Goal: Task Accomplishment & Management: Use online tool/utility

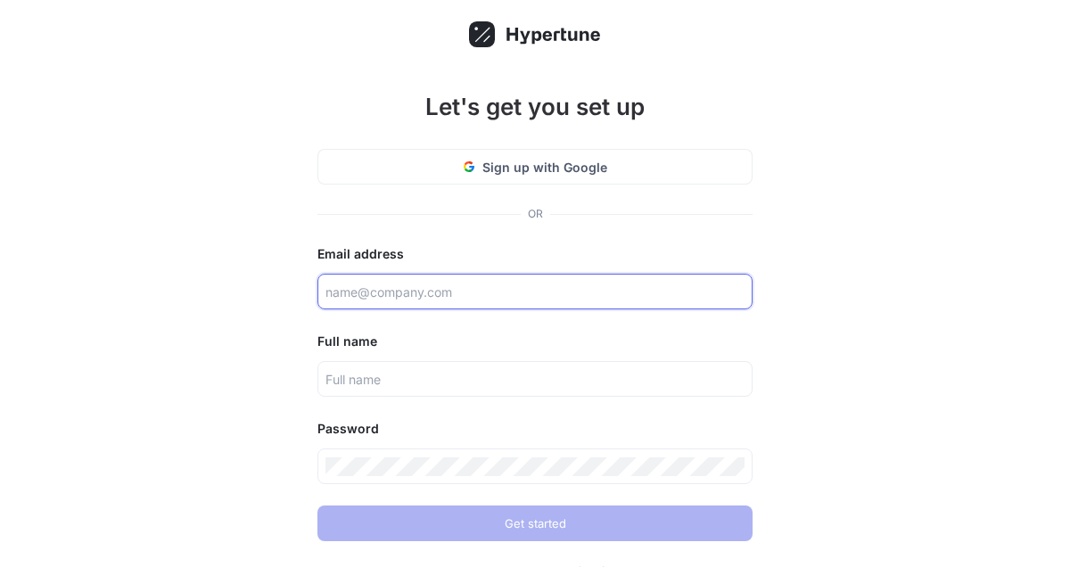
click at [477, 299] on input "text" at bounding box center [534, 292] width 419 height 19
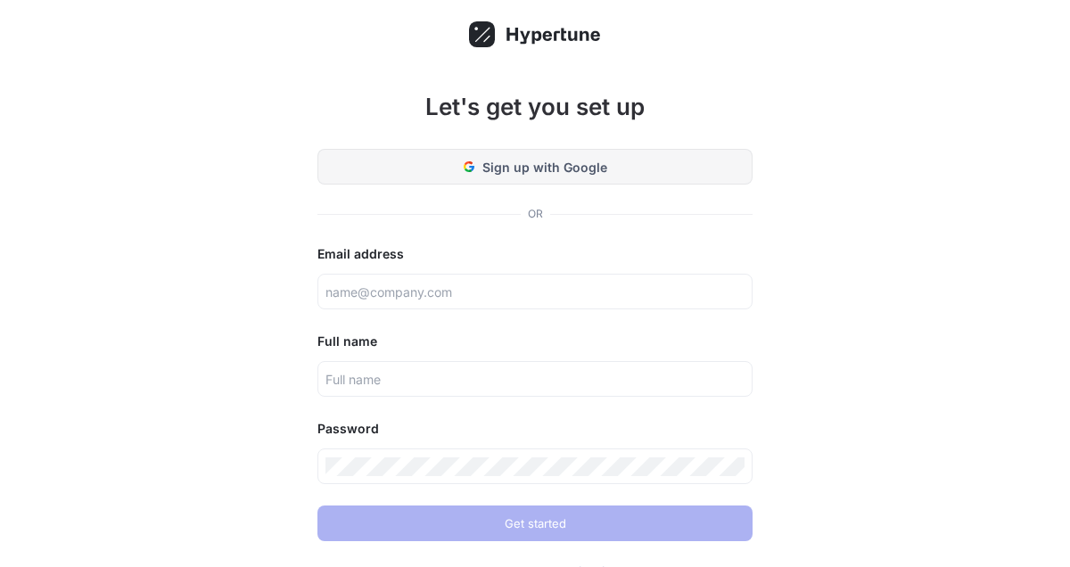
click at [529, 152] on button "Sign up with Google" at bounding box center [534, 167] width 435 height 36
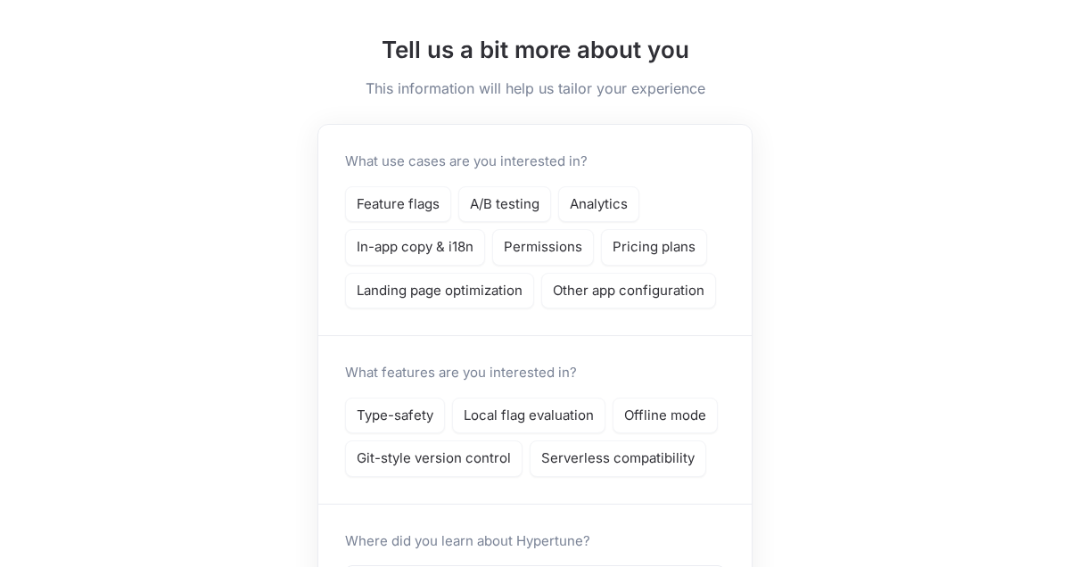
scroll to position [70, 0]
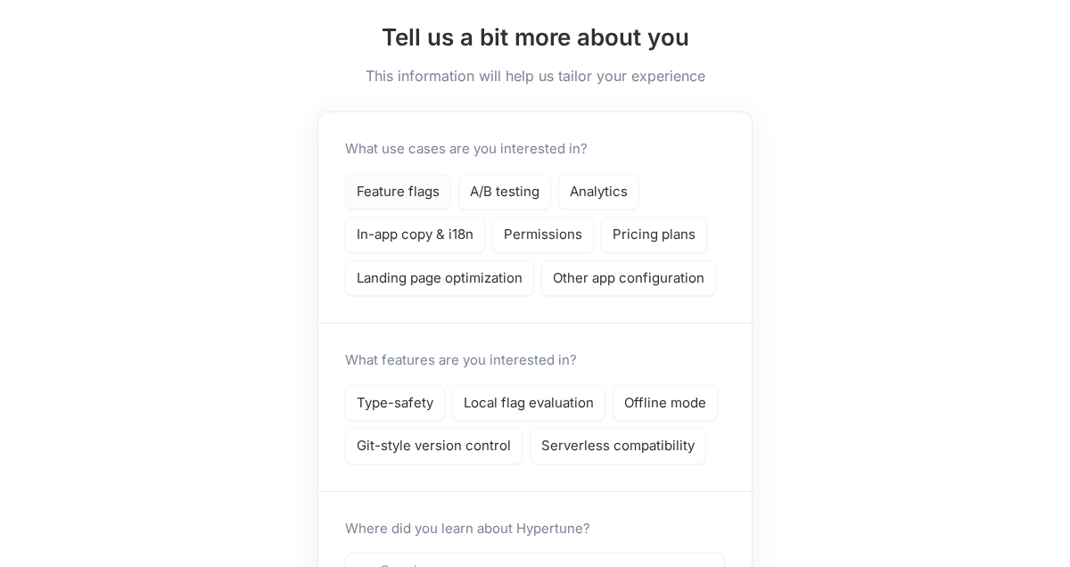
click at [432, 195] on p "Feature flags" at bounding box center [398, 192] width 83 height 21
click at [502, 197] on p "A/B testing" at bounding box center [505, 192] width 70 height 21
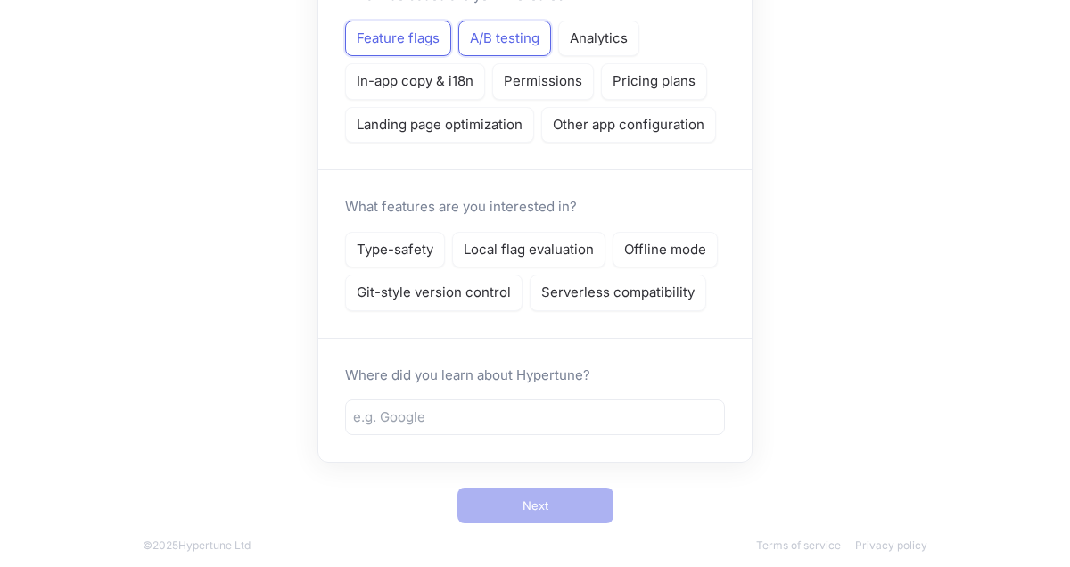
scroll to position [238, 0]
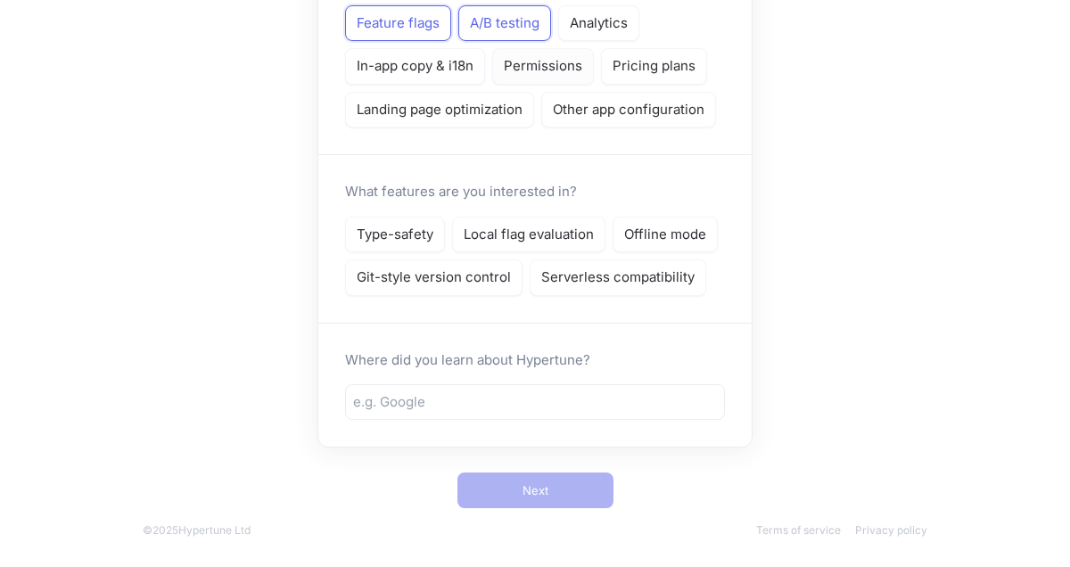
click at [559, 72] on p "Permissions" at bounding box center [543, 66] width 78 height 21
click at [580, 118] on p "Other app configuration" at bounding box center [629, 110] width 152 height 21
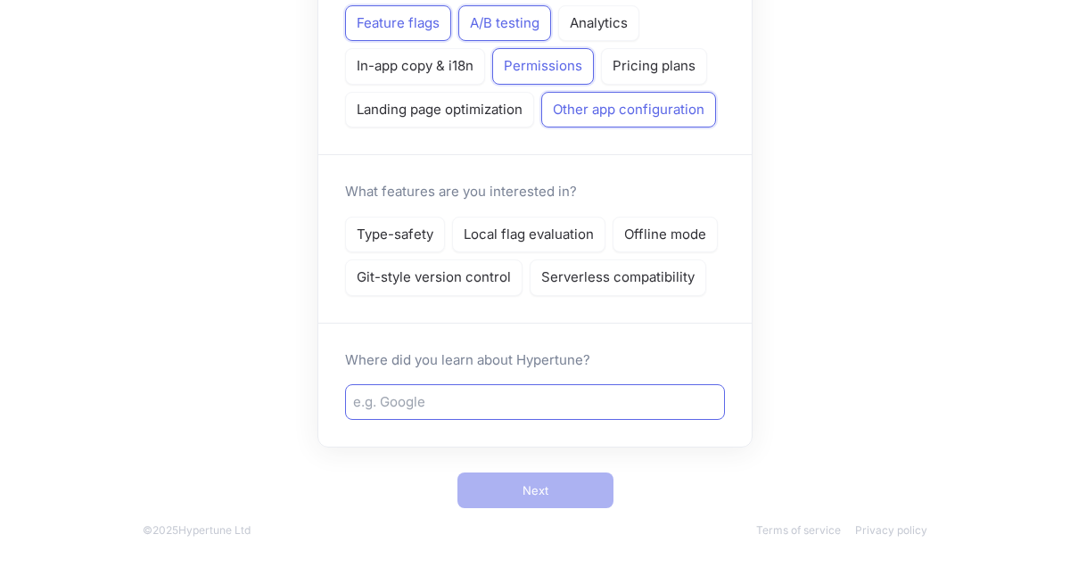
click at [439, 415] on div at bounding box center [535, 402] width 380 height 36
click at [446, 392] on input "text" at bounding box center [535, 402] width 364 height 21
type input "g"
type input "vercel"
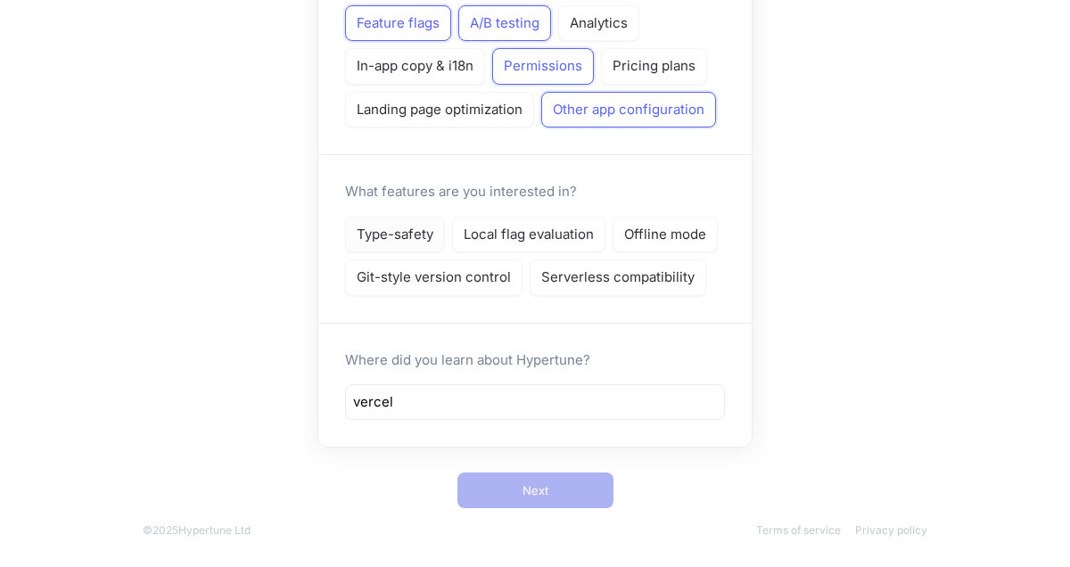
click at [428, 239] on p "Type-safety" at bounding box center [395, 235] width 77 height 21
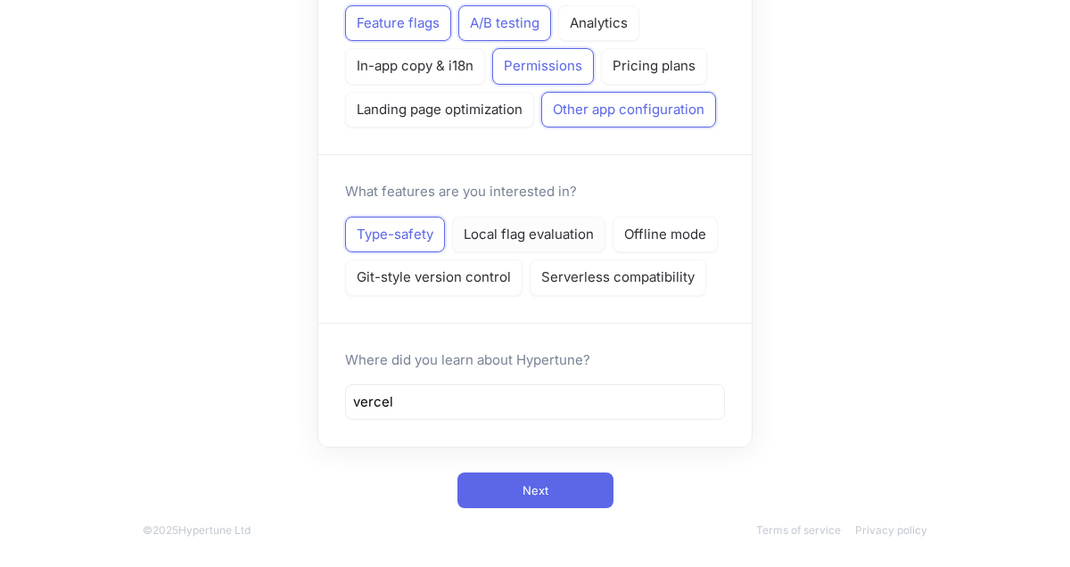
click at [505, 234] on p "Local flag evaluation" at bounding box center [529, 235] width 130 height 21
click at [661, 235] on p "Offline mode" at bounding box center [665, 235] width 82 height 21
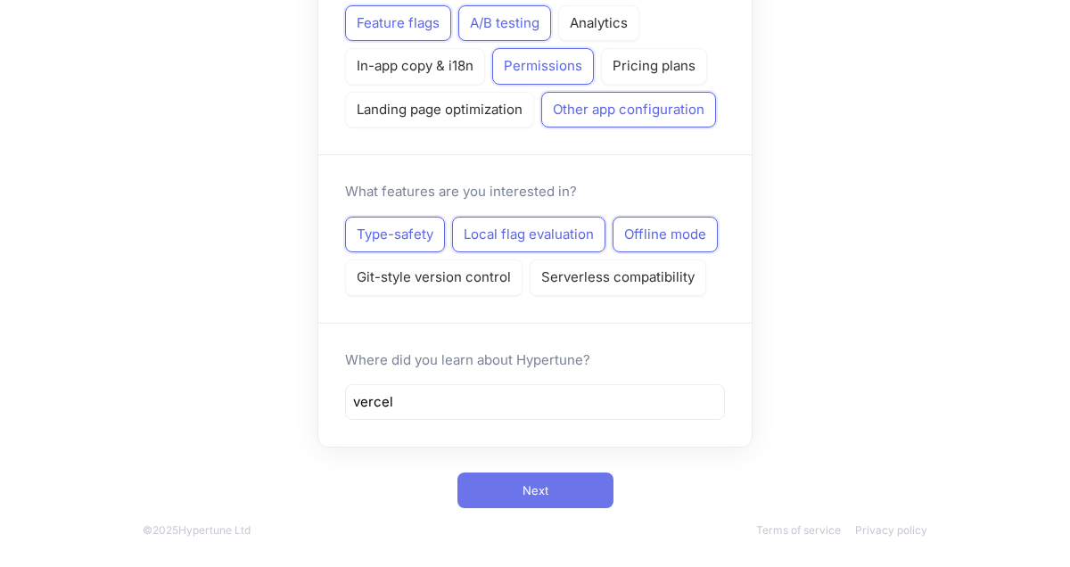
click at [551, 499] on button "Next" at bounding box center [535, 490] width 156 height 36
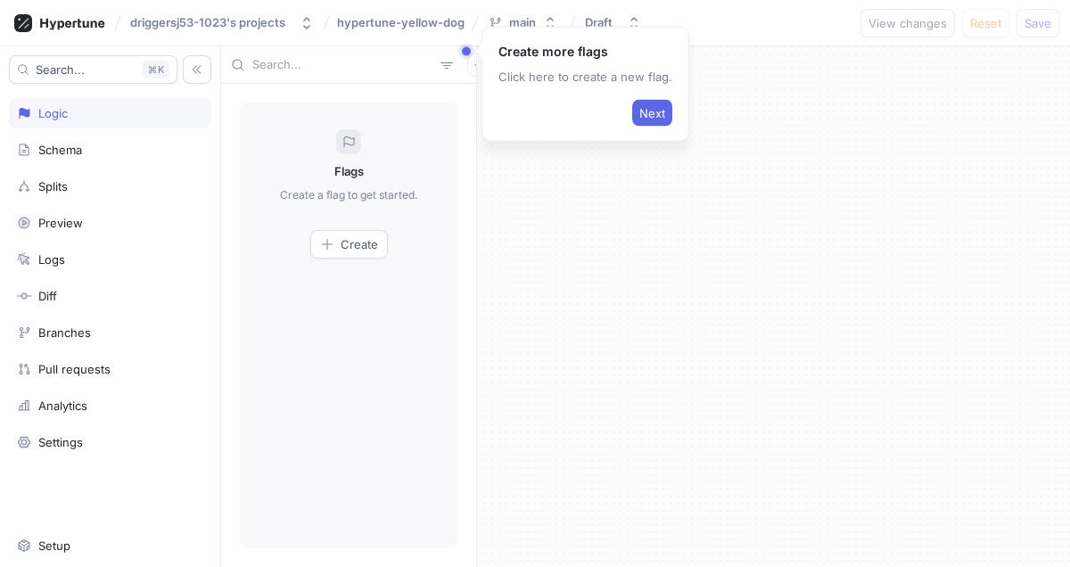
click at [627, 82] on p "Click here to create a new flag." at bounding box center [585, 77] width 174 height 18
click at [632, 103] on button "Next" at bounding box center [652, 113] width 40 height 27
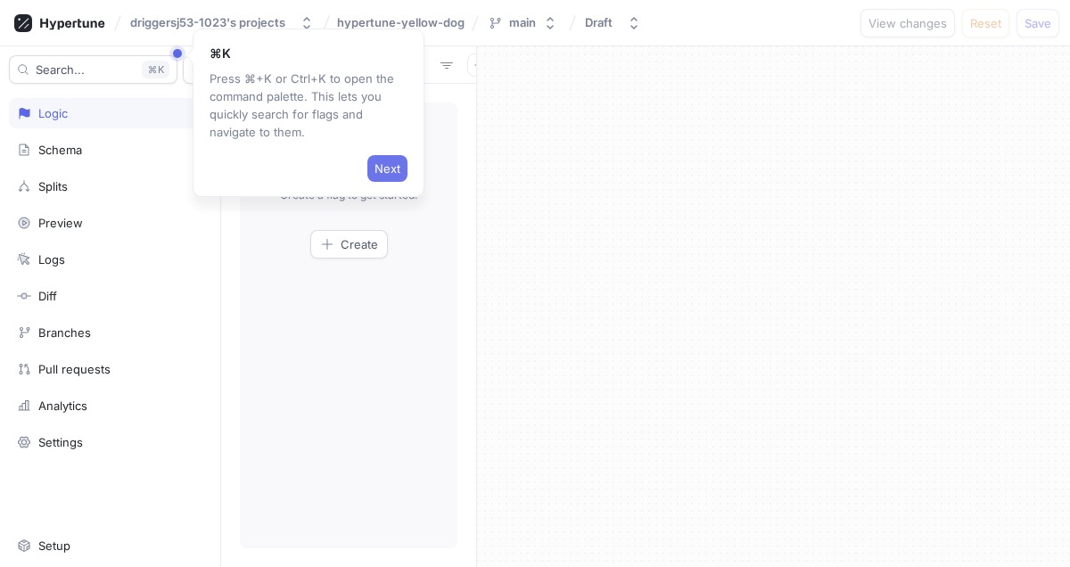
click at [374, 171] on span "Next" at bounding box center [387, 168] width 26 height 11
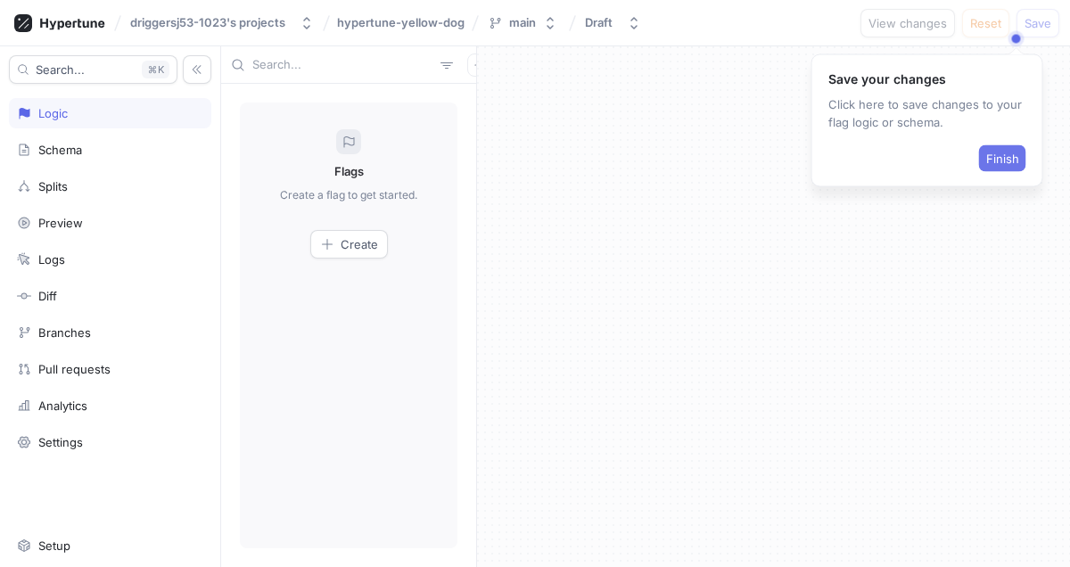
click at [986, 160] on span "Finish" at bounding box center [1002, 158] width 33 height 11
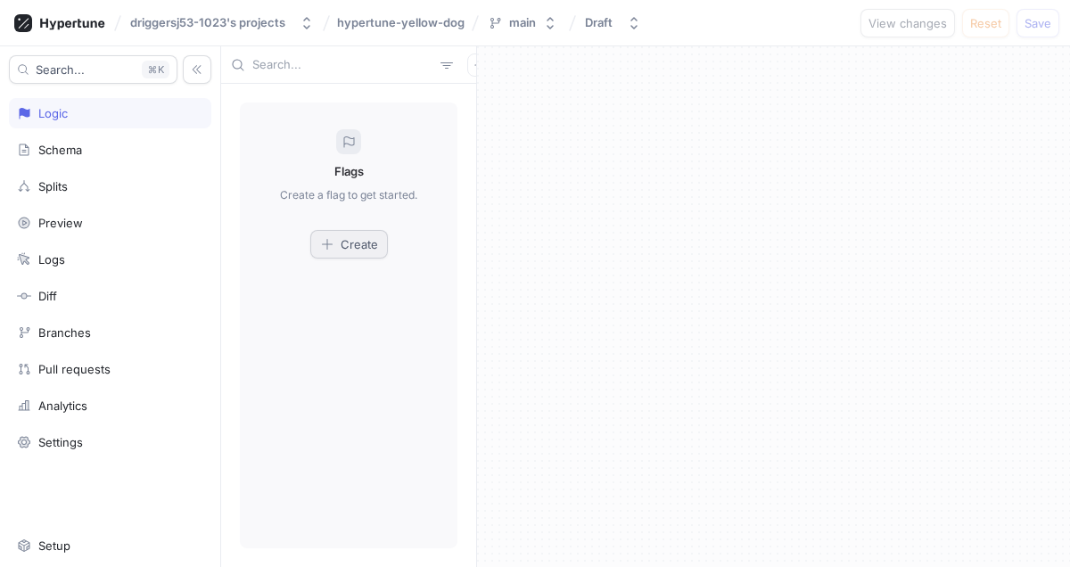
click at [336, 247] on div "Create" at bounding box center [349, 244] width 58 height 14
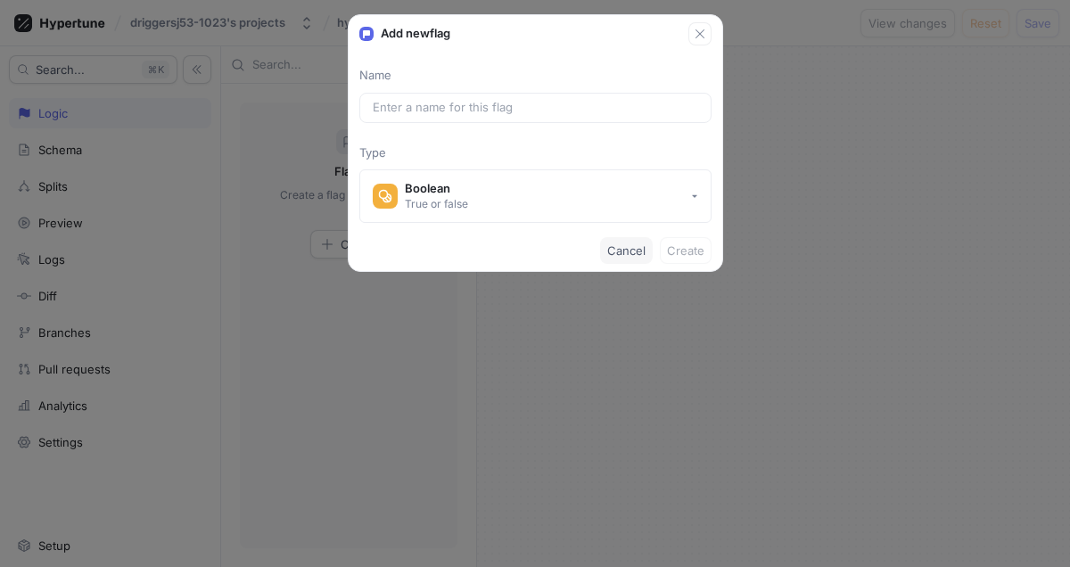
click at [618, 253] on span "Cancel" at bounding box center [626, 250] width 38 height 11
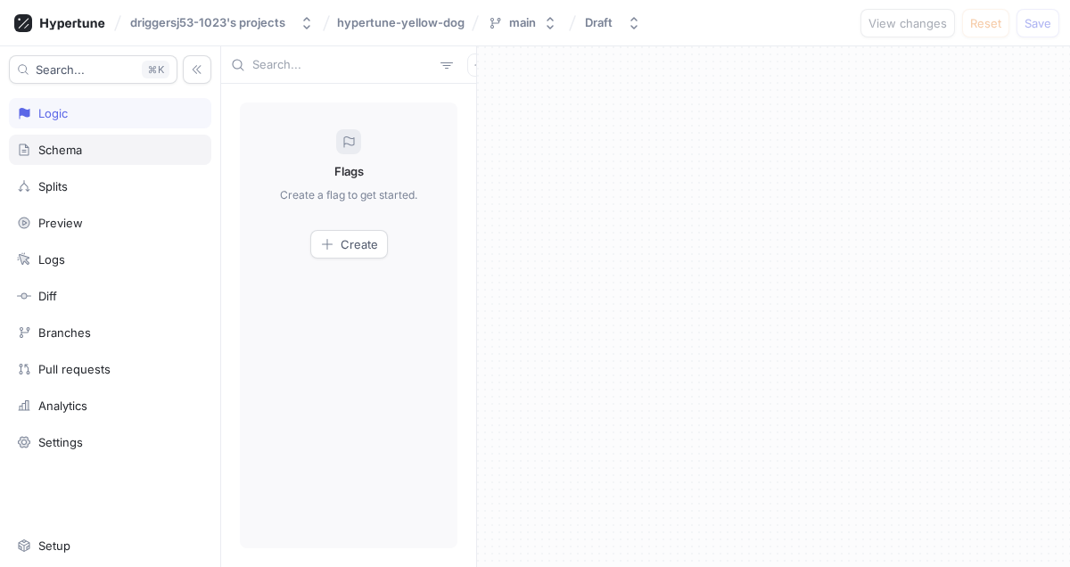
click at [77, 144] on div "Schema" at bounding box center [60, 150] width 44 height 14
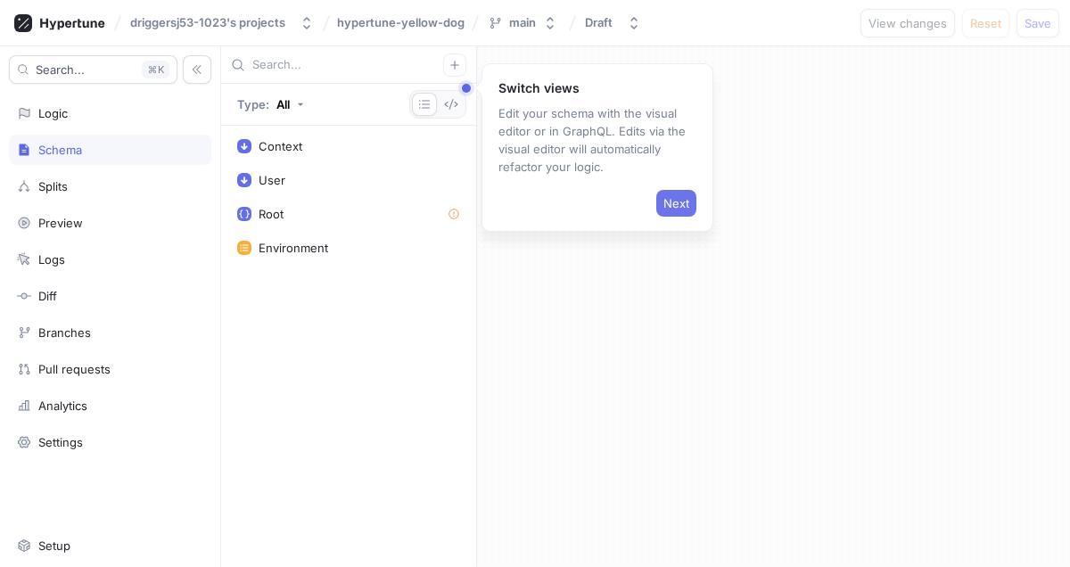
click at [675, 193] on button "Next" at bounding box center [676, 203] width 40 height 27
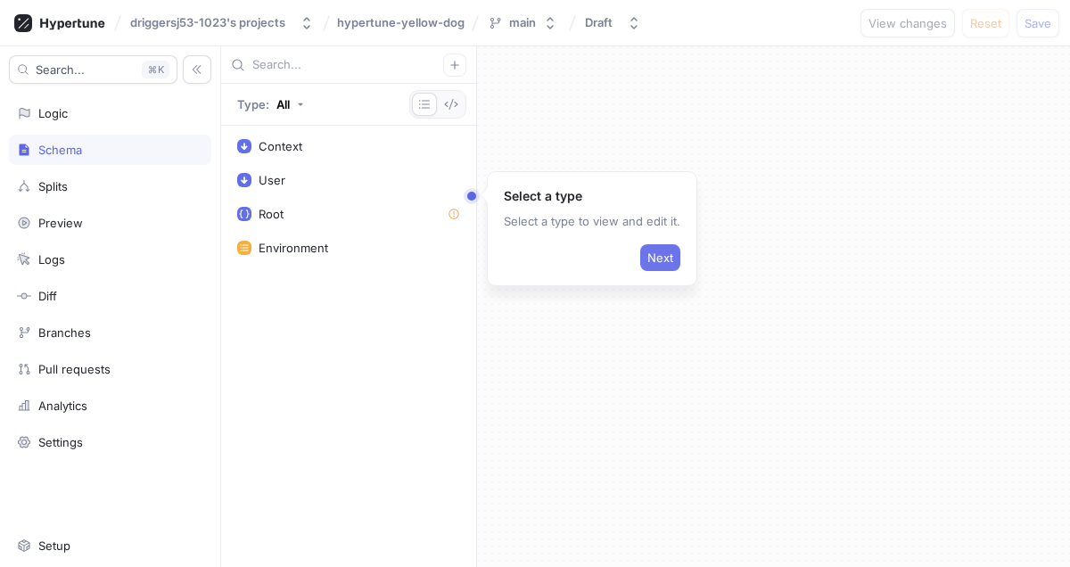
click at [649, 252] on span "Next" at bounding box center [660, 257] width 26 height 11
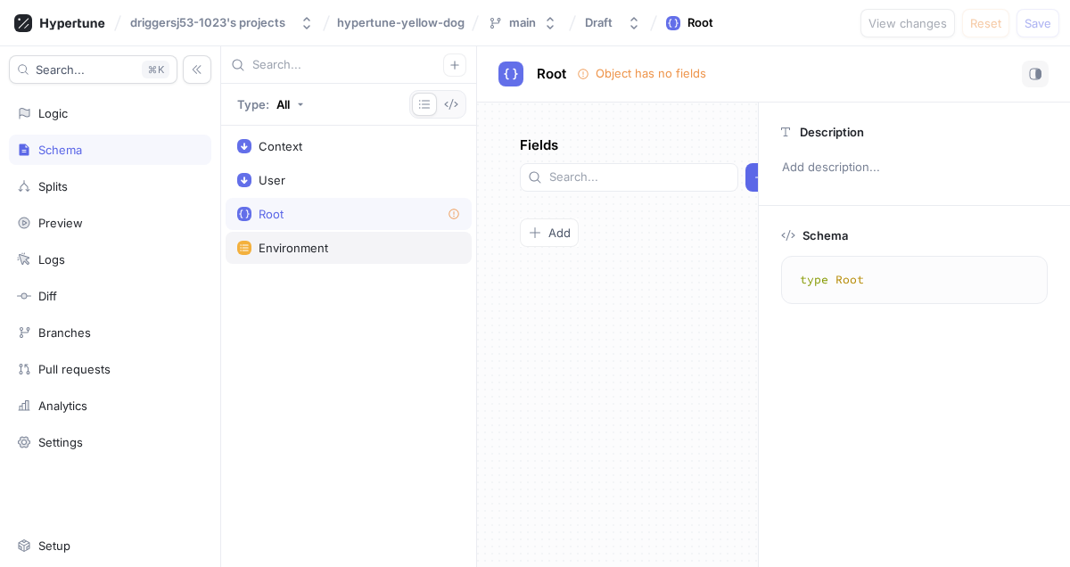
click at [284, 250] on div "Environment" at bounding box center [294, 248] width 70 height 14
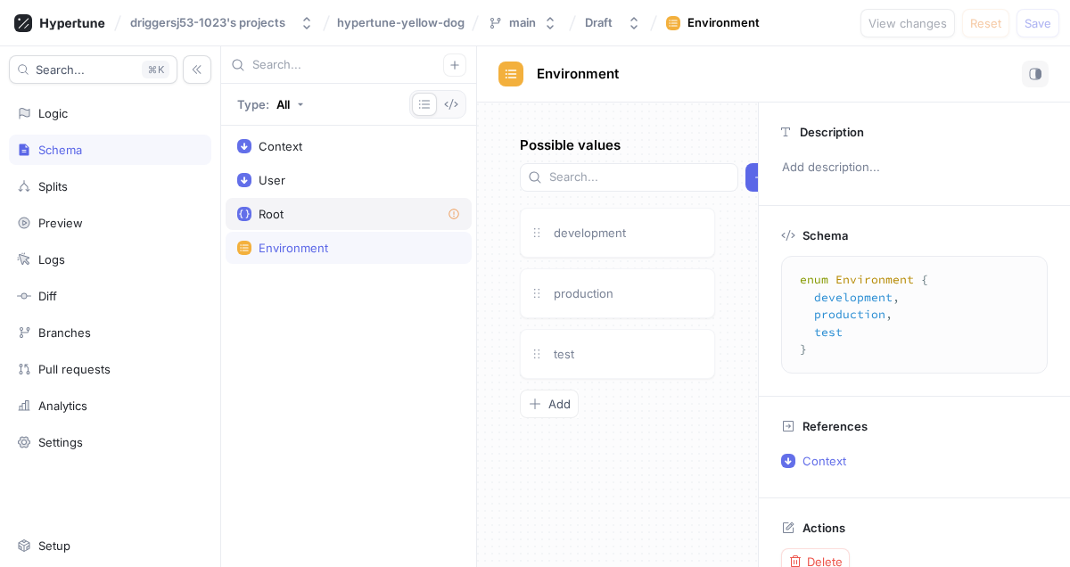
click at [333, 206] on div "Root" at bounding box center [349, 214] width 246 height 32
type textarea "type Root"
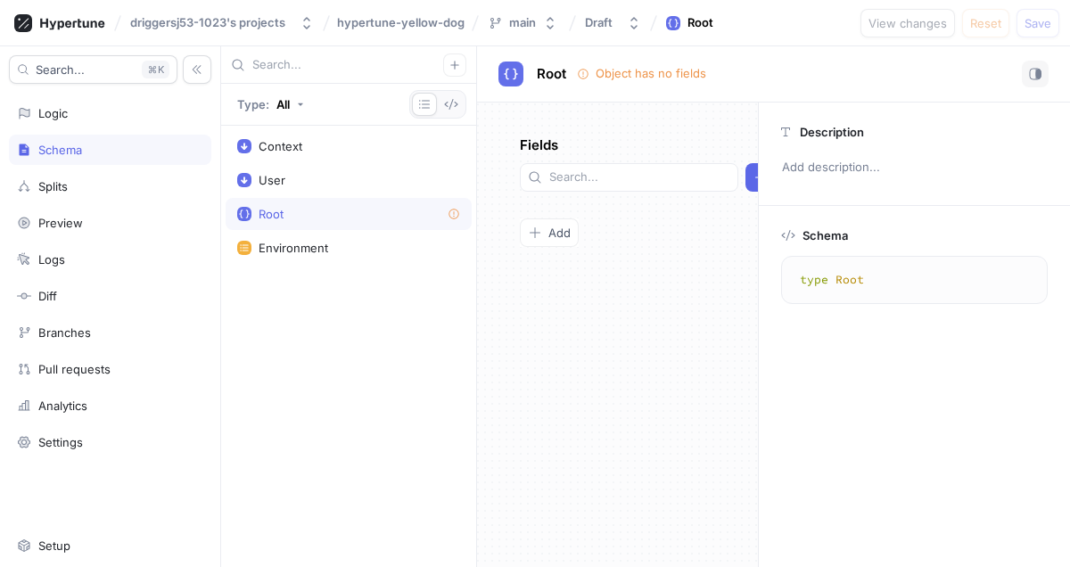
click at [461, 211] on div "Root" at bounding box center [349, 214] width 246 height 32
click at [656, 168] on input "text" at bounding box center [639, 177] width 181 height 18
click at [87, 359] on div "Pull requests" at bounding box center [110, 369] width 202 height 30
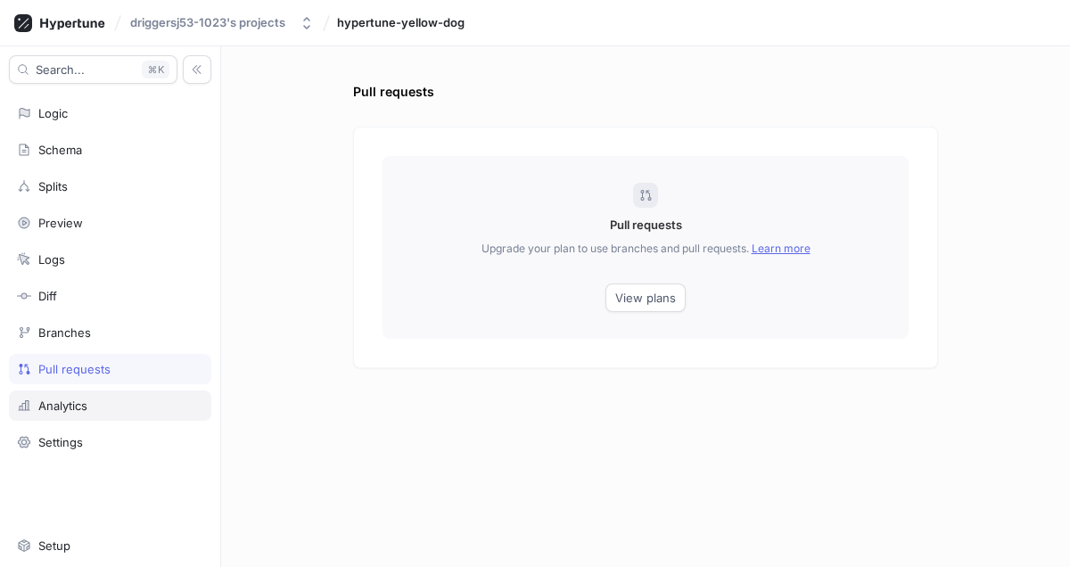
click at [93, 400] on div "Analytics" at bounding box center [110, 405] width 186 height 14
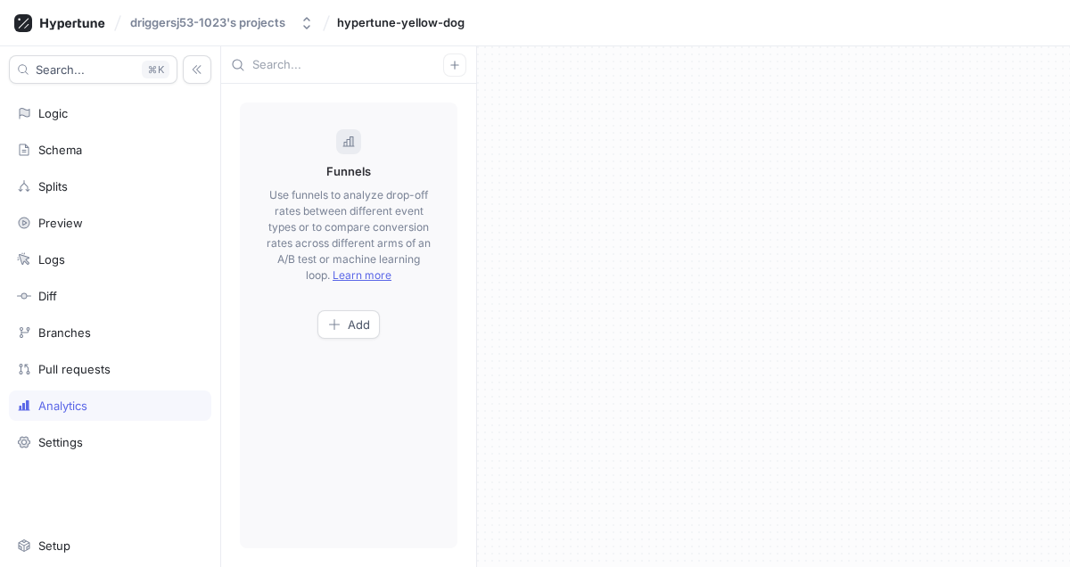
click at [349, 308] on div "Funnels Use funnels to analyze drop-off rates between different event types or …" at bounding box center [349, 326] width 218 height 446
click at [360, 322] on span "Add" at bounding box center [359, 324] width 22 height 11
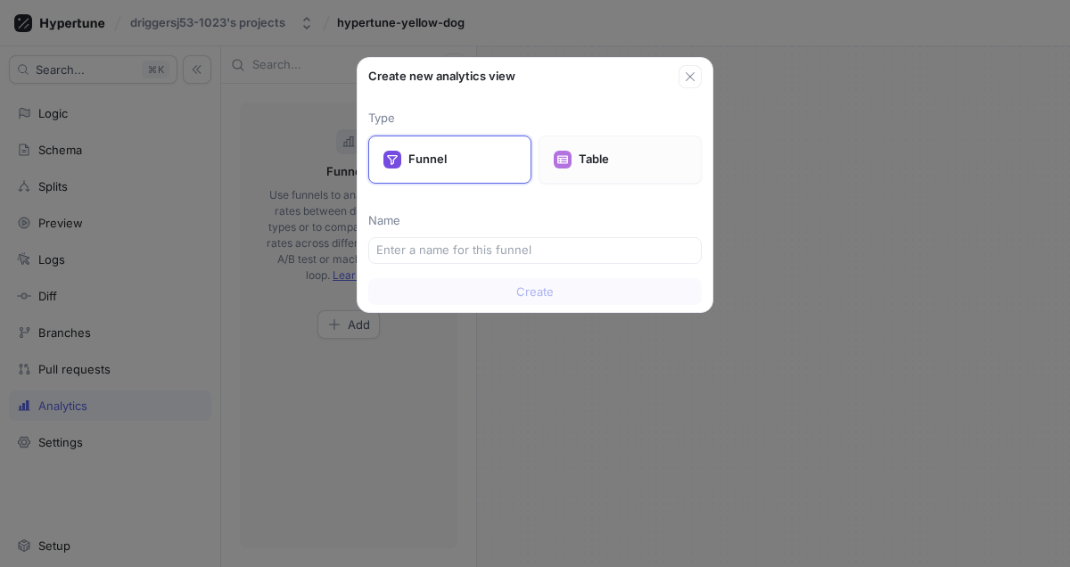
click at [616, 159] on p "Table" at bounding box center [633, 160] width 108 height 18
click at [497, 161] on p "Funnel" at bounding box center [462, 160] width 108 height 18
click at [591, 151] on p "Table" at bounding box center [633, 160] width 108 height 18
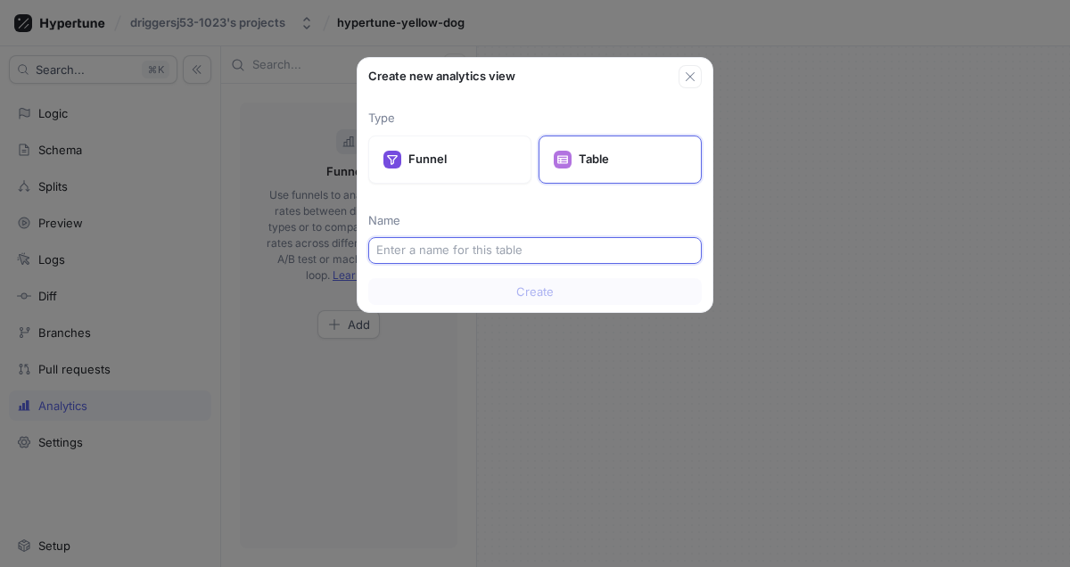
click at [472, 250] on input "text" at bounding box center [534, 251] width 317 height 18
type input "Discord Clone"
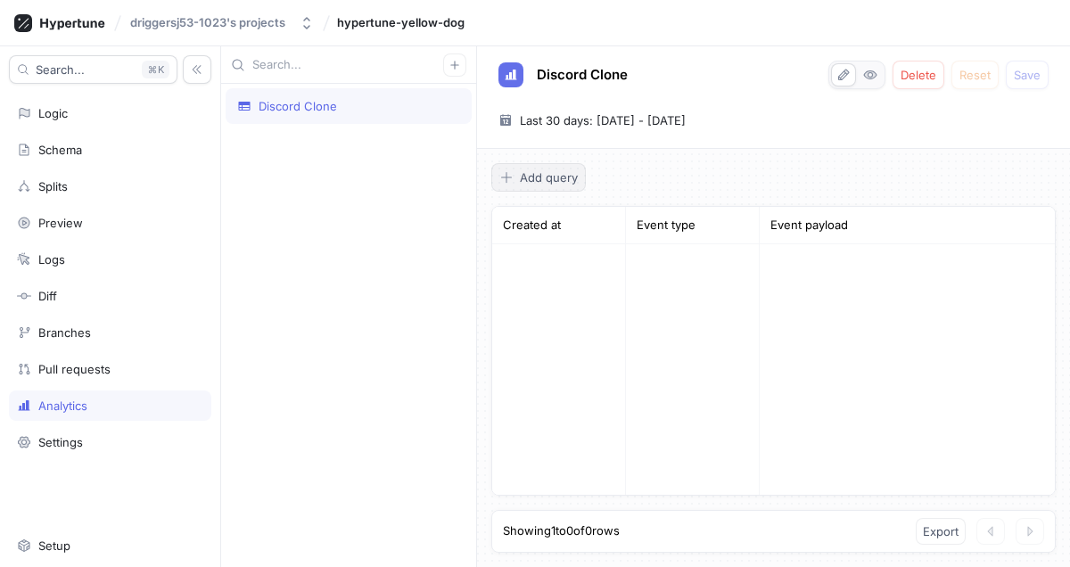
click at [520, 168] on button "Add query" at bounding box center [538, 177] width 94 height 29
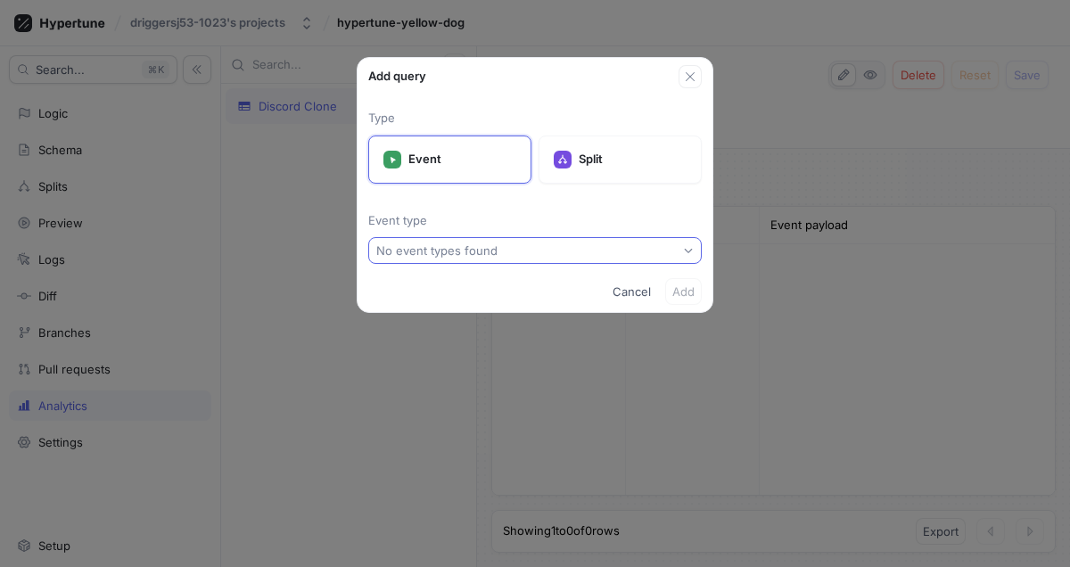
click at [493, 247] on div "No event types found" at bounding box center [436, 250] width 121 height 15
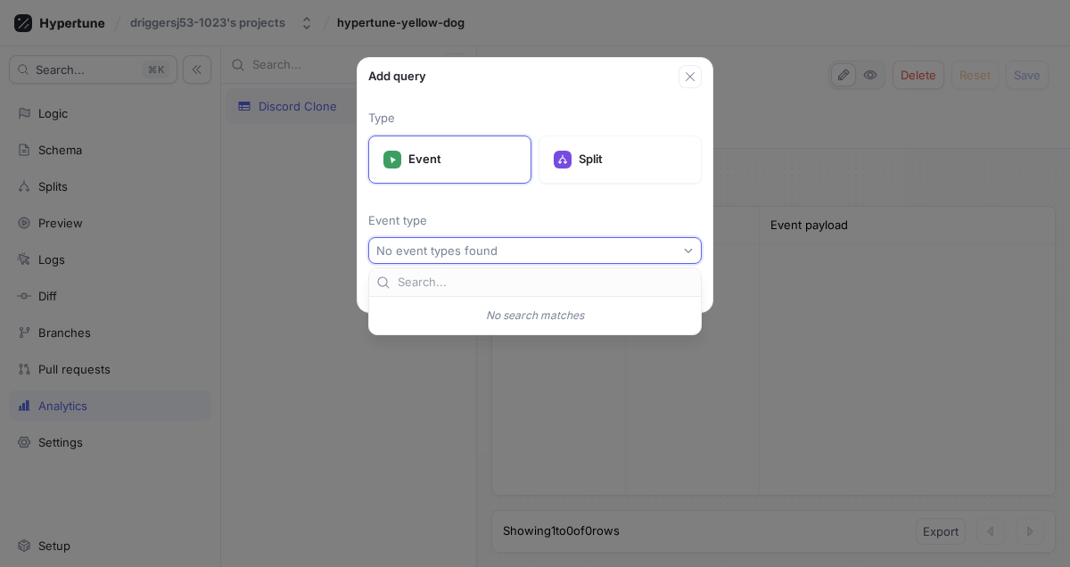
click at [481, 233] on div "Type Event Split Event type No event types found" at bounding box center [534, 179] width 355 height 183
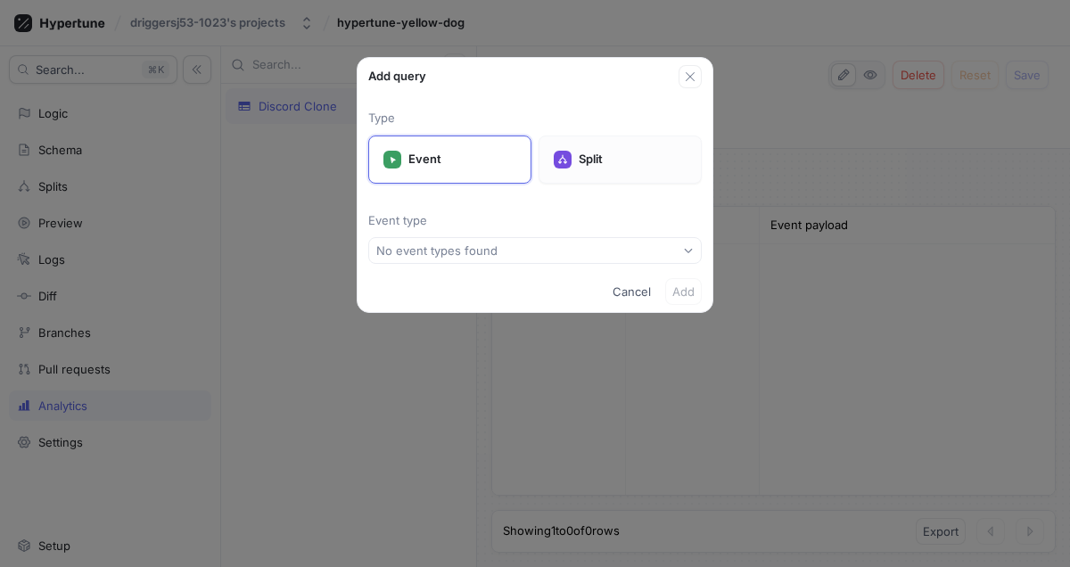
click at [598, 161] on p "Split" at bounding box center [633, 160] width 108 height 18
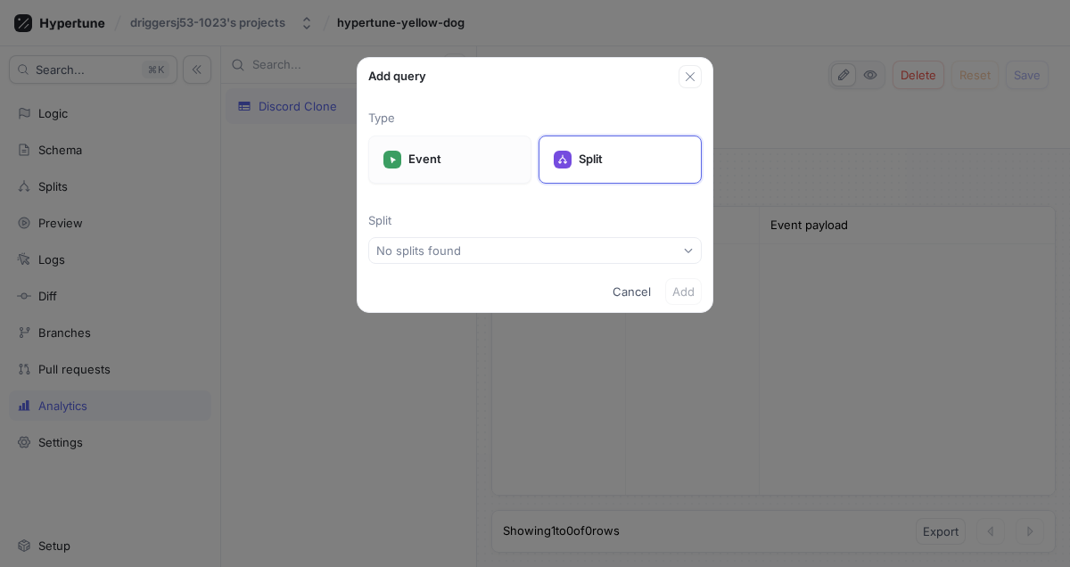
click at [446, 161] on p "Event" at bounding box center [462, 160] width 108 height 18
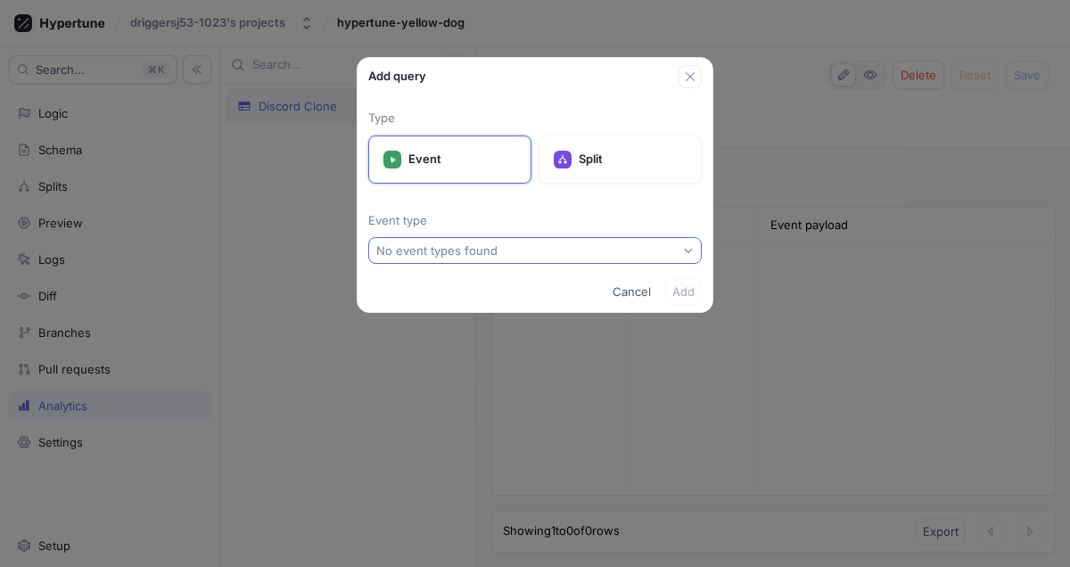
click at [456, 262] on button "No event types found" at bounding box center [534, 250] width 333 height 27
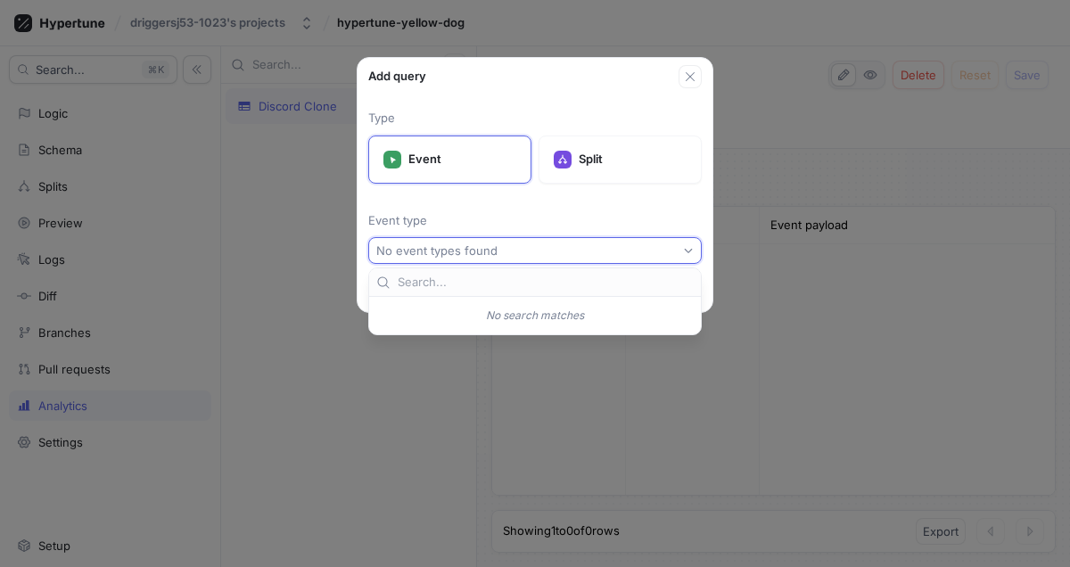
type input "s"
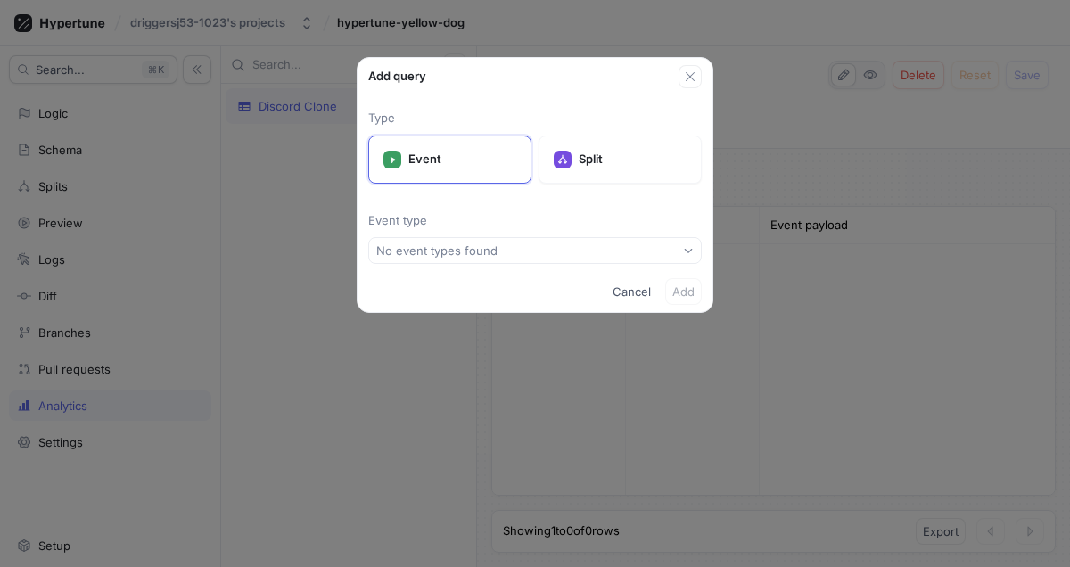
click at [587, 209] on div "Type Event Split Event type No event types found" at bounding box center [534, 179] width 355 height 183
click at [688, 82] on icon "button" at bounding box center [690, 77] width 14 height 14
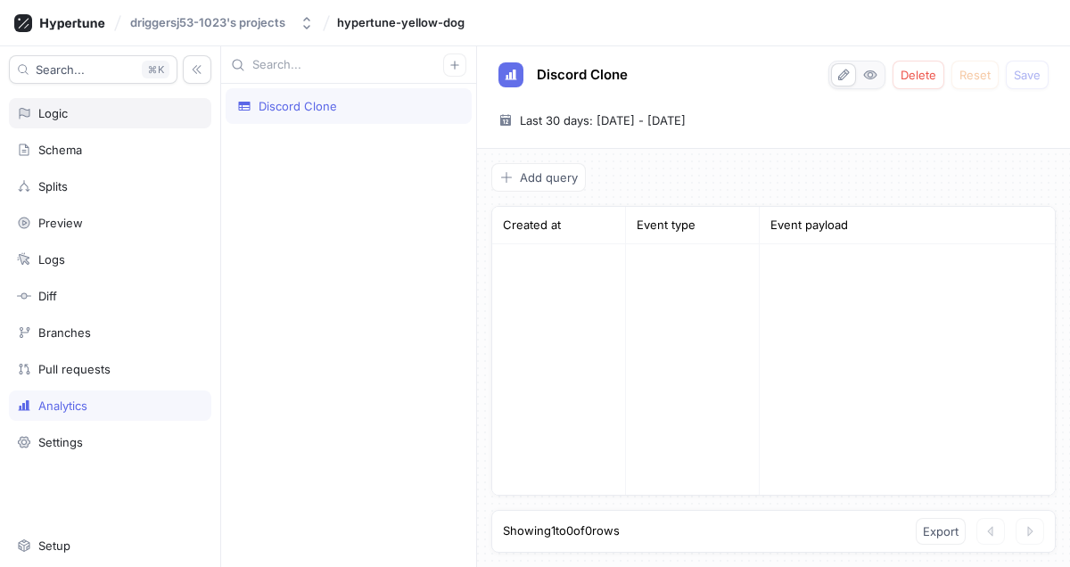
click at [78, 124] on div "Logic" at bounding box center [110, 113] width 202 height 30
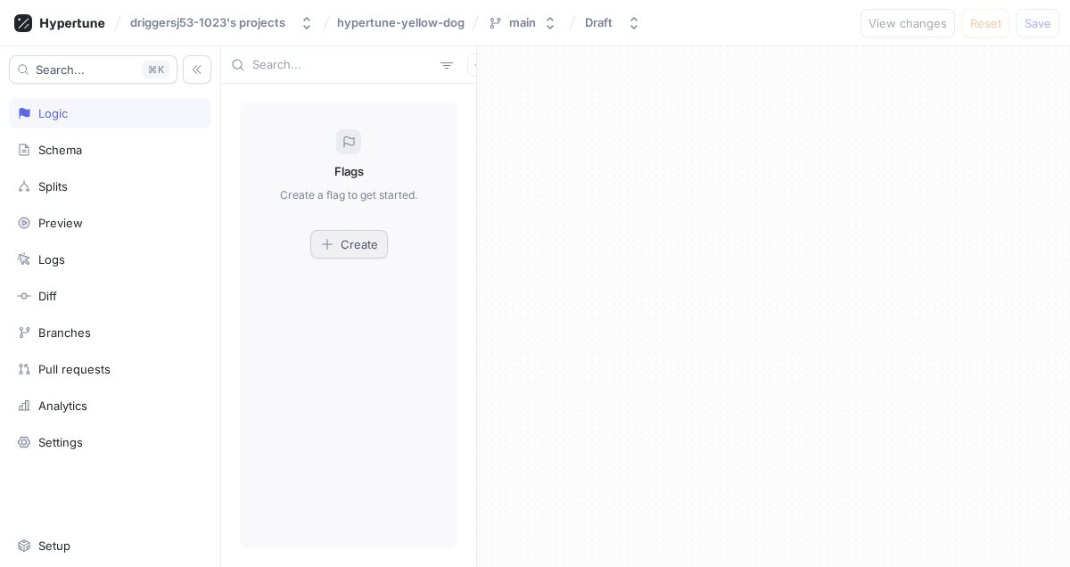
click at [334, 233] on button "Create" at bounding box center [349, 244] width 78 height 29
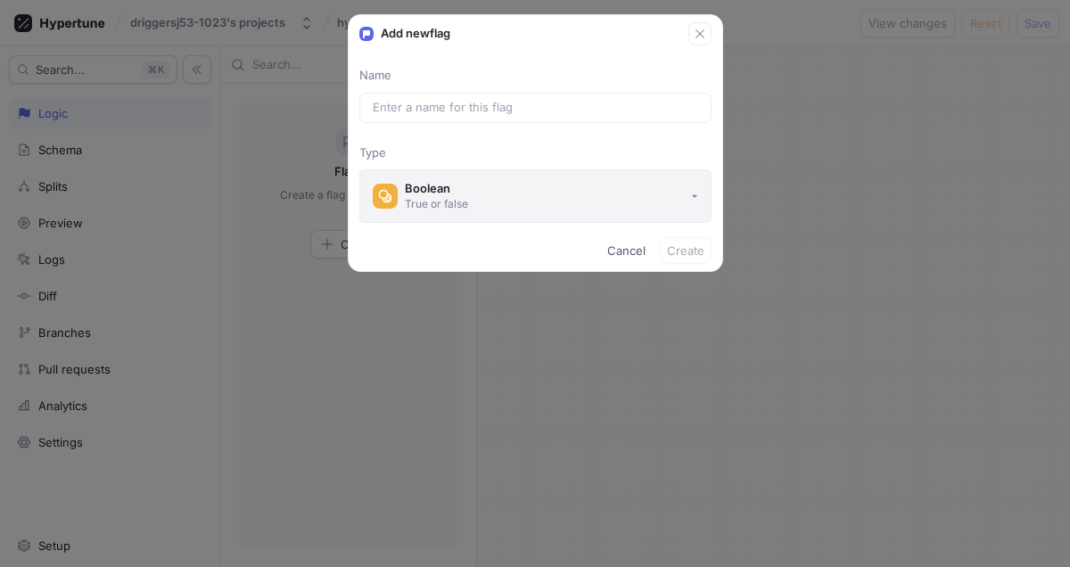
click at [448, 193] on div "Boolean" at bounding box center [436, 188] width 63 height 15
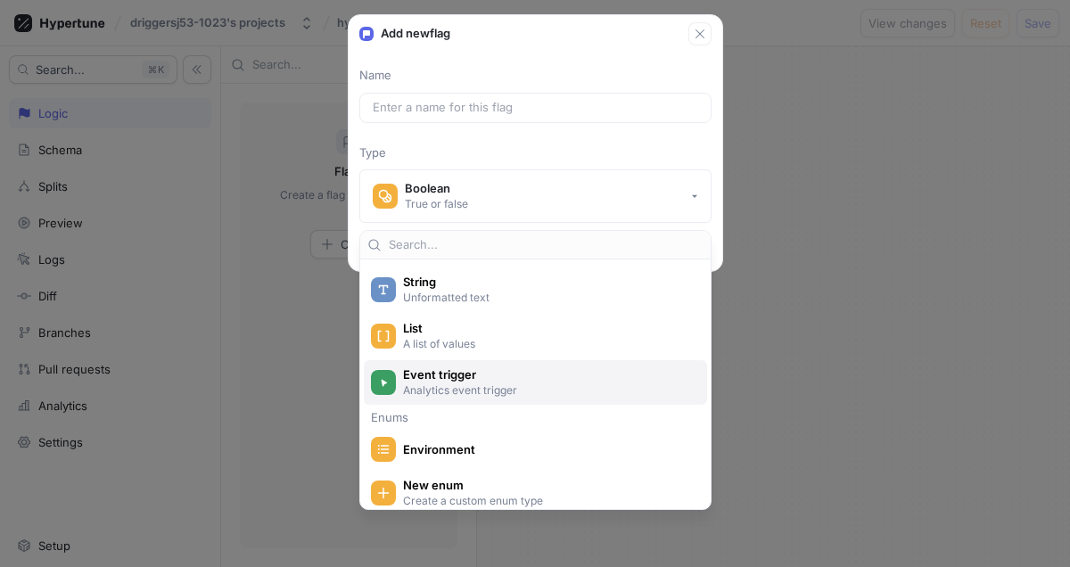
scroll to position [160, 0]
click at [445, 392] on p "Analytics event trigger" at bounding box center [545, 389] width 285 height 15
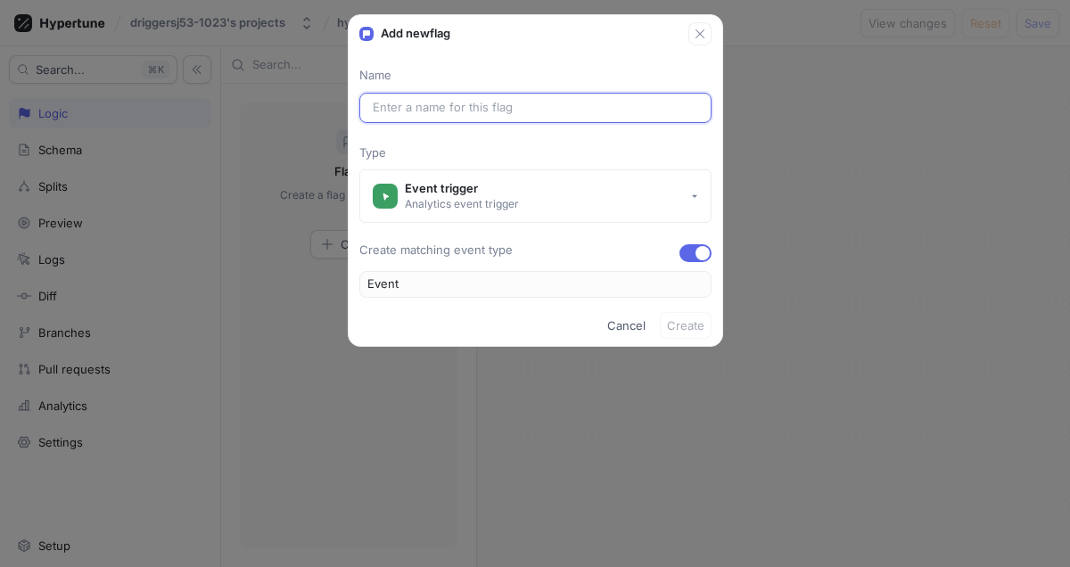
click at [468, 105] on input "text" at bounding box center [535, 108] width 325 height 18
type input "C"
type input "CEvent"
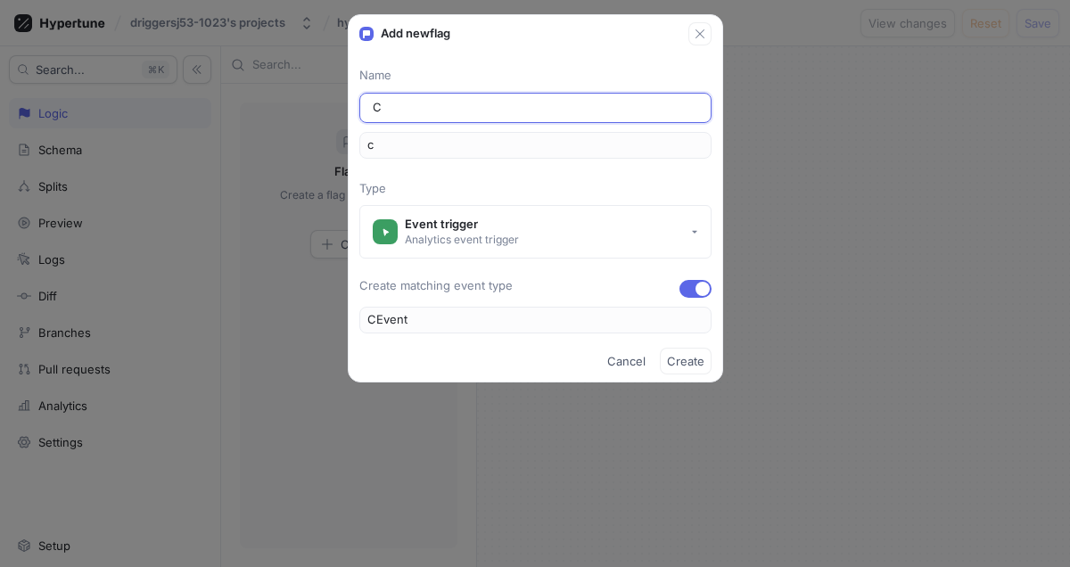
type input "Cr"
type input "CrEvent"
type input "cr"
type input "Cra"
type input "CraEvent"
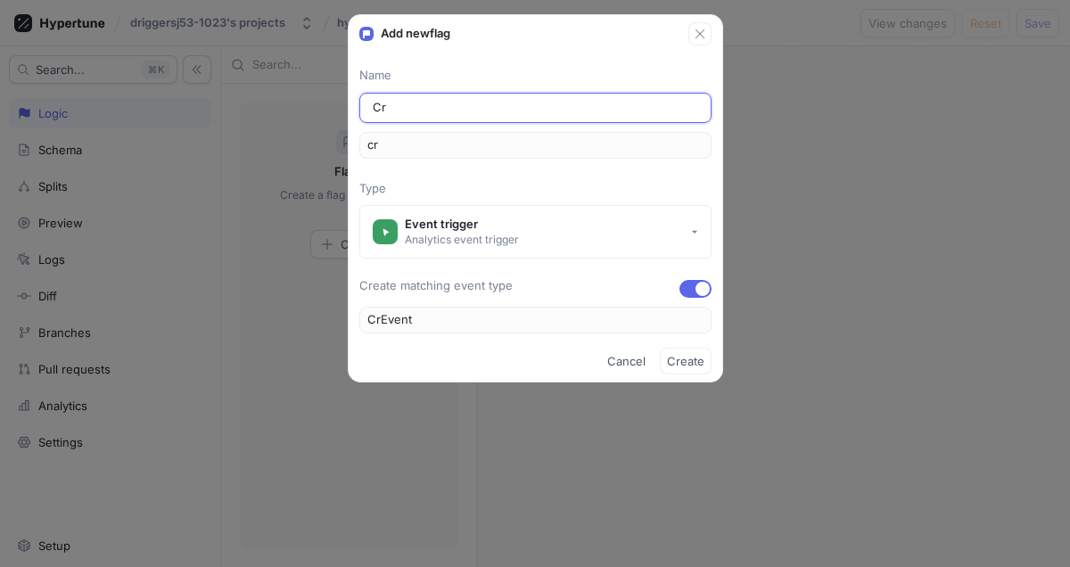
type input "cra"
type input "Cras"
type input "CrasEvent"
type input "cras"
type input "Cra"
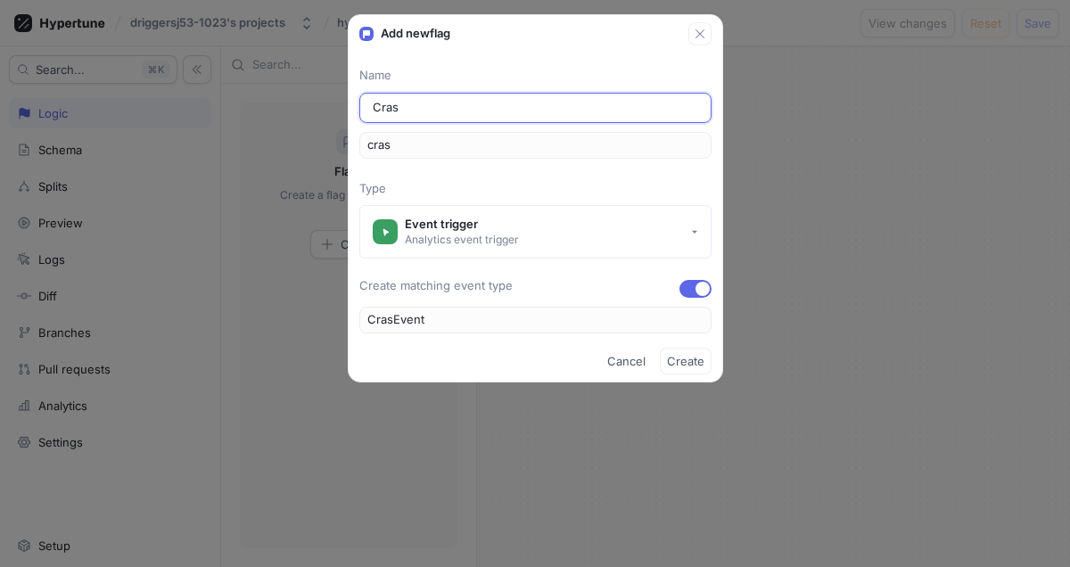
type input "CraEvent"
type input "cra"
type input "Cr"
type input "CrEvent"
type input "cr"
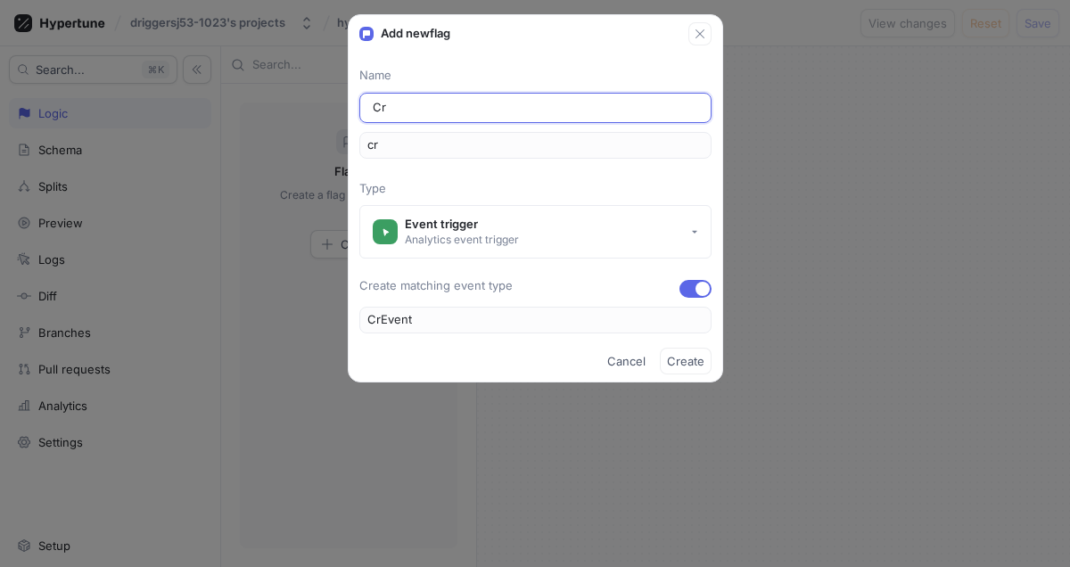
type input "C"
type input "CEvent"
type input "c"
type input "Event"
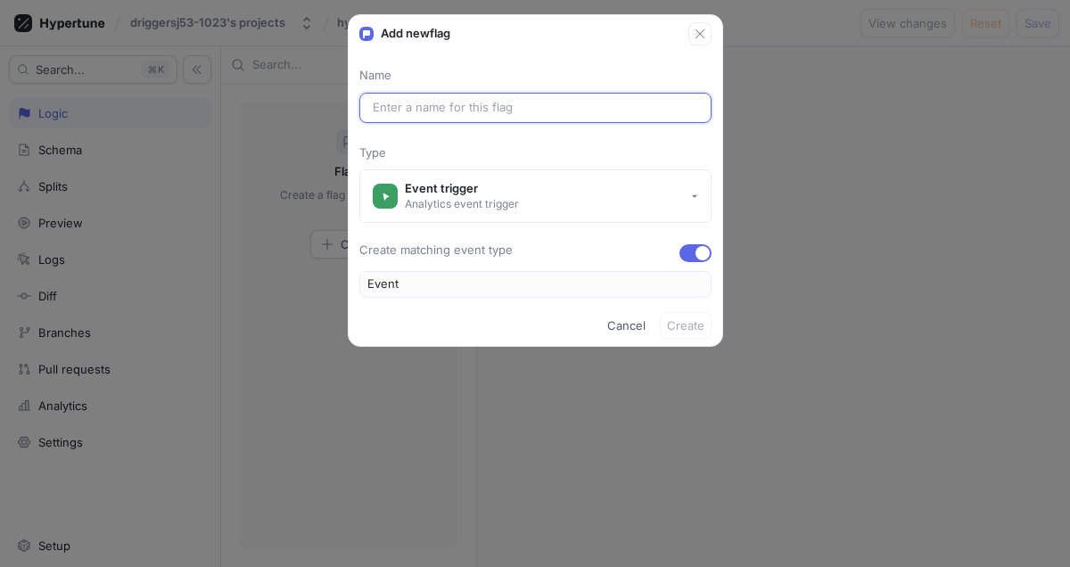
type input "E"
type input "EEvent"
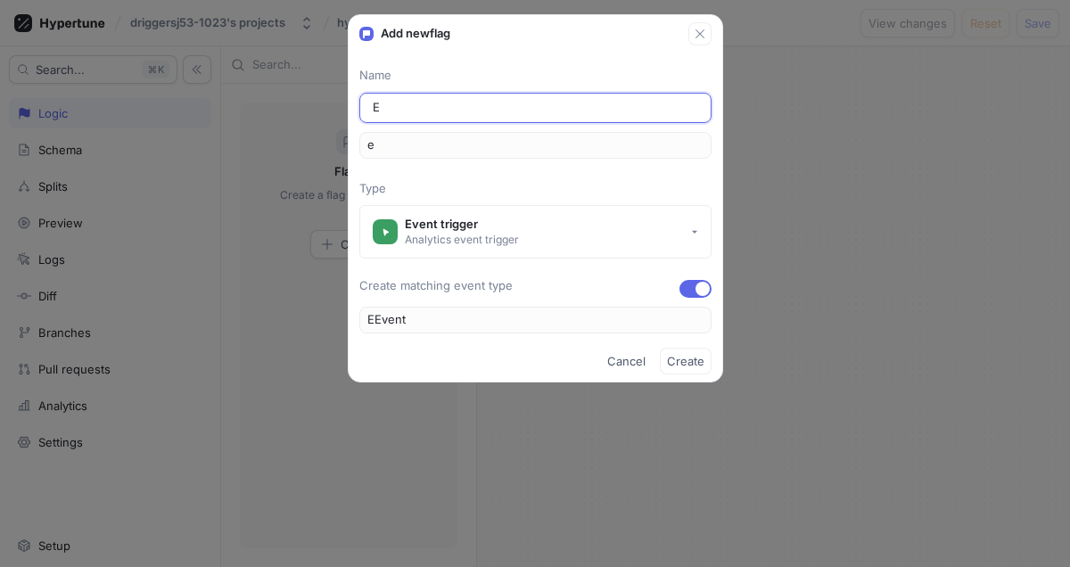
type input "ER"
type input "ErEvent"
type input "er"
type input "ERR"
type input "ErrEvent"
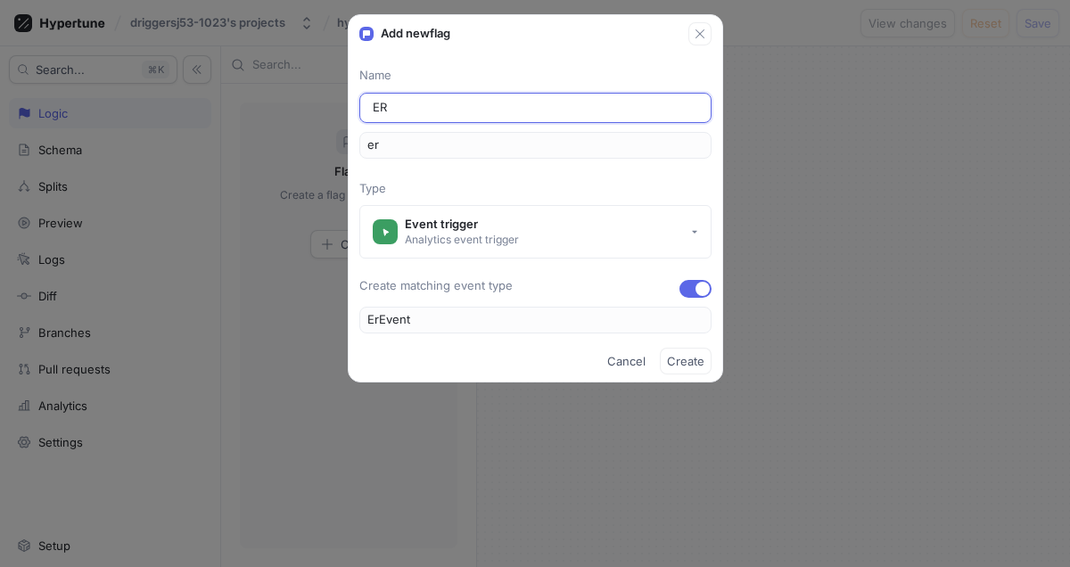
type input "err"
type input "ERRO"
type input "ErroEvent"
type input "erro"
type input "ERROR"
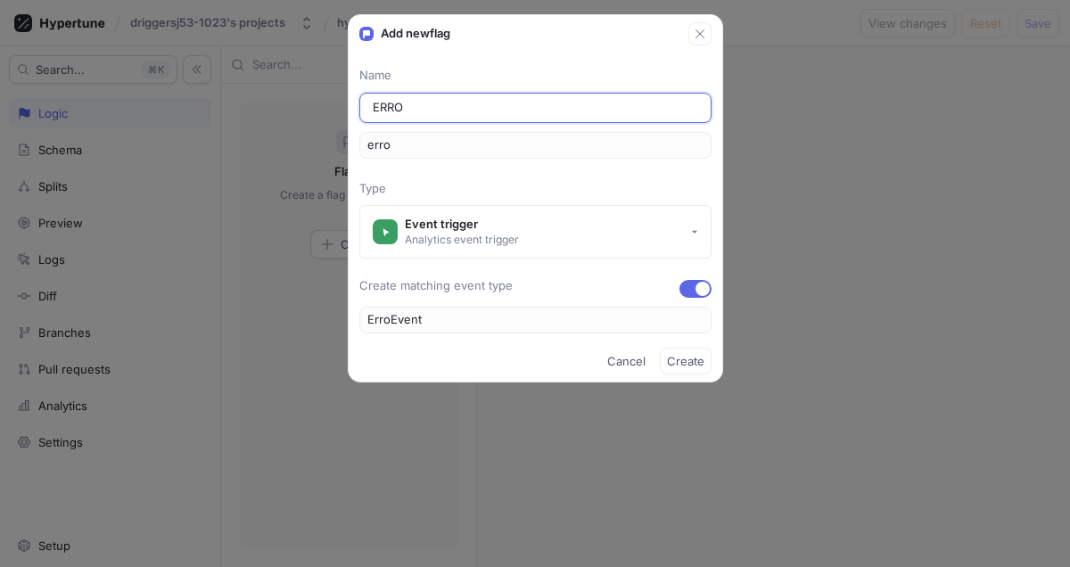
type input "ErrorEvent"
type input "error"
type input "ERROR"
click at [693, 359] on span "Create" at bounding box center [685, 361] width 37 height 11
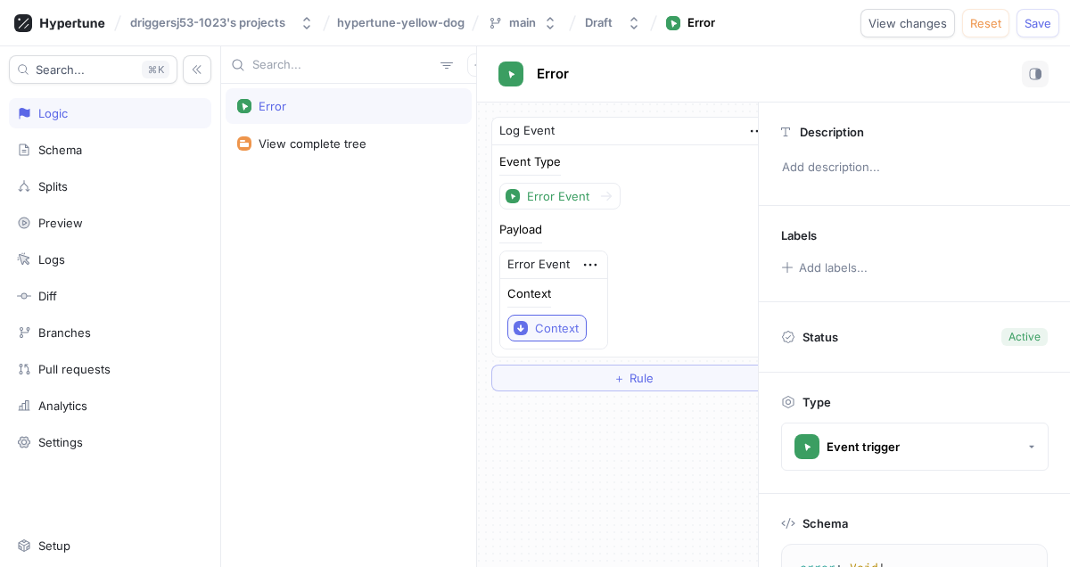
click at [555, 326] on div "Context" at bounding box center [557, 328] width 44 height 15
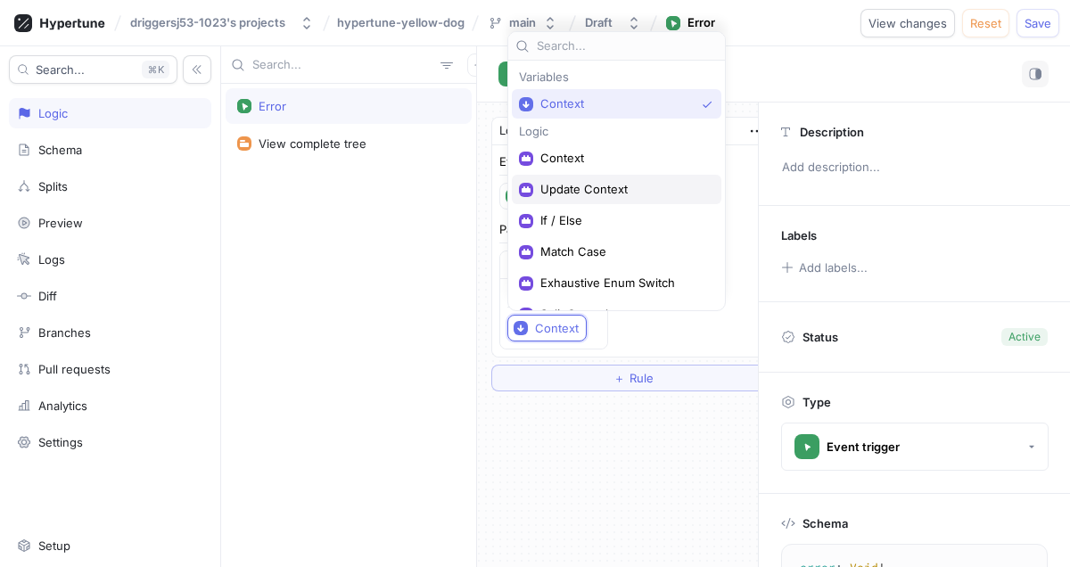
scroll to position [22, 0]
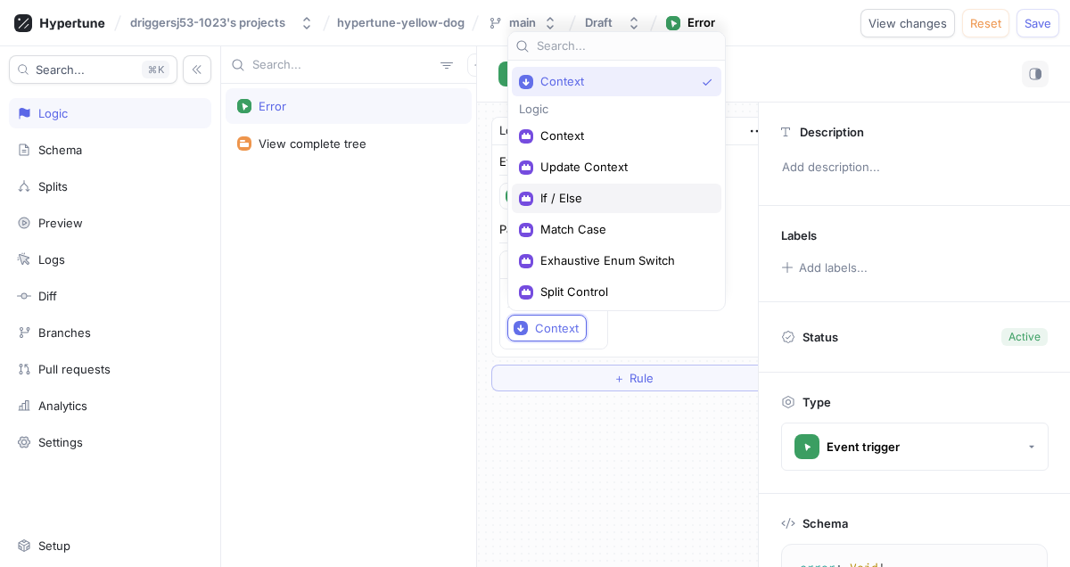
click at [587, 206] on div "If / Else" at bounding box center [616, 198] width 209 height 29
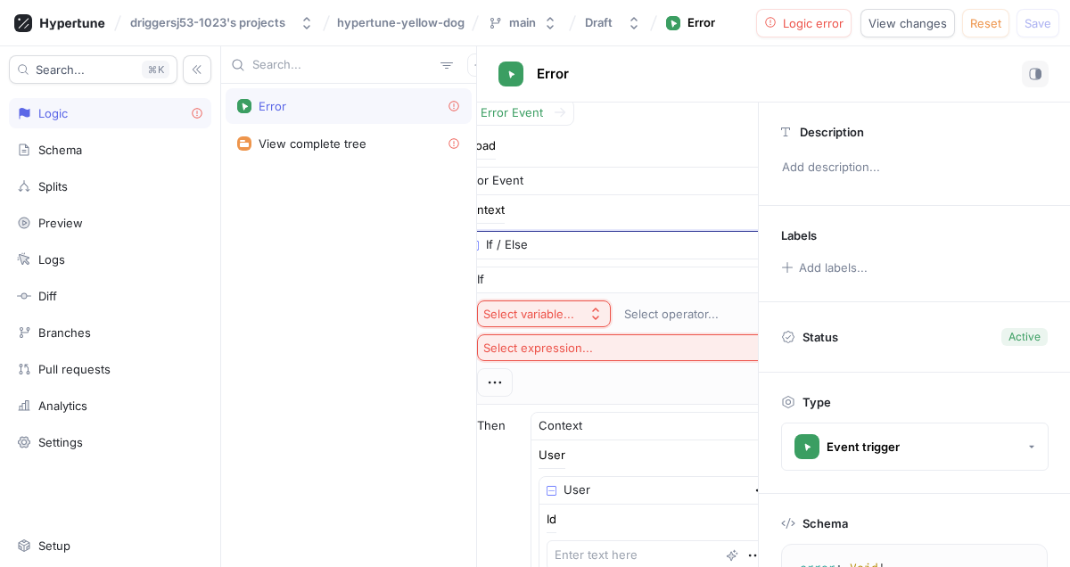
scroll to position [84, 21]
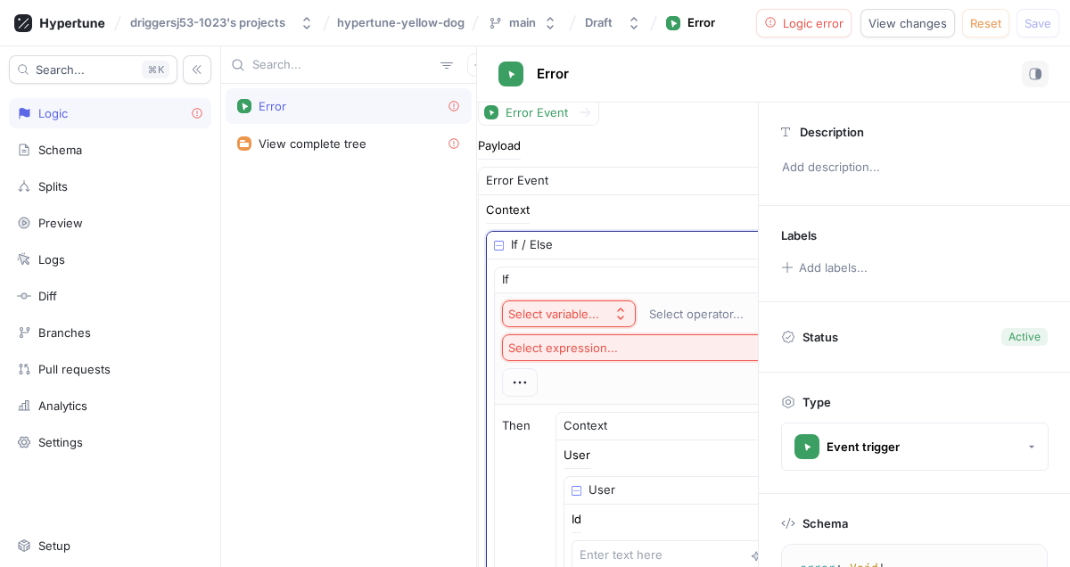
click at [580, 316] on div "Select variable..." at bounding box center [553, 314] width 91 height 15
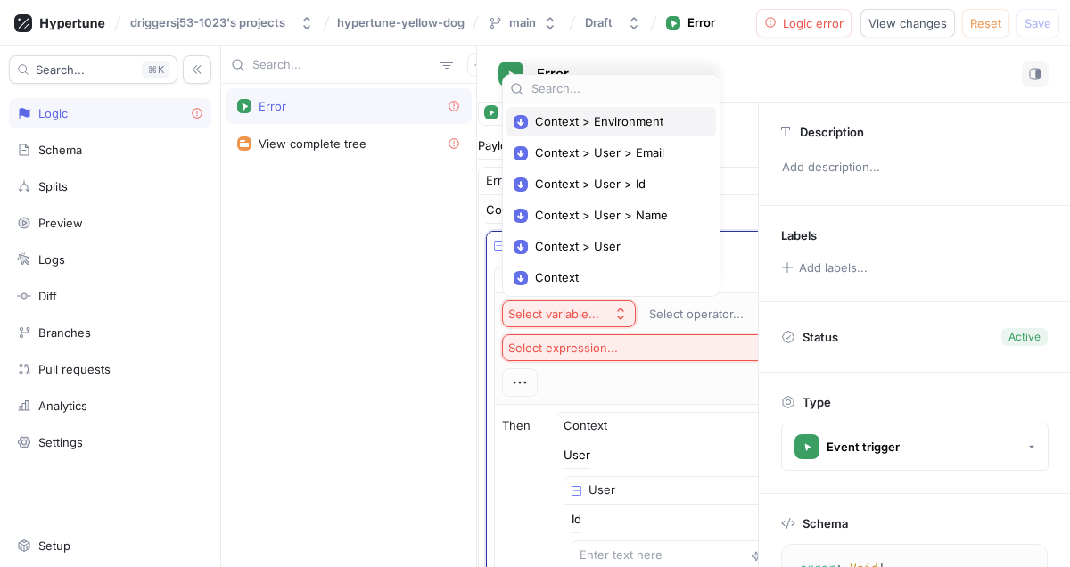
click at [567, 125] on span "Context > Environment" at bounding box center [617, 121] width 165 height 15
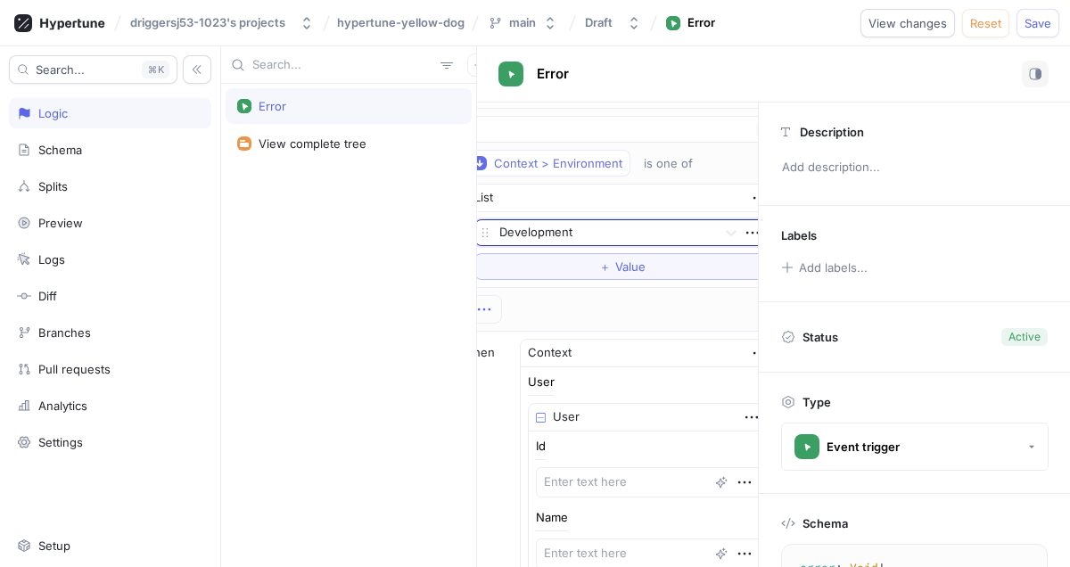
scroll to position [234, 31]
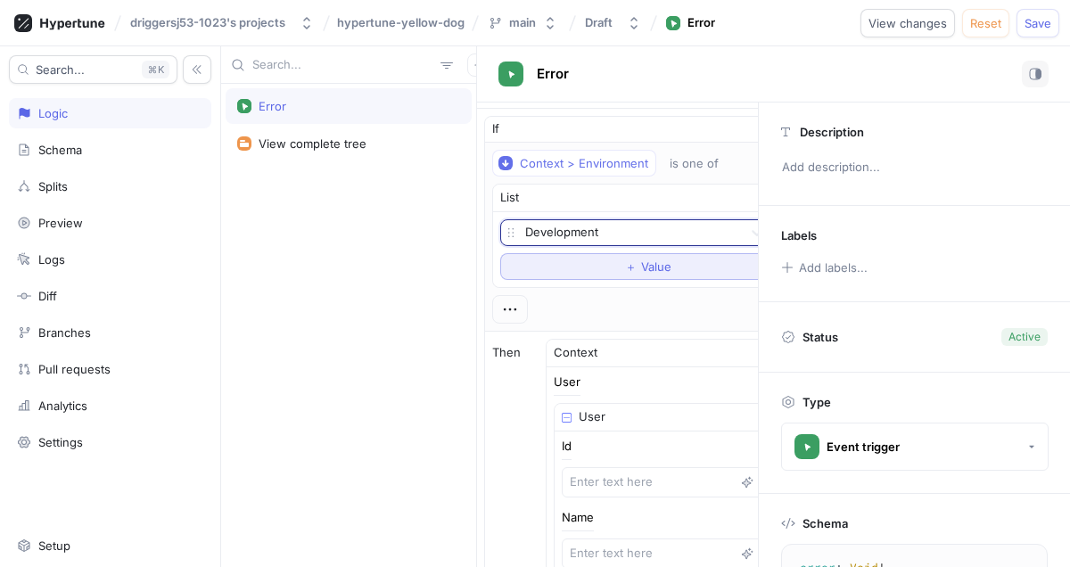
click at [587, 270] on button "＋ Value" at bounding box center [647, 266] width 295 height 27
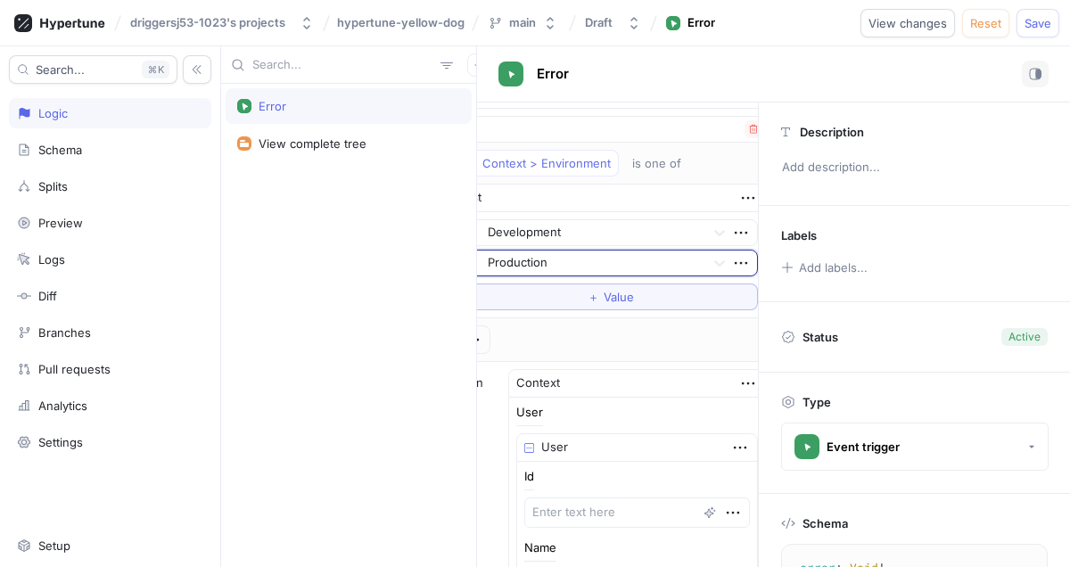
scroll to position [234, 101]
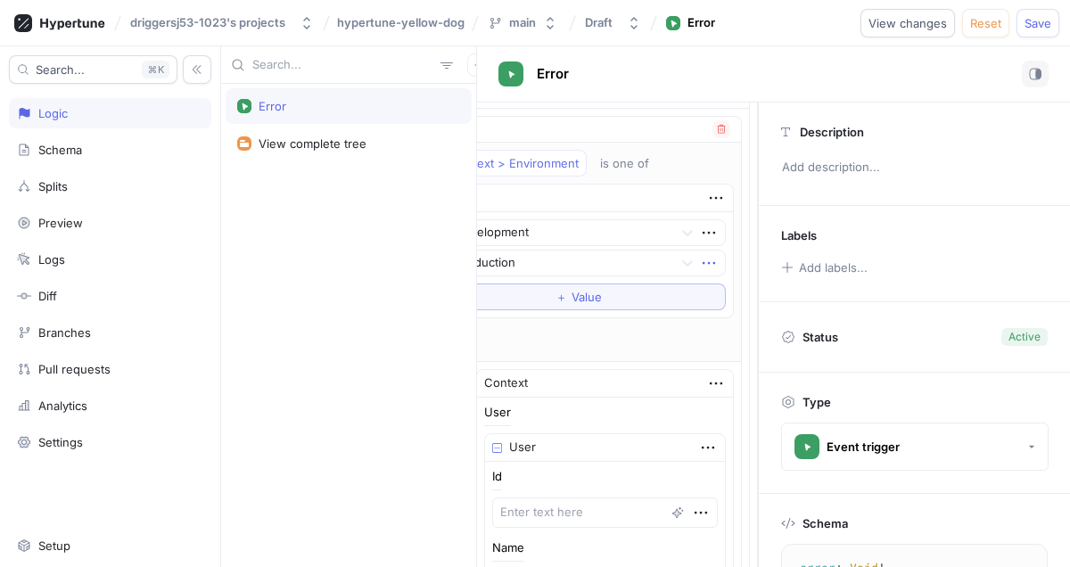
click at [699, 259] on icon "button" at bounding box center [709, 263] width 20 height 20
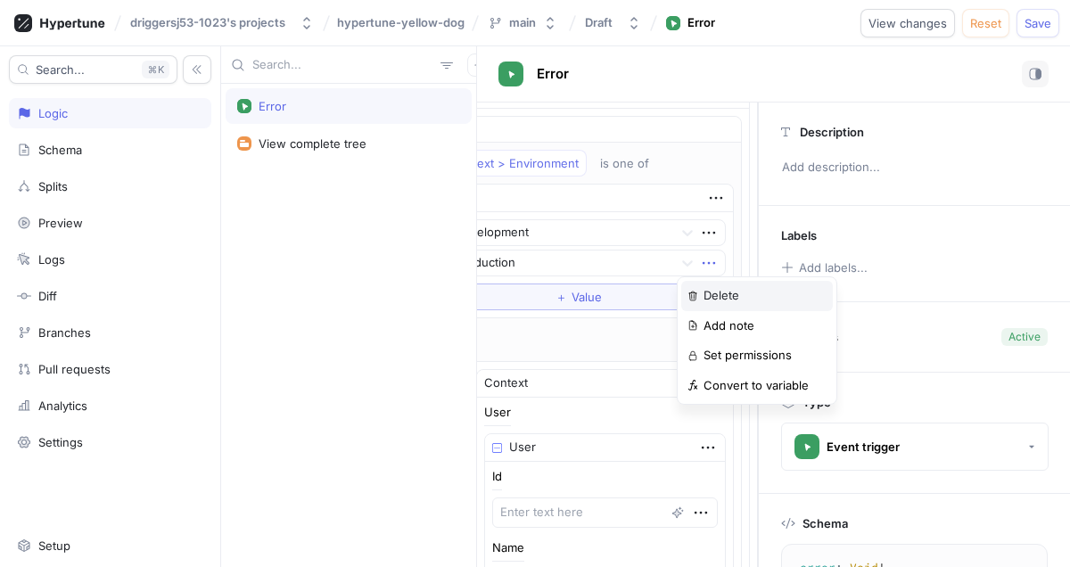
click at [706, 288] on p "Delete" at bounding box center [721, 296] width 36 height 18
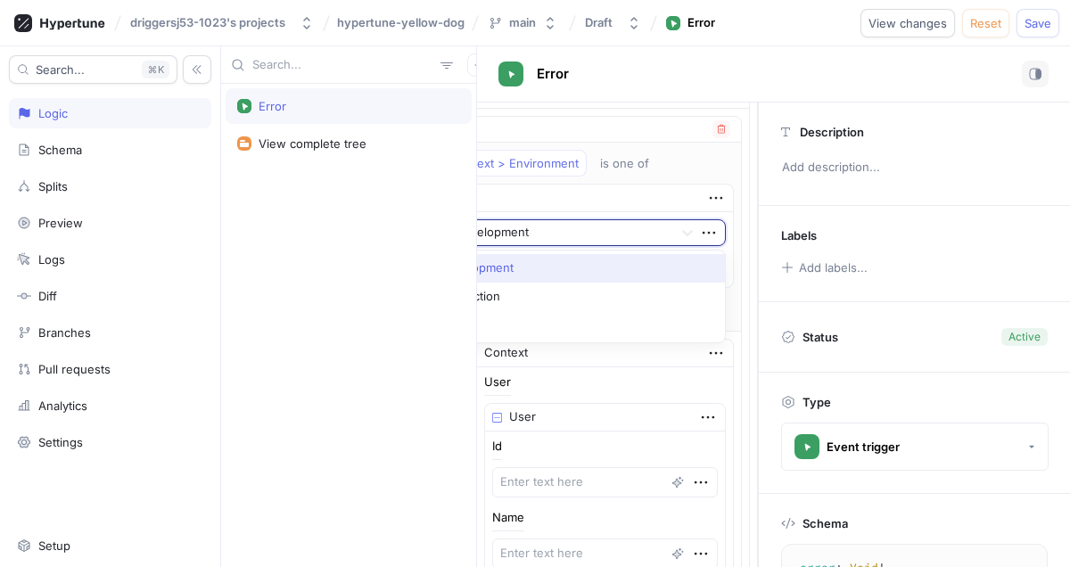
click at [650, 239] on div "Development" at bounding box center [578, 232] width 295 height 27
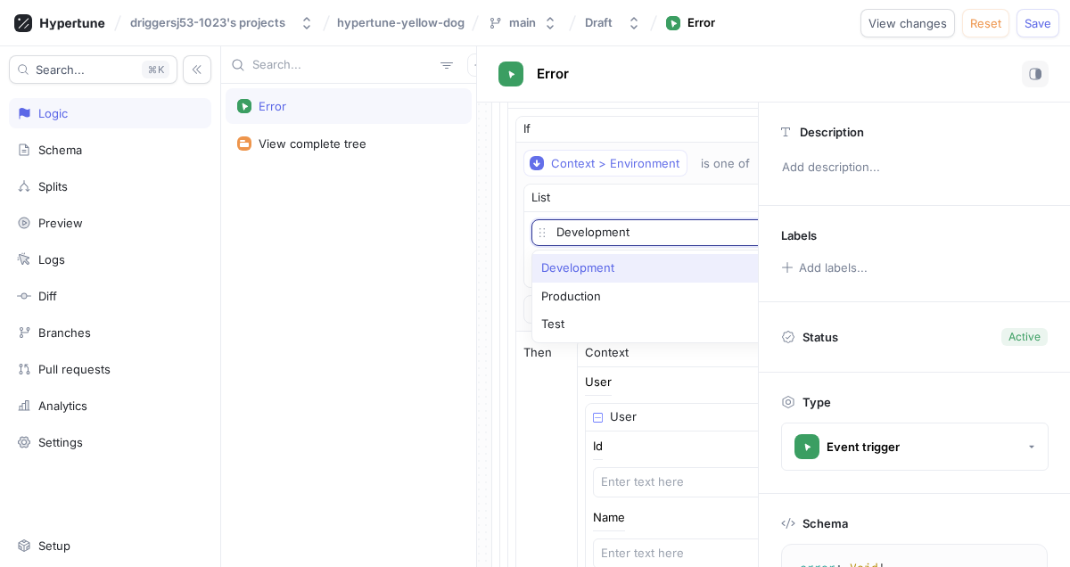
click at [587, 268] on div "Development" at bounding box center [678, 268] width 293 height 29
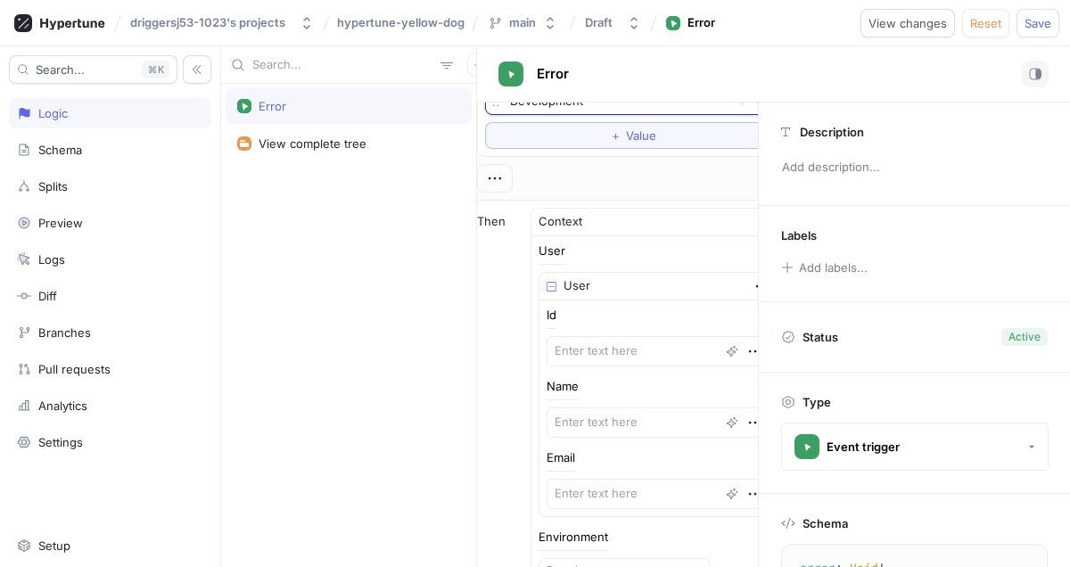
scroll to position [366, 28]
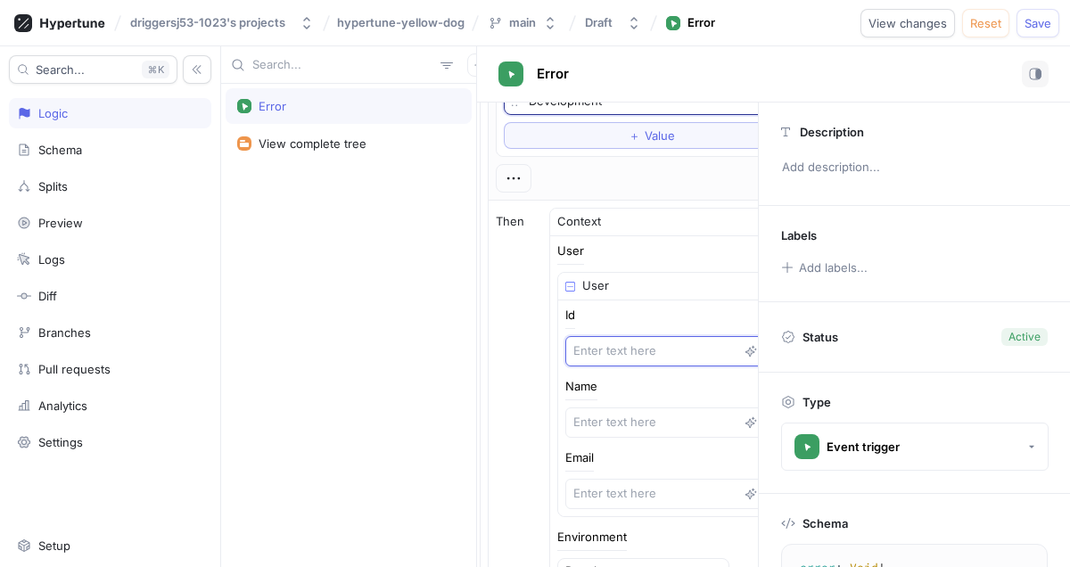
click at [625, 359] on textarea at bounding box center [678, 351] width 226 height 30
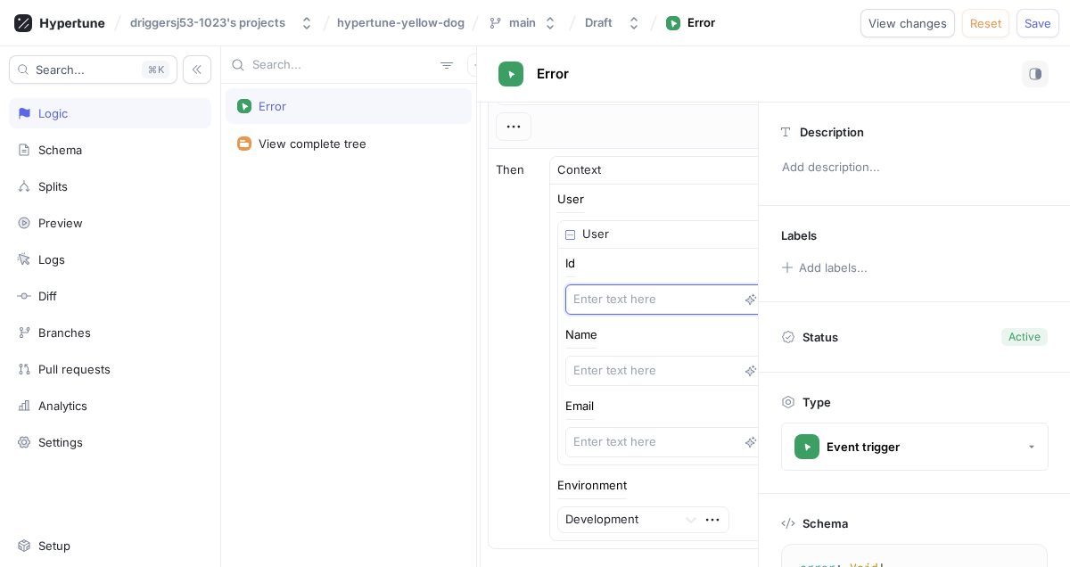
scroll to position [423, 28]
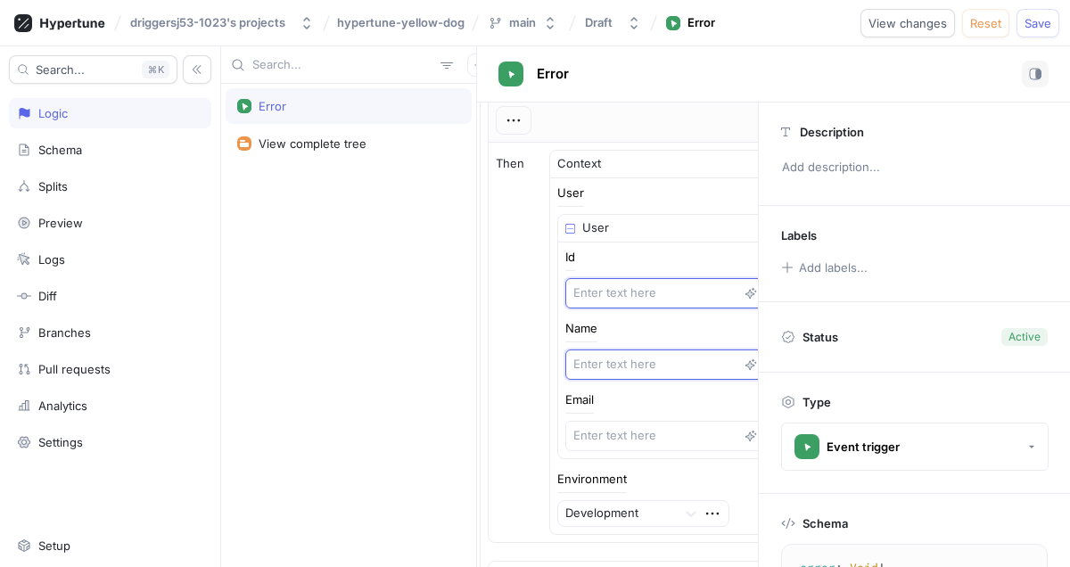
click at [625, 359] on textarea at bounding box center [678, 364] width 226 height 30
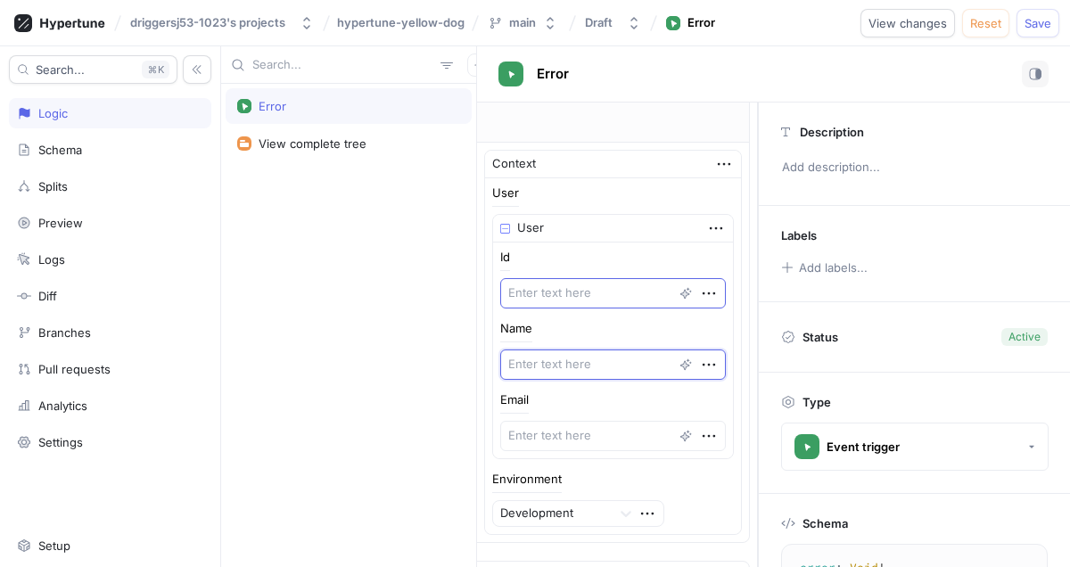
scroll to position [423, 88]
click at [684, 368] on icon "button" at bounding box center [690, 364] width 12 height 12
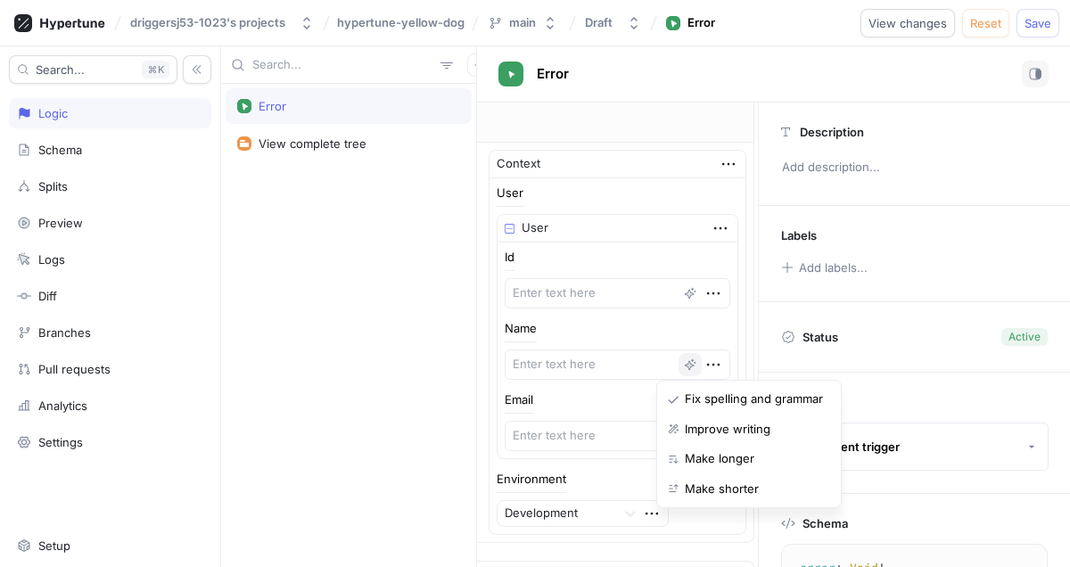
click at [656, 341] on div "Name" at bounding box center [618, 351] width 226 height 57
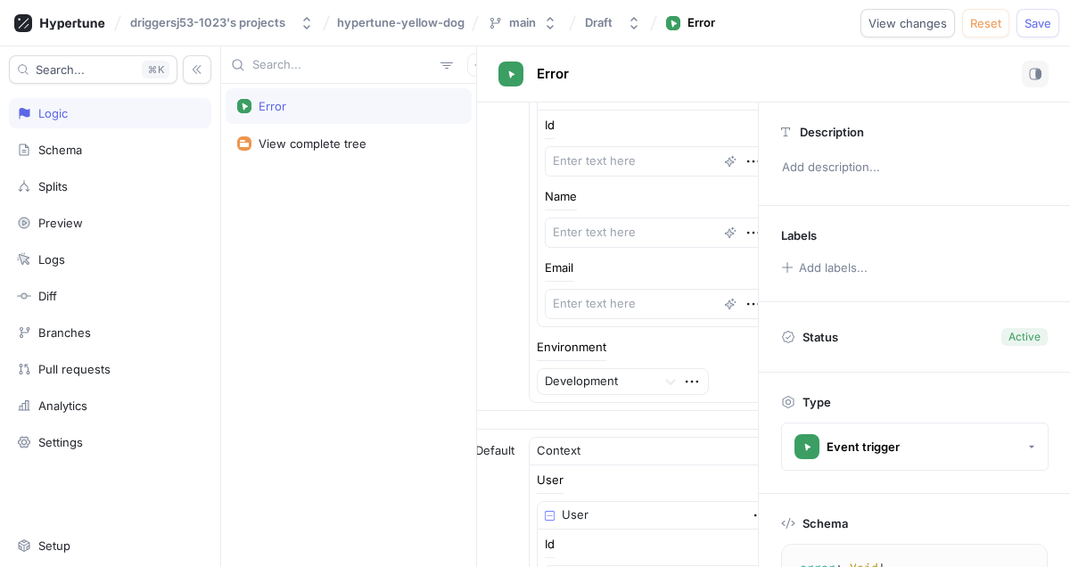
scroll to position [609, 48]
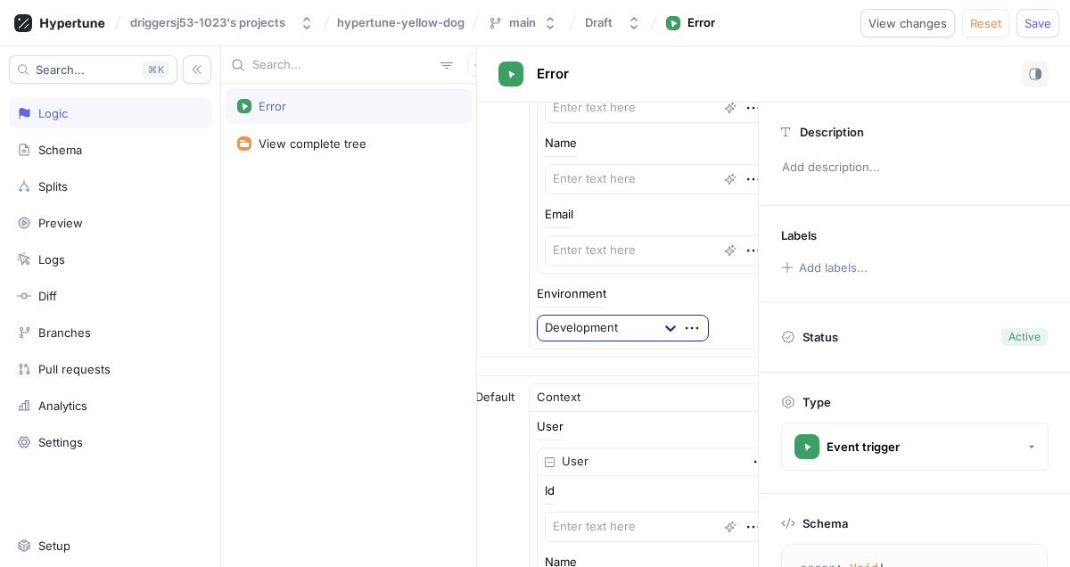
click at [656, 325] on div at bounding box center [670, 328] width 32 height 32
click at [624, 309] on div "Environment Development" at bounding box center [658, 314] width 242 height 53
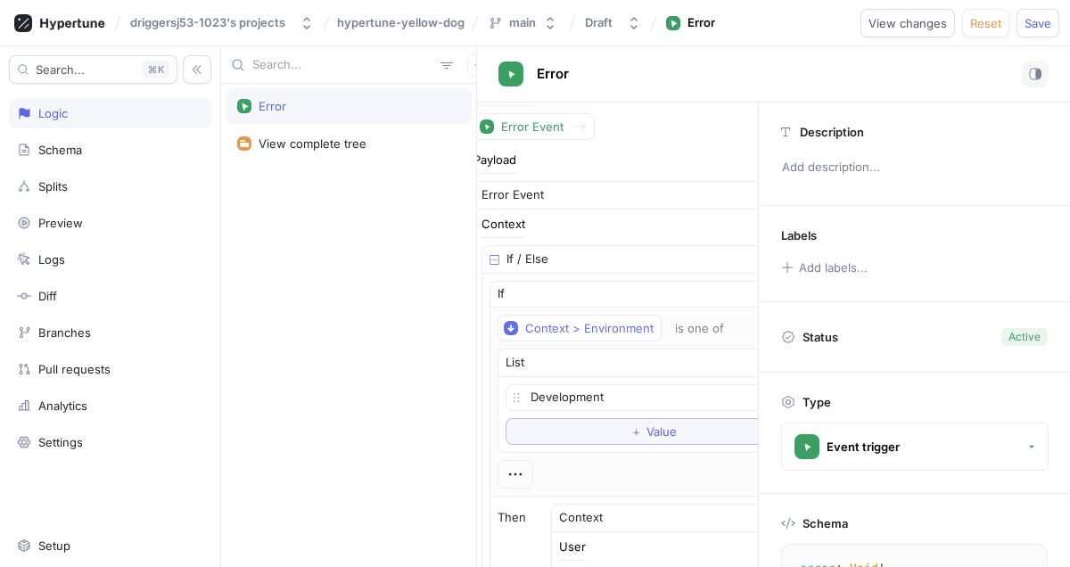
scroll to position [70, 0]
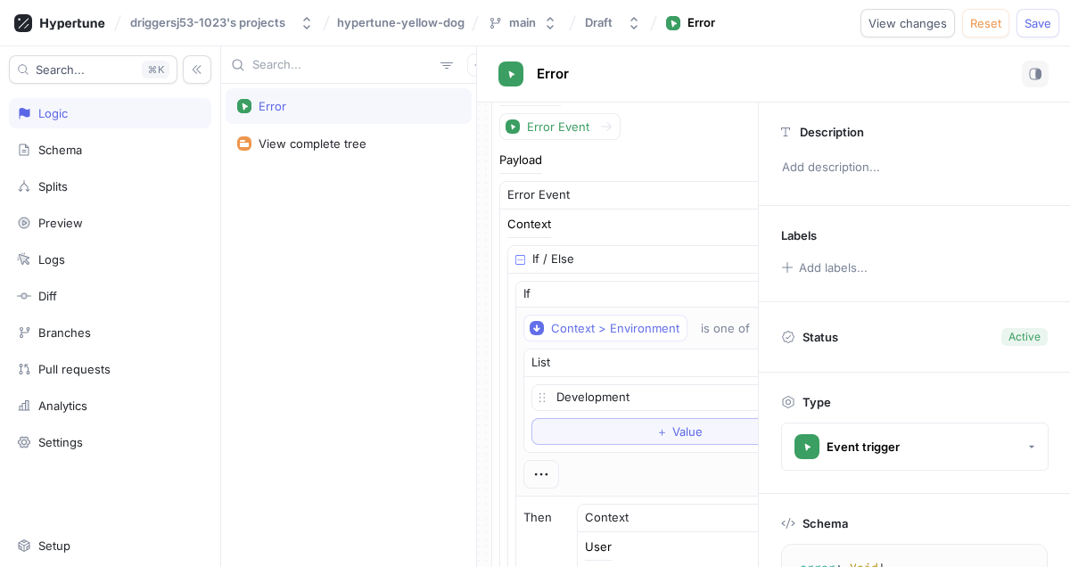
click at [585, 366] on div "List" at bounding box center [678, 363] width 309 height 28
click at [590, 382] on div "Development To pick up a draggable item, press the space bar. While dragging, u…" at bounding box center [678, 414] width 309 height 75
click at [590, 403] on div at bounding box center [661, 398] width 210 height 21
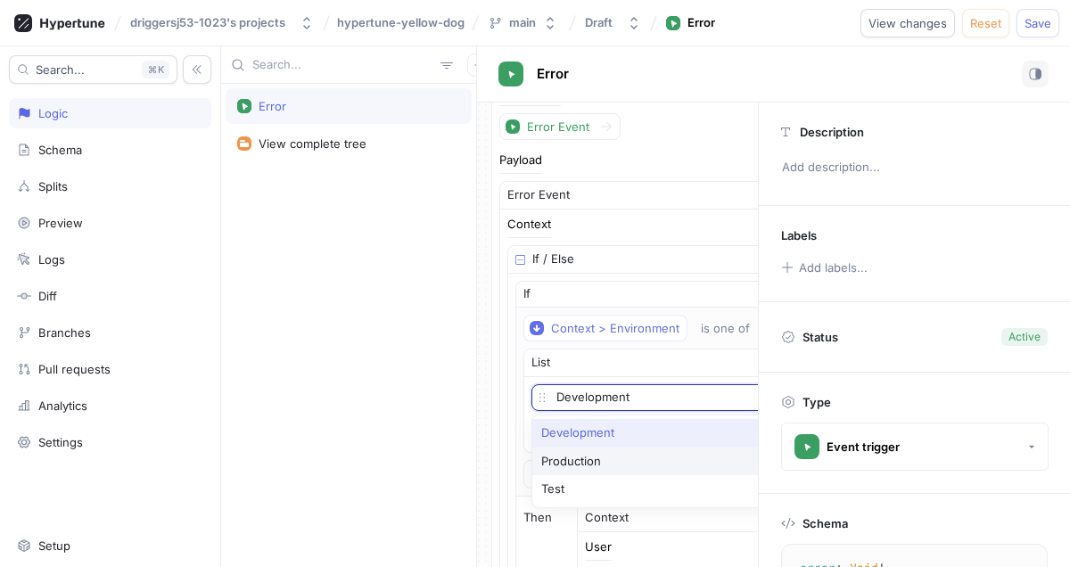
click at [586, 450] on div "Production" at bounding box center [678, 462] width 293 height 29
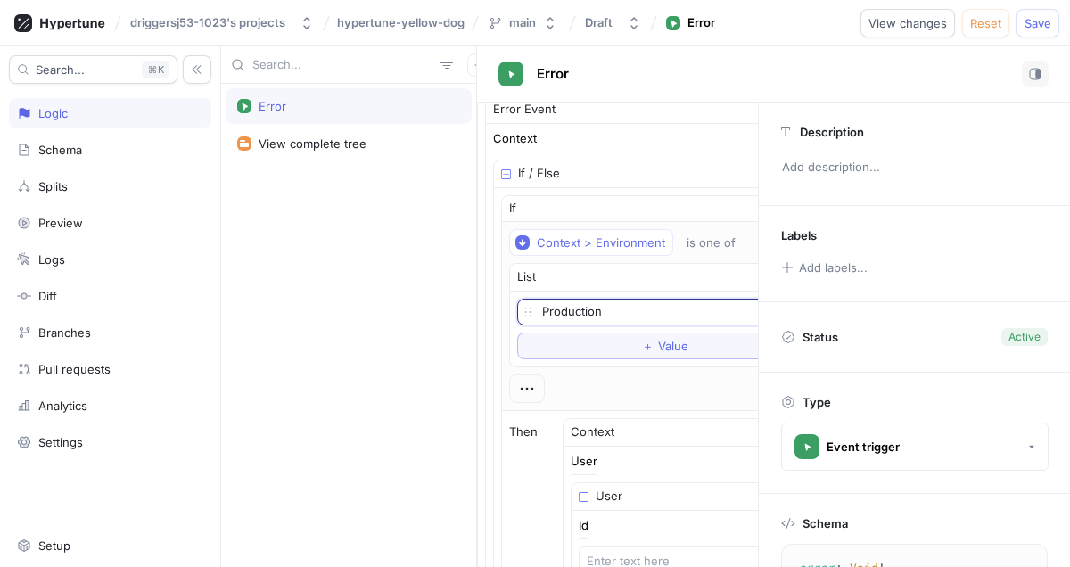
scroll to position [155, 0]
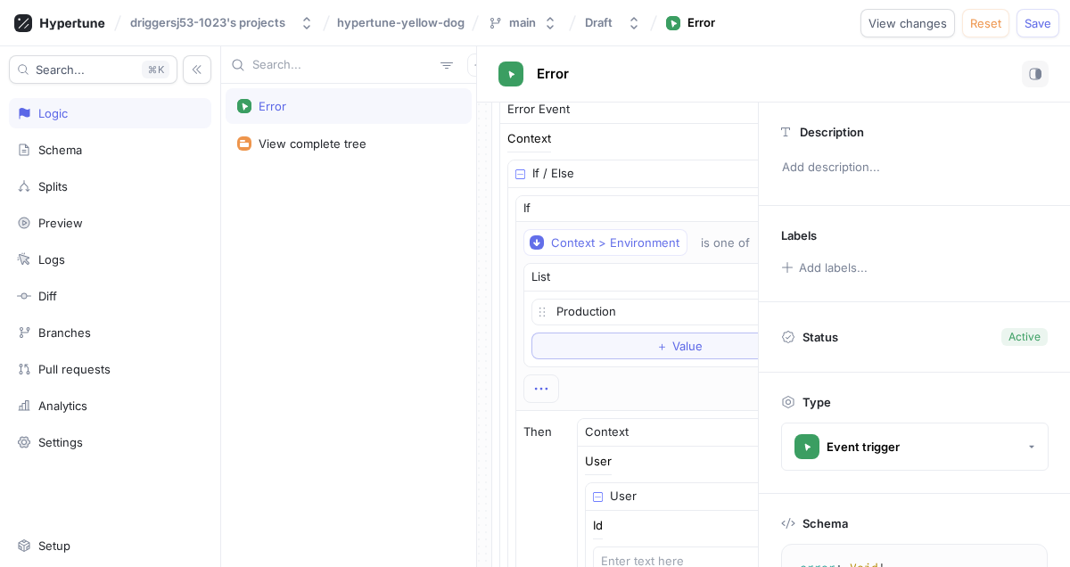
click at [544, 389] on icon "button" at bounding box center [541, 389] width 20 height 20
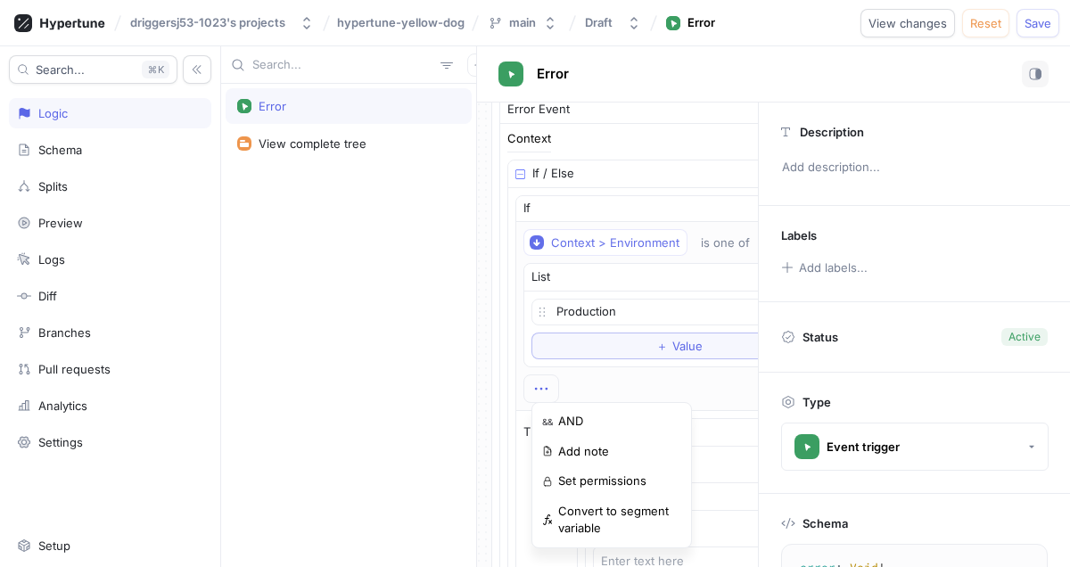
click at [596, 358] on div "Context > Environment is one of List Production To pick up a draggable item, pr…" at bounding box center [678, 316] width 311 height 174
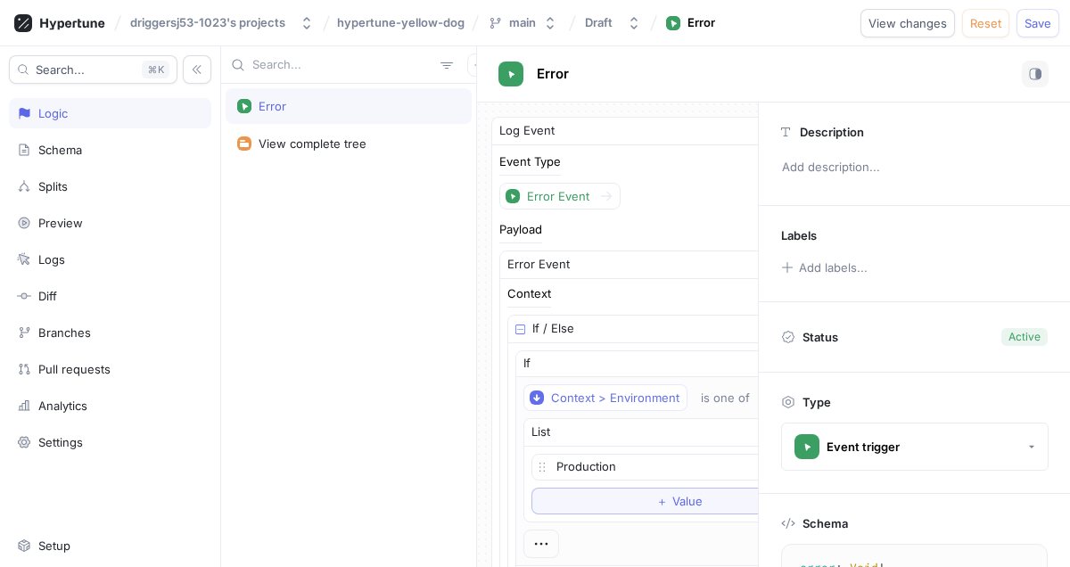
scroll to position [0, 3]
click at [513, 332] on img at bounding box center [518, 329] width 10 height 10
click at [587, 261] on icon "button" at bounding box center [588, 265] width 20 height 20
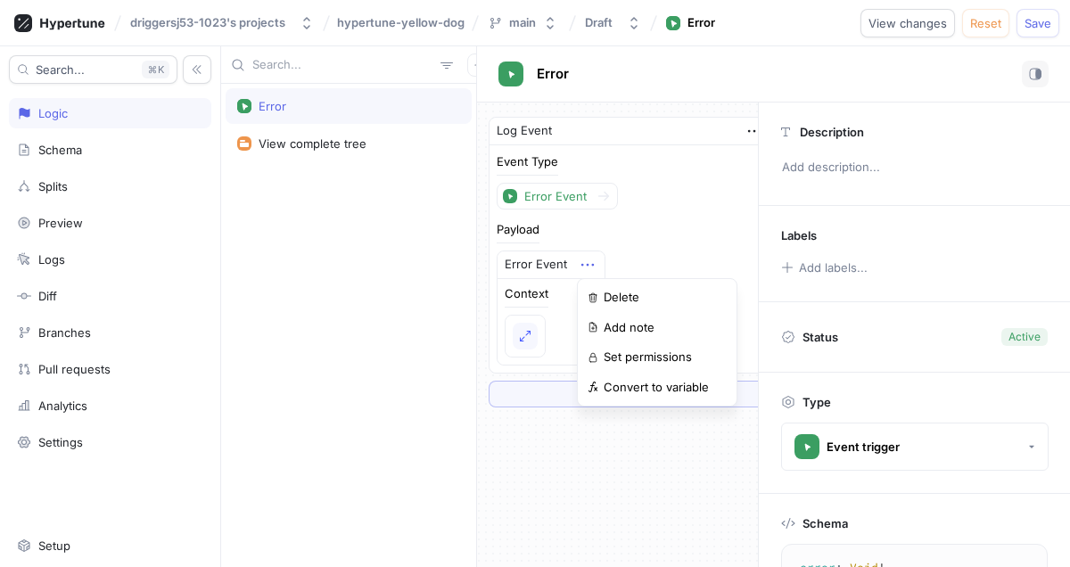
click at [587, 261] on icon "button" at bounding box center [588, 265] width 20 height 20
click at [587, 262] on icon "button" at bounding box center [588, 265] width 20 height 20
click at [521, 331] on img "button" at bounding box center [525, 336] width 11 height 11
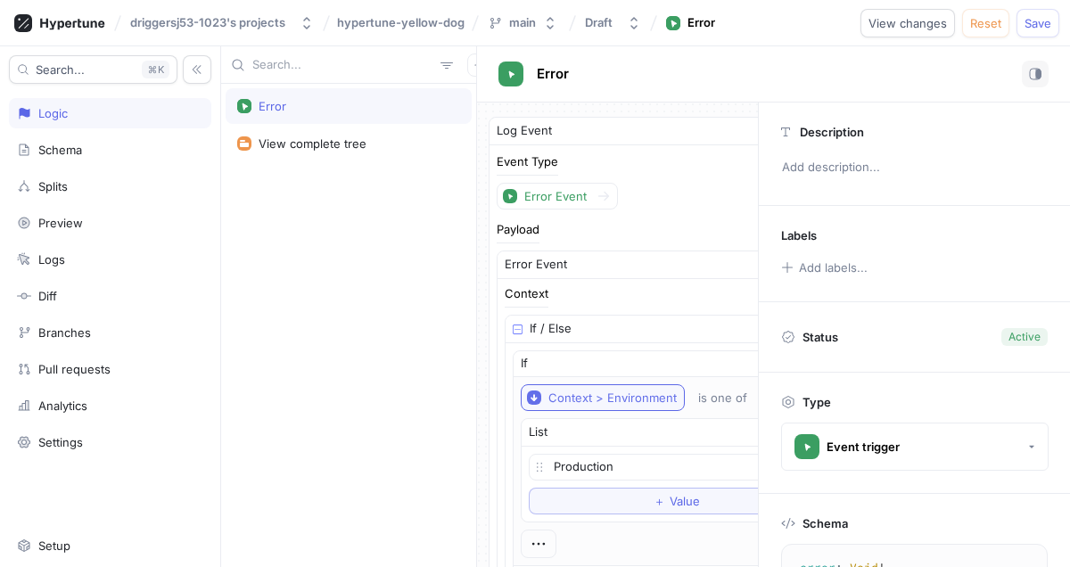
click at [539, 398] on icon "button" at bounding box center [534, 397] width 14 height 14
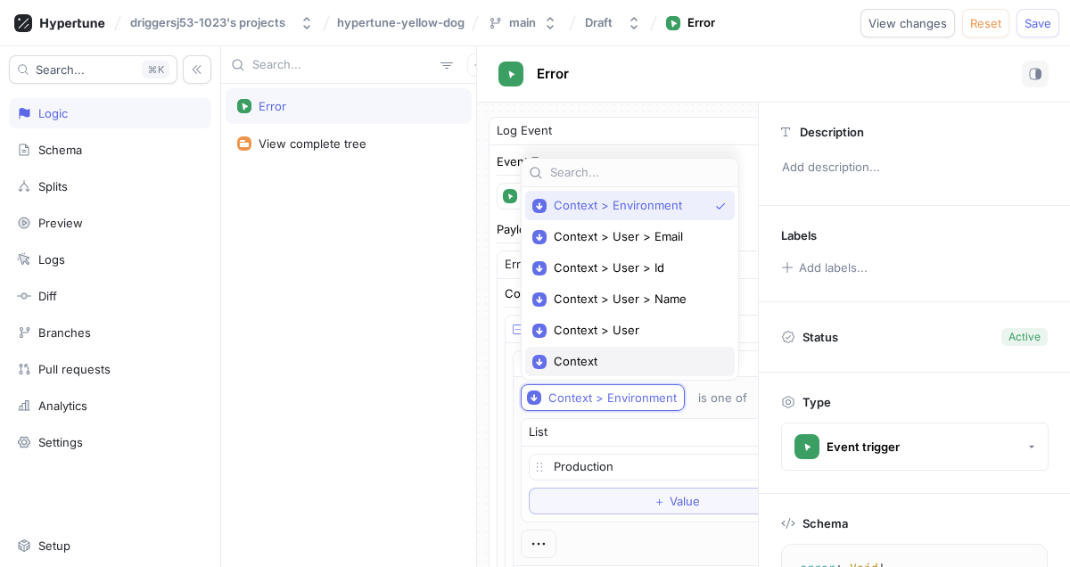
click at [596, 362] on span "Context" at bounding box center [636, 361] width 165 height 15
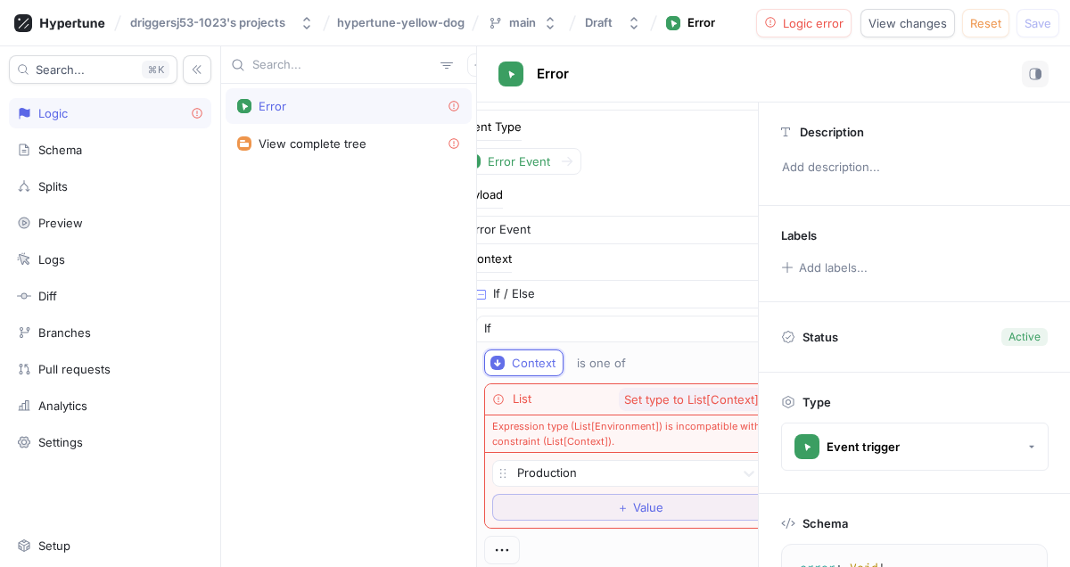
scroll to position [35, 26]
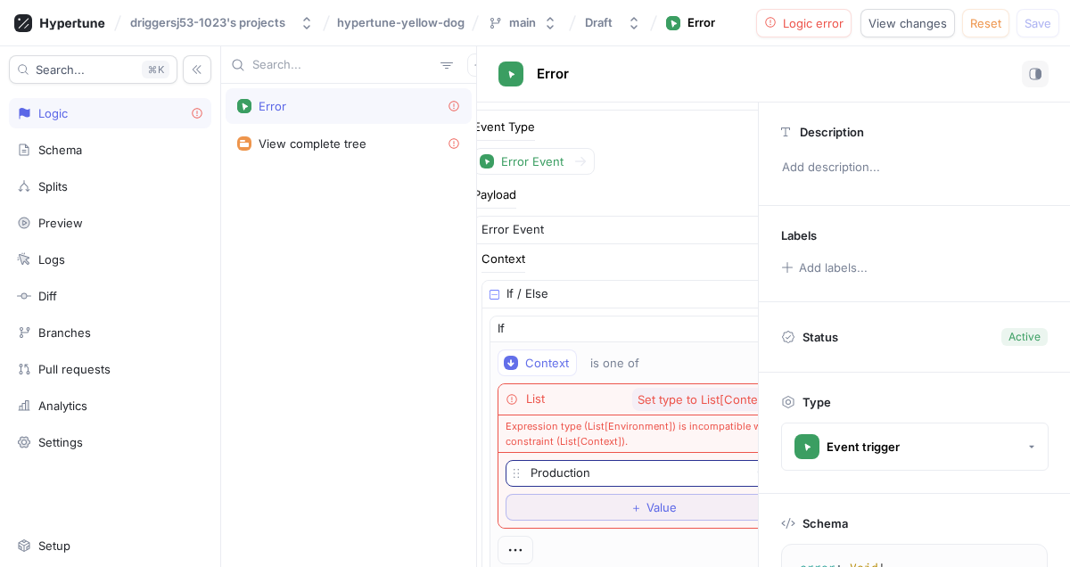
click at [578, 477] on div at bounding box center [635, 474] width 210 height 21
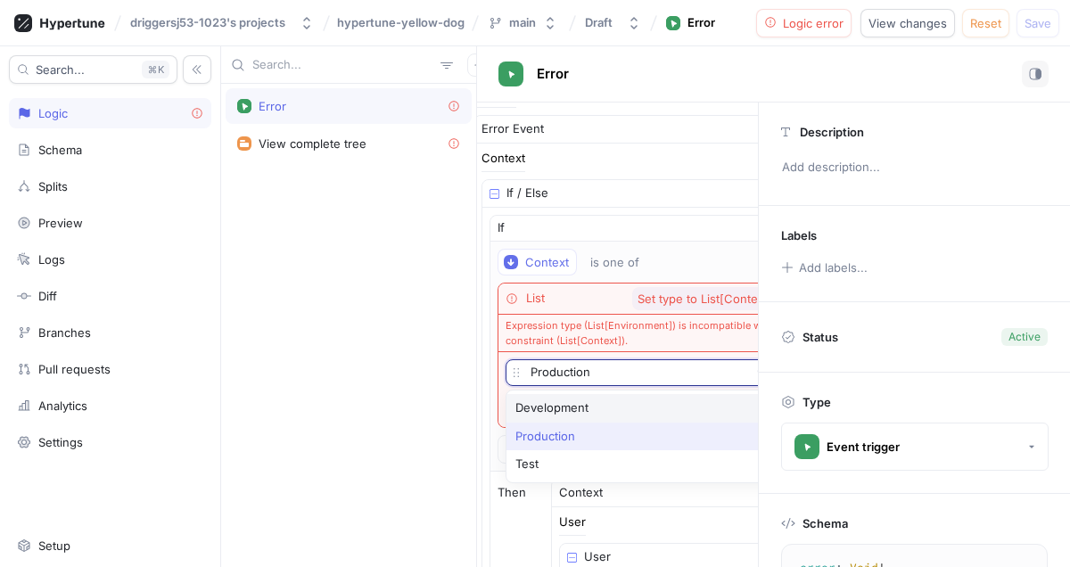
scroll to position [131, 26]
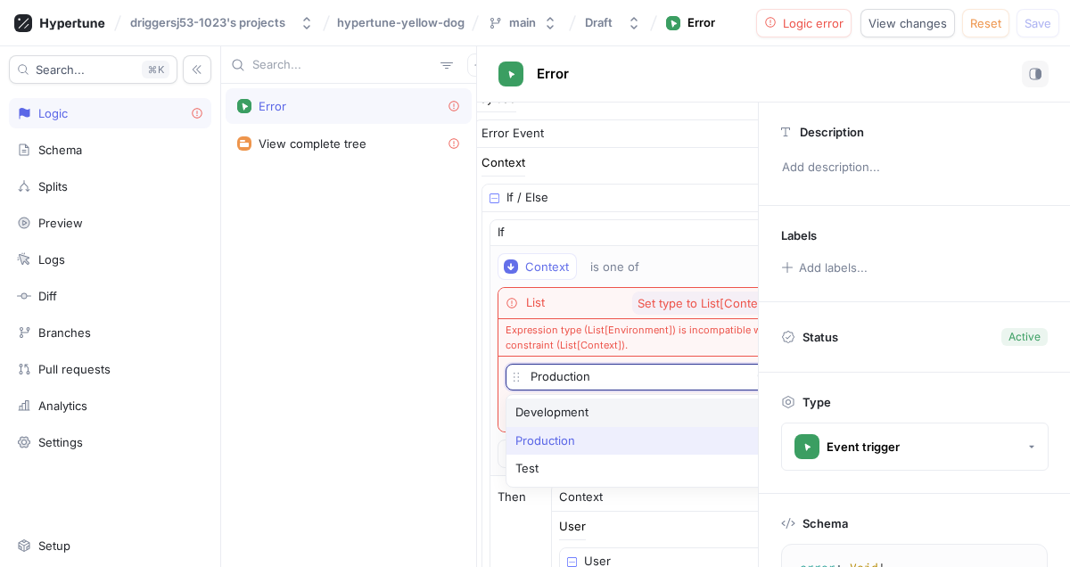
click at [557, 411] on div "Development" at bounding box center [652, 412] width 293 height 29
click at [579, 366] on div "Development" at bounding box center [626, 377] width 240 height 25
click at [551, 316] on div "List Set type to List[Context]" at bounding box center [652, 303] width 309 height 31
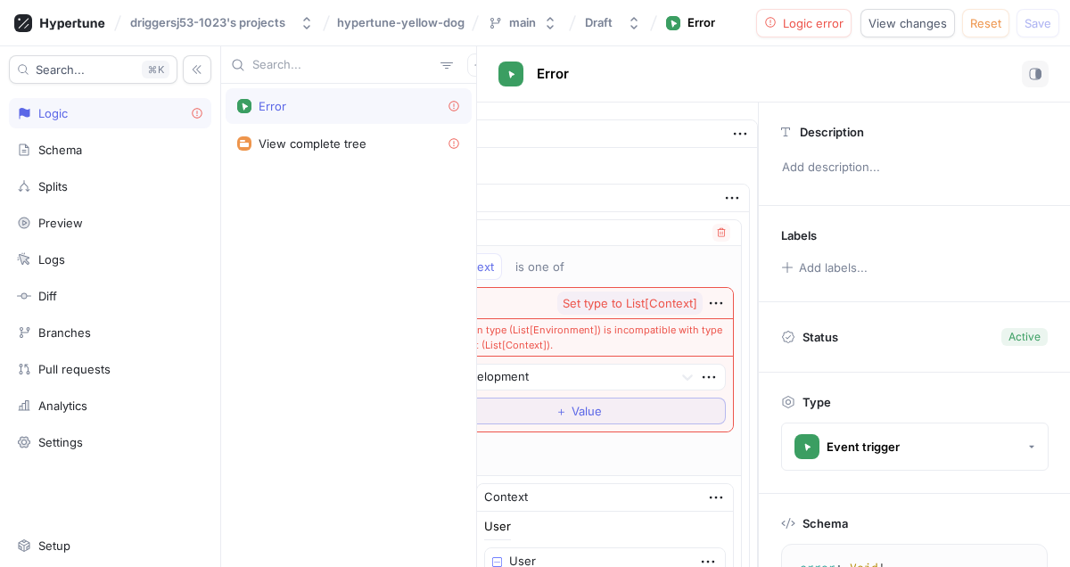
scroll to position [131, 100]
click at [700, 375] on icon "button" at bounding box center [710, 377] width 20 height 20
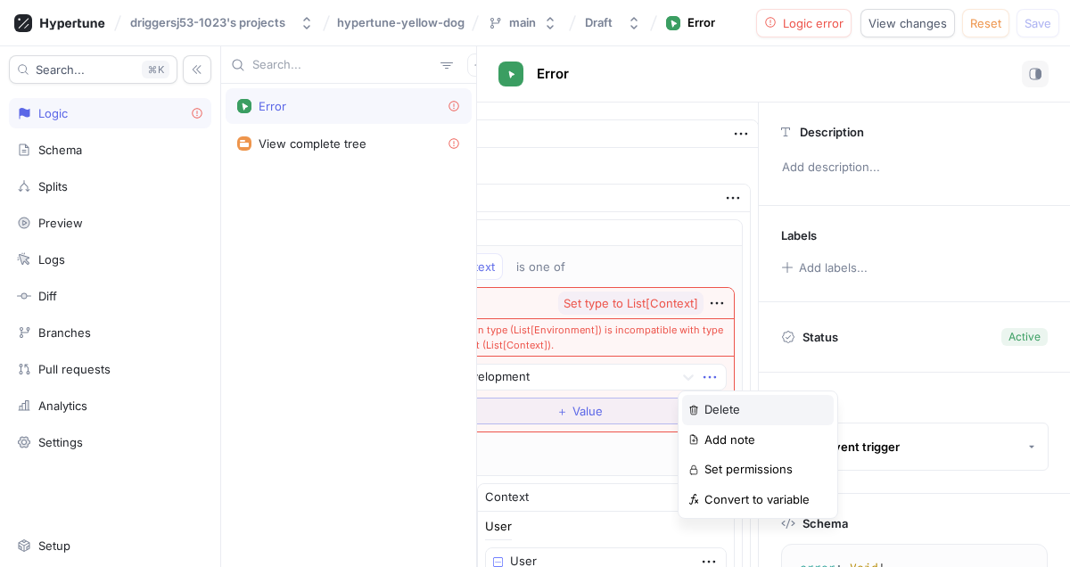
click at [696, 397] on div "Delete" at bounding box center [758, 410] width 152 height 30
type textarea "x"
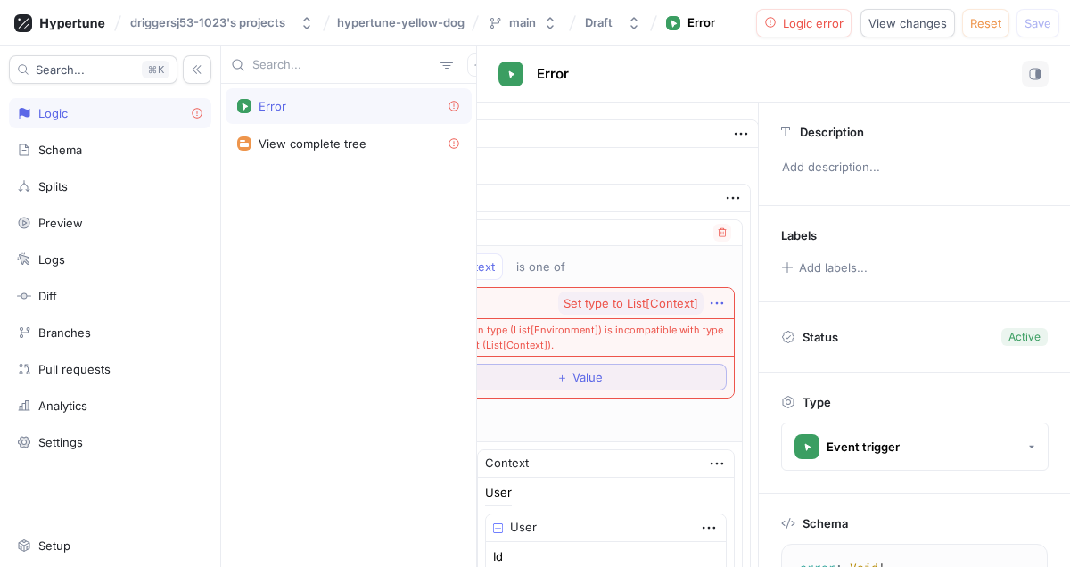
click at [707, 299] on icon "button" at bounding box center [717, 303] width 20 height 20
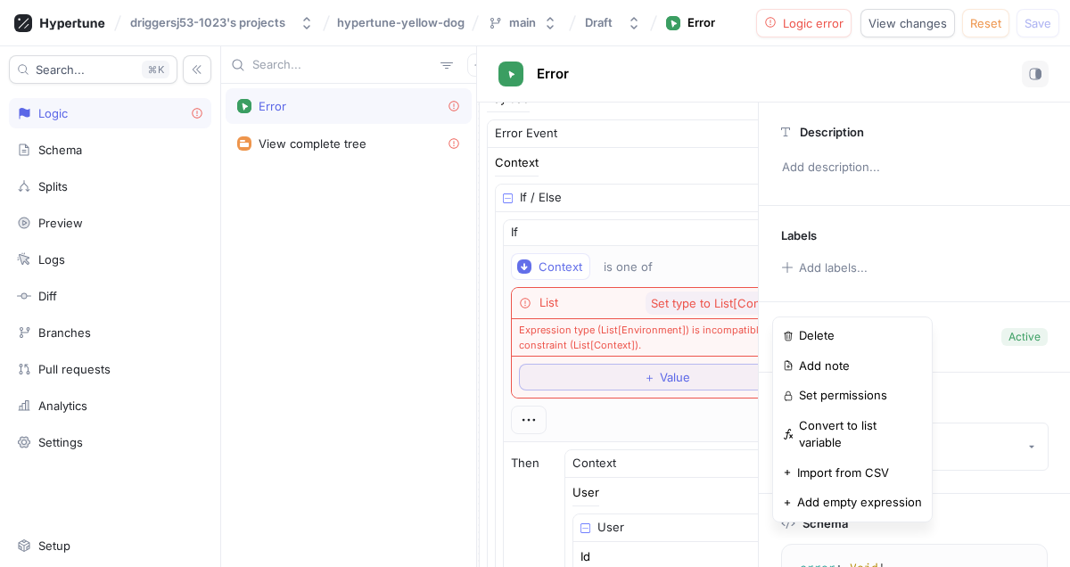
scroll to position [131, 9]
click at [823, 422] on p "Convert to list variable" at bounding box center [863, 434] width 123 height 35
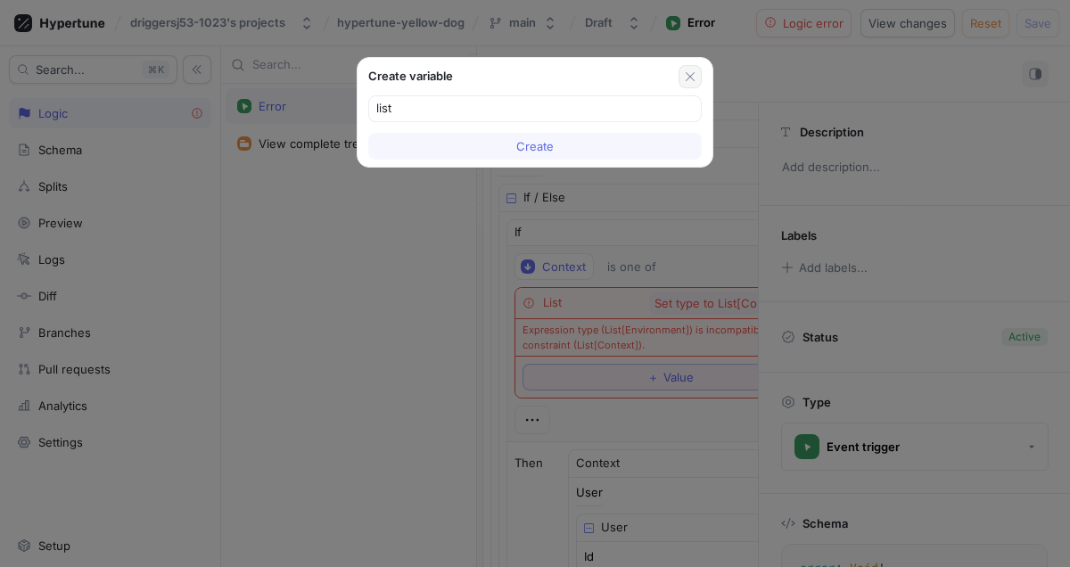
type input "list"
click at [690, 77] on icon "button" at bounding box center [690, 76] width 9 height 9
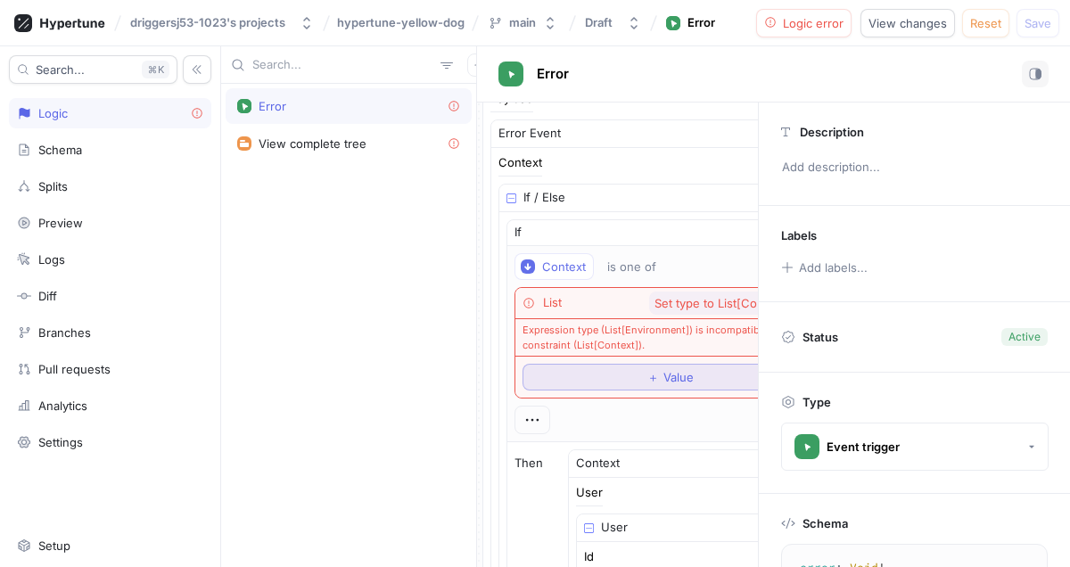
click at [668, 374] on span "Value" at bounding box center [678, 377] width 30 height 11
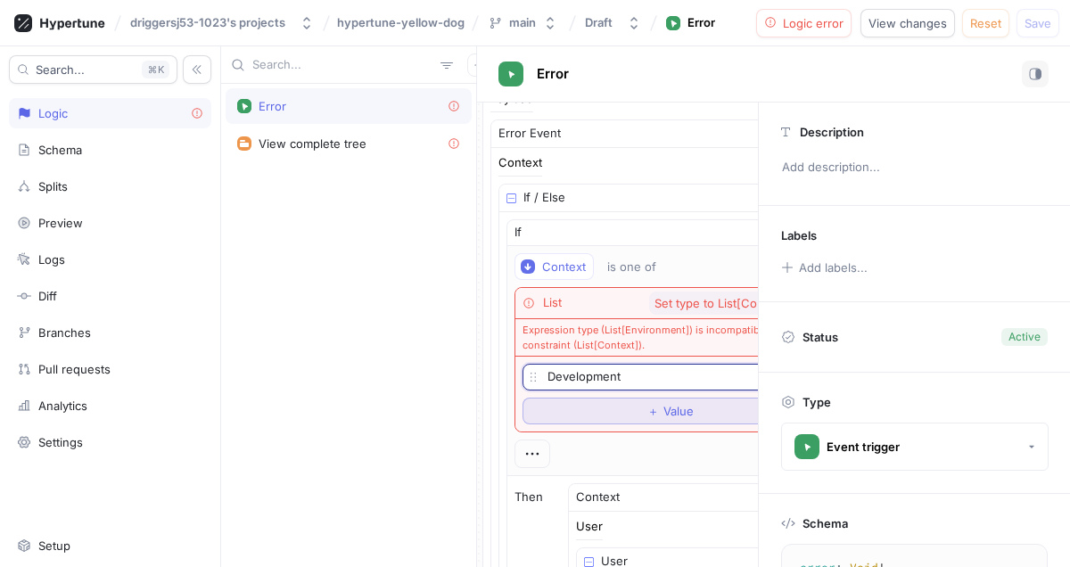
click at [605, 403] on button "＋ Value" at bounding box center [669, 411] width 295 height 27
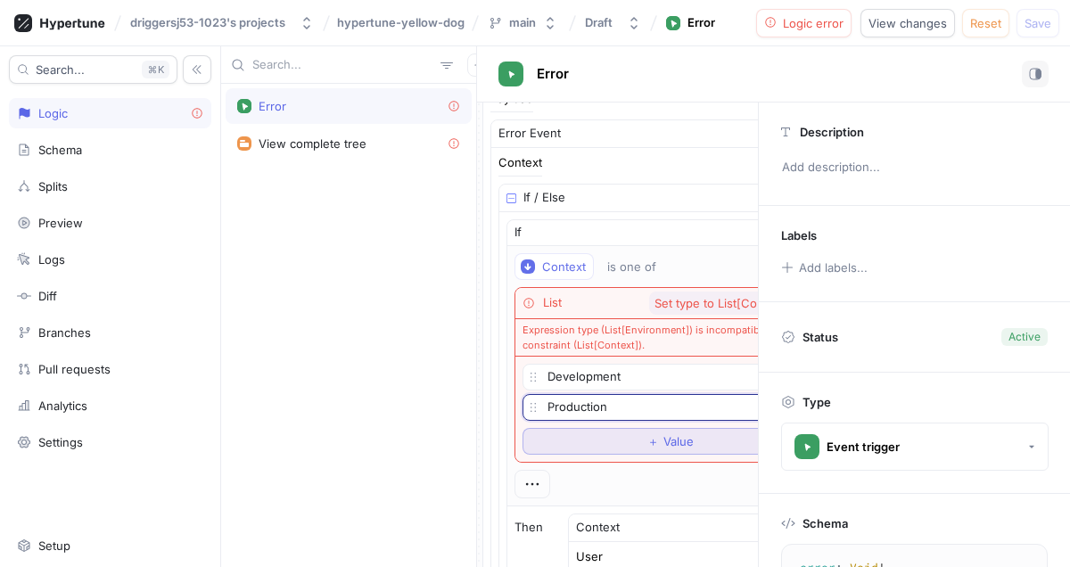
click at [599, 438] on button "＋ Value" at bounding box center [669, 441] width 295 height 27
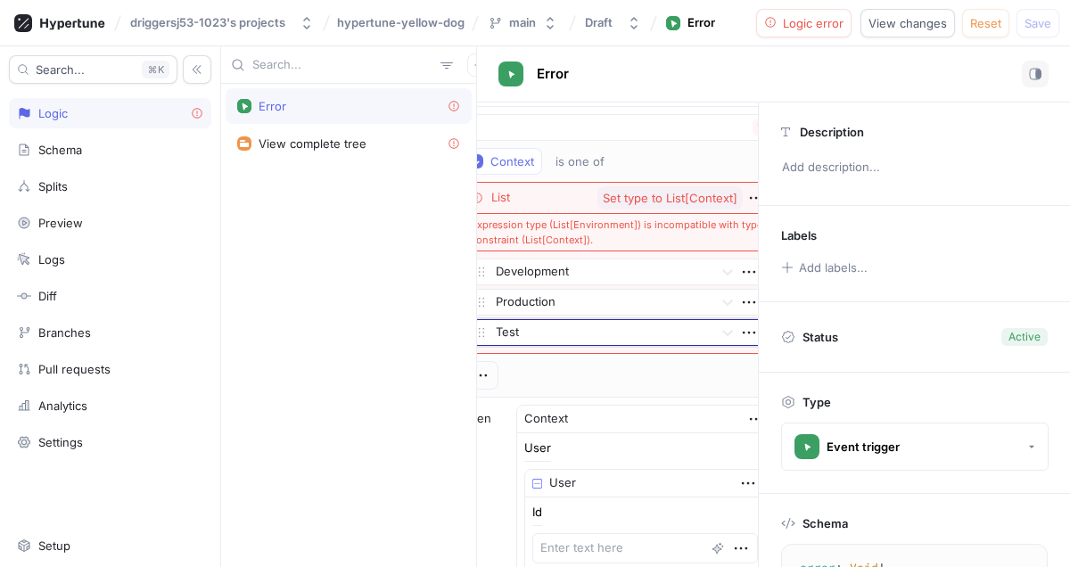
scroll to position [227, 61]
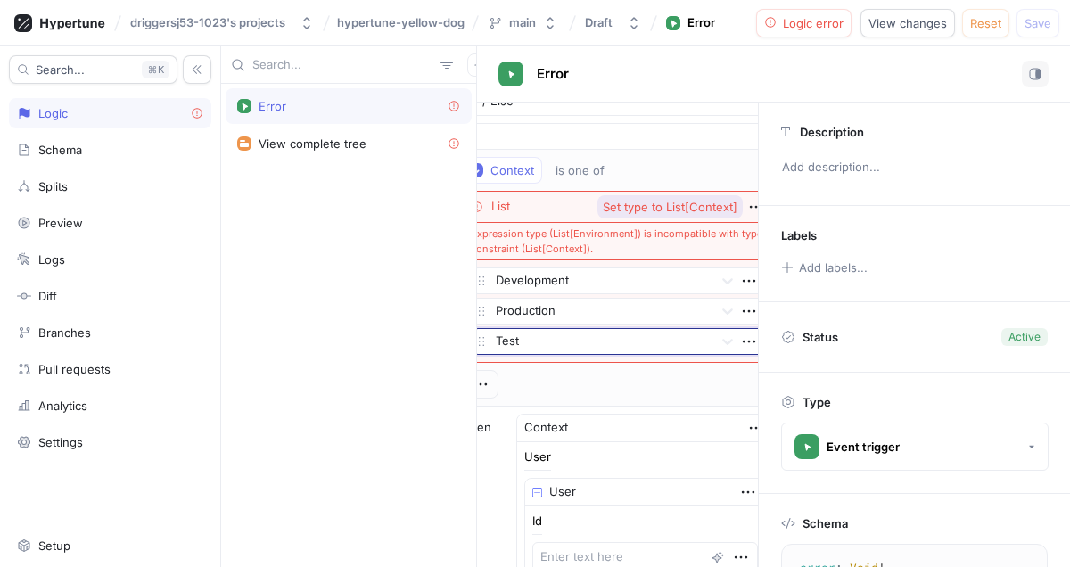
click at [638, 207] on span "Set type to List[Context]" at bounding box center [670, 207] width 135 height 12
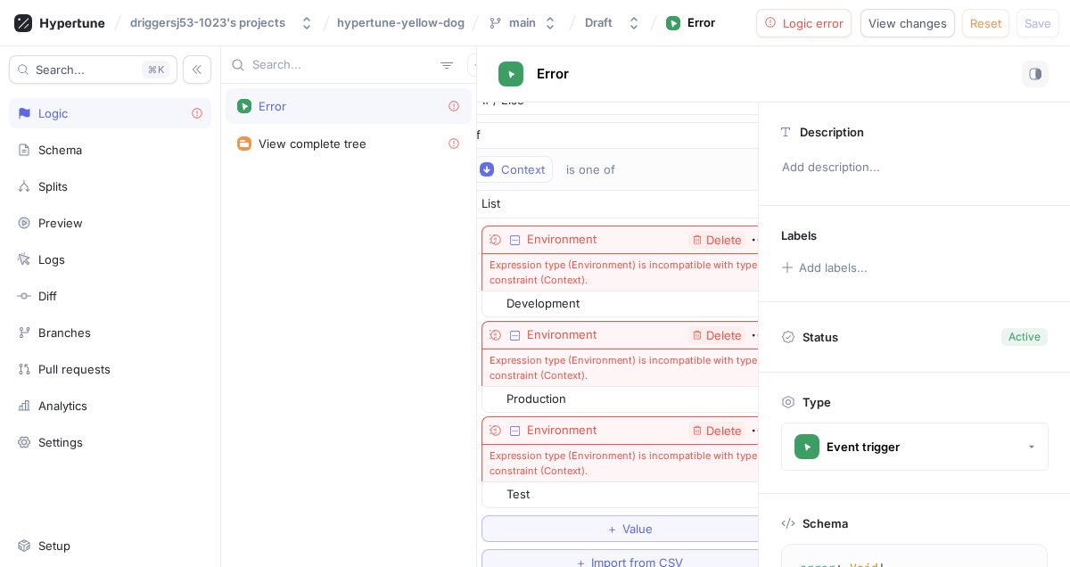
scroll to position [228, 53]
click at [574, 308] on div at bounding box center [620, 304] width 235 height 21
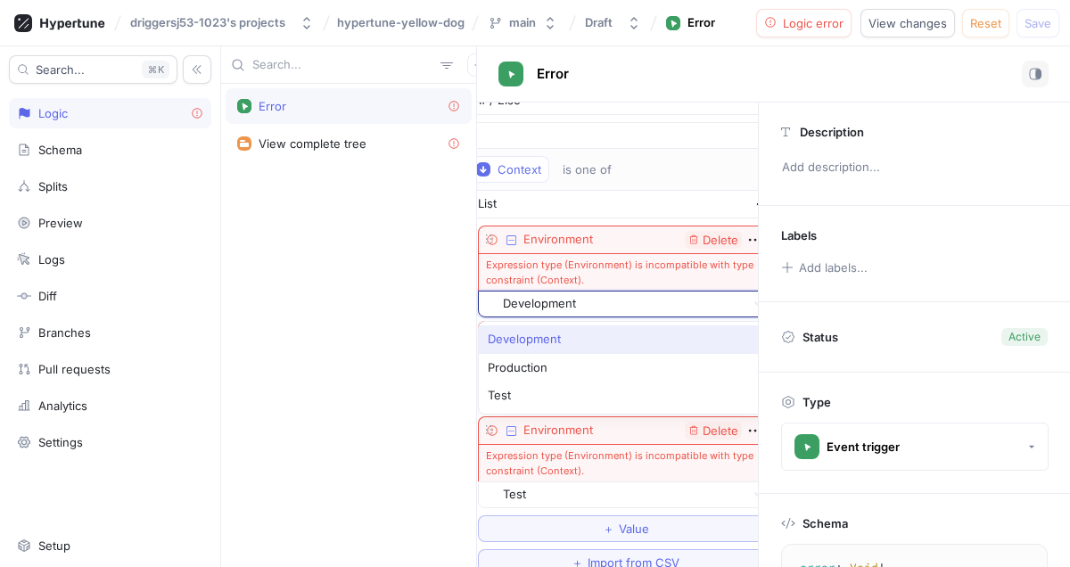
click at [582, 275] on div "Expression type (Environment) is incompatible with type constraint (Context)." at bounding box center [625, 271] width 295 height 37
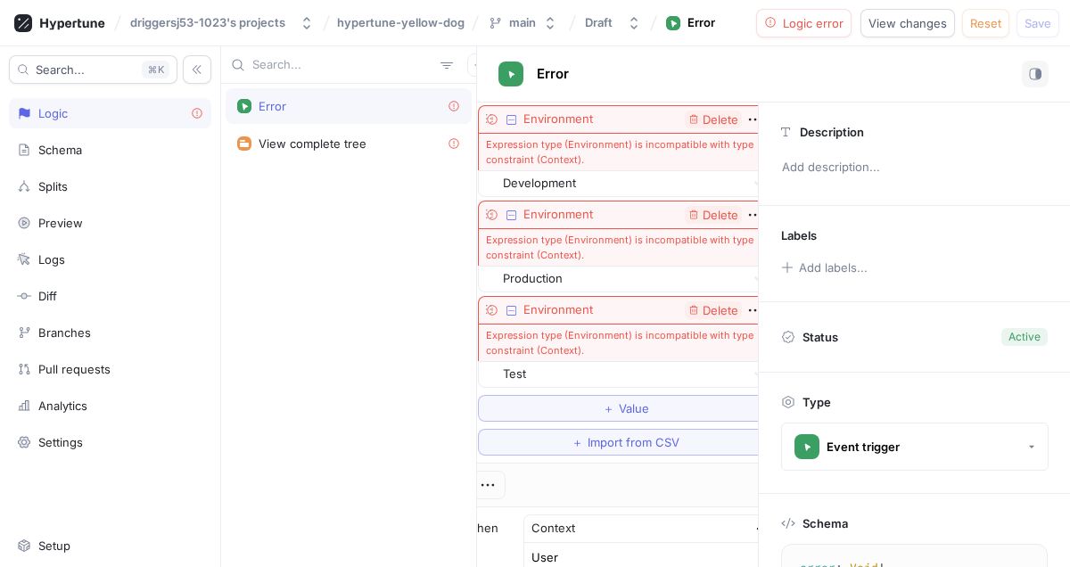
scroll to position [351, 52]
click at [620, 407] on span "Value" at bounding box center [635, 405] width 30 height 11
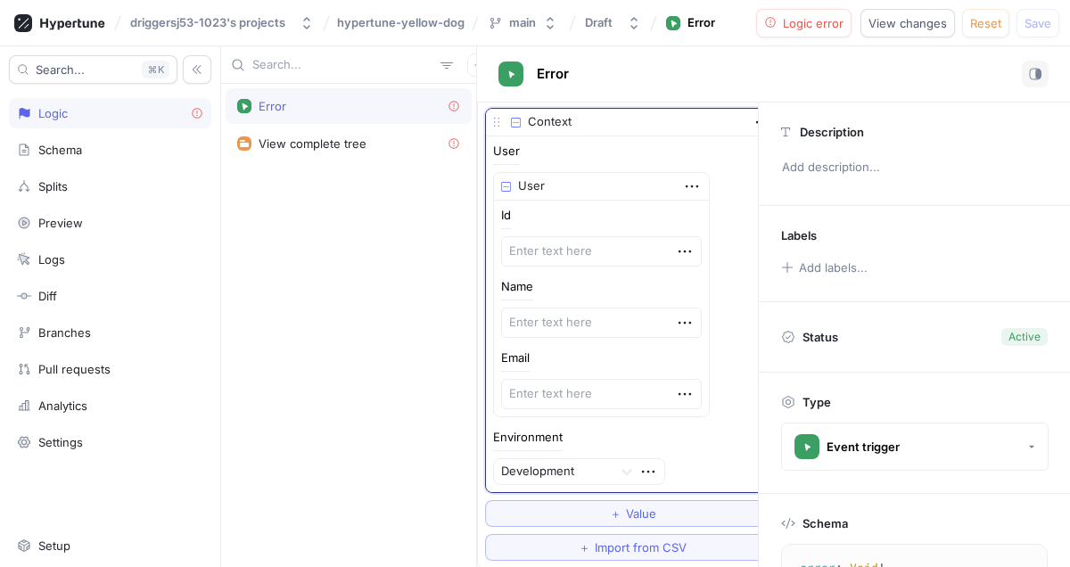
scroll to position [643, 46]
click at [580, 385] on textarea at bounding box center [601, 394] width 201 height 30
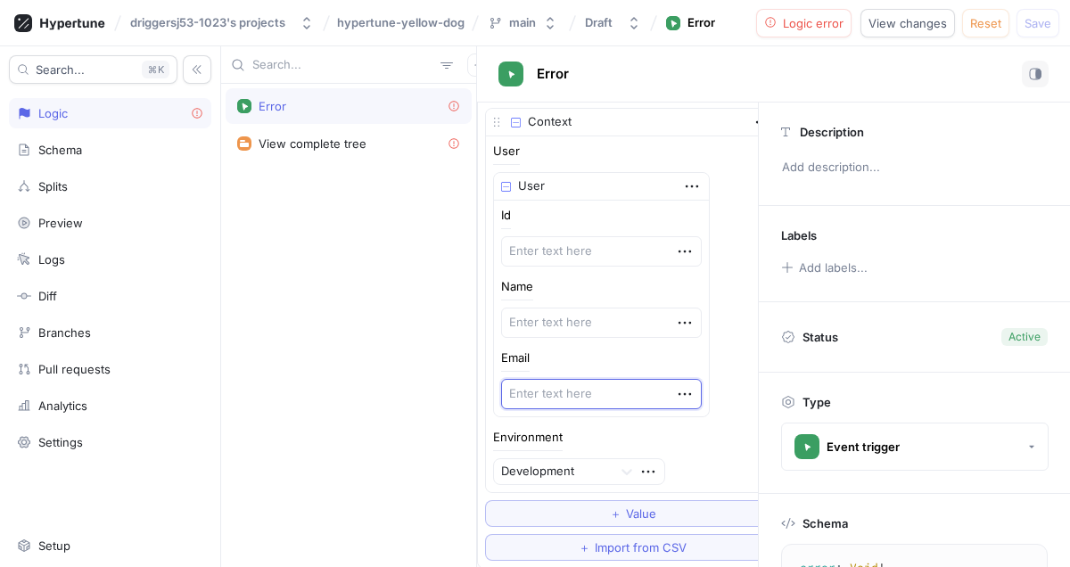
scroll to position [663, 46]
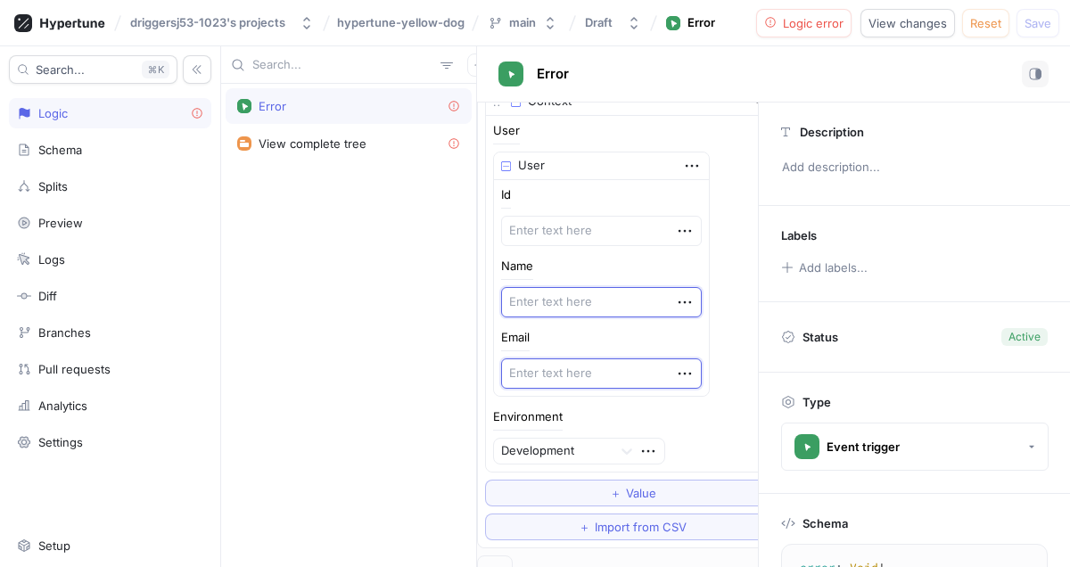
click at [566, 312] on textarea at bounding box center [601, 302] width 201 height 30
click at [554, 358] on textarea at bounding box center [601, 373] width 201 height 30
type textarea "x"
type textarea "@"
type textarea "x"
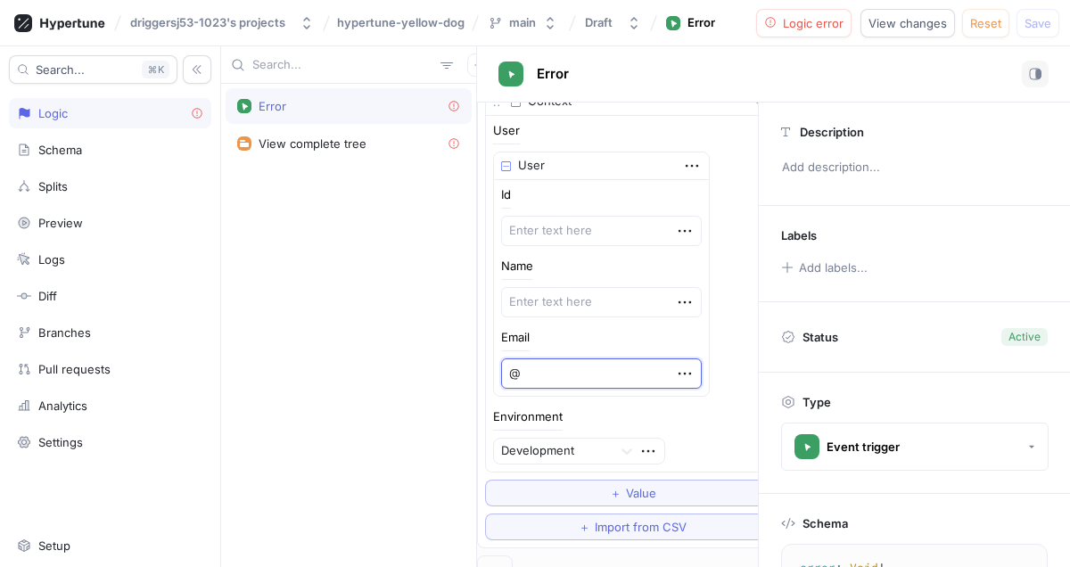
type textarea "@g"
type textarea "x"
type textarea "@gm"
type textarea "x"
type textarea "@gma"
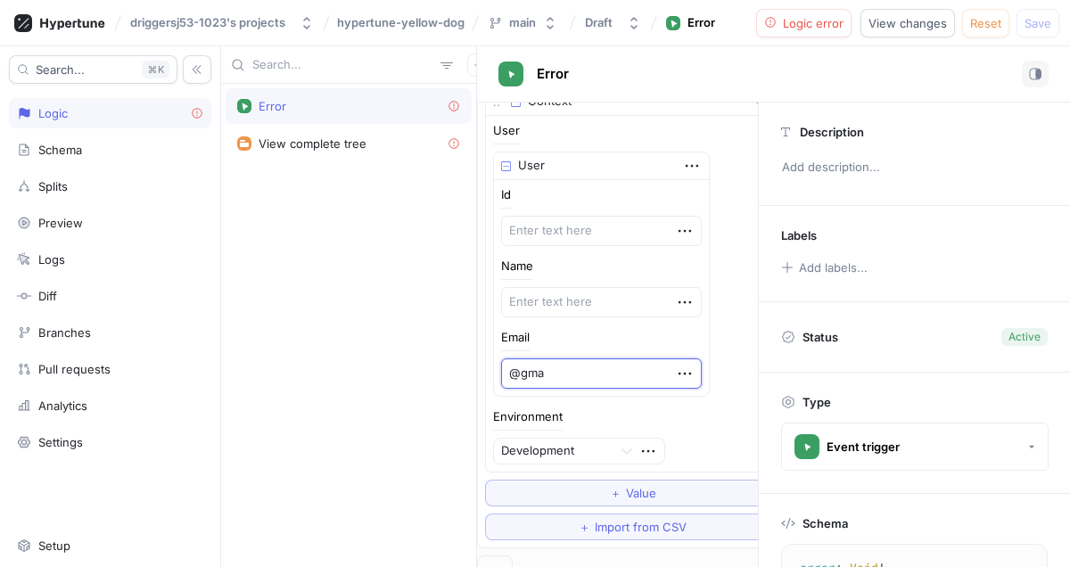
type textarea "x"
type textarea "@gmai"
type textarea "x"
type textarea "@gmail"
type textarea "x"
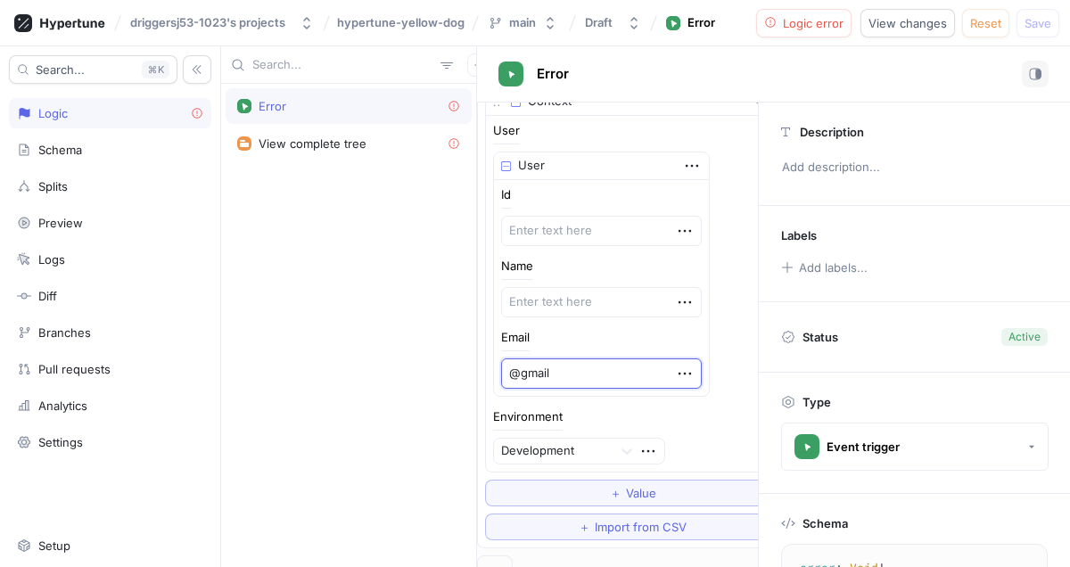
type textarea "@gmail."
type textarea "x"
type textarea "@[DOMAIN_NAME]"
type textarea "x"
type textarea "@[DOMAIN_NAME]"
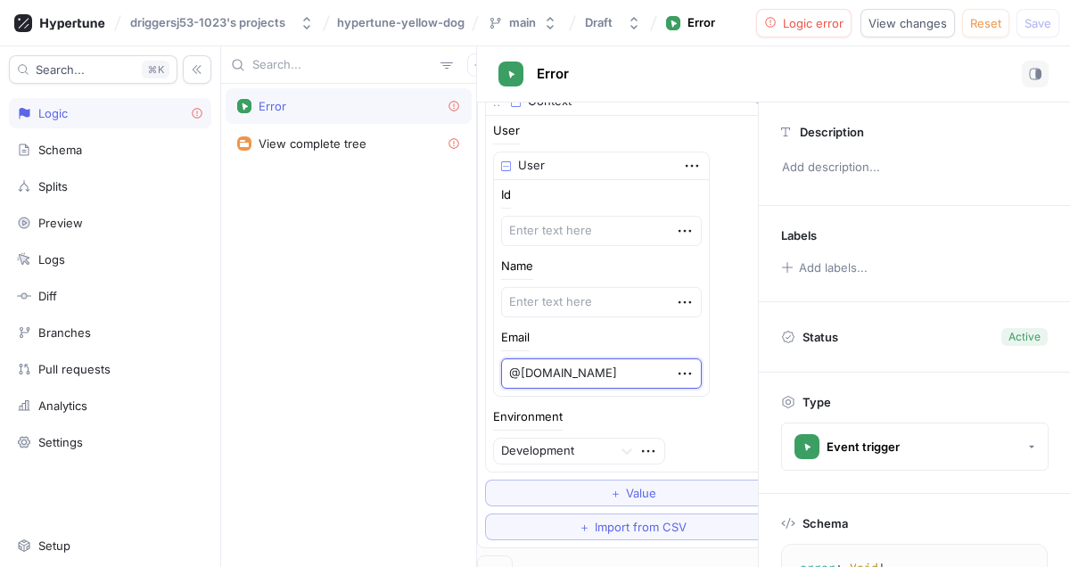
type textarea "x"
type textarea "@[DOMAIN_NAME]"
click at [593, 306] on textarea at bounding box center [601, 302] width 201 height 30
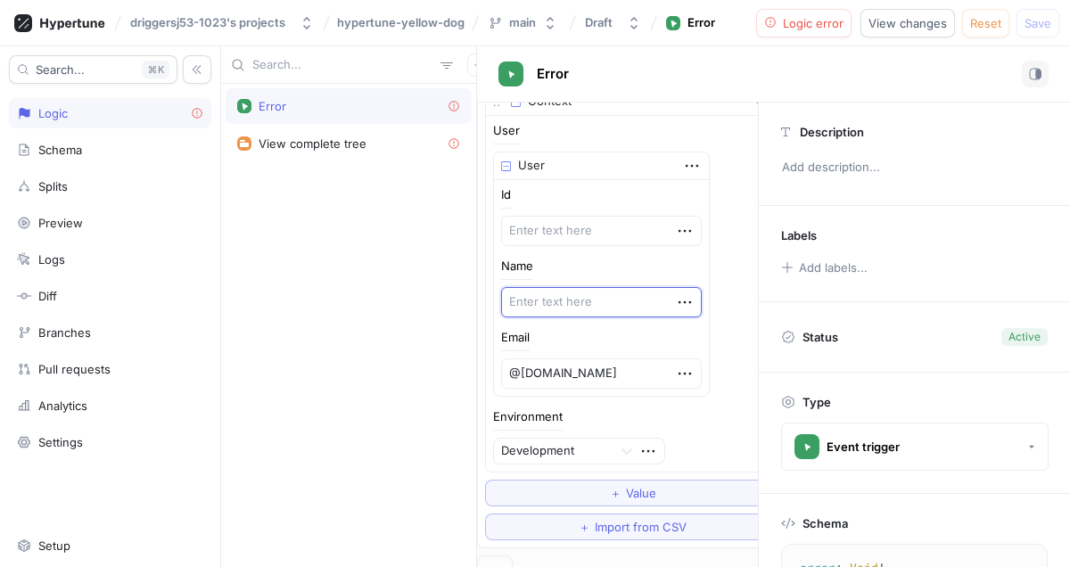
type textarea "x"
type textarea "{"
type textarea "x"
type textarea "{u"
type textarea "x"
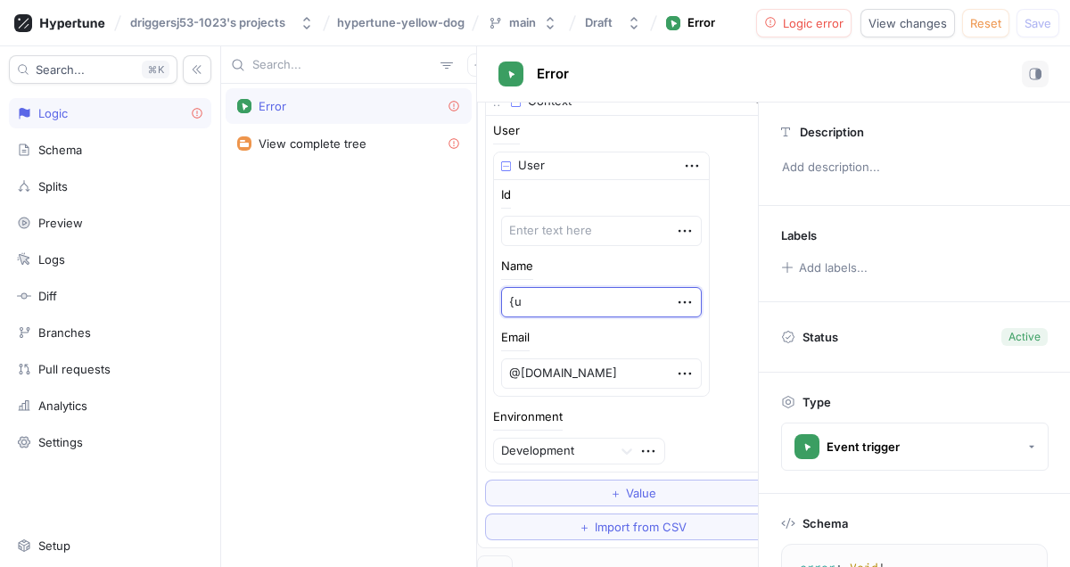
type textarea "{us"
type textarea "x"
type textarea "{u"
type textarea "x"
type textarea "{"
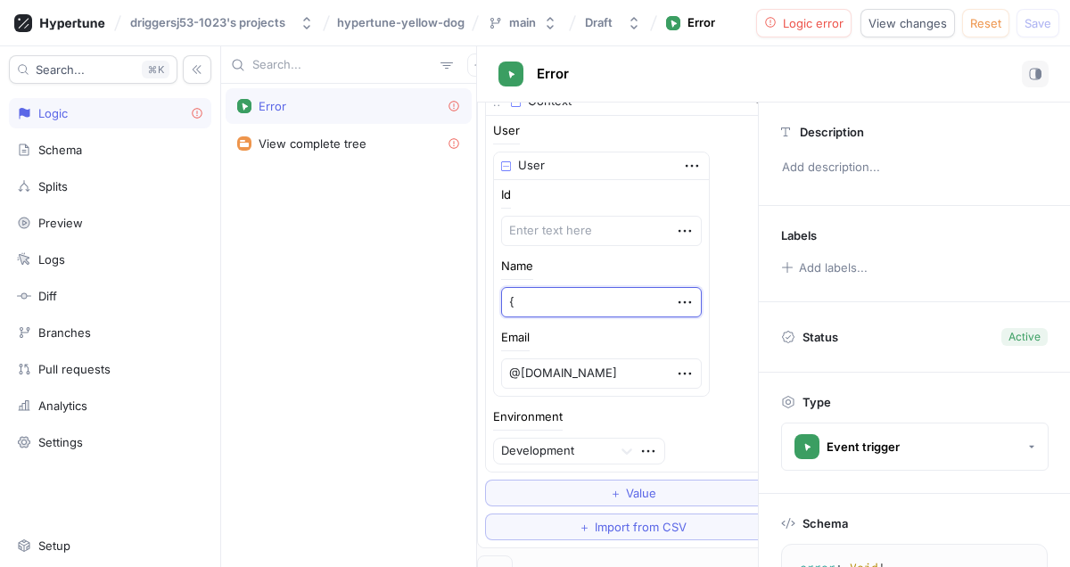
type textarea "x"
type textarea "{@"
type textarea "x"
type textarea "{@u"
type textarea "x"
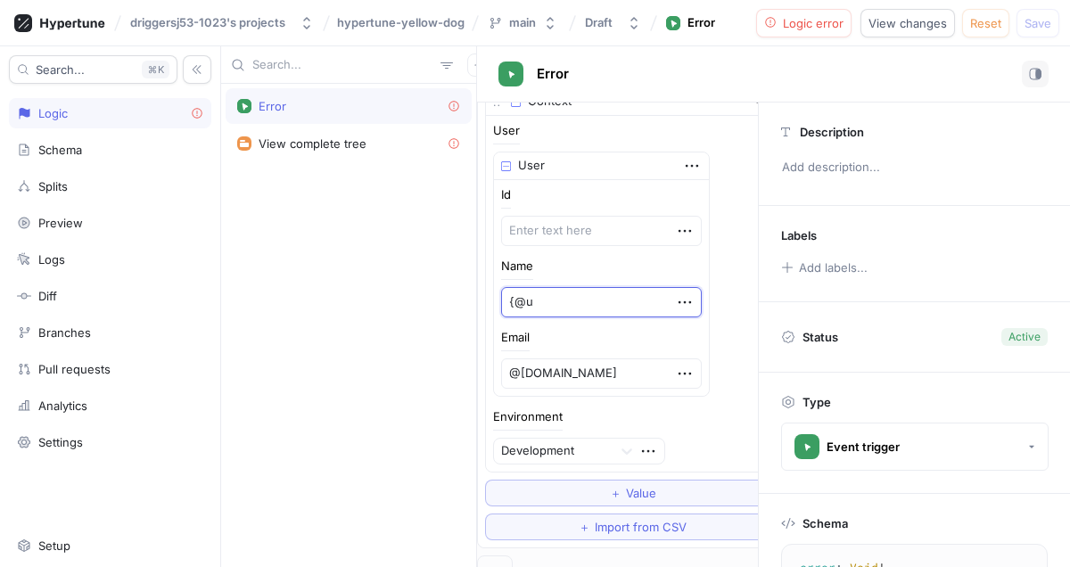
type textarea "{@us"
type textarea "x"
type textarea "{@use"
type textarea "x"
type textarea "{@user"
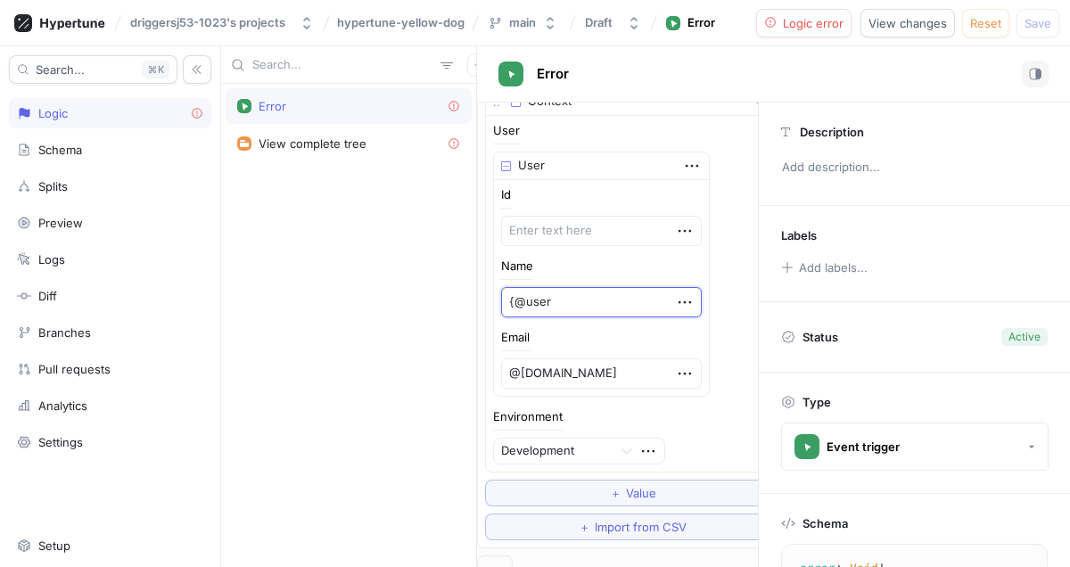
type textarea "x"
type textarea "{@userna"
type textarea "x"
type textarea "{@usernam"
type textarea "x"
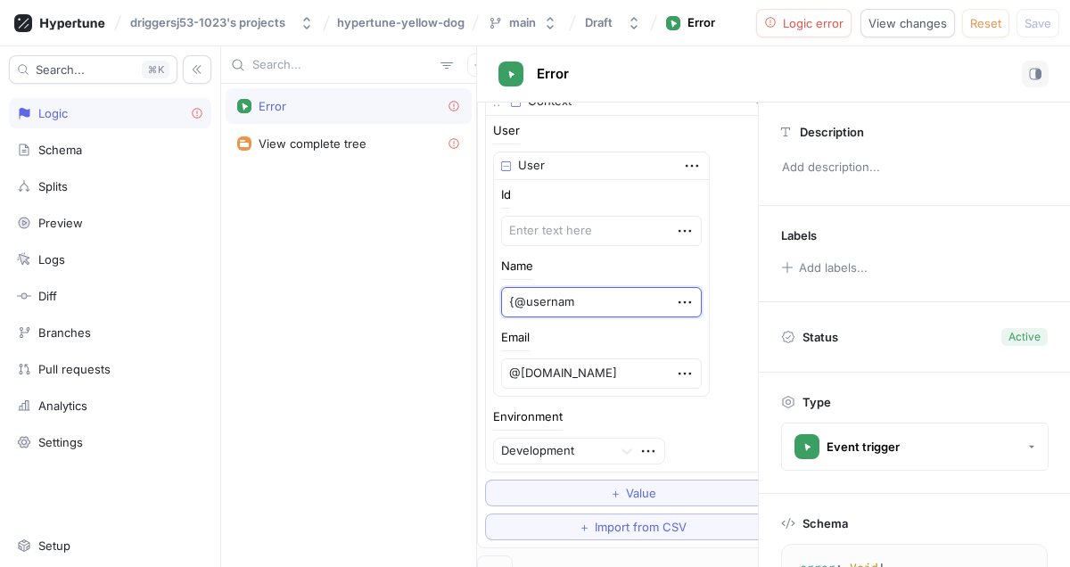
type textarea "{@username"
type textarea "x"
type textarea "{@username}"
click at [595, 239] on textarea at bounding box center [601, 231] width 201 height 30
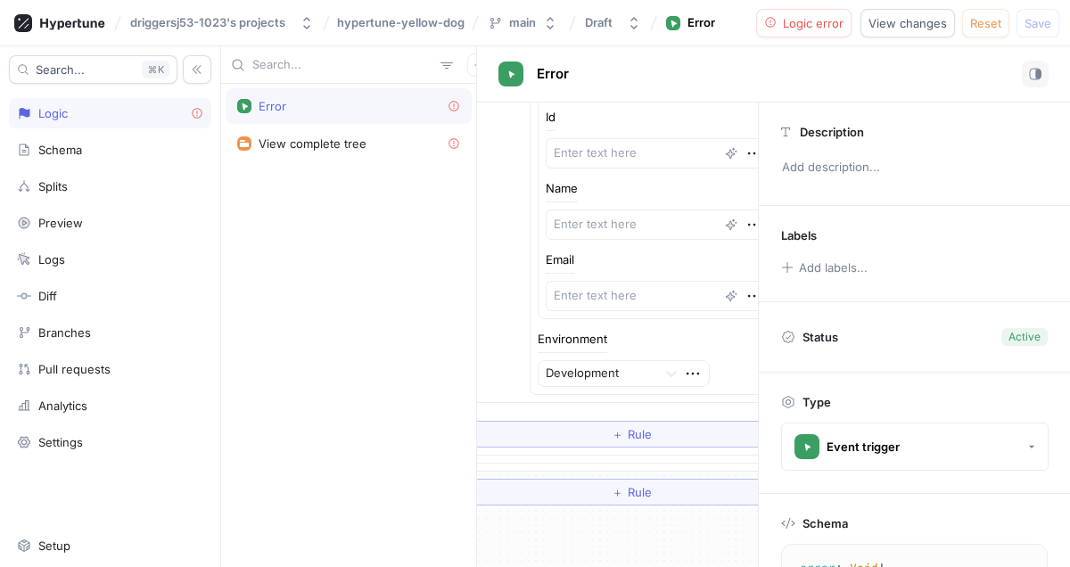
scroll to position [1795, 47]
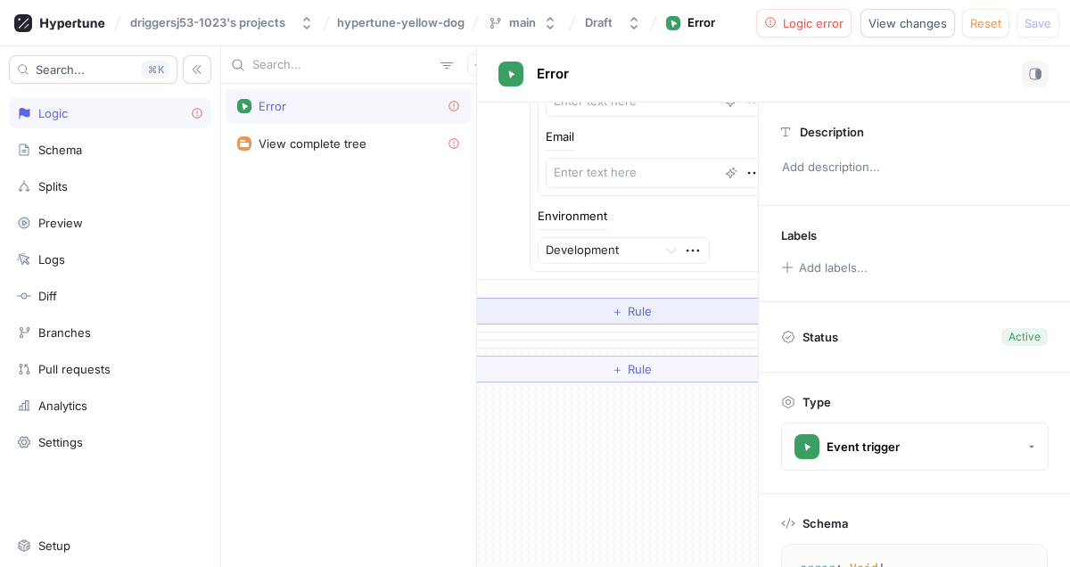
click at [612, 309] on span "＋" at bounding box center [618, 311] width 12 height 11
click at [603, 318] on button "＋ Rule" at bounding box center [631, 311] width 327 height 27
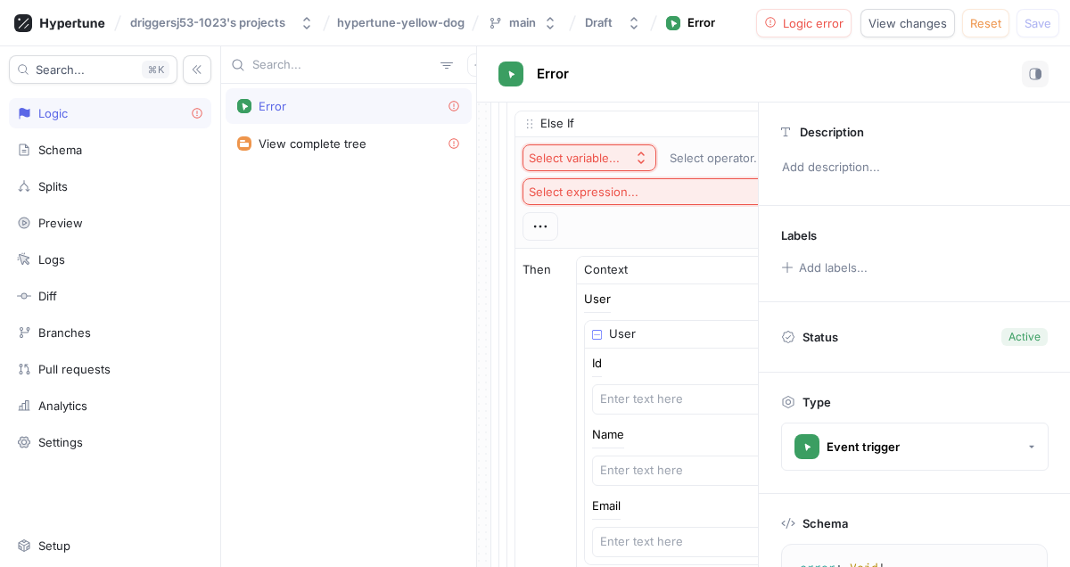
scroll to position [2119, 101]
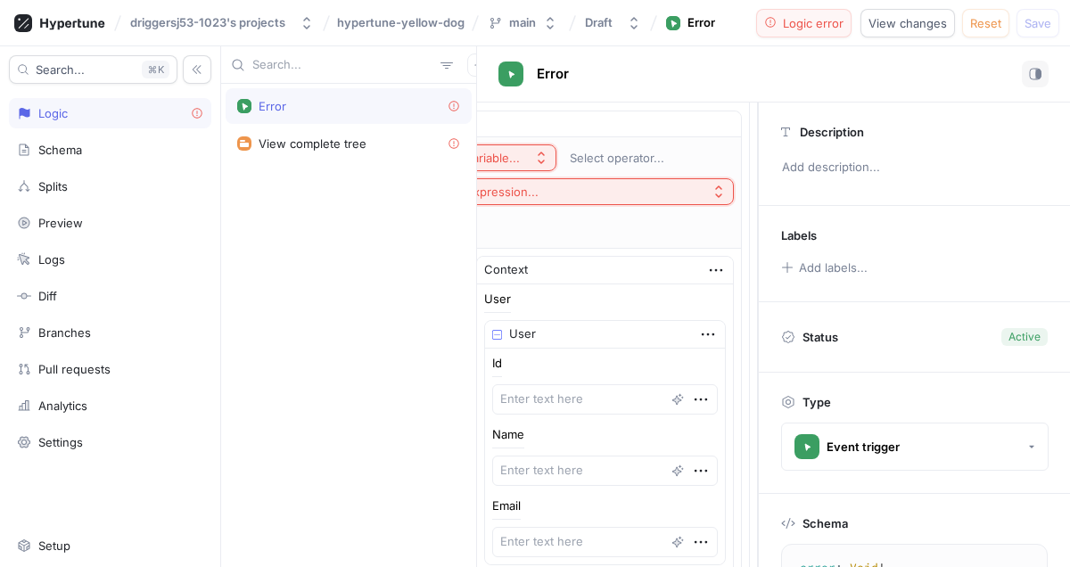
click at [809, 23] on span "Logic error" at bounding box center [813, 23] width 61 height 11
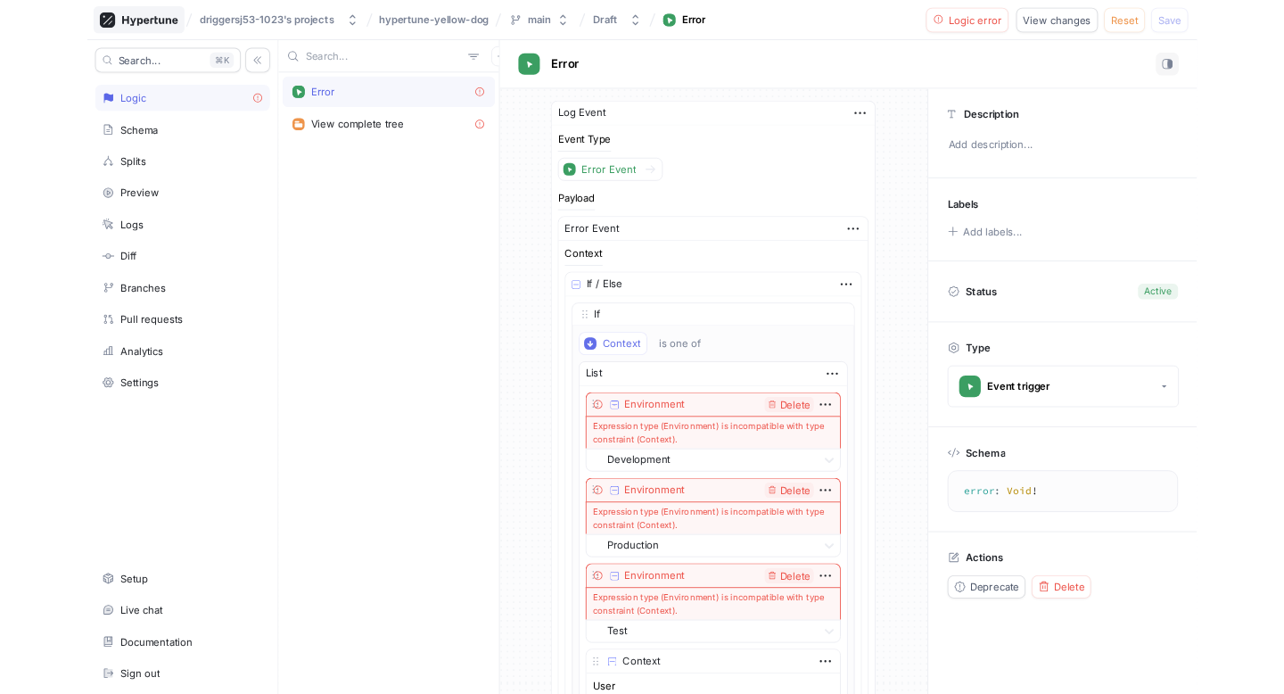
scroll to position [0, 0]
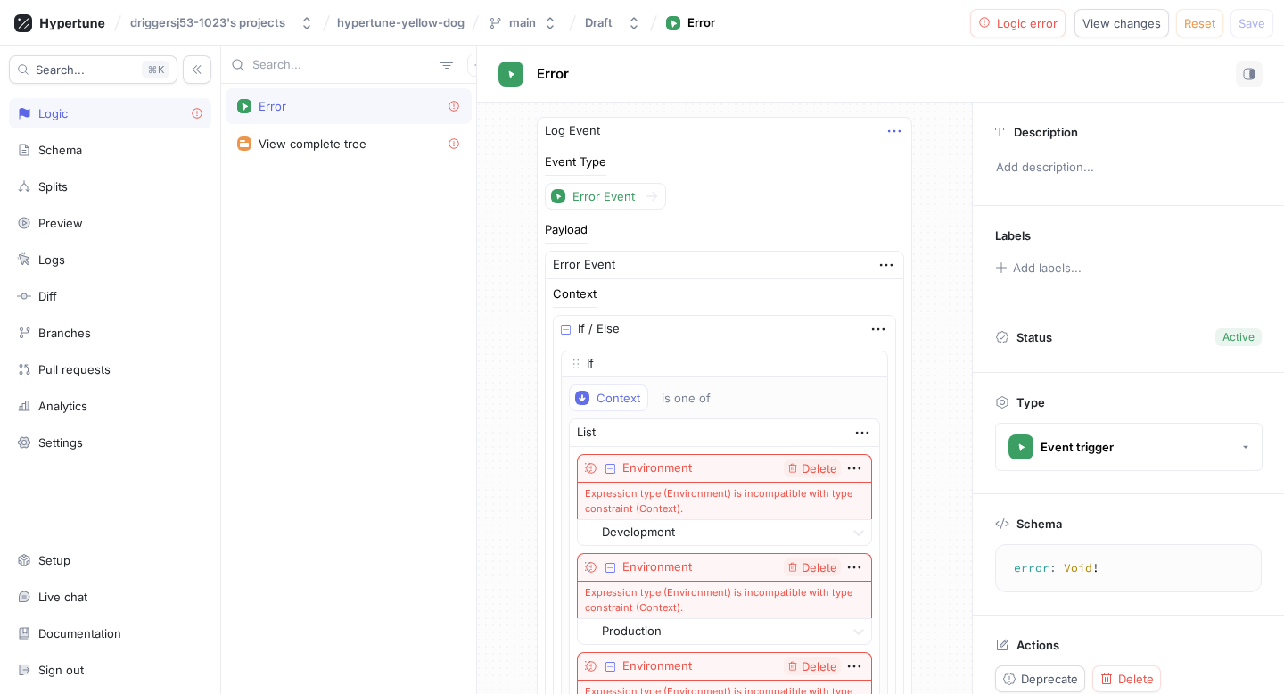
click at [884, 127] on icon "button" at bounding box center [894, 131] width 20 height 20
click at [899, 163] on div "Delete" at bounding box center [954, 164] width 152 height 30
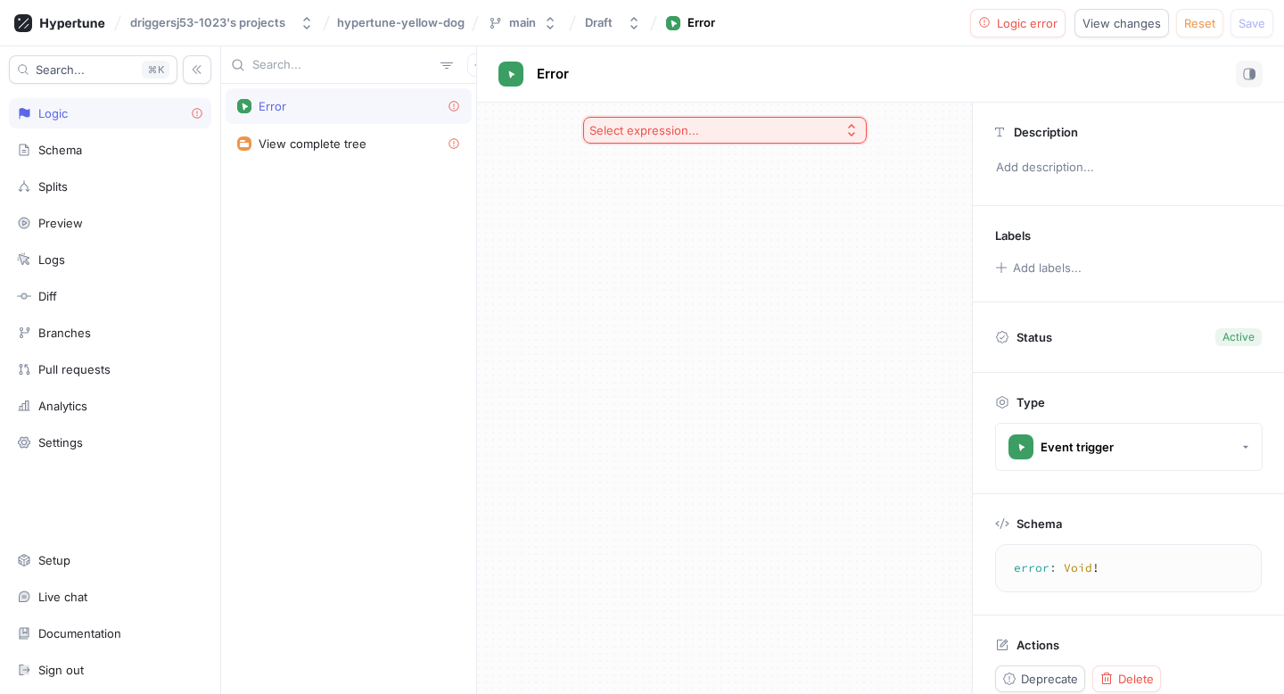
click at [644, 128] on div "Select expression..." at bounding box center [644, 130] width 110 height 15
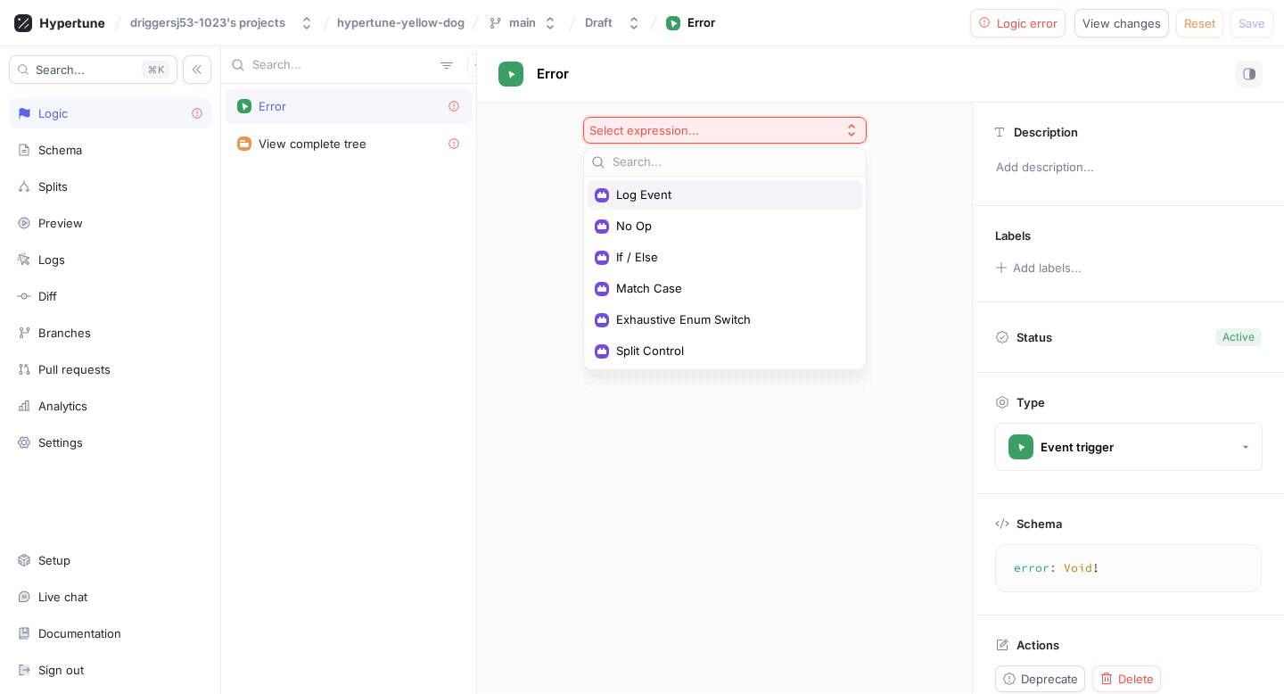
click at [650, 195] on span "Log Event" at bounding box center [731, 194] width 230 height 15
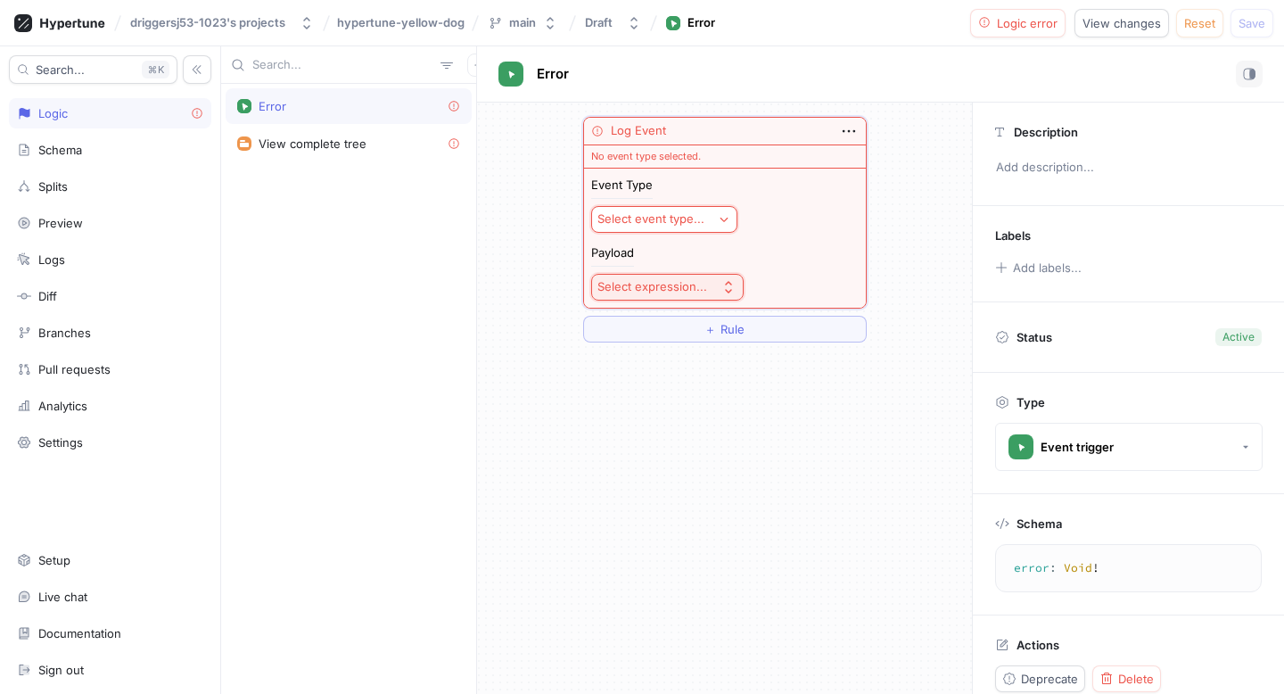
click at [660, 211] on div "Select event type..." at bounding box center [650, 218] width 107 height 15
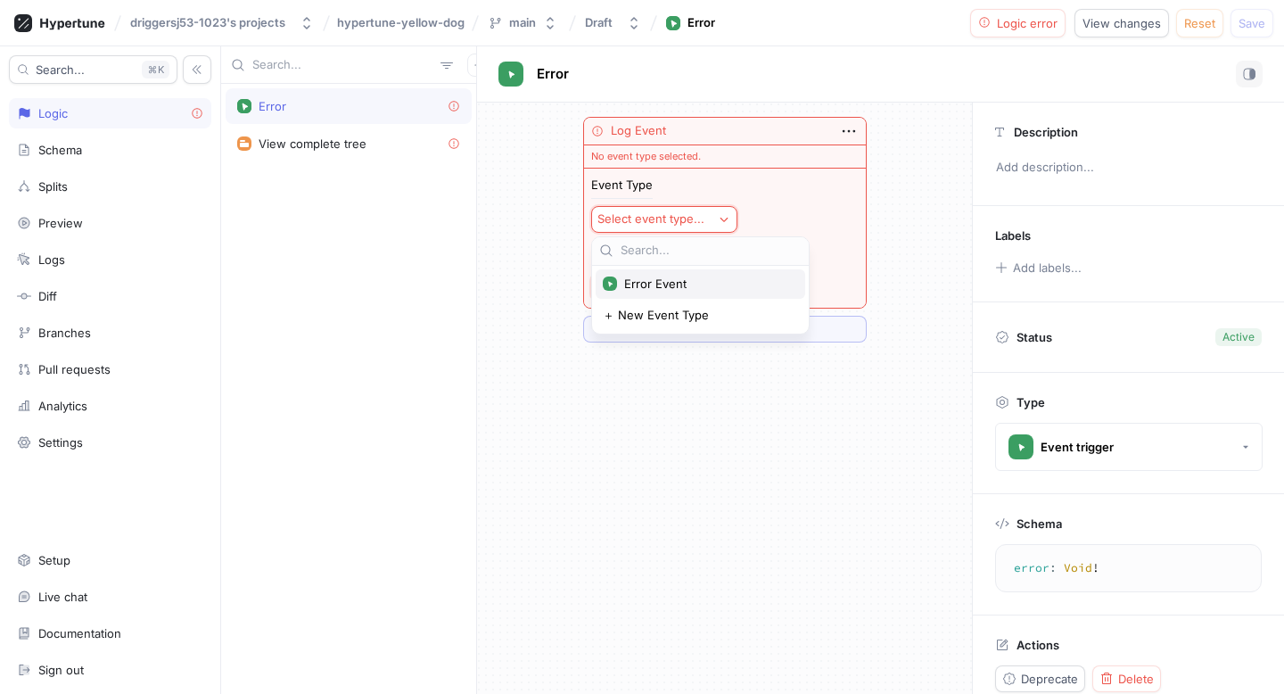
click at [643, 277] on span "Error Event" at bounding box center [706, 283] width 165 height 15
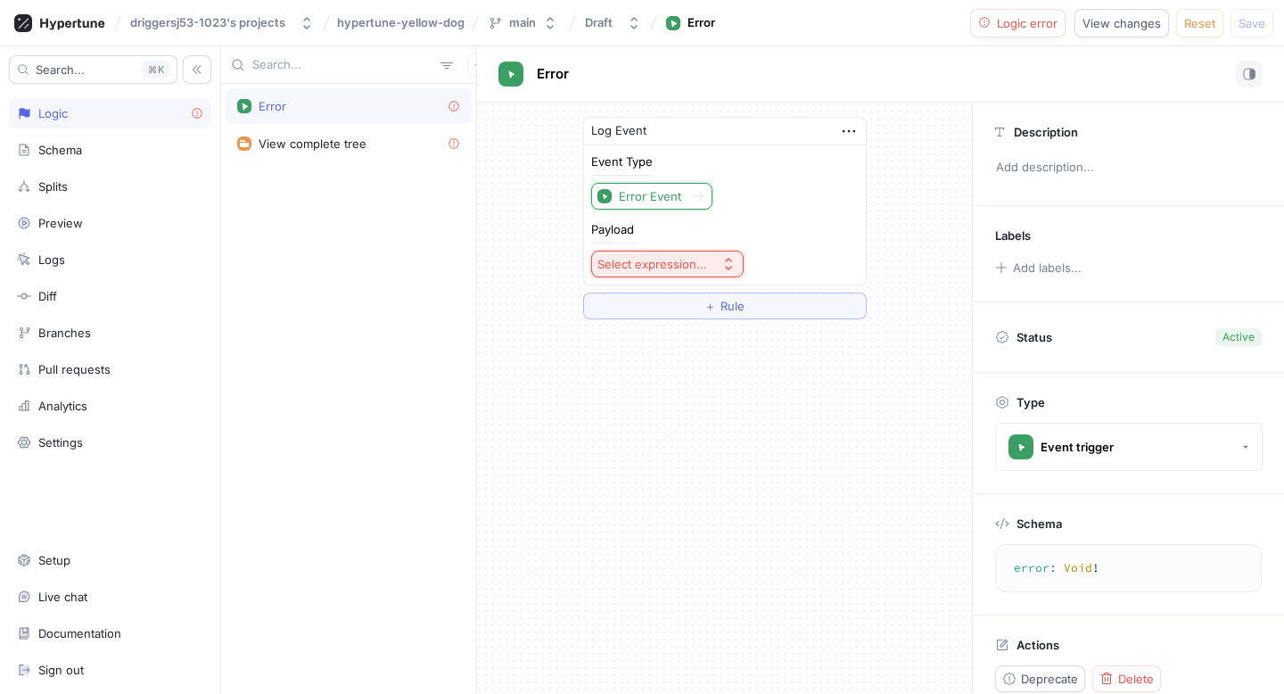
click at [629, 251] on button "Select expression..." at bounding box center [667, 264] width 152 height 27
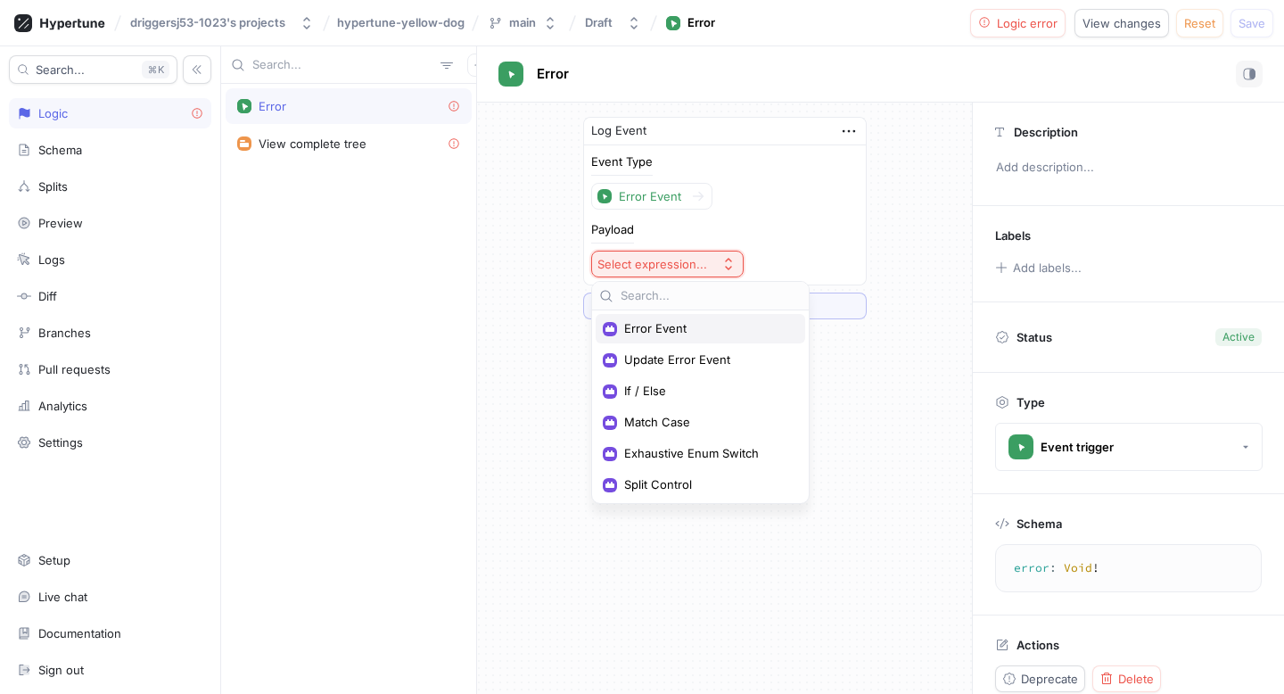
click at [671, 329] on span "Error Event" at bounding box center [706, 328] width 165 height 15
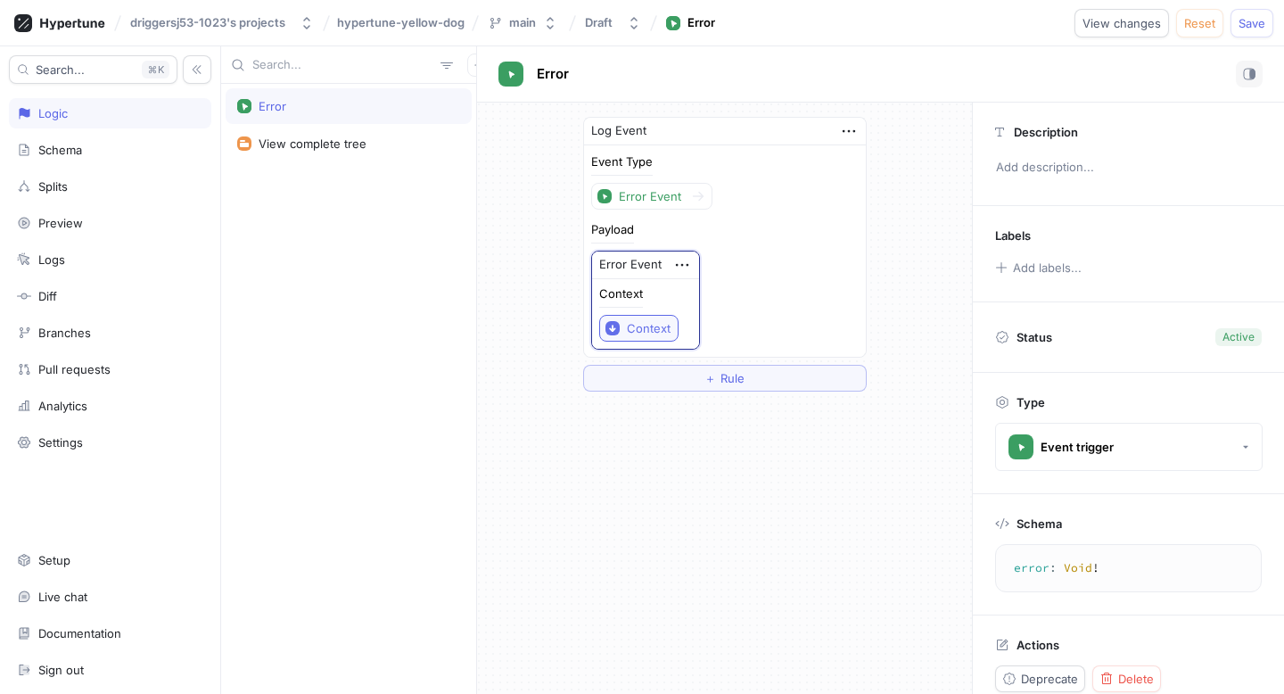
click at [629, 324] on div "Context" at bounding box center [649, 328] width 44 height 15
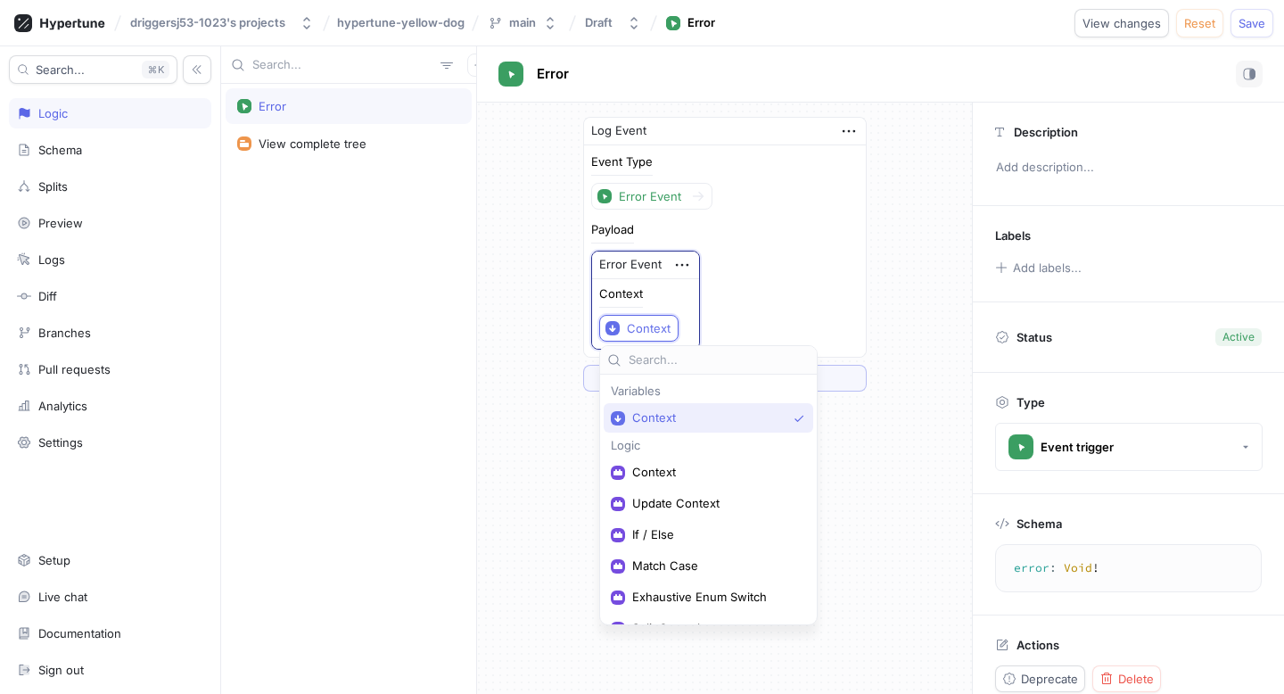
scroll to position [22, 0]
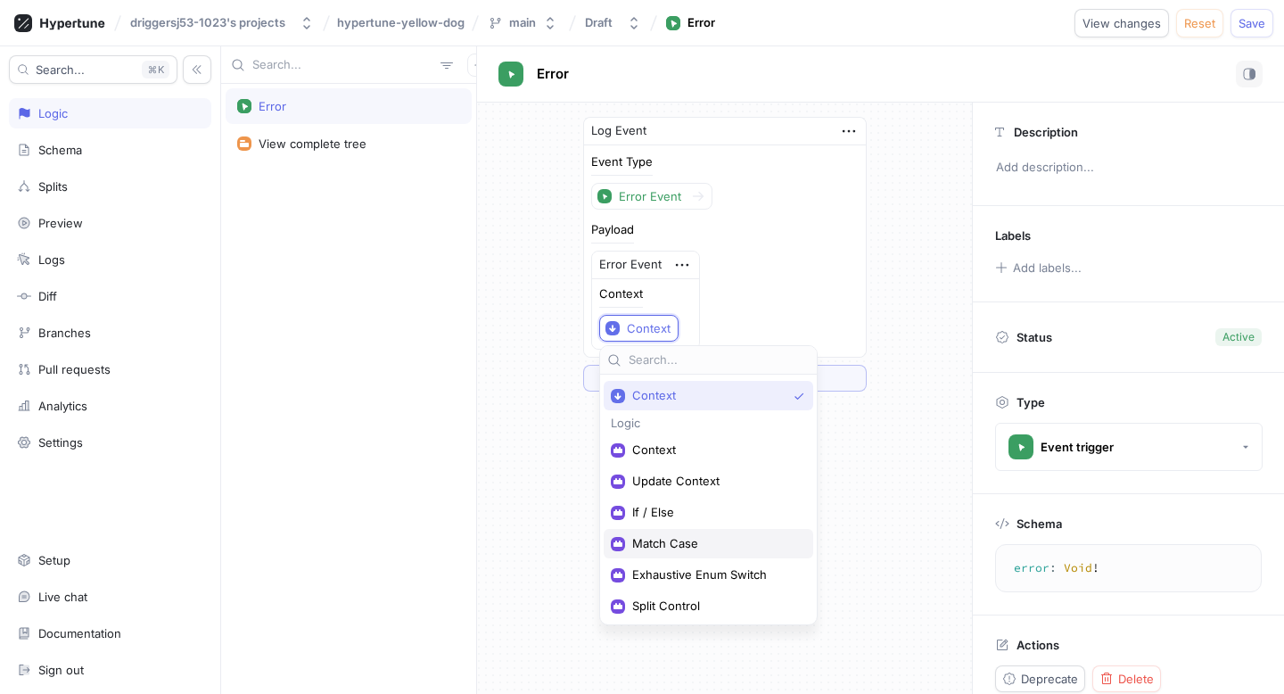
click at [672, 538] on span "Match Case" at bounding box center [714, 543] width 165 height 15
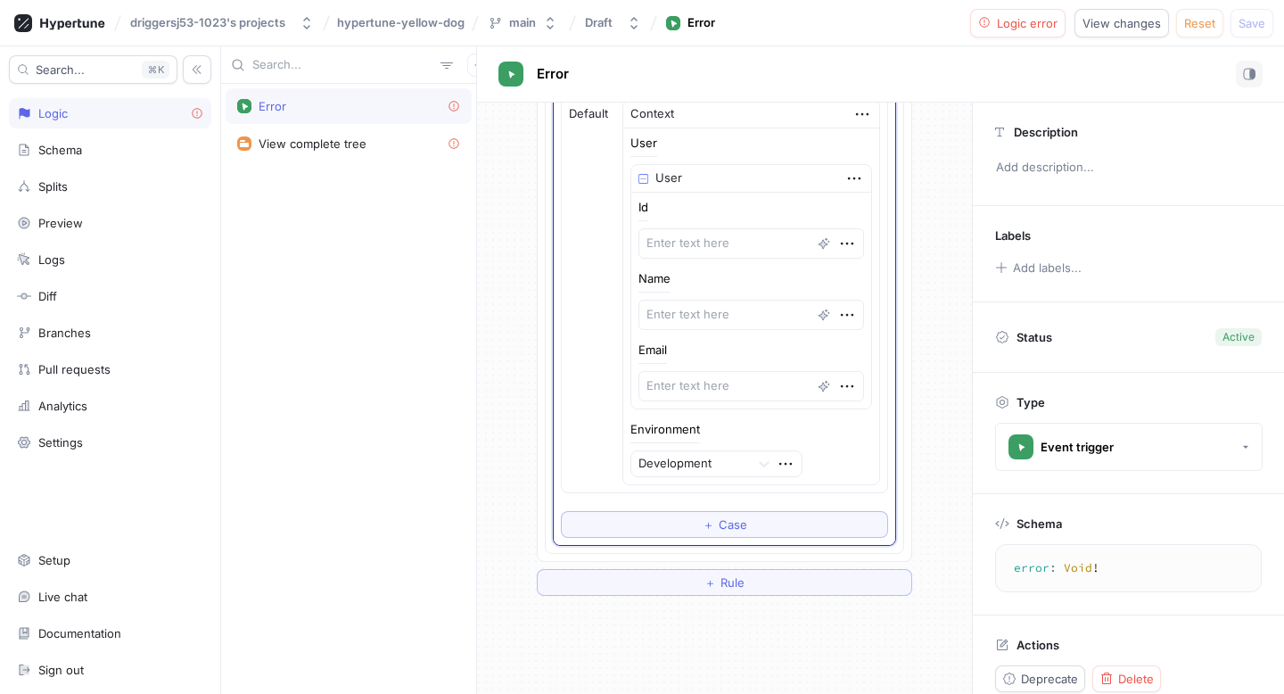
scroll to position [320, 0]
click at [692, 451] on div "Development" at bounding box center [689, 462] width 117 height 25
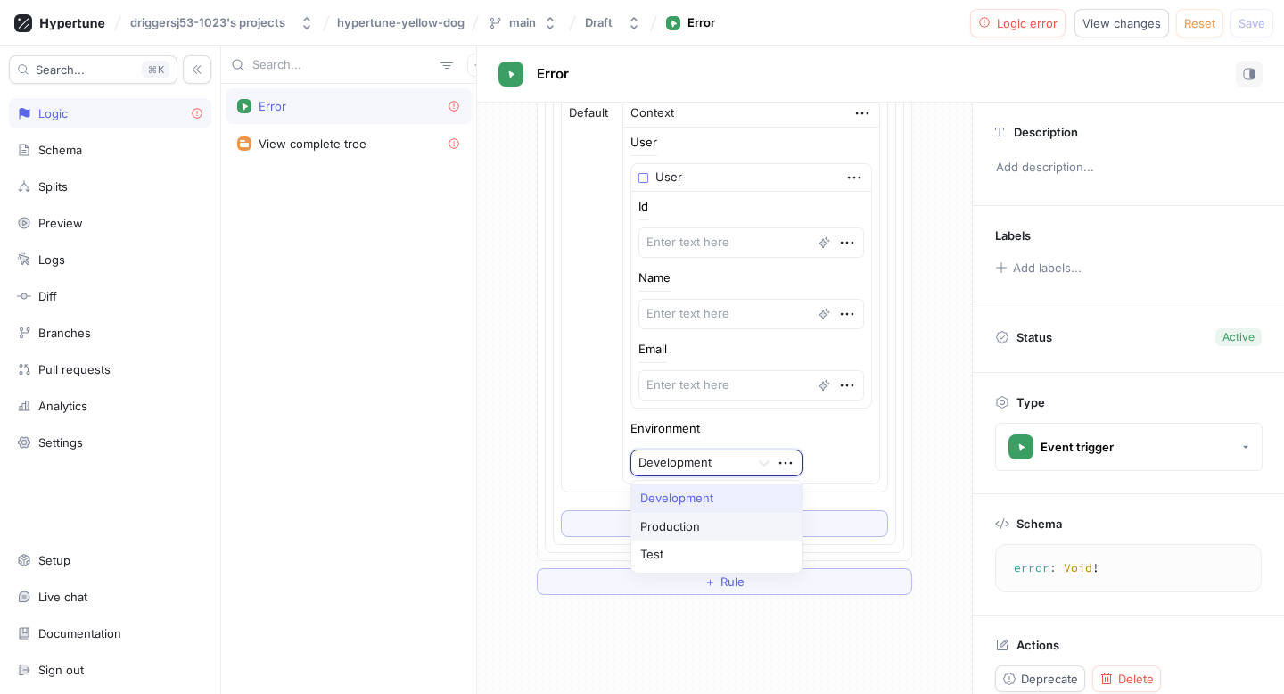
click at [690, 522] on div "Production" at bounding box center [716, 527] width 170 height 29
click at [713, 566] on span "＋" at bounding box center [710, 581] width 12 height 11
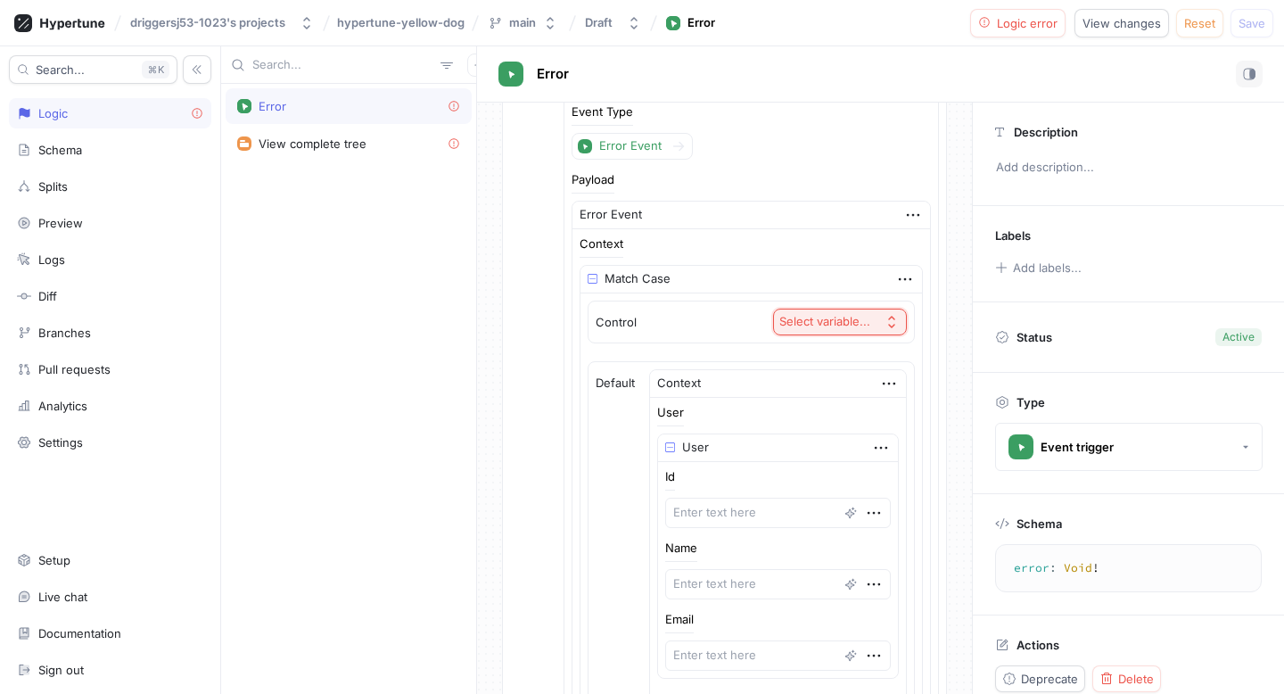
scroll to position [434, 0]
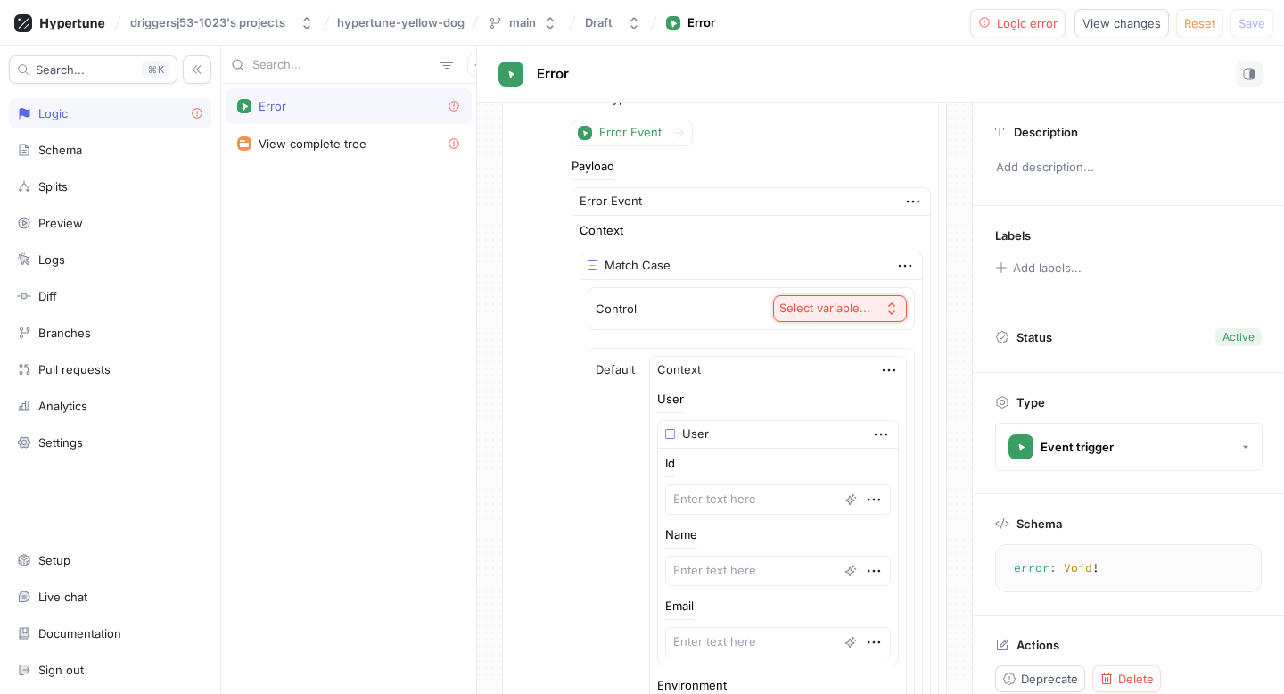
click at [675, 431] on img at bounding box center [670, 434] width 10 height 10
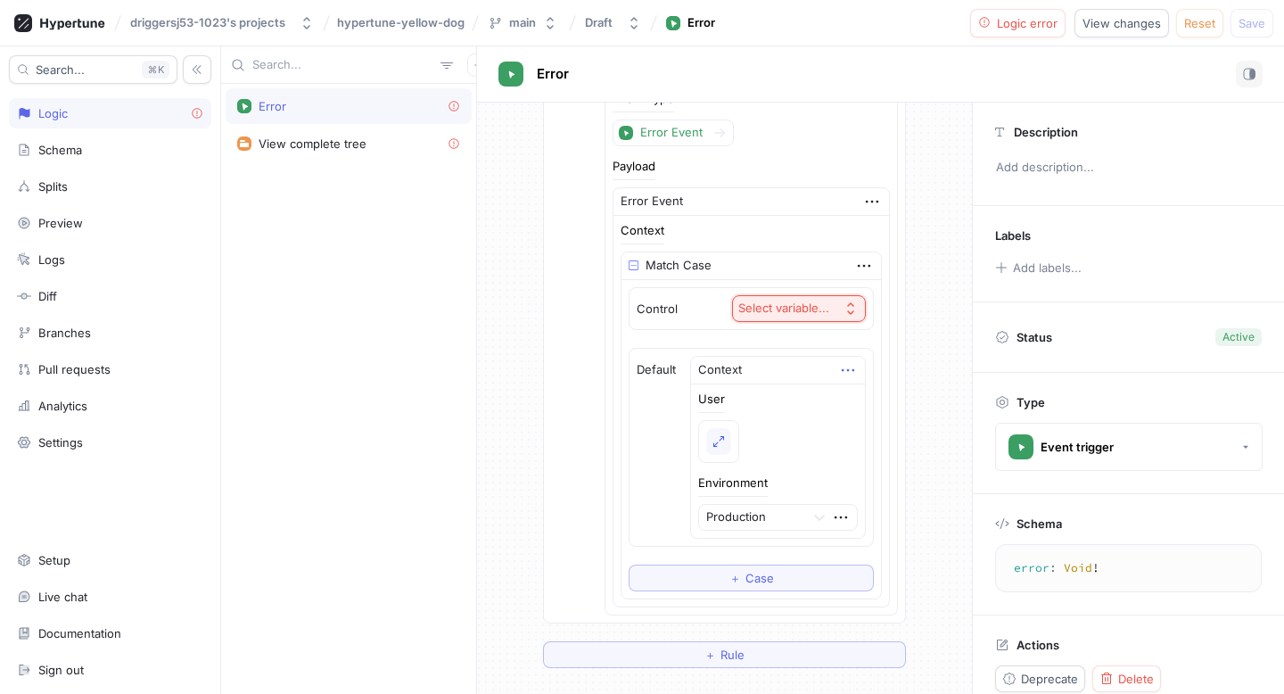
click at [838, 360] on icon "button" at bounding box center [848, 370] width 20 height 20
click at [875, 438] on p "Add note" at bounding box center [890, 432] width 51 height 18
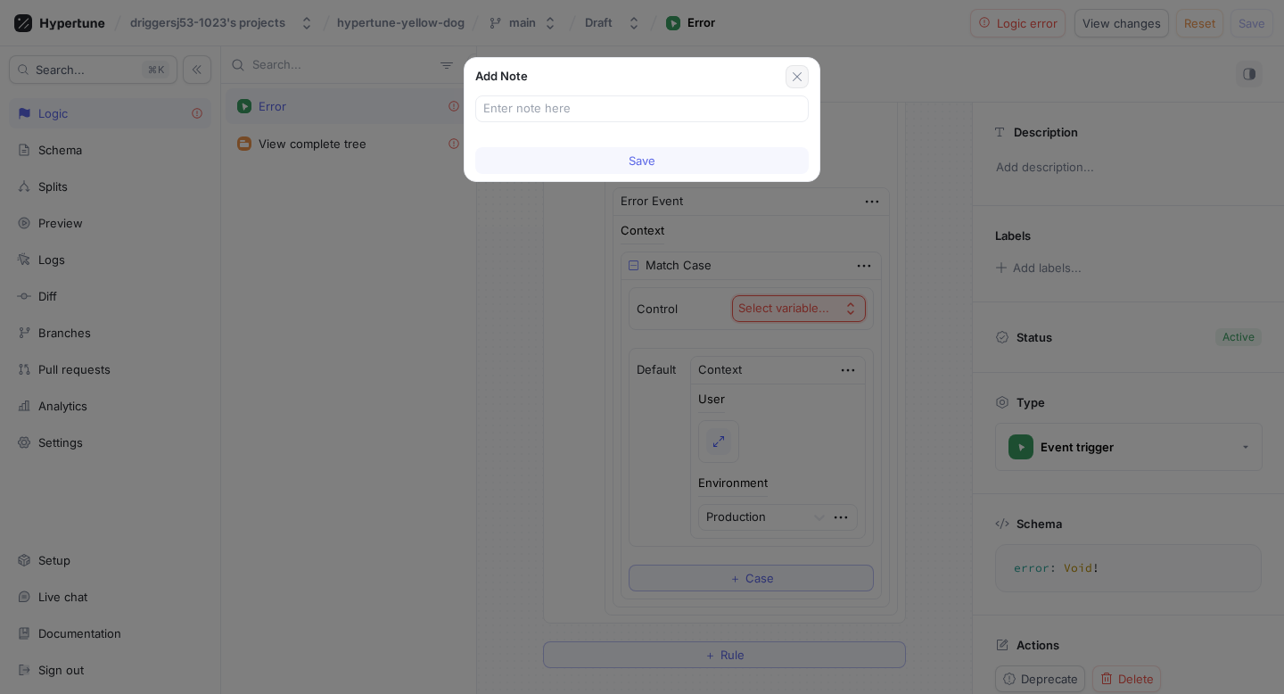
click at [803, 78] on icon "button" at bounding box center [797, 77] width 14 height 14
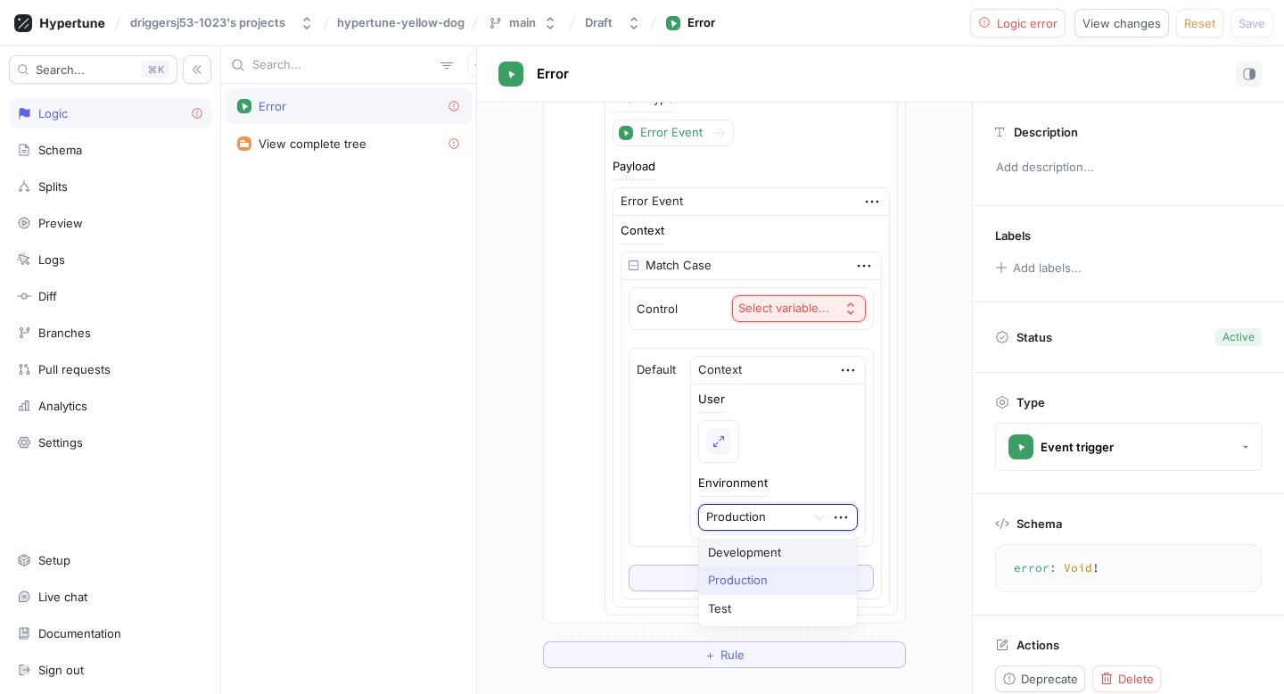
click at [748, 509] on div at bounding box center [752, 516] width 92 height 21
click at [736, 427] on div at bounding box center [718, 441] width 39 height 41
click at [713, 428] on button "button" at bounding box center [718, 441] width 25 height 27
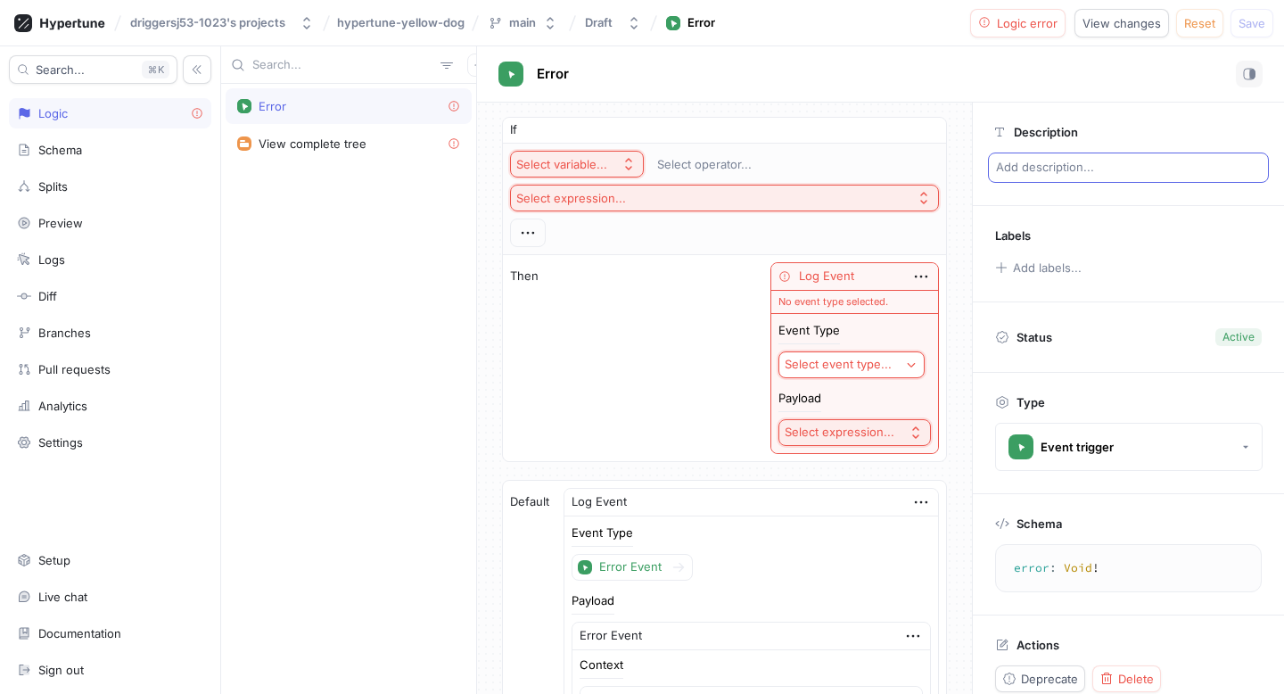
scroll to position [20, 0]
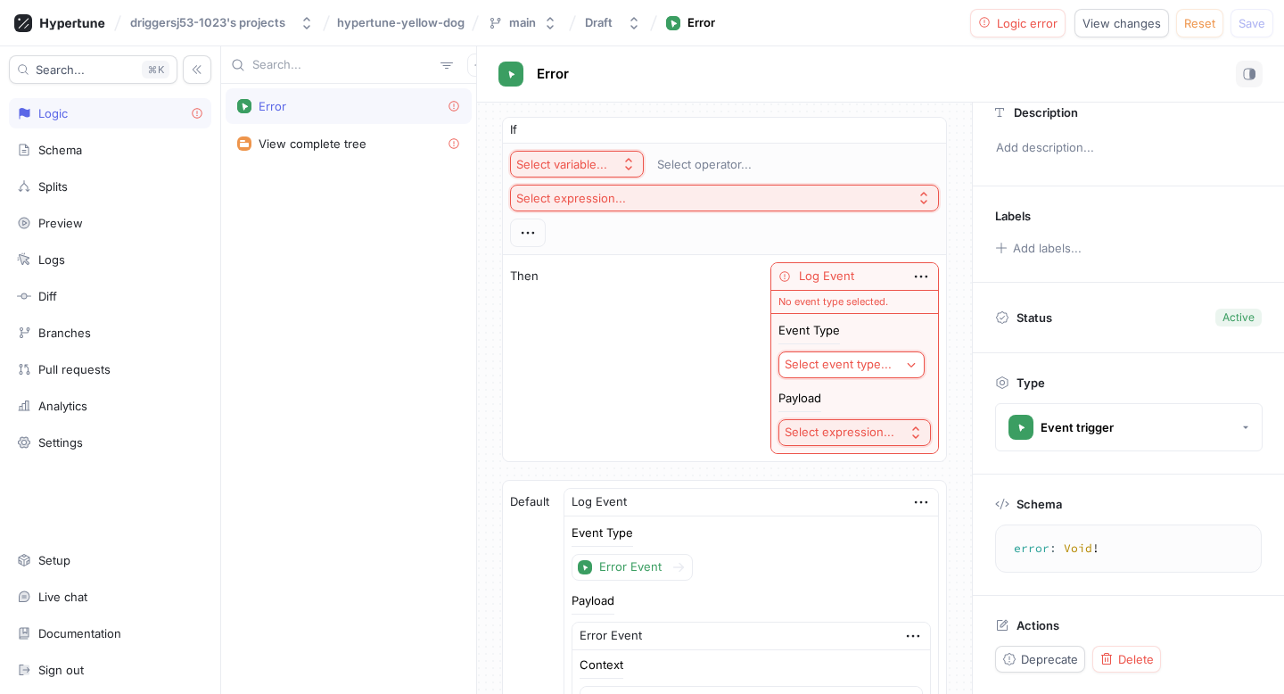
click at [1049, 322] on p "Status" at bounding box center [1034, 317] width 36 height 25
click at [1069, 312] on div "Active" at bounding box center [1238, 317] width 32 height 16
click at [1069, 538] on textarea "error: Void!" at bounding box center [1128, 548] width 251 height 32
click at [1069, 543] on textarea "error: Void!" at bounding box center [1128, 548] width 251 height 32
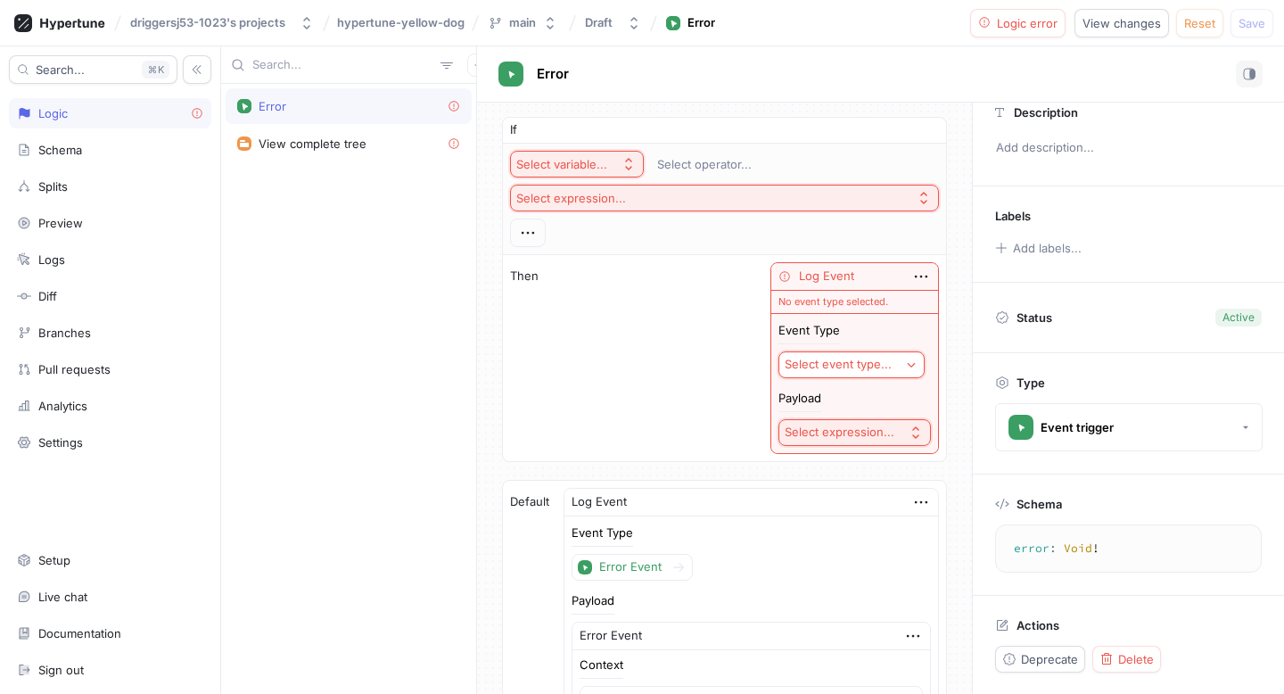
click at [1016, 538] on textarea "error: Void!" at bounding box center [1128, 548] width 251 height 32
click at [921, 130] on icon "button" at bounding box center [926, 130] width 11 height 11
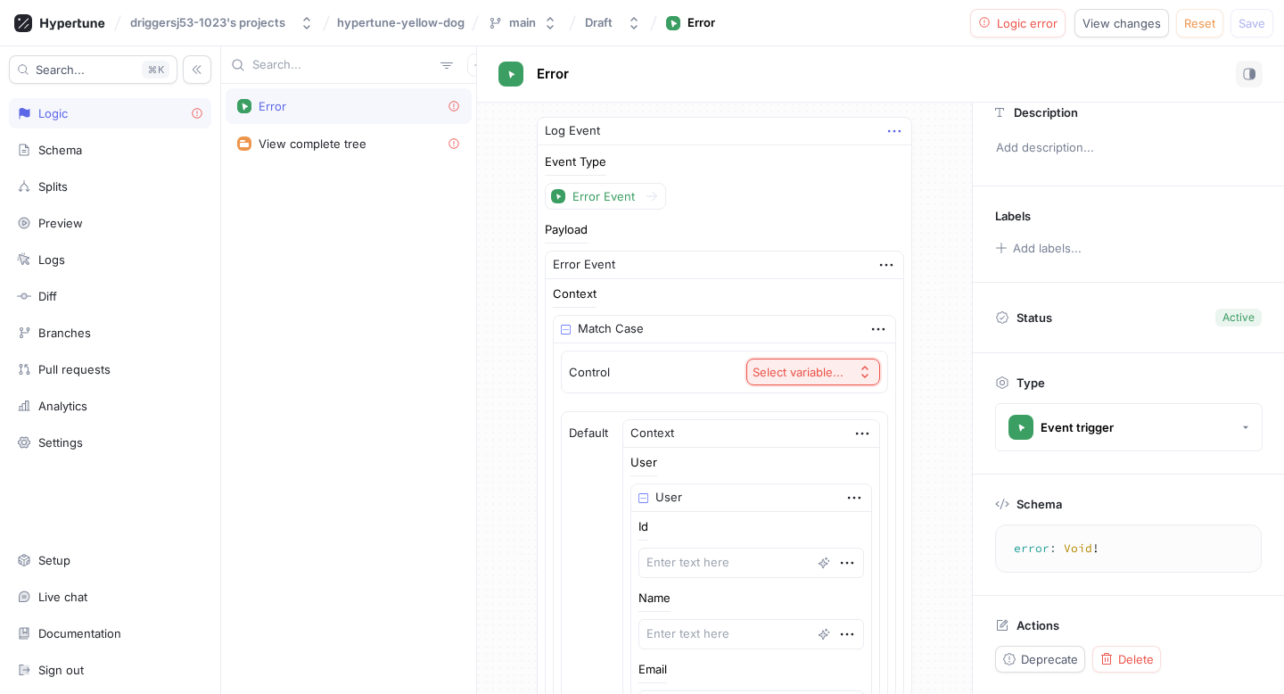
click at [884, 130] on icon "button" at bounding box center [894, 131] width 20 height 20
click at [892, 168] on img at bounding box center [889, 164] width 11 height 11
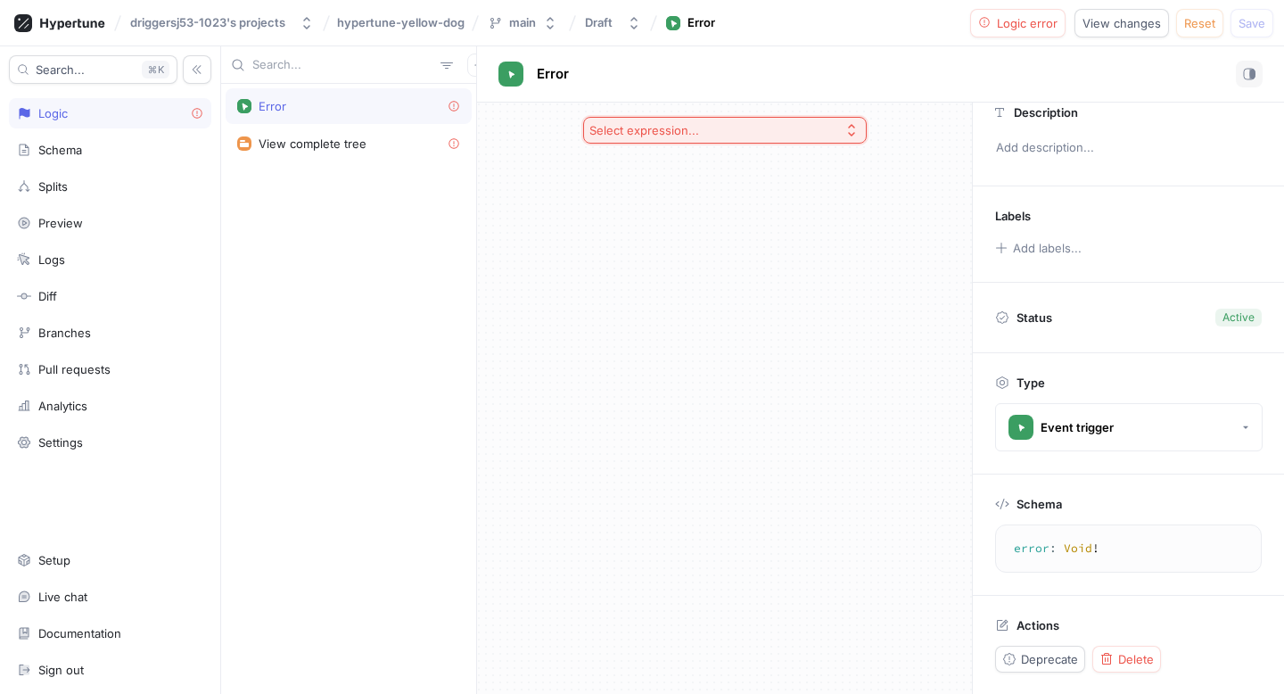
click at [135, 131] on div "Search... K Logic Schema Splits Preview Logs Diff Branches Pull requests Analyt…" at bounding box center [110, 369] width 221 height 647
click at [142, 119] on div "Logic" at bounding box center [110, 113] width 186 height 14
click at [333, 143] on div "View complete tree" at bounding box center [313, 143] width 108 height 14
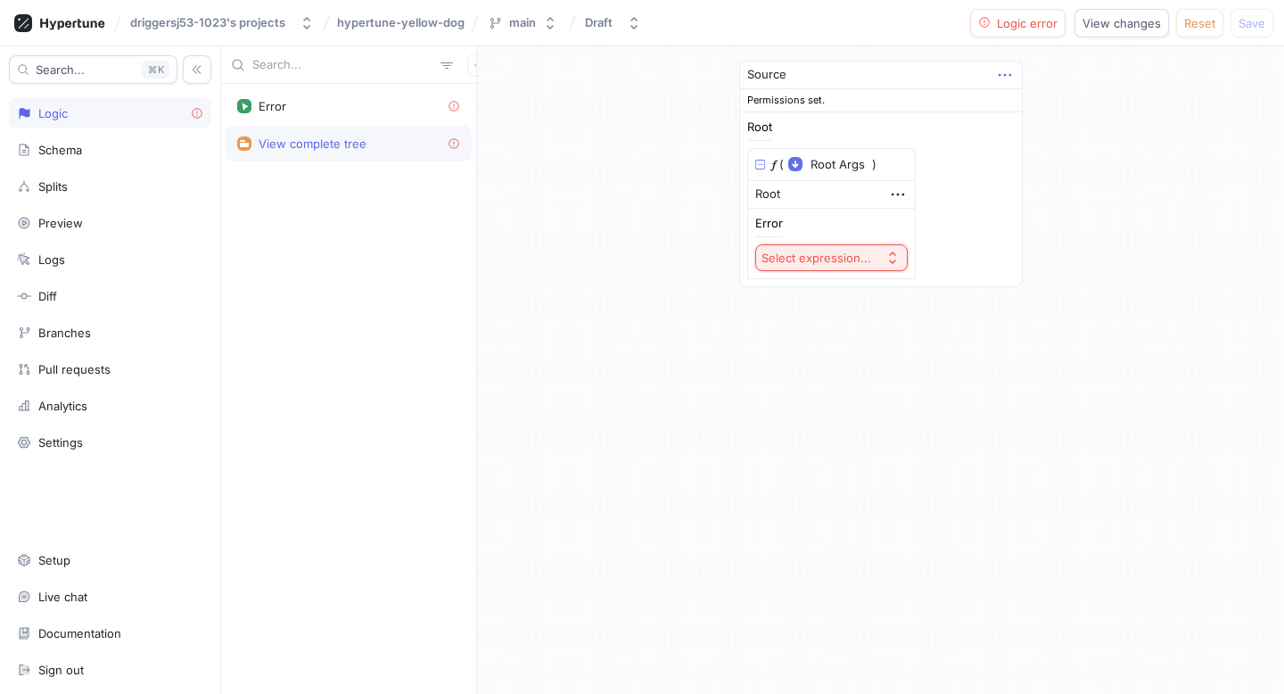
click at [1005, 73] on icon "button" at bounding box center [1005, 75] width 20 height 20
click at [962, 84] on div "Source" at bounding box center [881, 76] width 282 height 28
click at [826, 252] on div "Select expression..." at bounding box center [816, 258] width 110 height 15
click at [820, 415] on span "Match Case" at bounding box center [870, 415] width 165 height 15
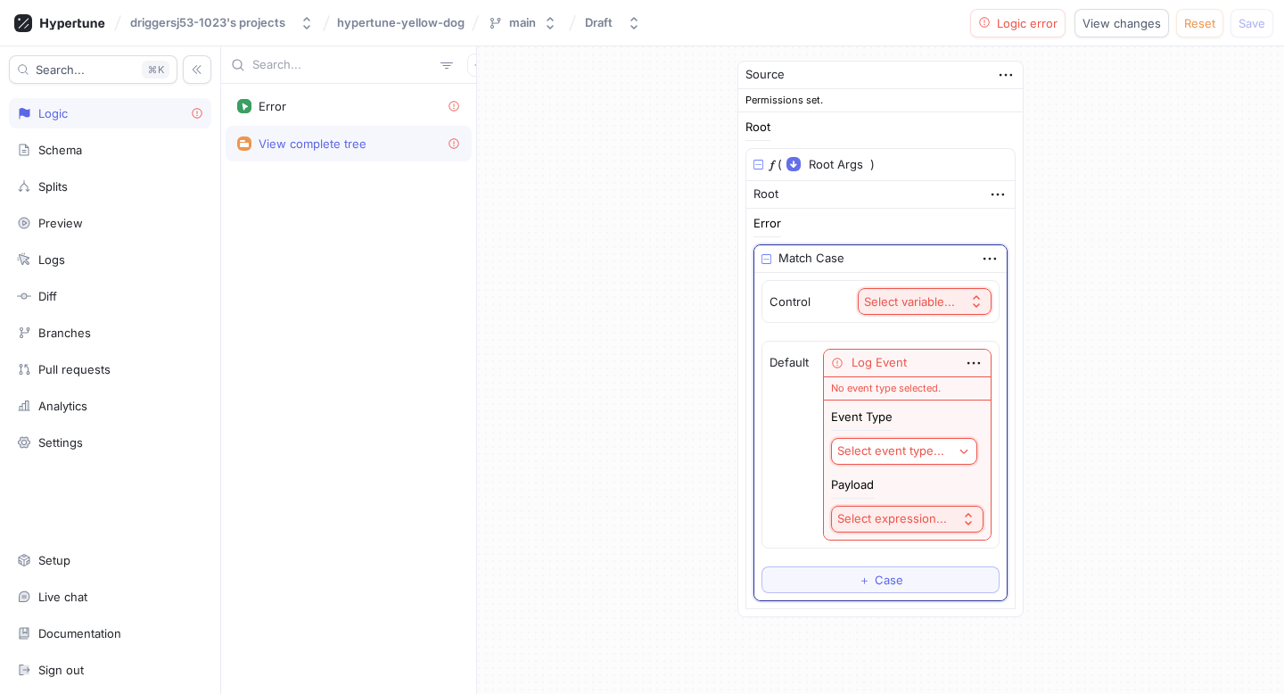
click at [900, 297] on div "Select variable..." at bounding box center [909, 301] width 91 height 15
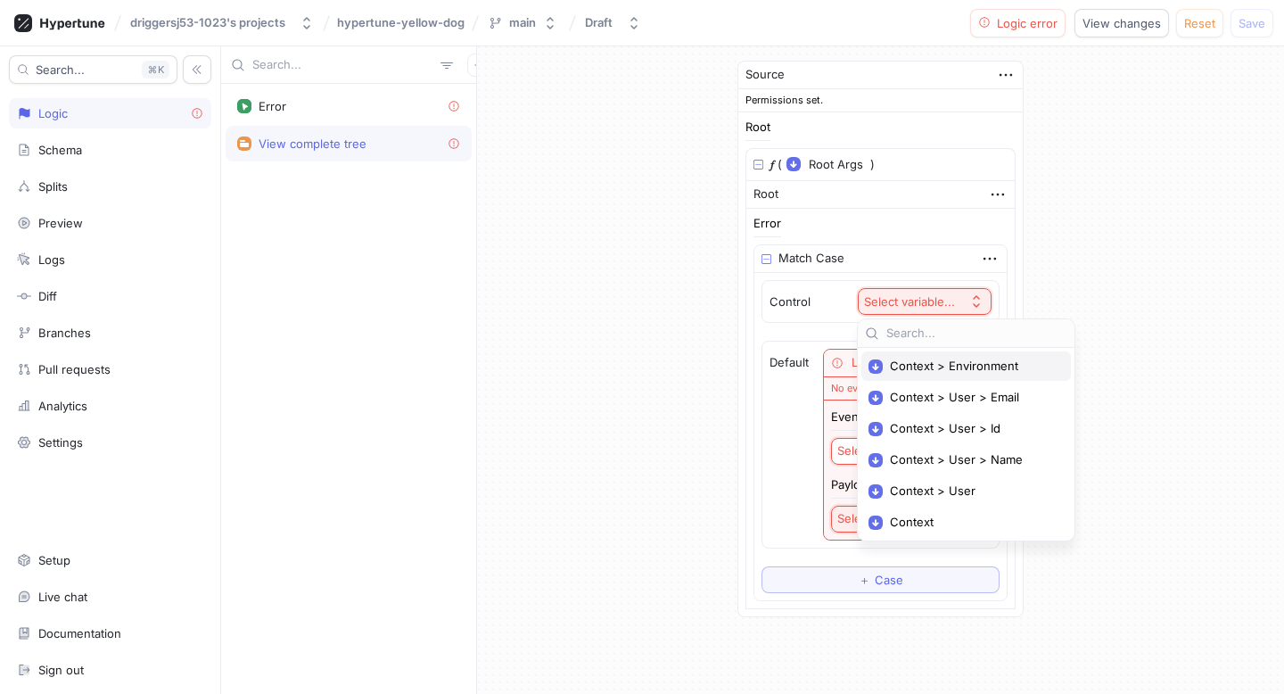
click at [932, 359] on span "Context > Environment" at bounding box center [972, 365] width 165 height 15
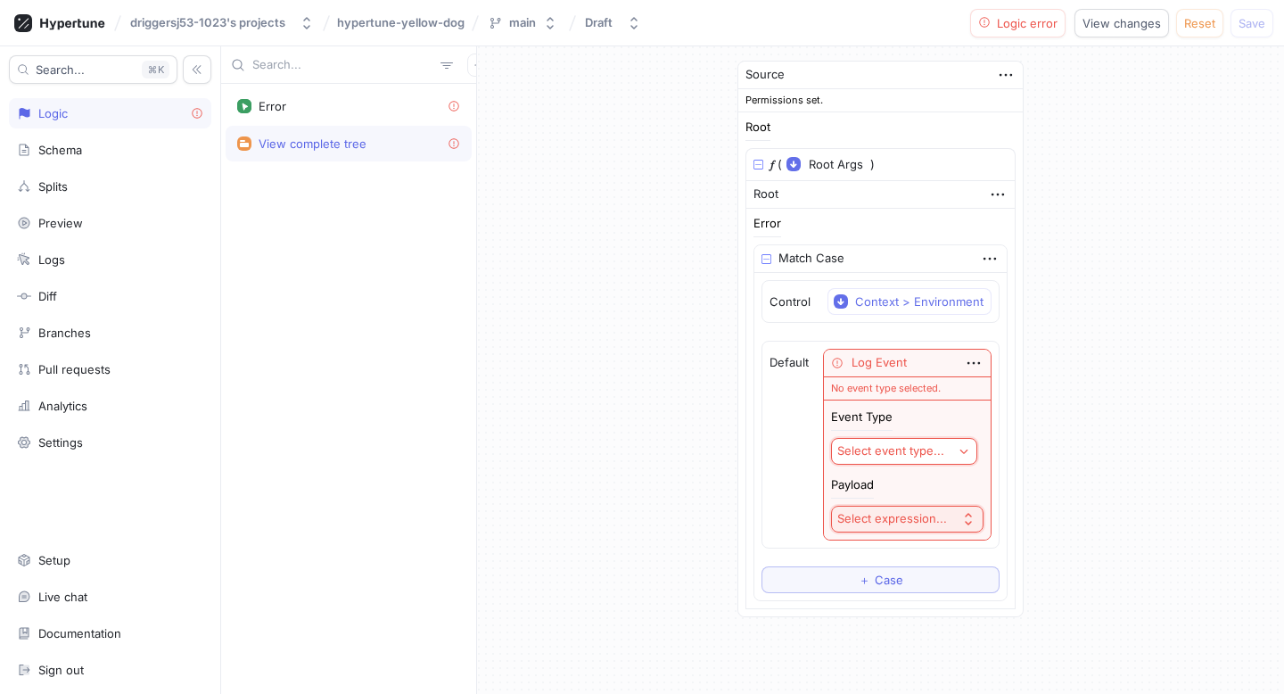
click at [867, 449] on div "Select event type..." at bounding box center [890, 450] width 107 height 15
click at [894, 512] on span "Error Event" at bounding box center [947, 515] width 165 height 15
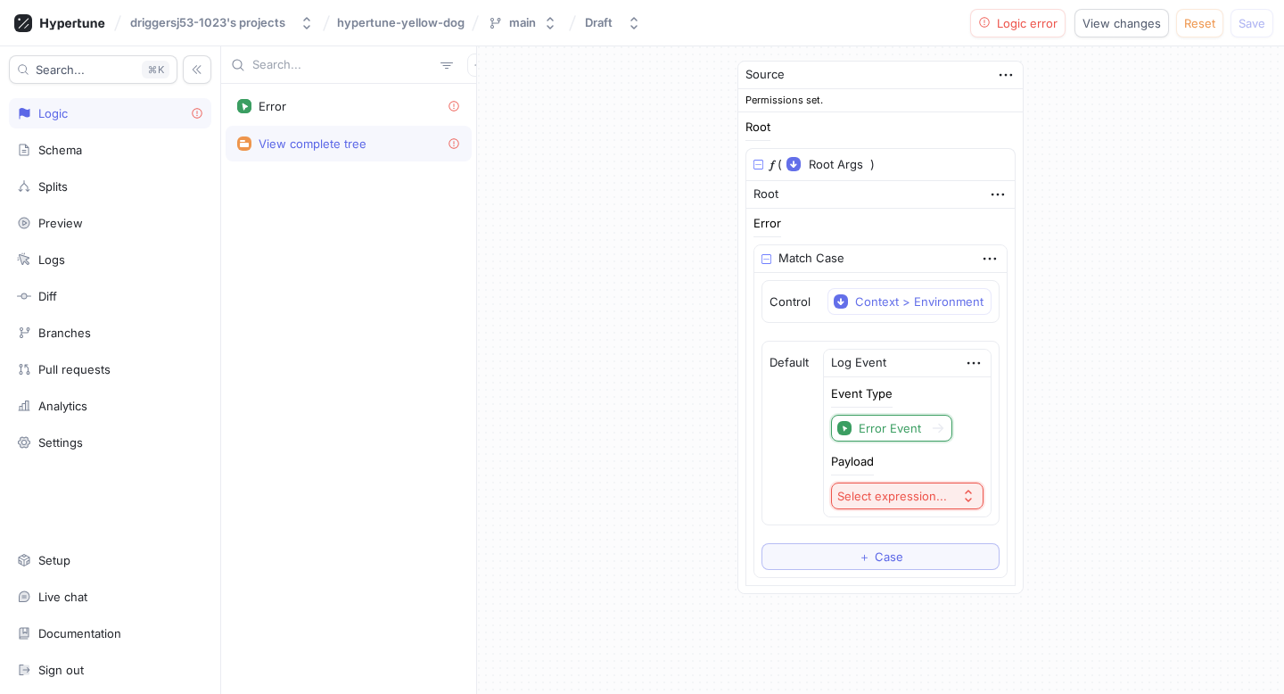
click at [908, 503] on button "Select expression..." at bounding box center [907, 495] width 152 height 27
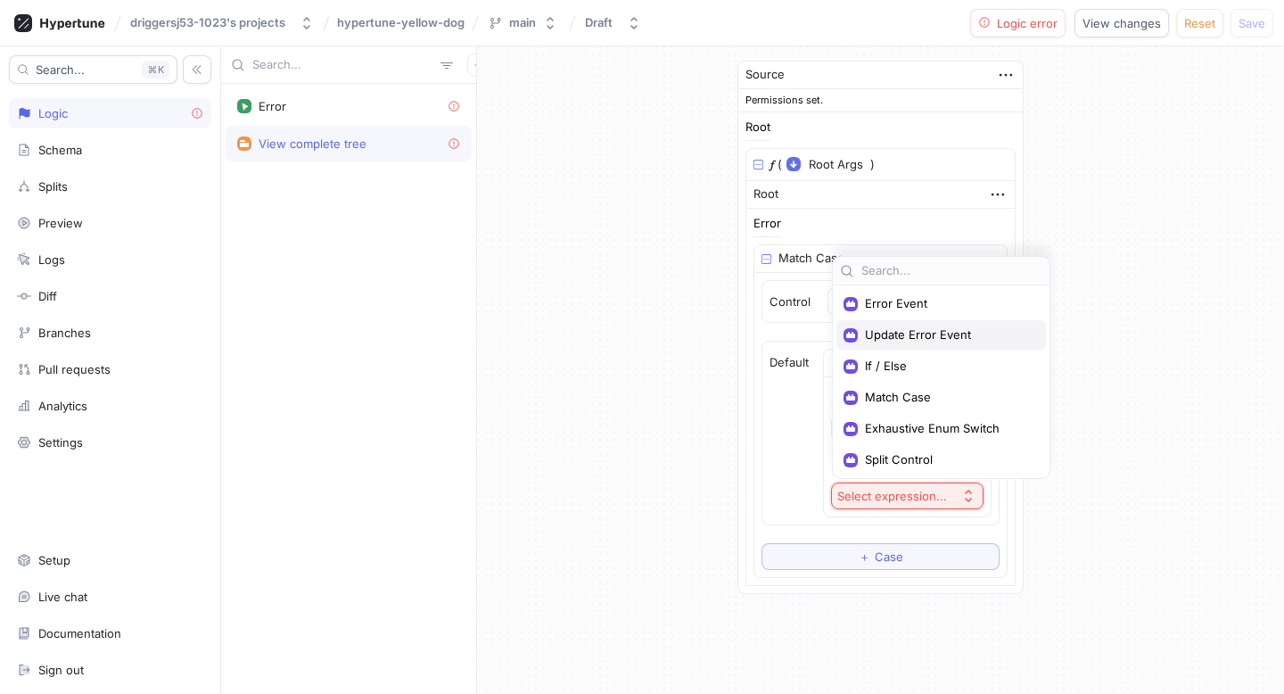
click at [905, 338] on span "Update Error Event" at bounding box center [947, 334] width 165 height 15
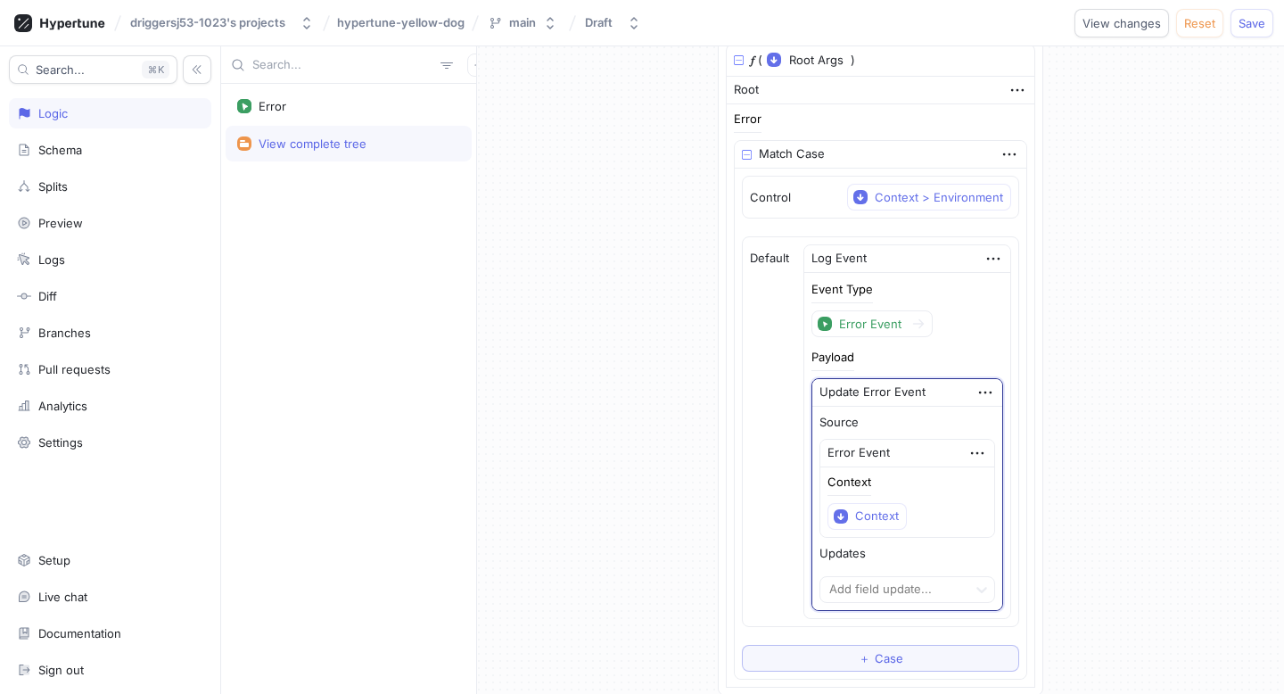
scroll to position [103, 0]
click at [892, 566] on div "Source Error Event Context Context Updates Add field update..." at bounding box center [907, 509] width 176 height 189
click at [892, 566] on div at bounding box center [893, 590] width 133 height 21
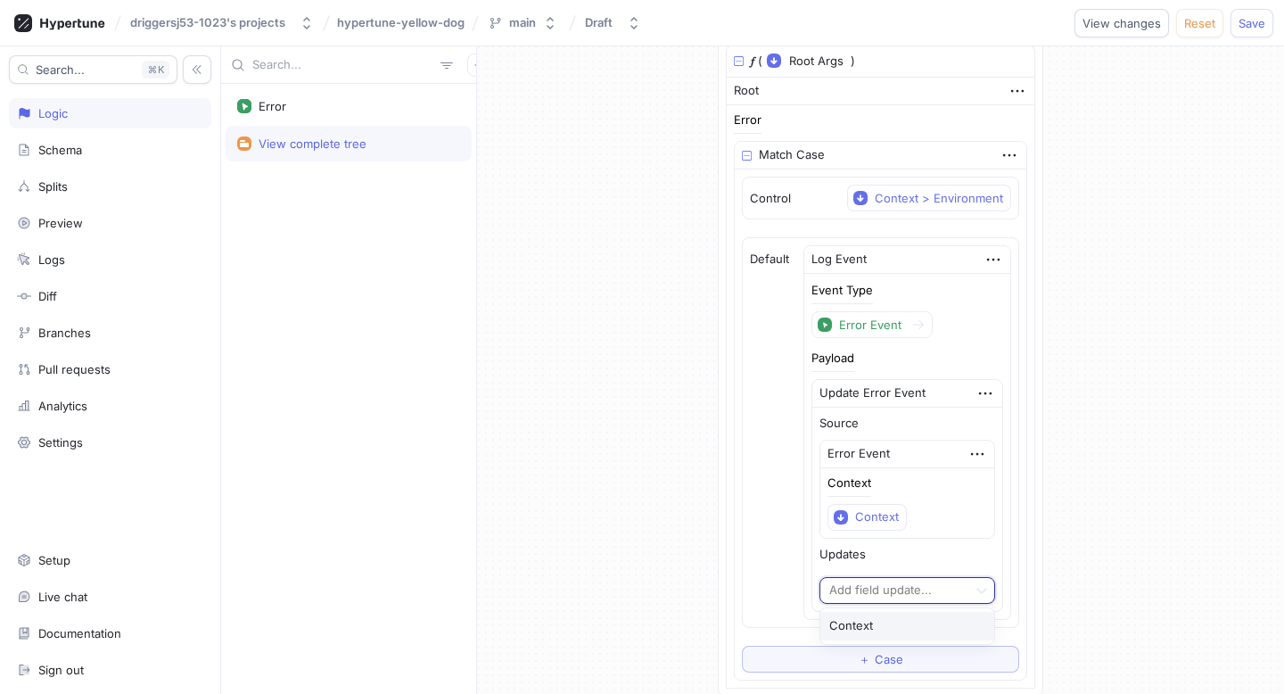
click at [875, 566] on div "Context" at bounding box center [907, 626] width 174 height 29
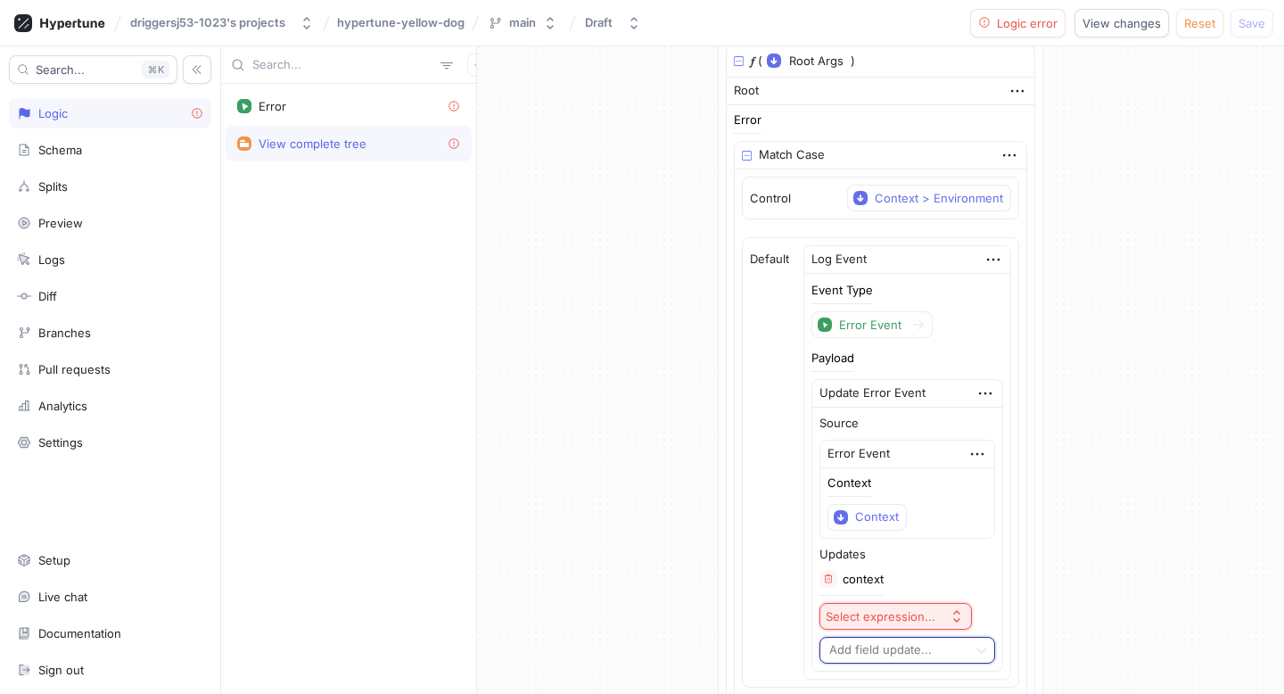
click at [862, 566] on button "Select expression..." at bounding box center [895, 616] width 152 height 27
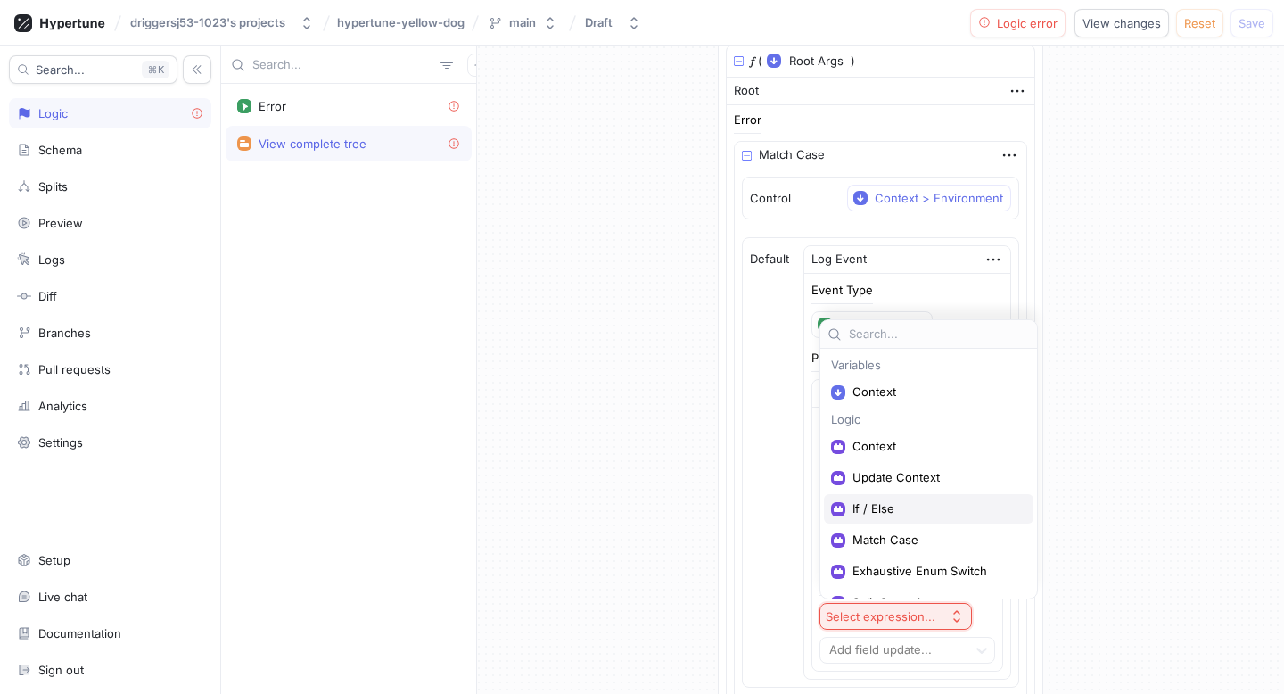
click at [862, 509] on span "If / Else" at bounding box center [934, 508] width 165 height 15
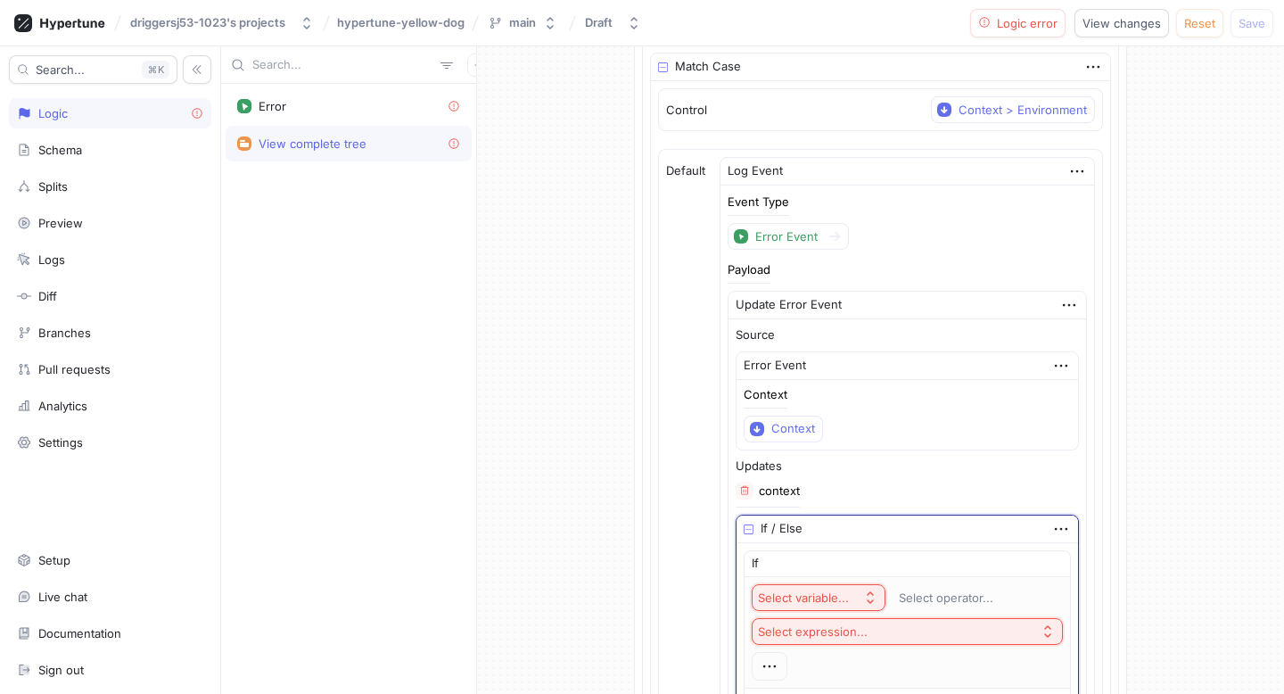
scroll to position [209, 0]
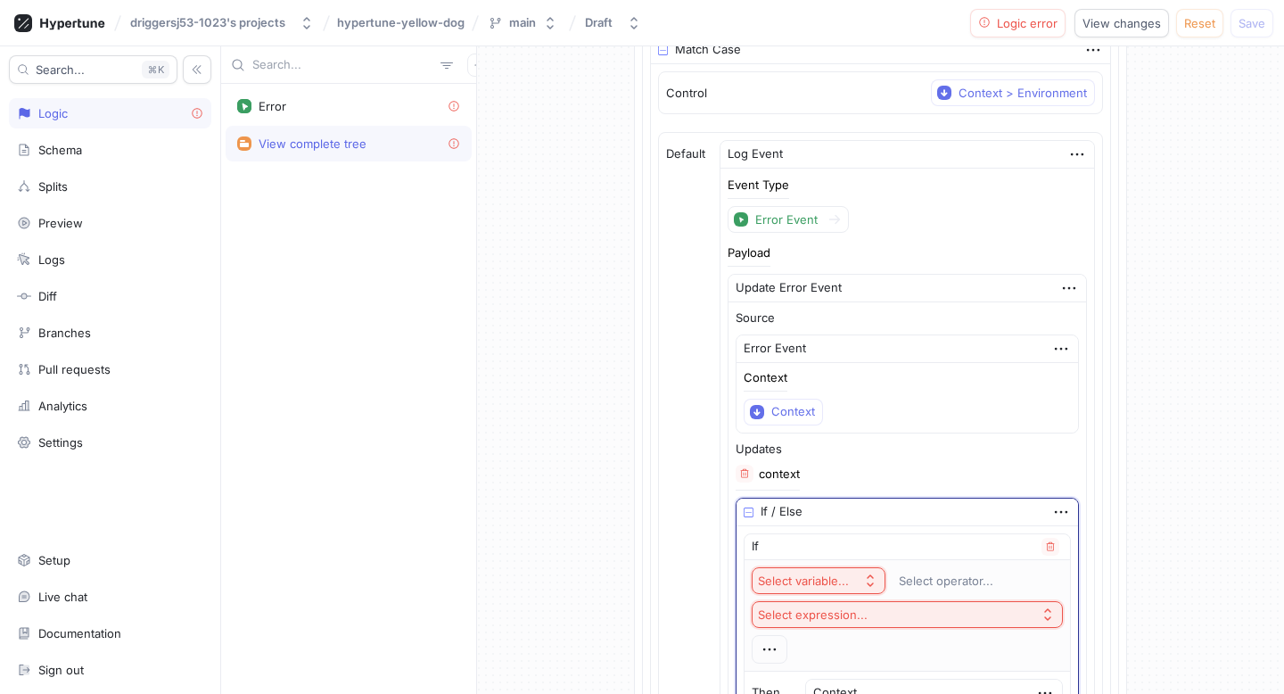
click at [827, 566] on div "Select variable..." at bounding box center [803, 580] width 91 height 15
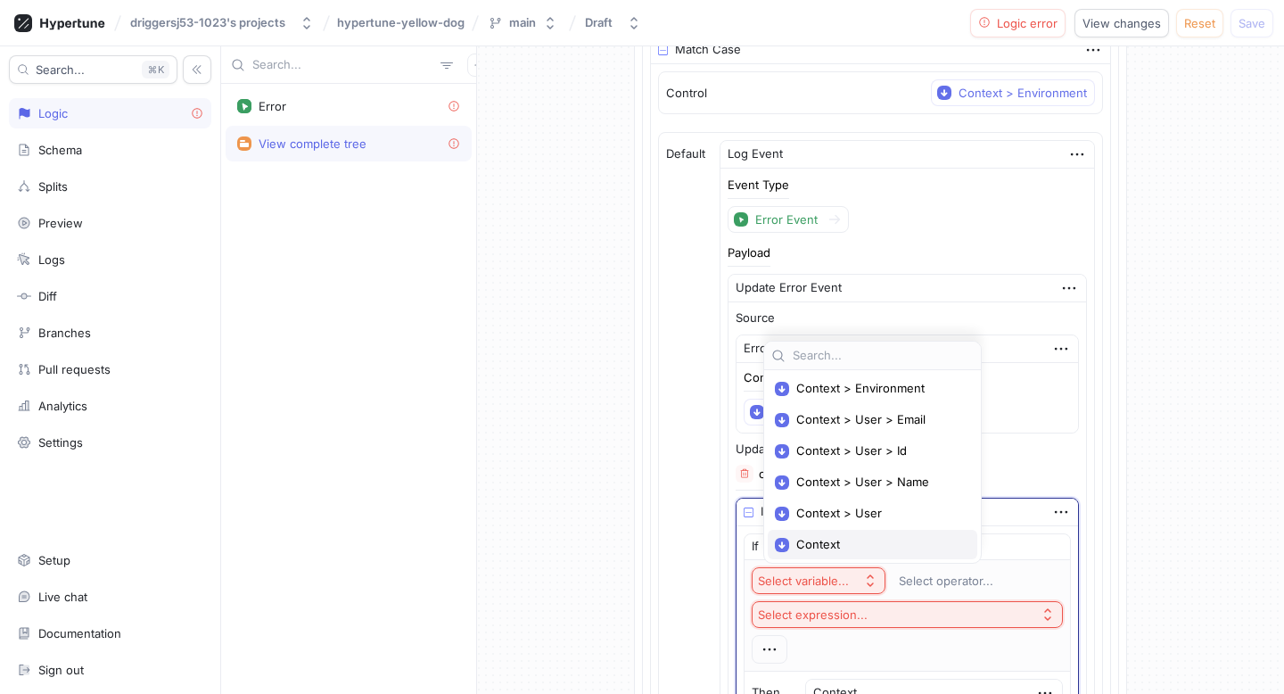
click at [842, 534] on div "Context" at bounding box center [872, 544] width 209 height 29
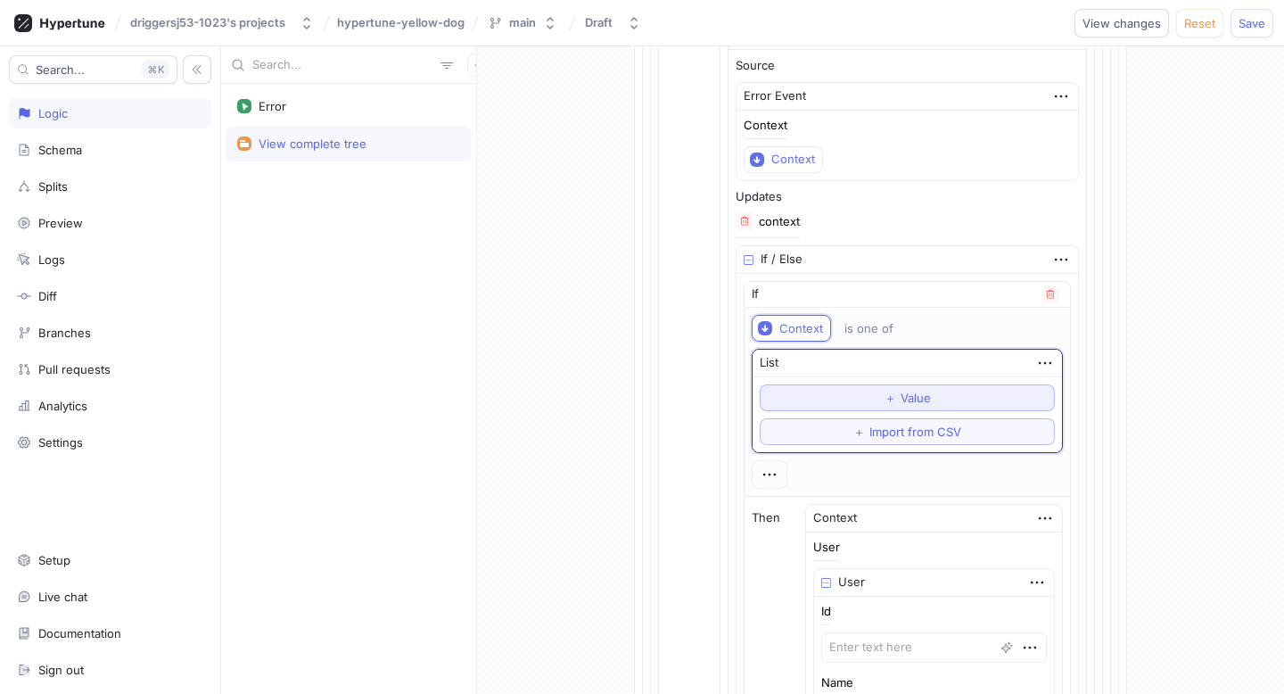
scroll to position [449, 0]
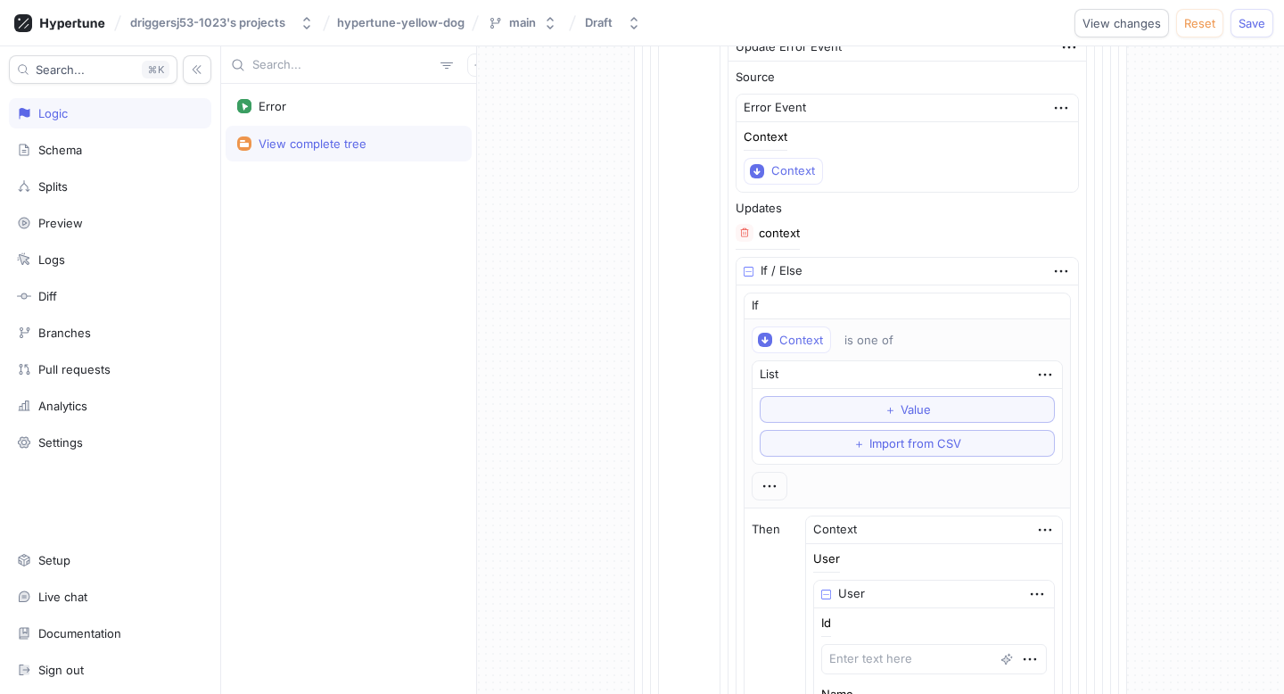
click at [1047, 301] on icon "button" at bounding box center [1051, 305] width 8 height 9
type textarea "x"
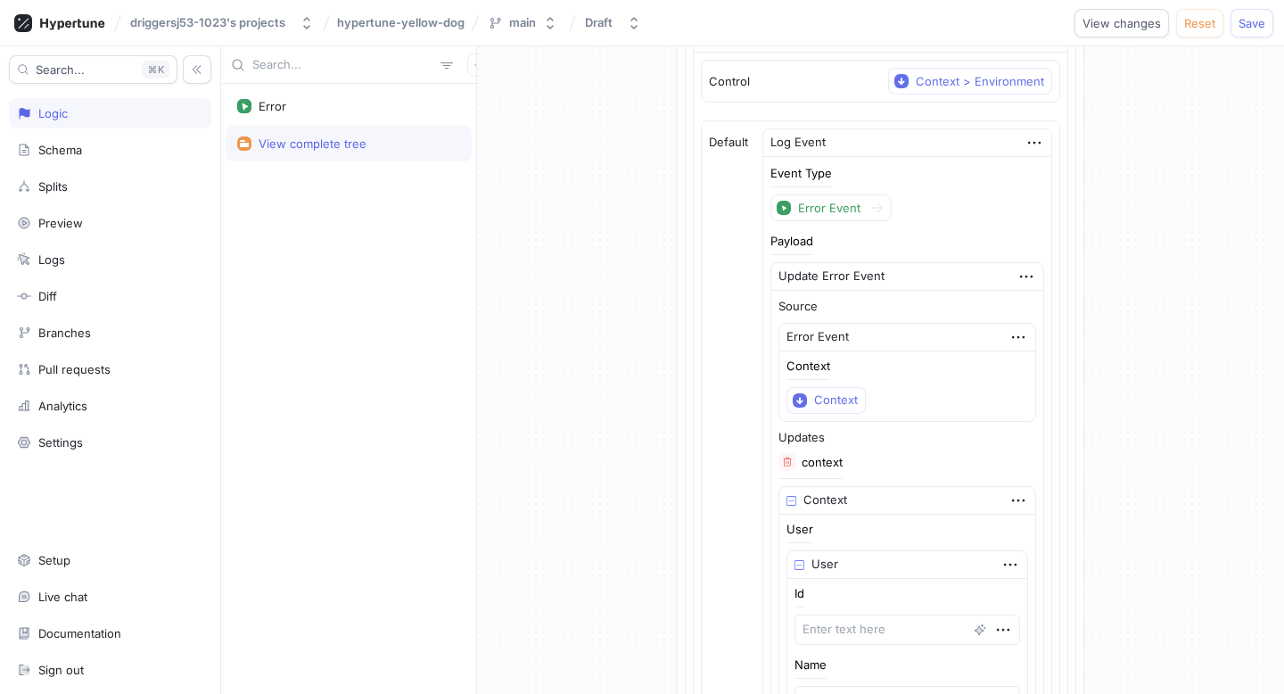
scroll to position [0, 0]
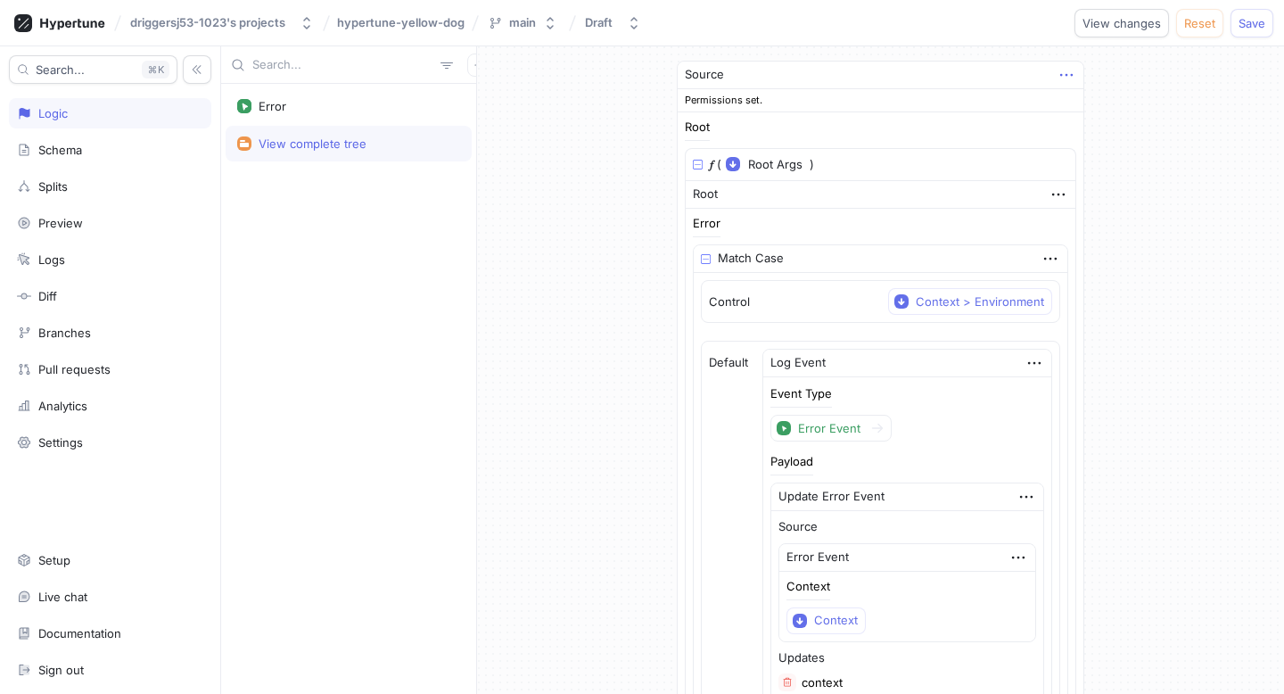
click at [1056, 83] on icon "button" at bounding box center [1066, 75] width 20 height 20
click at [1026, 91] on div "Source Permissions set. Root 𝑓 ( Root Args ▾ {} ▸ context: Context ) Root Error…" at bounding box center [880, 639] width 407 height 1157
click at [702, 168] on img at bounding box center [698, 165] width 10 height 10
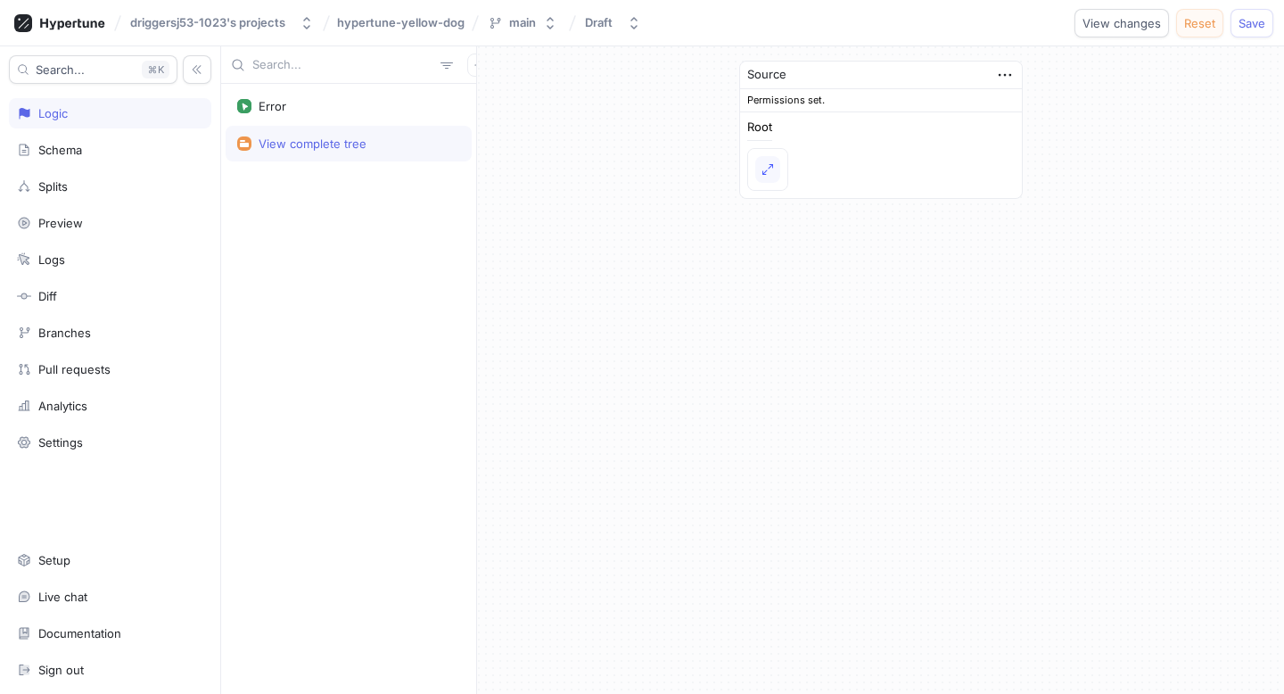
click at [1069, 18] on button "Reset" at bounding box center [1199, 23] width 47 height 29
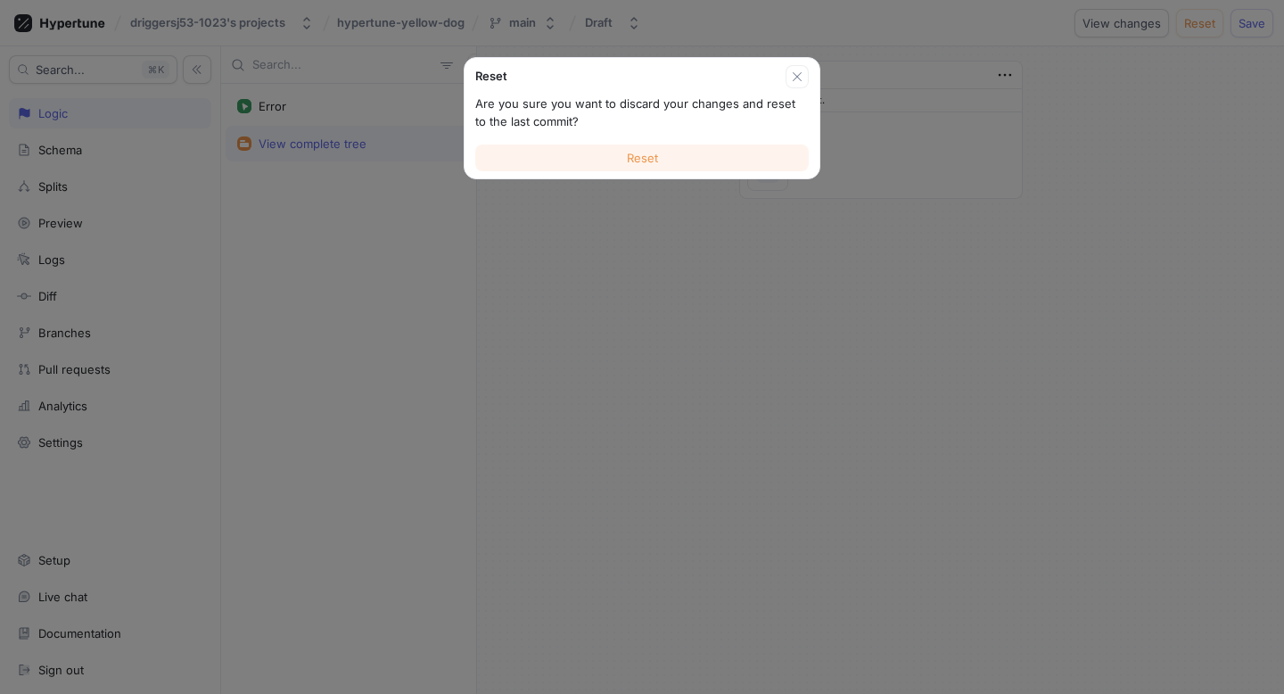
click at [610, 166] on button "Reset" at bounding box center [641, 157] width 333 height 27
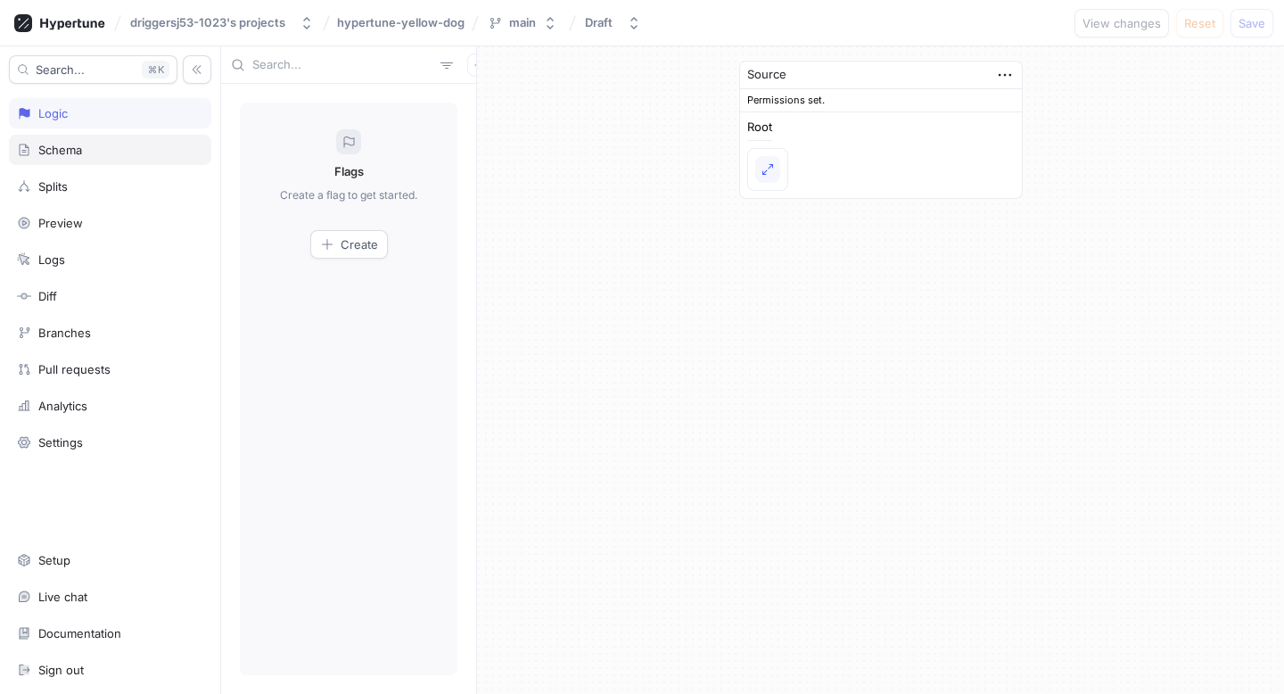
click at [94, 137] on div "Schema" at bounding box center [110, 150] width 202 height 30
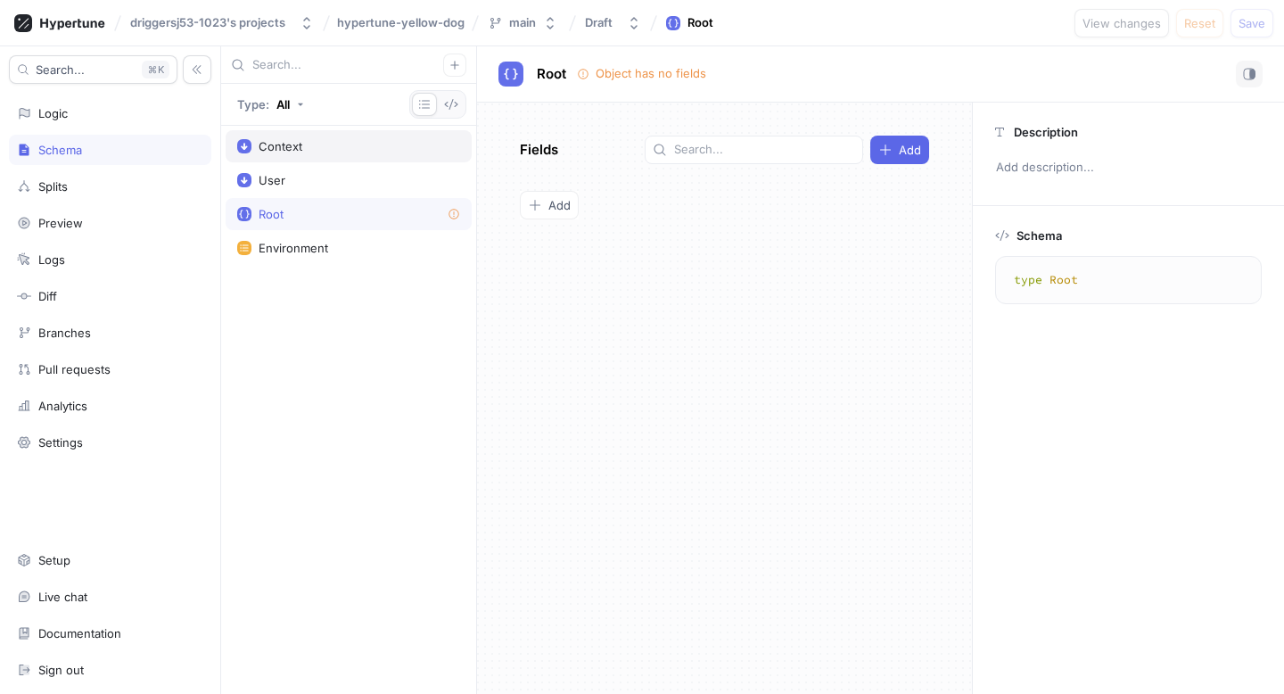
click at [358, 137] on div "Context" at bounding box center [349, 146] width 246 height 32
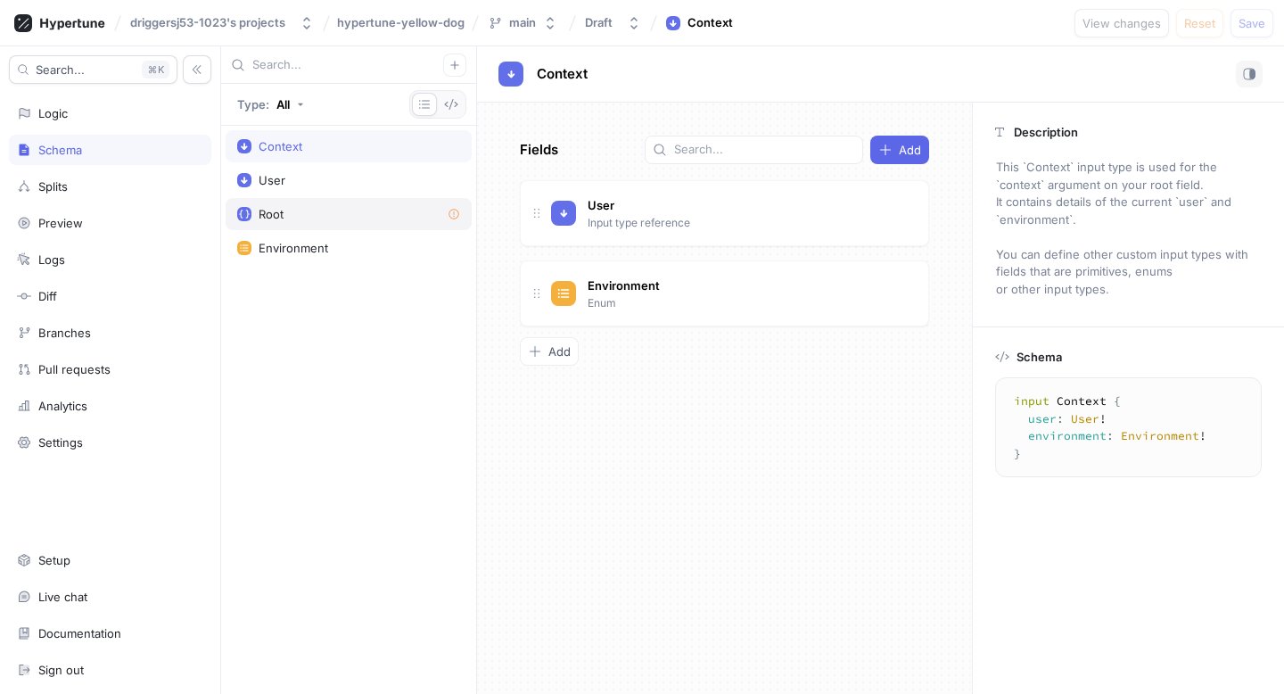
click at [289, 216] on div "Root" at bounding box center [348, 214] width 223 height 14
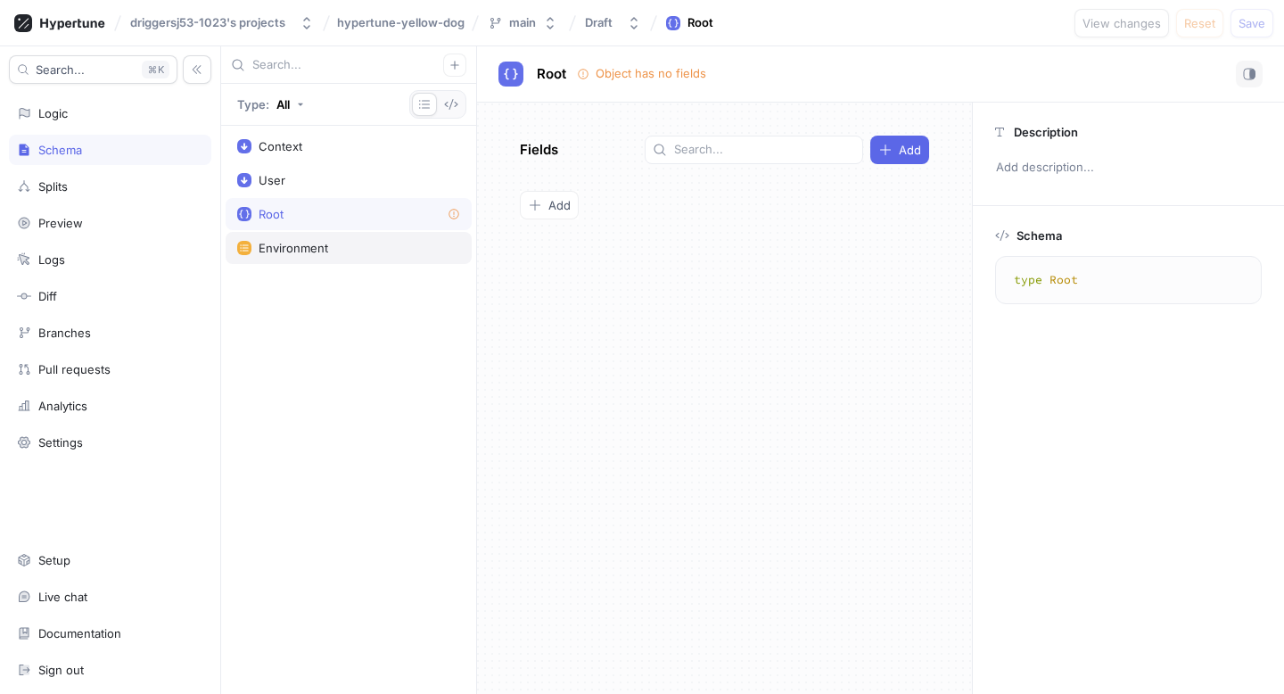
click at [326, 247] on div "Environment" at bounding box center [294, 248] width 70 height 14
type textarea "enum Environment { development, production, test }"
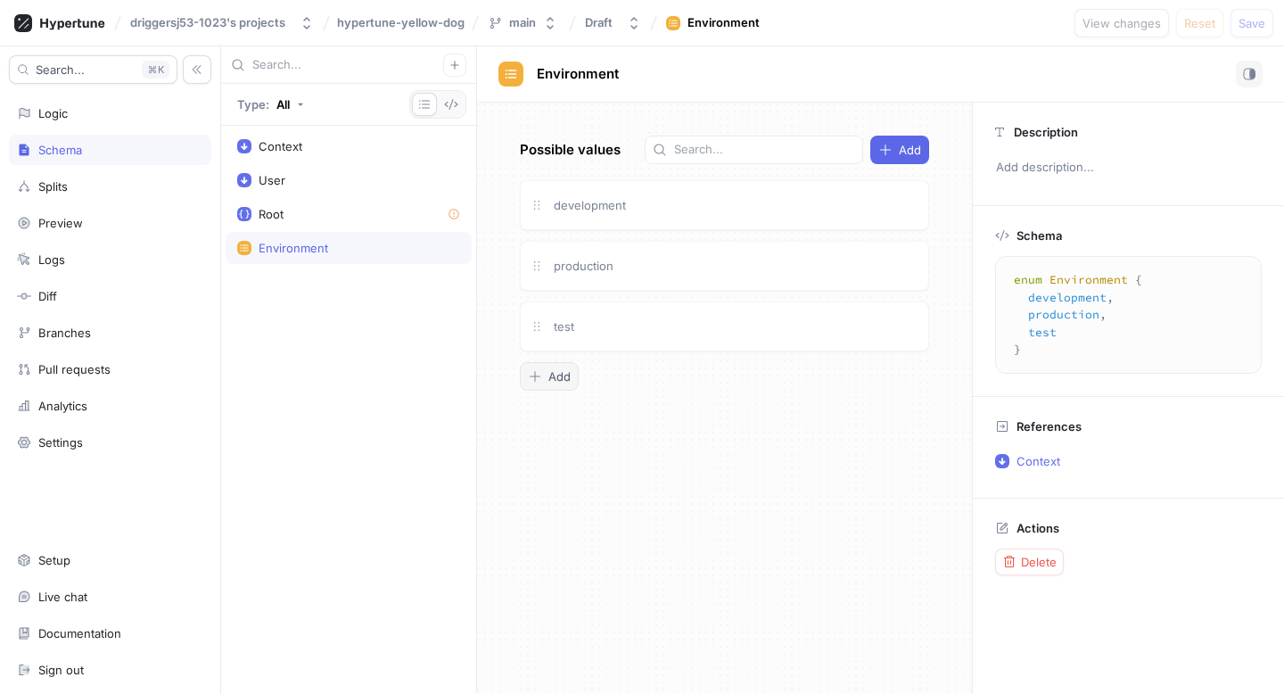
click at [556, 380] on span "Add" at bounding box center [559, 376] width 22 height 11
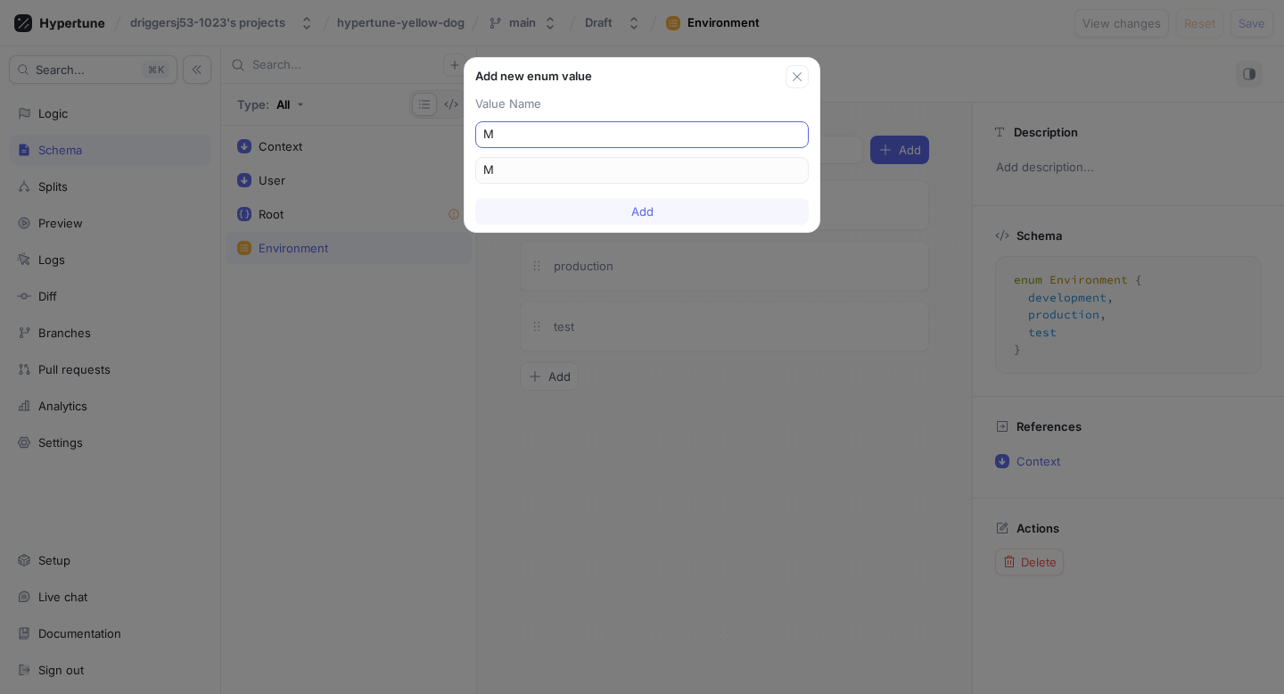
type input "Me"
type input "Mem"
type input "Memb"
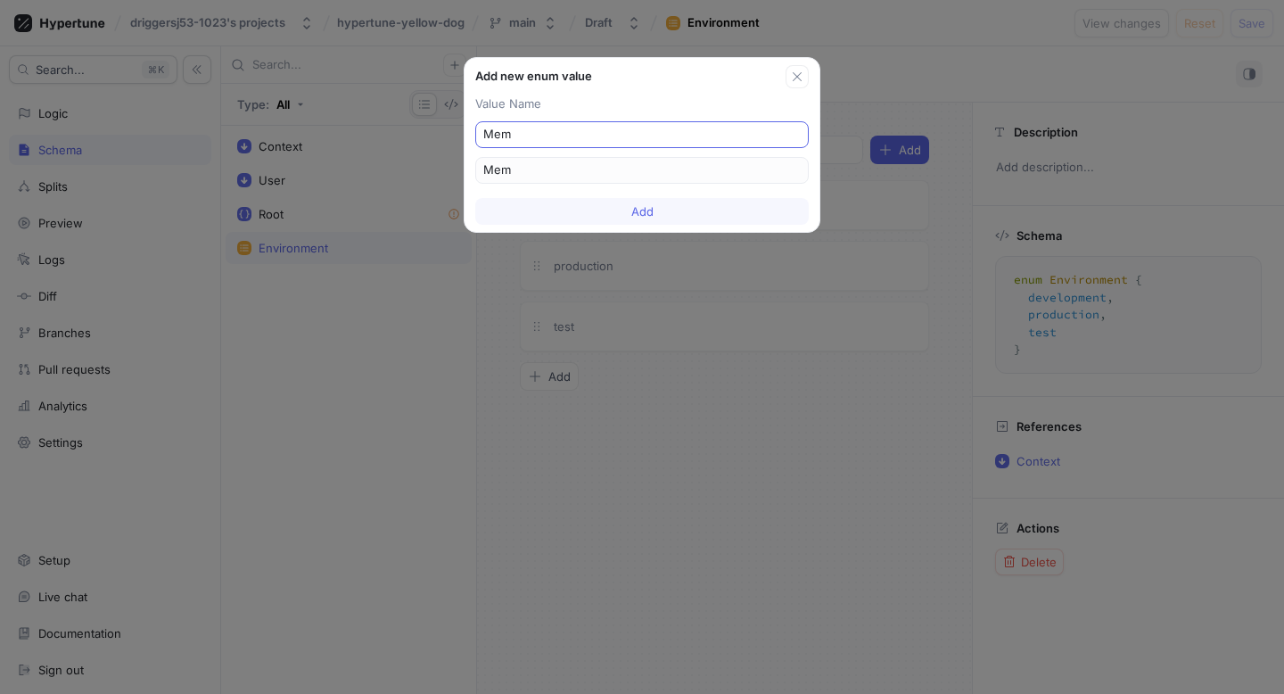
type input "Memb"
type input "Membe"
type input "Member"
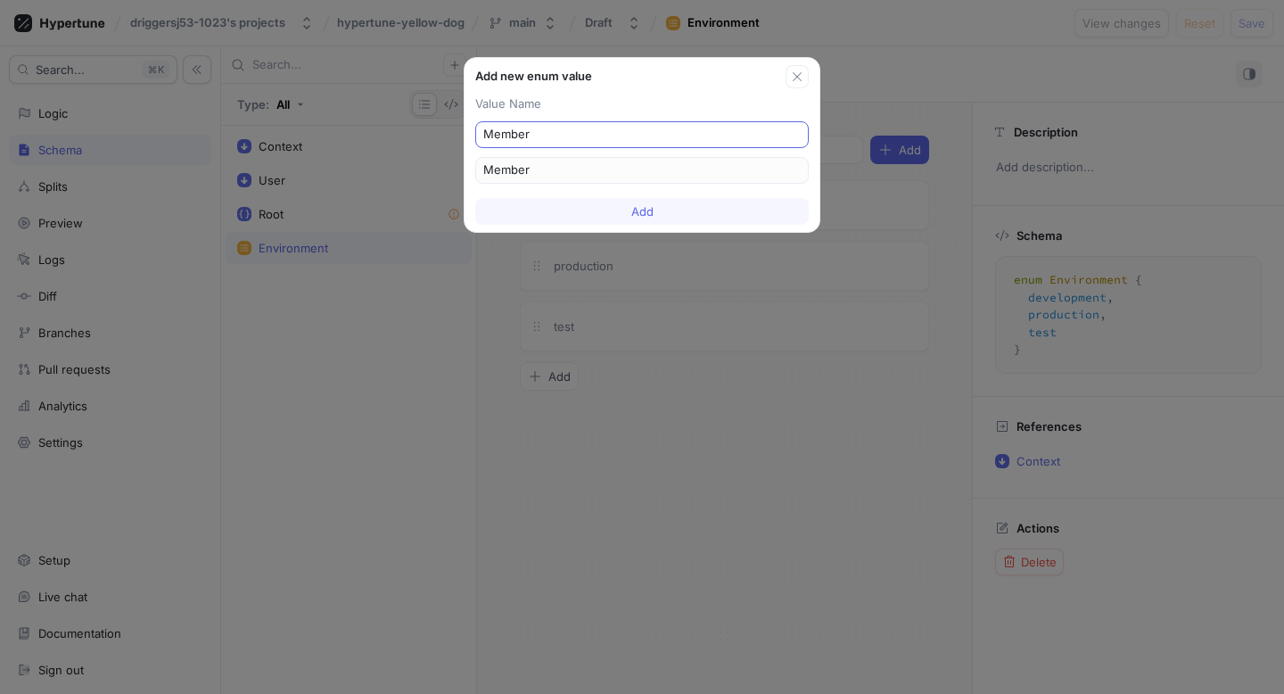
type input "Members"
type input "Member"
type input "Us"
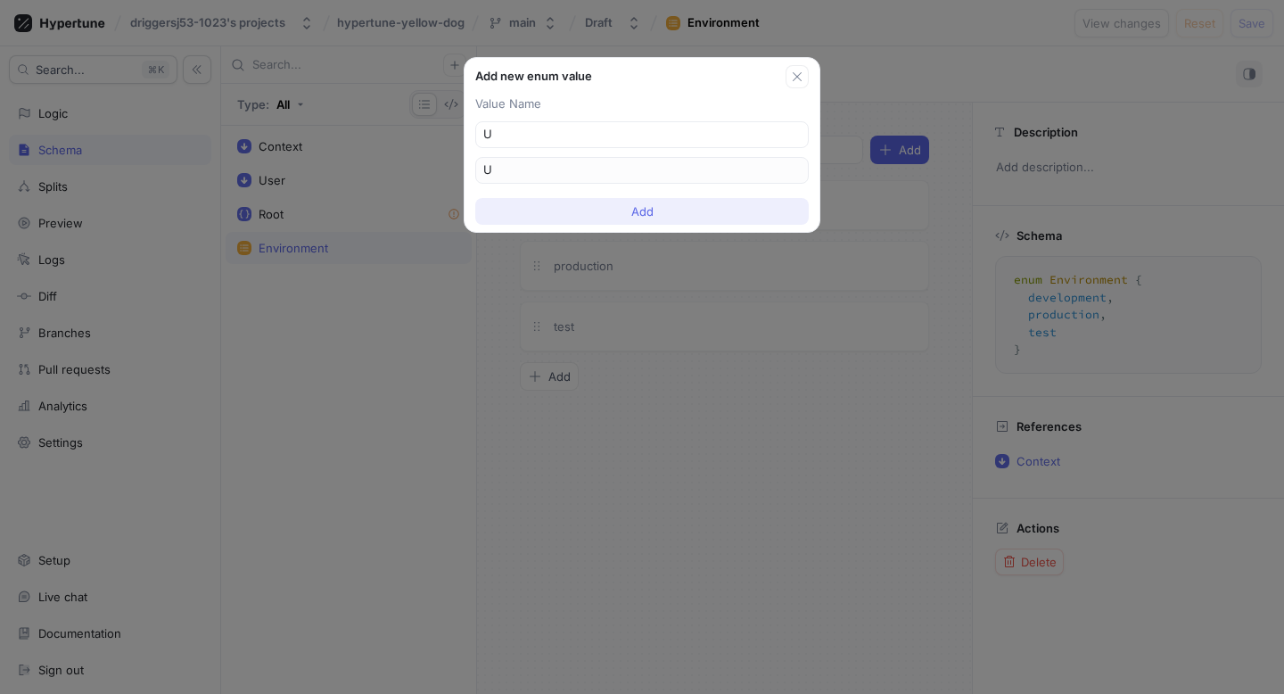
type input "Us"
type input "Use"
type input "User"
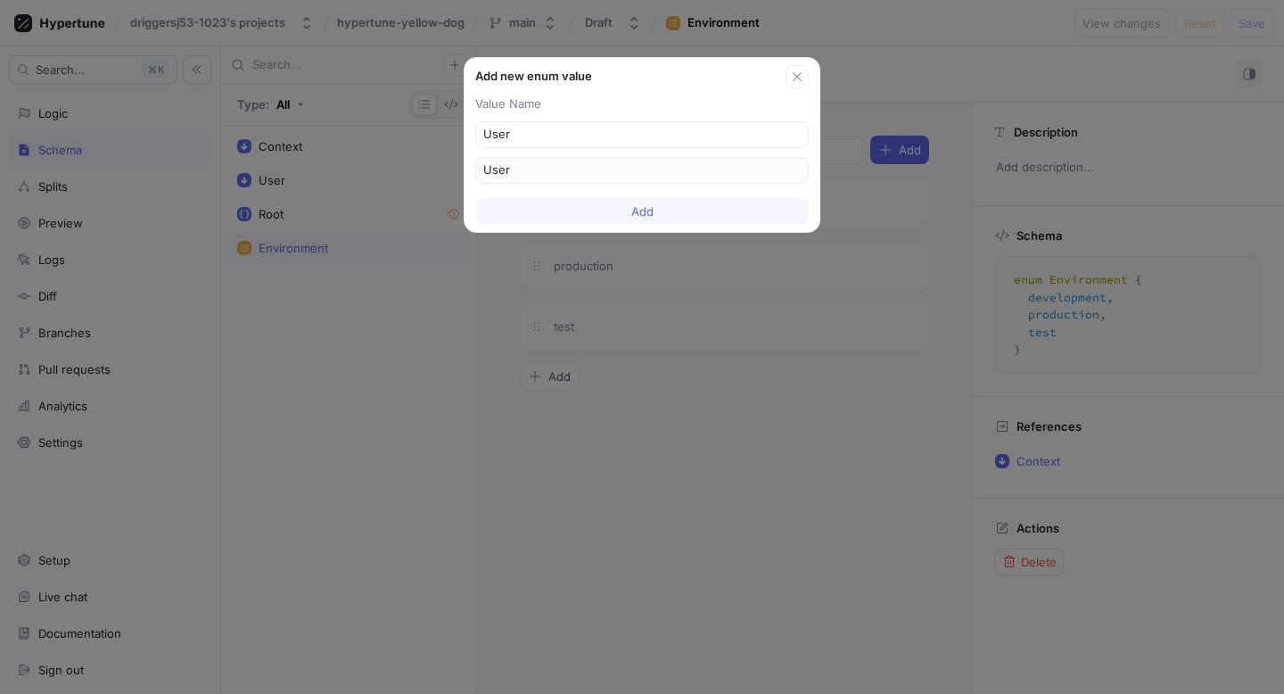
type input "Users"
click at [671, 224] on button "Add" at bounding box center [641, 211] width 333 height 27
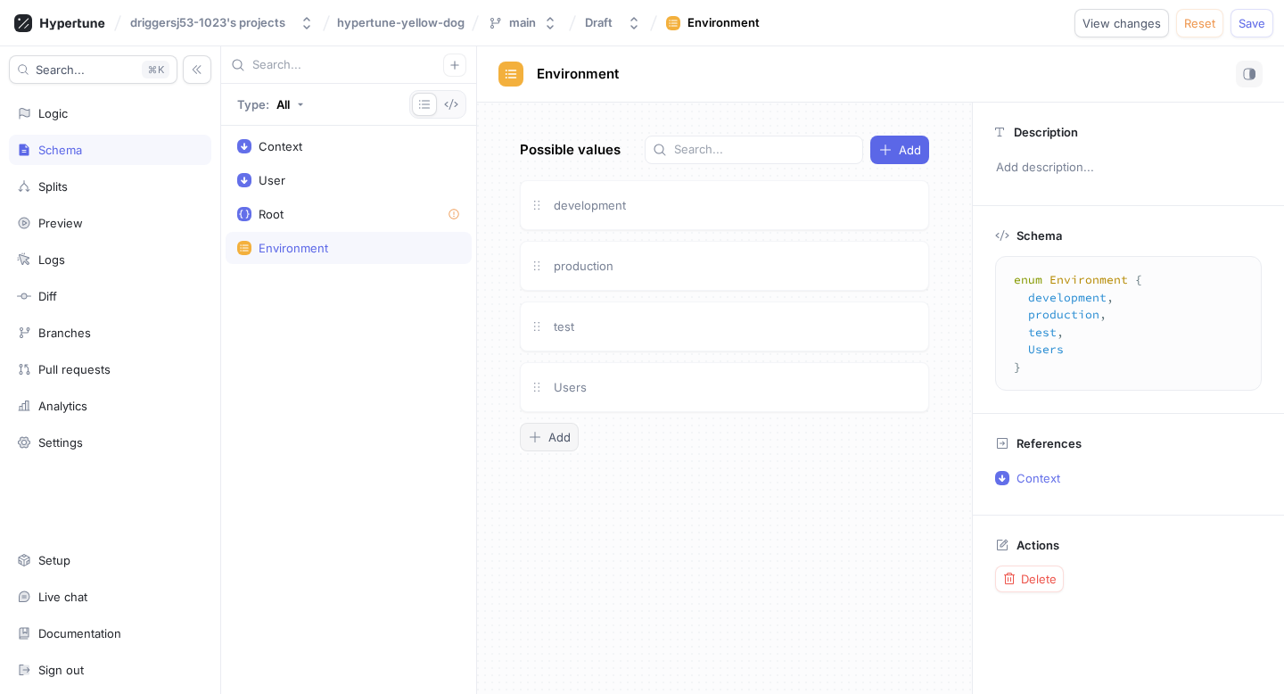
click at [550, 433] on span "Add" at bounding box center [559, 436] width 22 height 11
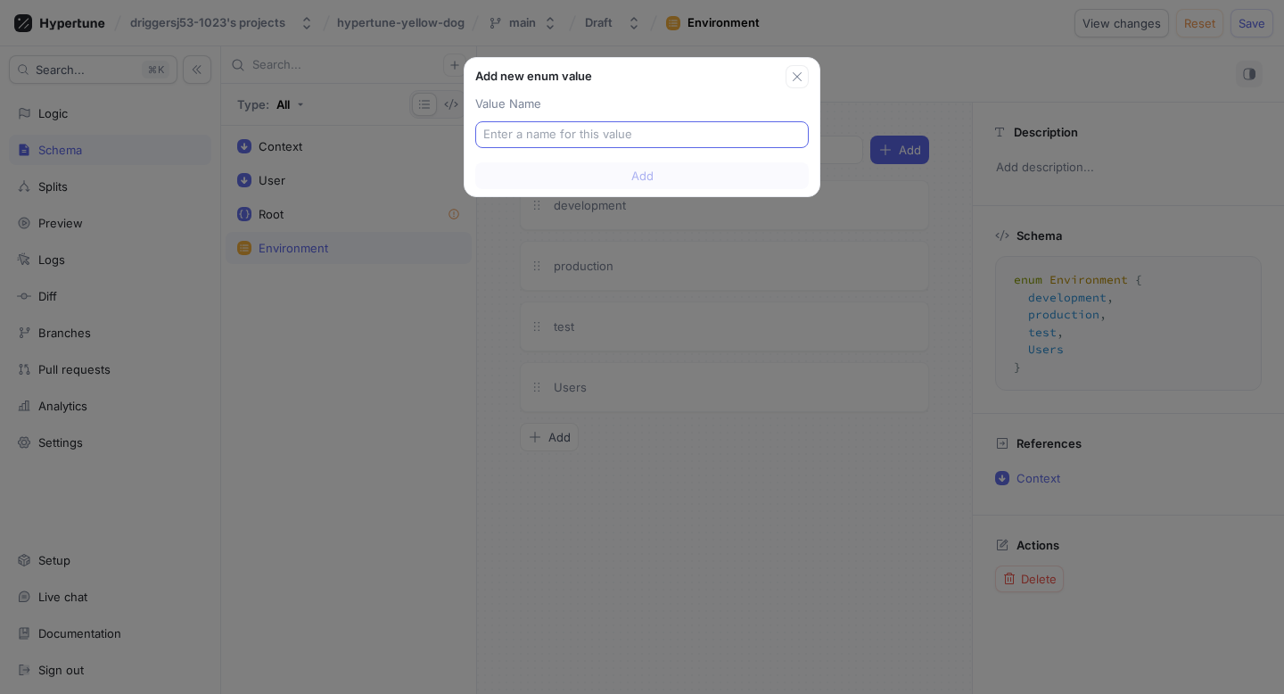
type input "D"
click at [791, 84] on button "button" at bounding box center [796, 76] width 23 height 23
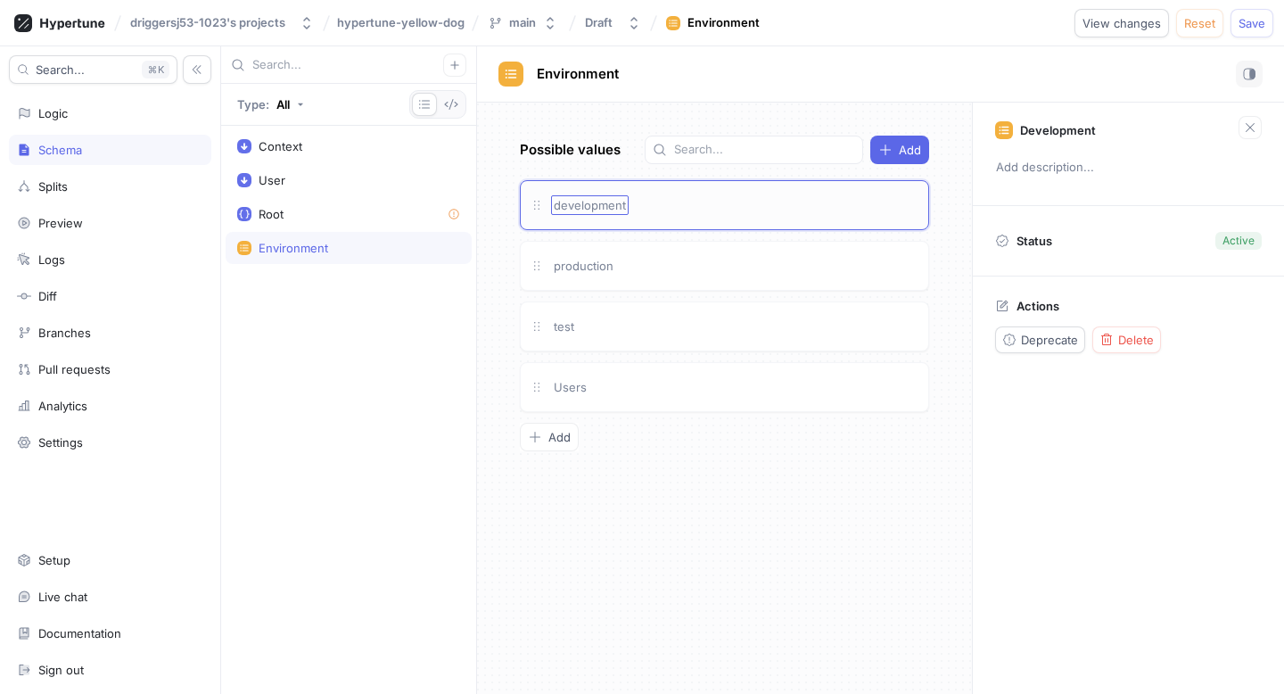
click at [627, 211] on div "development" at bounding box center [735, 205] width 368 height 20
click at [646, 207] on div "development" at bounding box center [735, 205] width 368 height 20
click at [1005, 328] on button "Deprecate" at bounding box center [1040, 339] width 90 height 27
click at [1008, 328] on button "Reactivate" at bounding box center [1039, 339] width 89 height 27
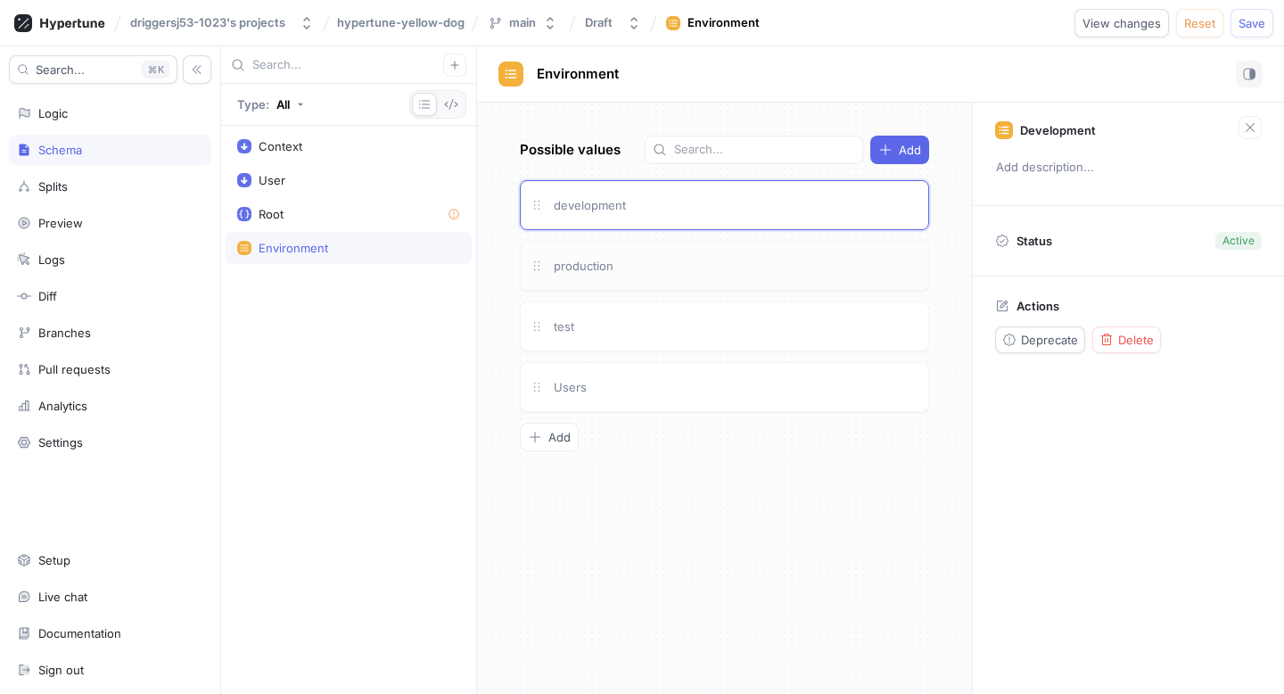
click at [852, 274] on div "production" at bounding box center [735, 266] width 368 height 20
click at [1004, 337] on icon "button" at bounding box center [1009, 339] width 12 height 12
drag, startPoint x: 760, startPoint y: 327, endPoint x: 771, endPoint y: 327, distance: 10.7
click at [760, 327] on div "test" at bounding box center [735, 326] width 368 height 20
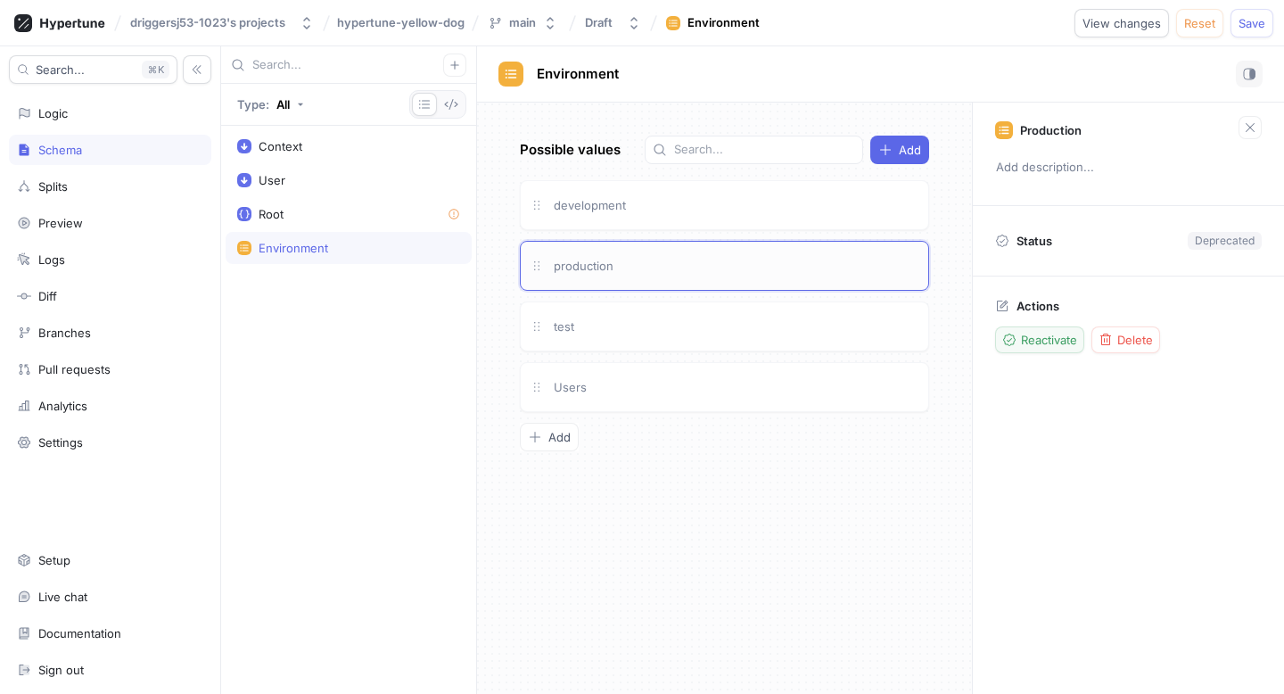
click at [727, 269] on div "production" at bounding box center [735, 266] width 368 height 20
click at [1052, 336] on span "Reactivate" at bounding box center [1049, 339] width 56 height 11
click at [348, 187] on div "User" at bounding box center [349, 180] width 246 height 32
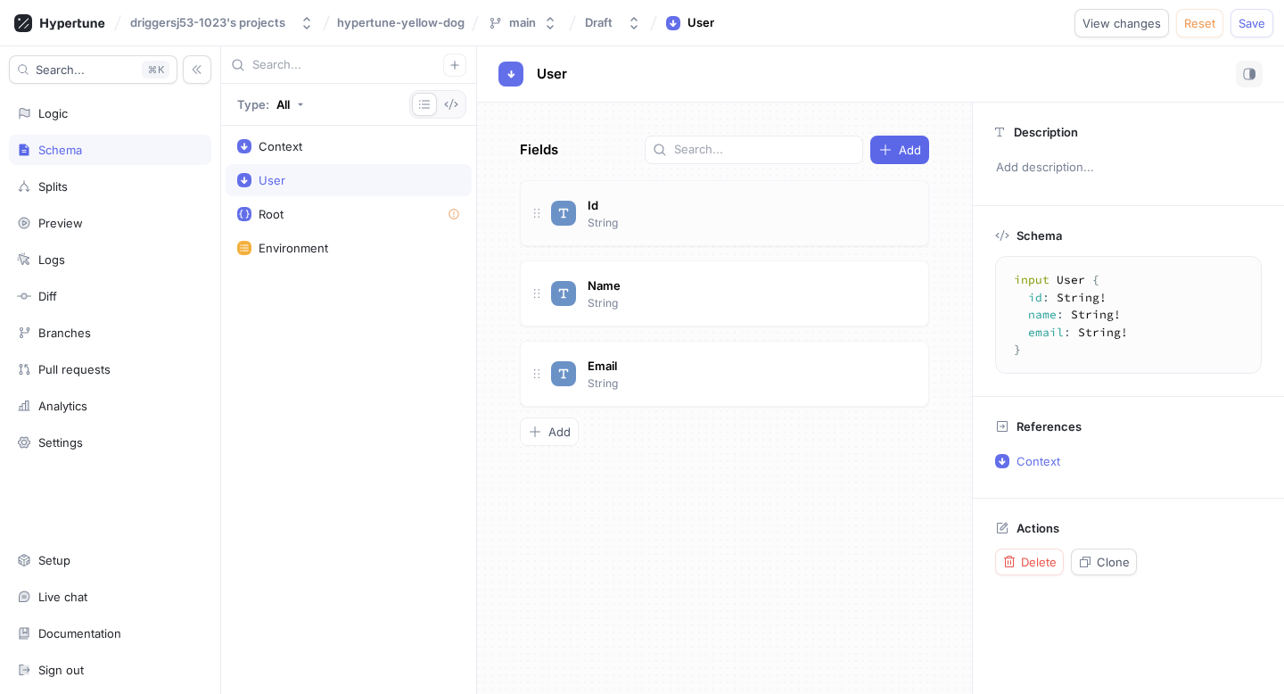
click at [641, 201] on div "Id String" at bounding box center [732, 213] width 363 height 36
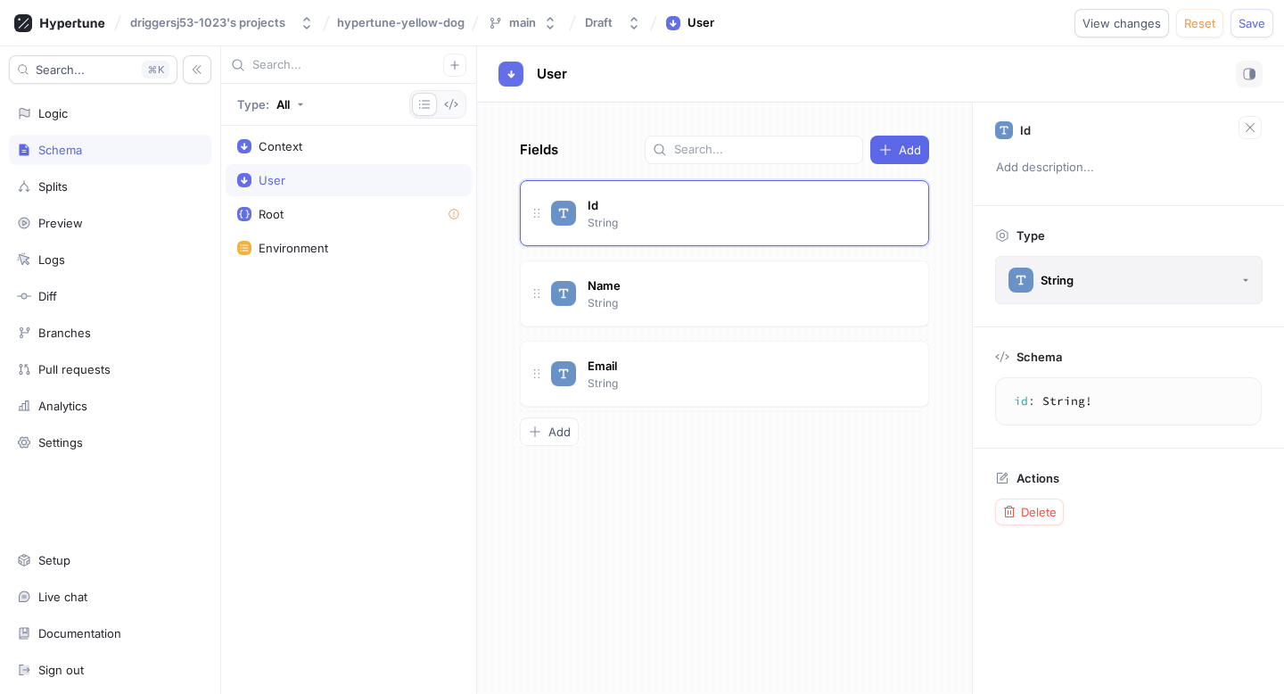
click at [1055, 271] on div "String" at bounding box center [1040, 279] width 65 height 25
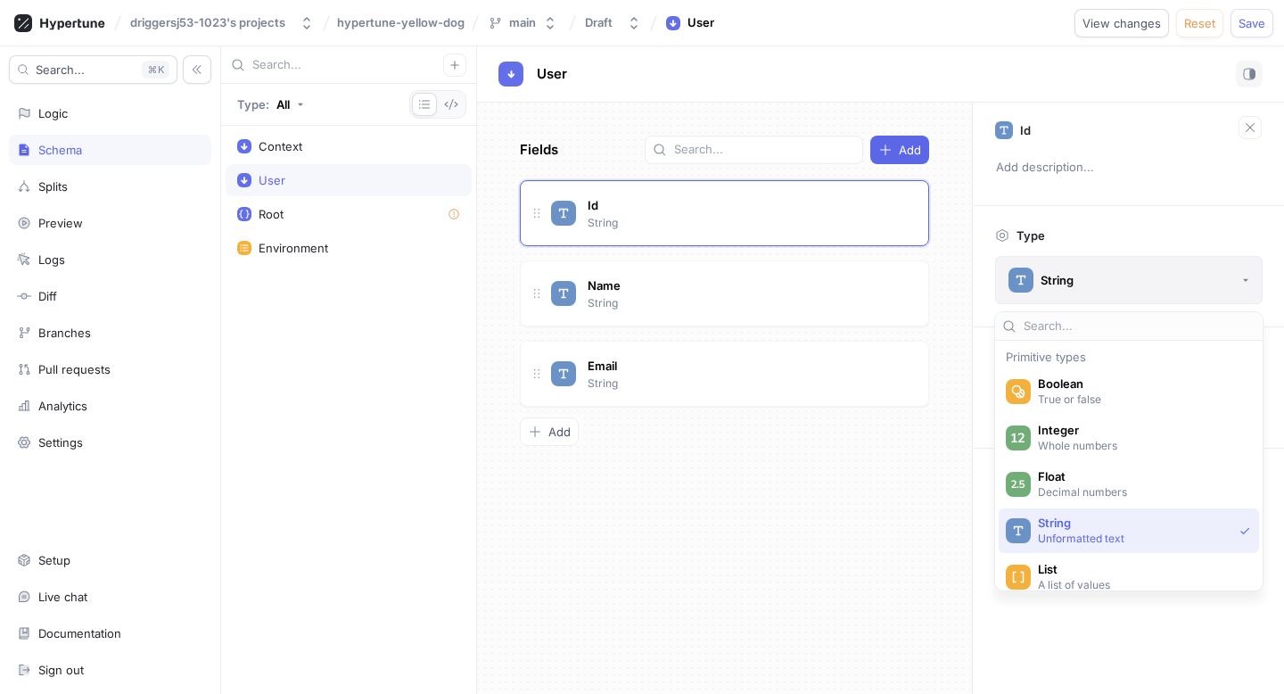
scroll to position [65, 0]
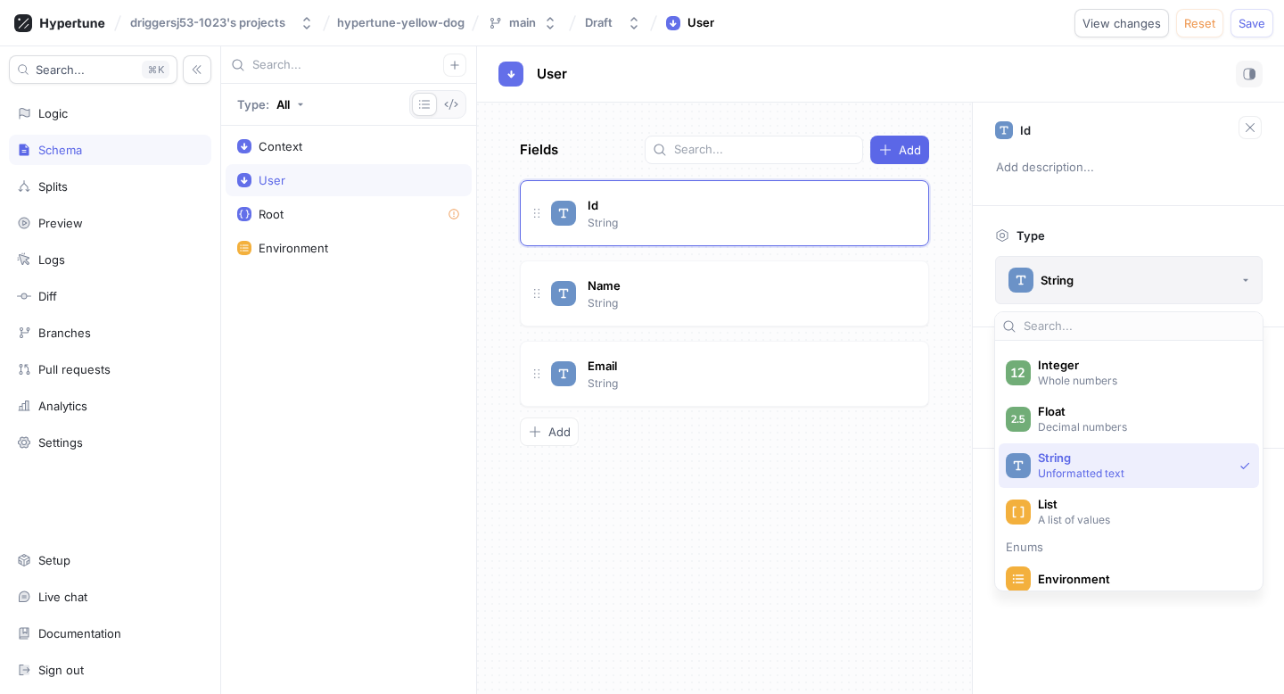
click at [1056, 271] on div "String" at bounding box center [1040, 279] width 65 height 25
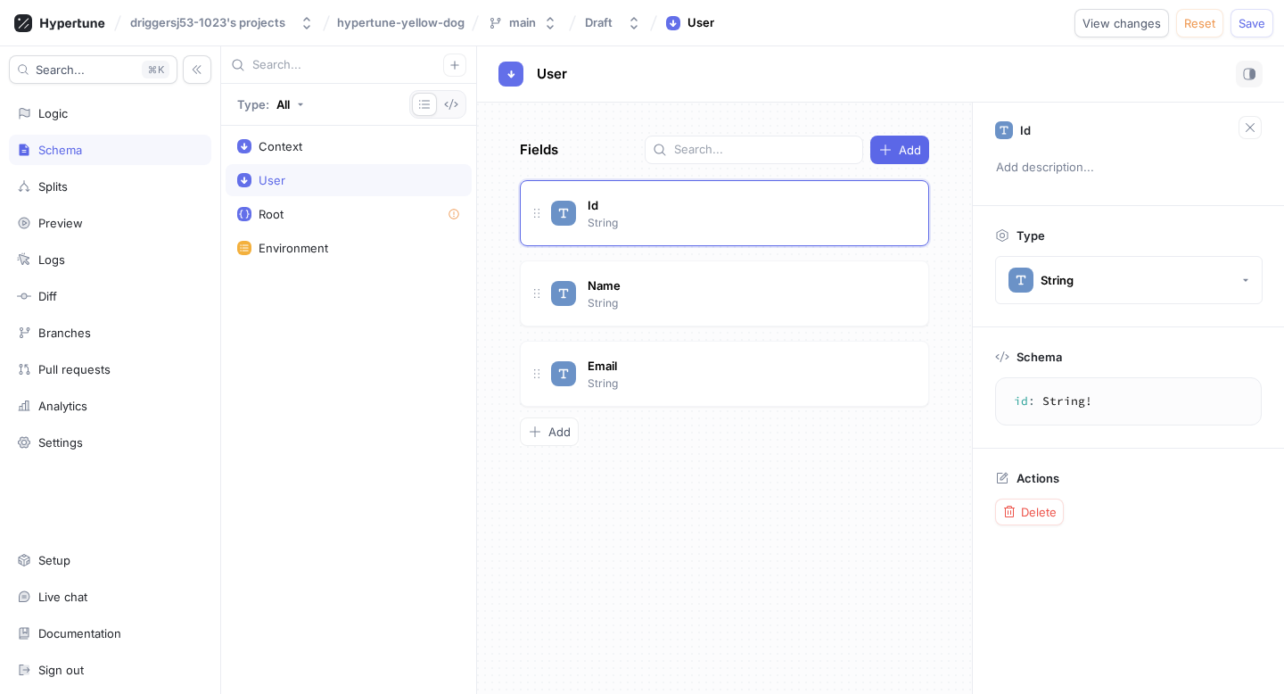
click at [1069, 394] on textarea "id: String!" at bounding box center [1128, 401] width 251 height 32
click at [715, 277] on div "Name String" at bounding box center [732, 293] width 363 height 36
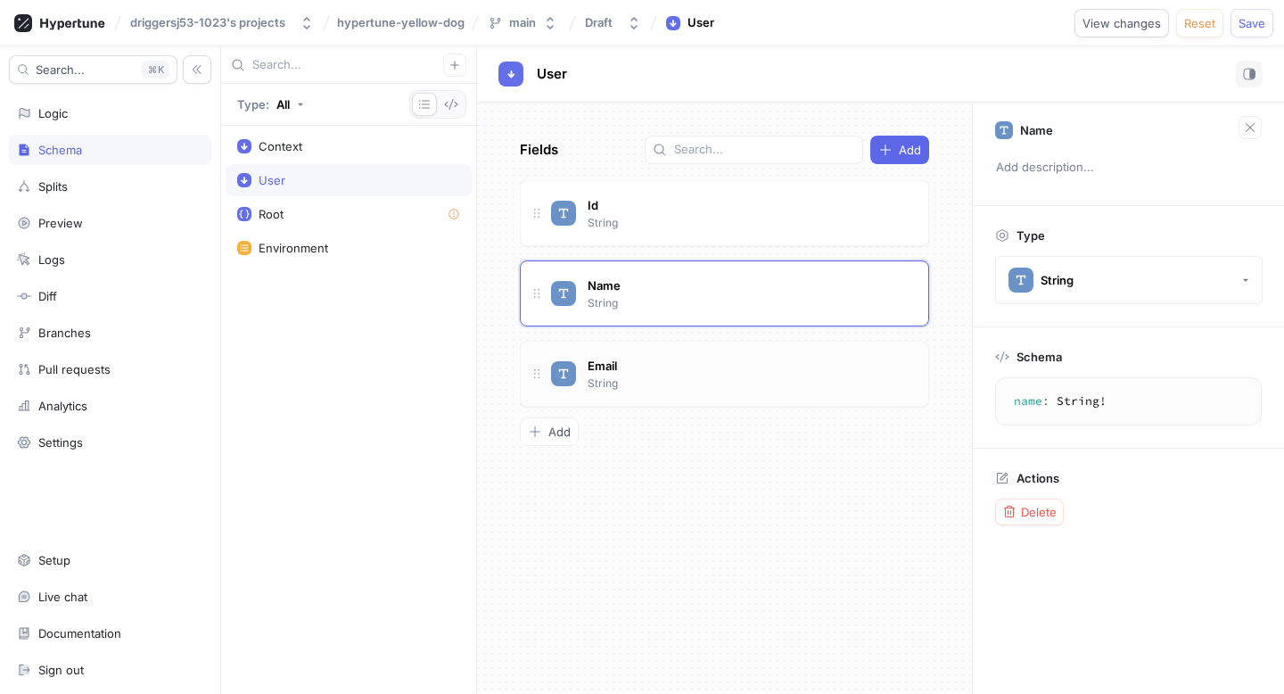
type textarea "email: String!"
click at [638, 350] on div "Email String" at bounding box center [724, 374] width 409 height 66
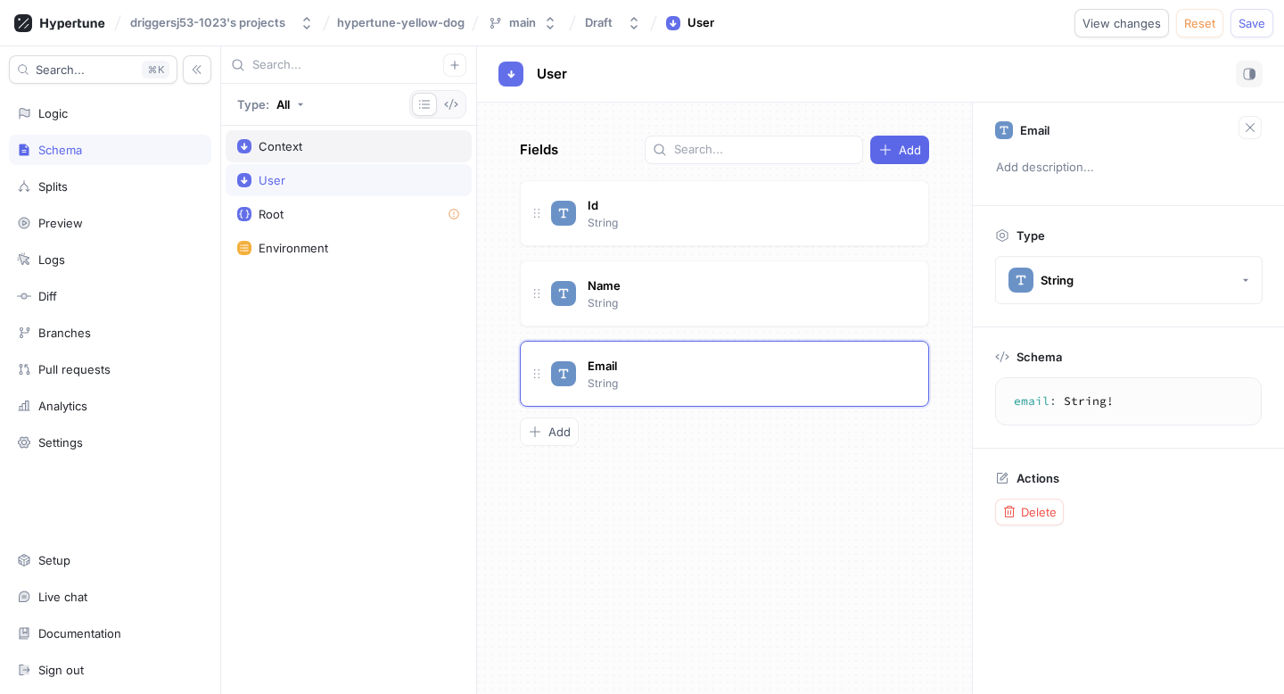
click at [316, 137] on div "Context" at bounding box center [349, 146] width 246 height 32
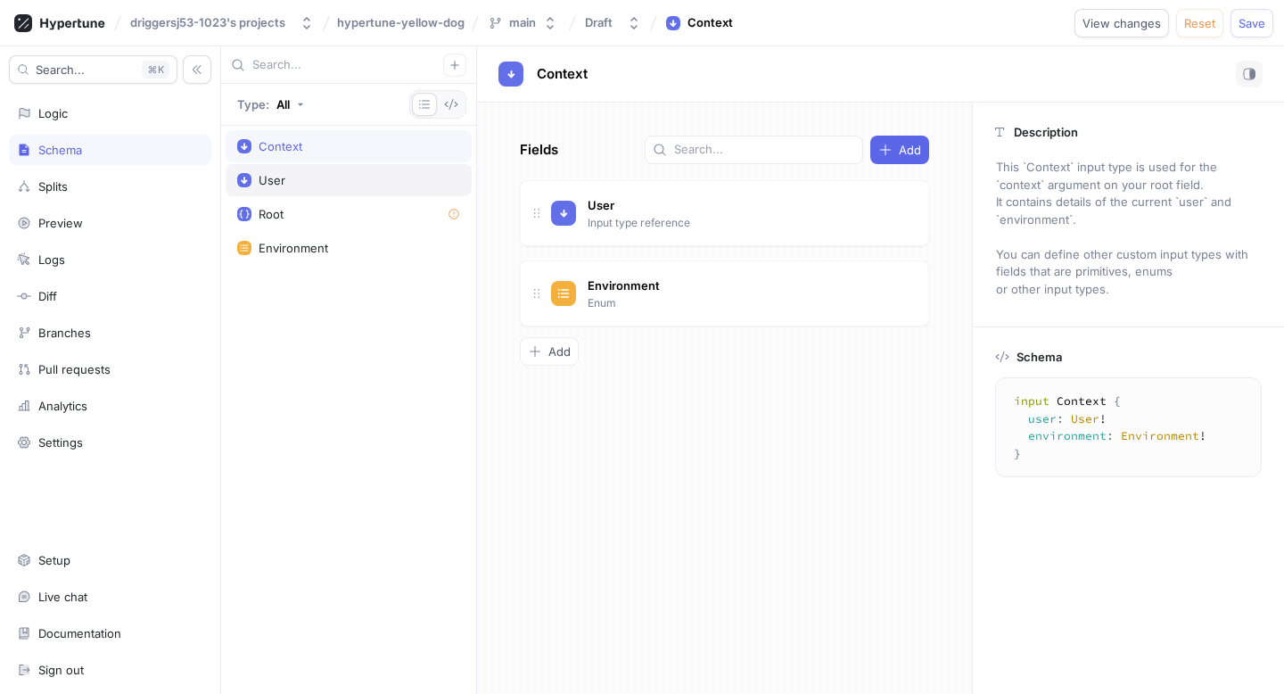
click at [334, 173] on div "User" at bounding box center [348, 180] width 223 height 14
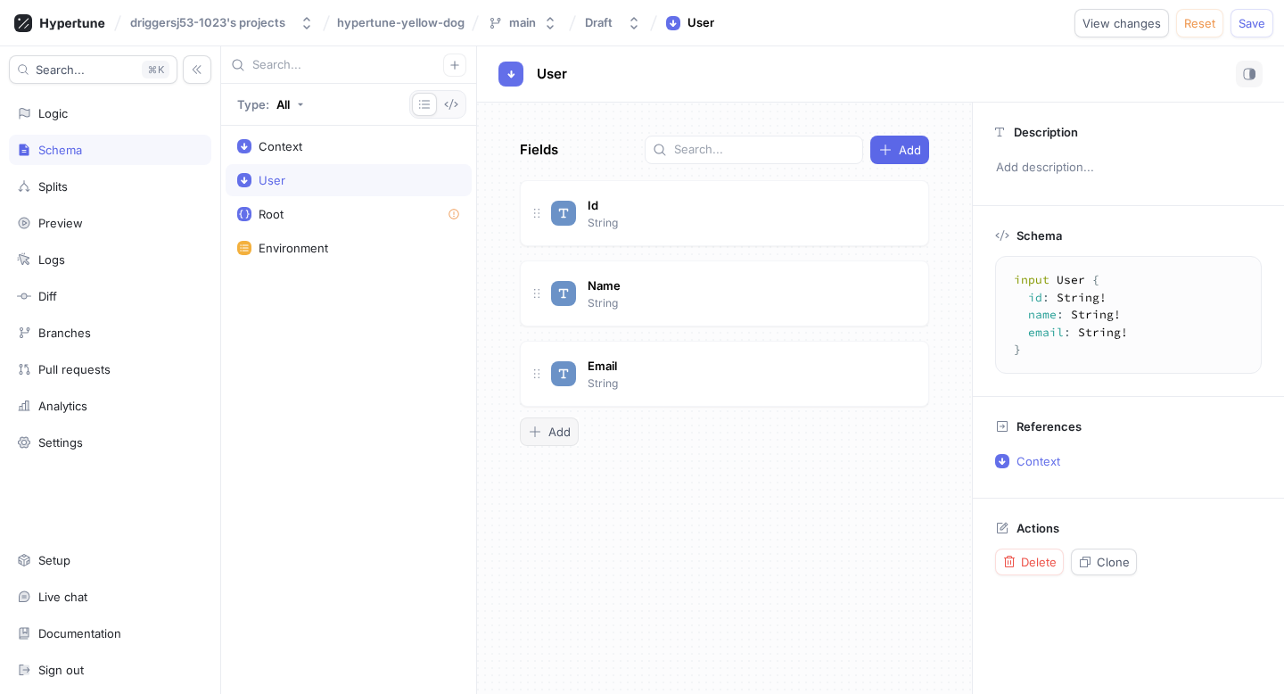
click at [545, 425] on div "Add" at bounding box center [549, 431] width 43 height 14
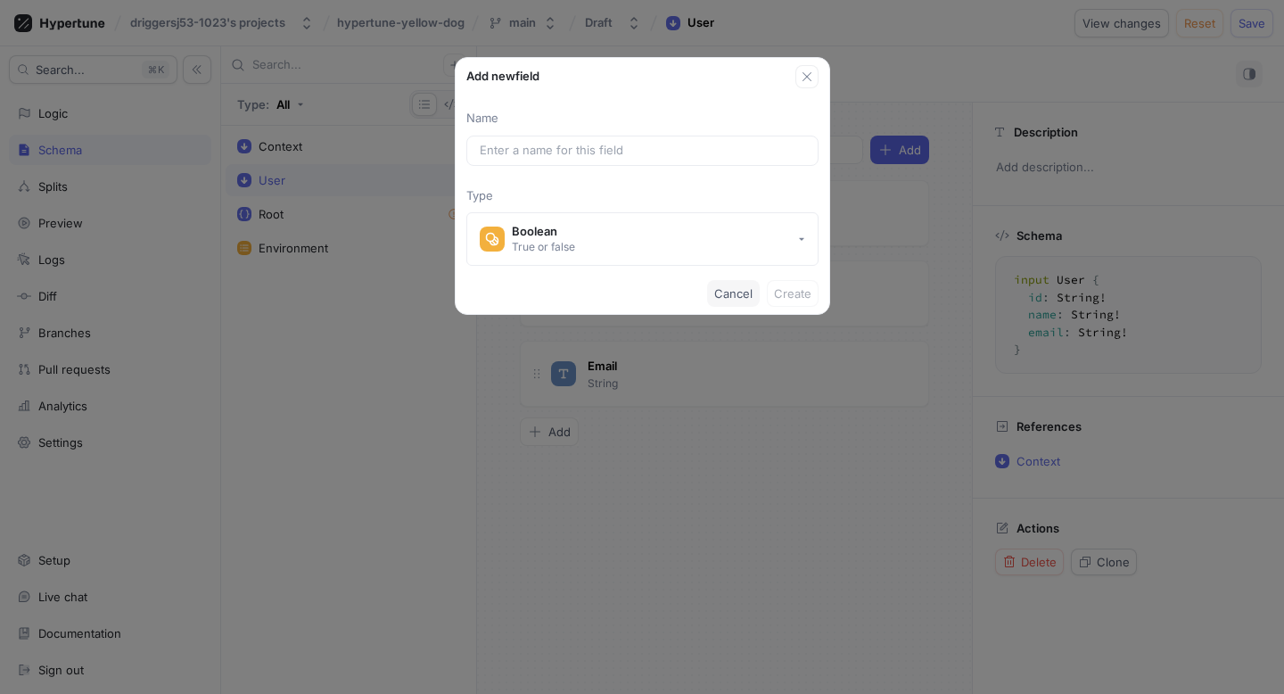
click at [740, 293] on span "Cancel" at bounding box center [733, 293] width 38 height 11
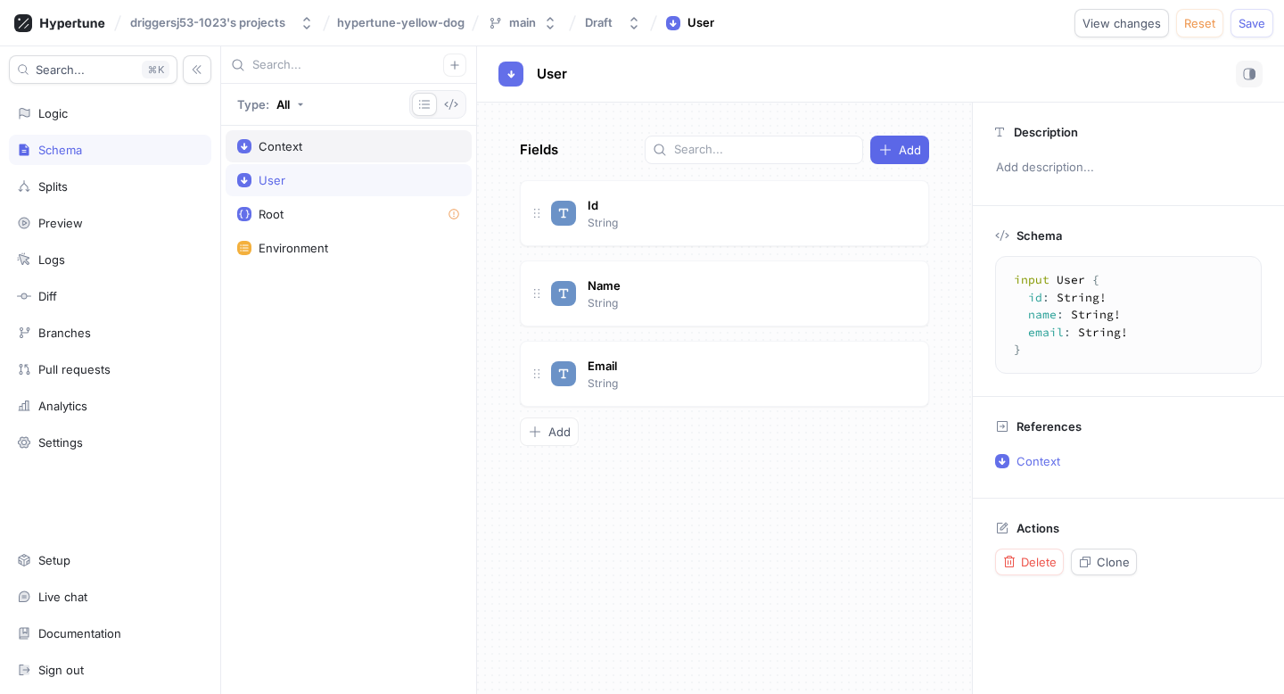
click at [318, 156] on div "Context" at bounding box center [349, 146] width 246 height 32
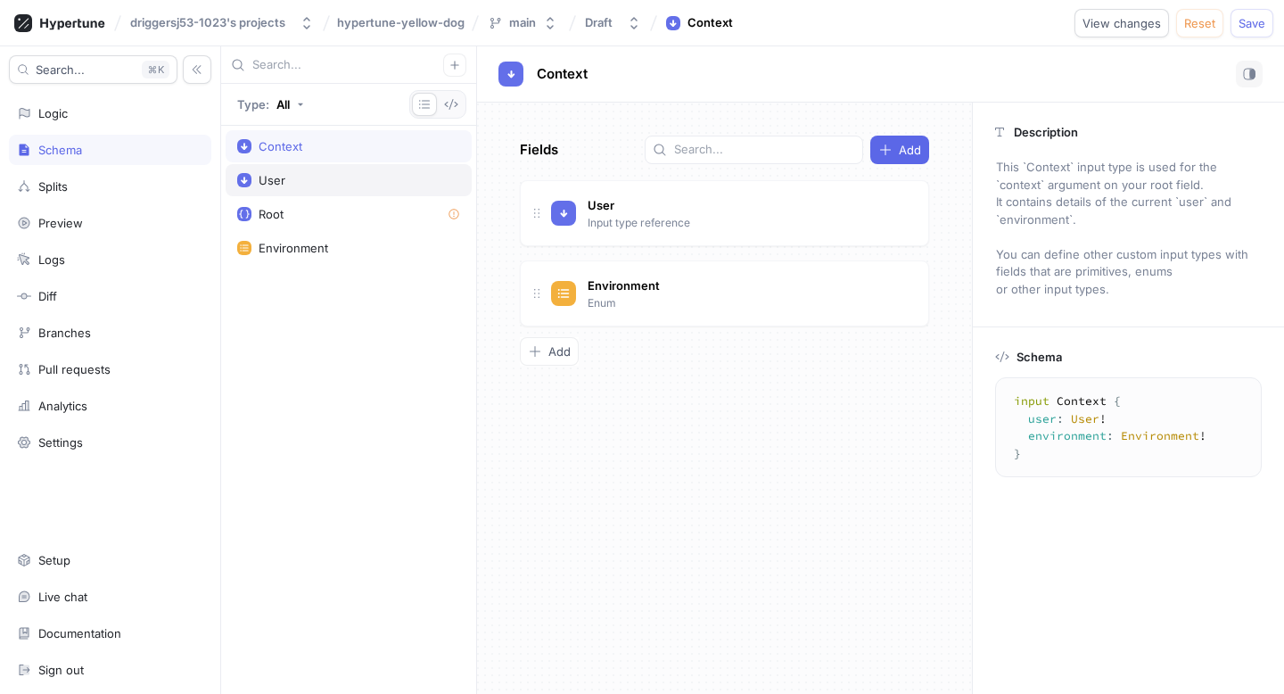
click at [321, 174] on div "User" at bounding box center [348, 180] width 223 height 14
type textarea "input User { id: String! name: String! email: String! }"
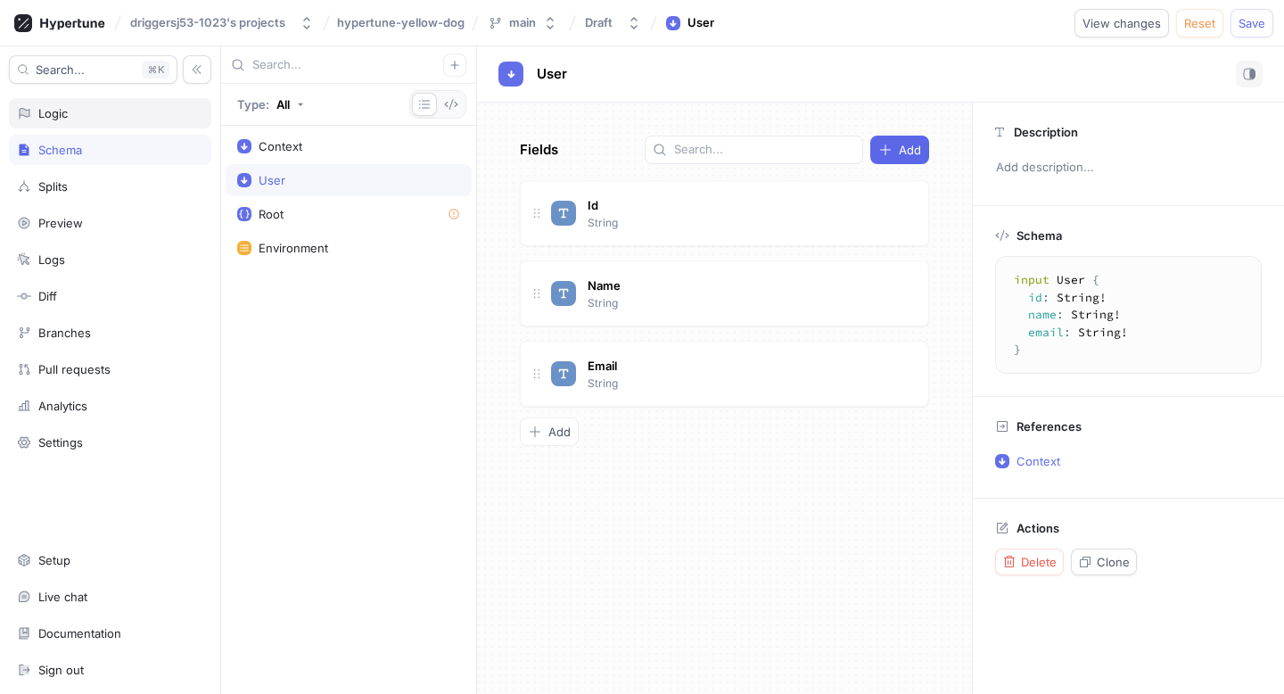
click at [62, 114] on div "Logic" at bounding box center [52, 113] width 29 height 14
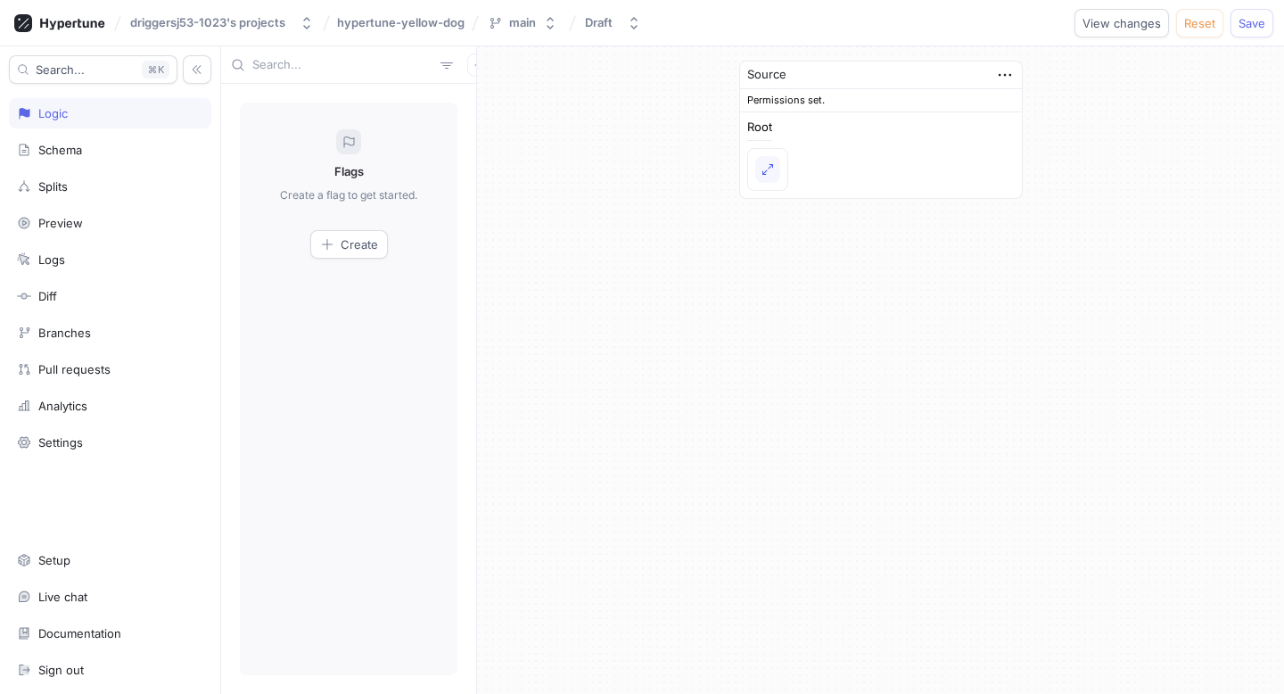
click at [107, 243] on div "Search... K Logic Schema Splits Preview Logs Diff Branches Pull requests Analyt…" at bounding box center [110, 369] width 221 height 647
click at [106, 250] on div "Logs" at bounding box center [110, 259] width 202 height 30
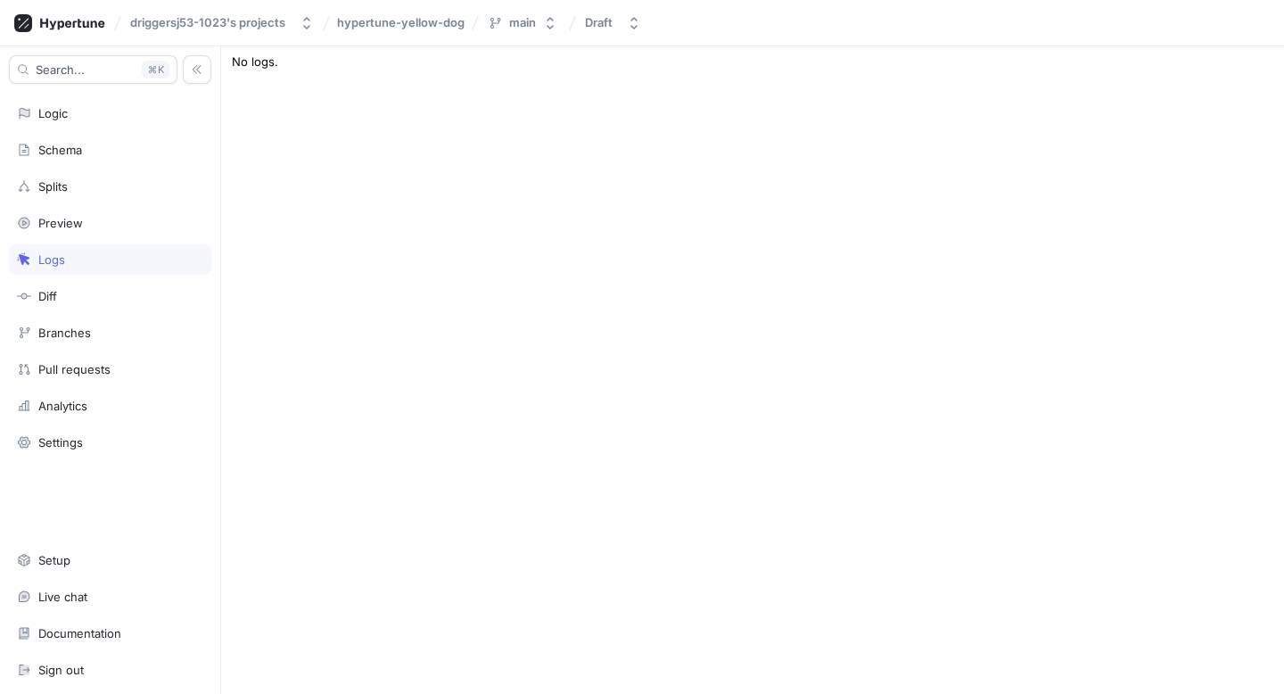
click at [323, 116] on div "Type: All Context User Root Environment No schema errors. Format """ This is yo…" at bounding box center [752, 369] width 1063 height 647
click at [98, 209] on div "Preview" at bounding box center [110, 223] width 202 height 30
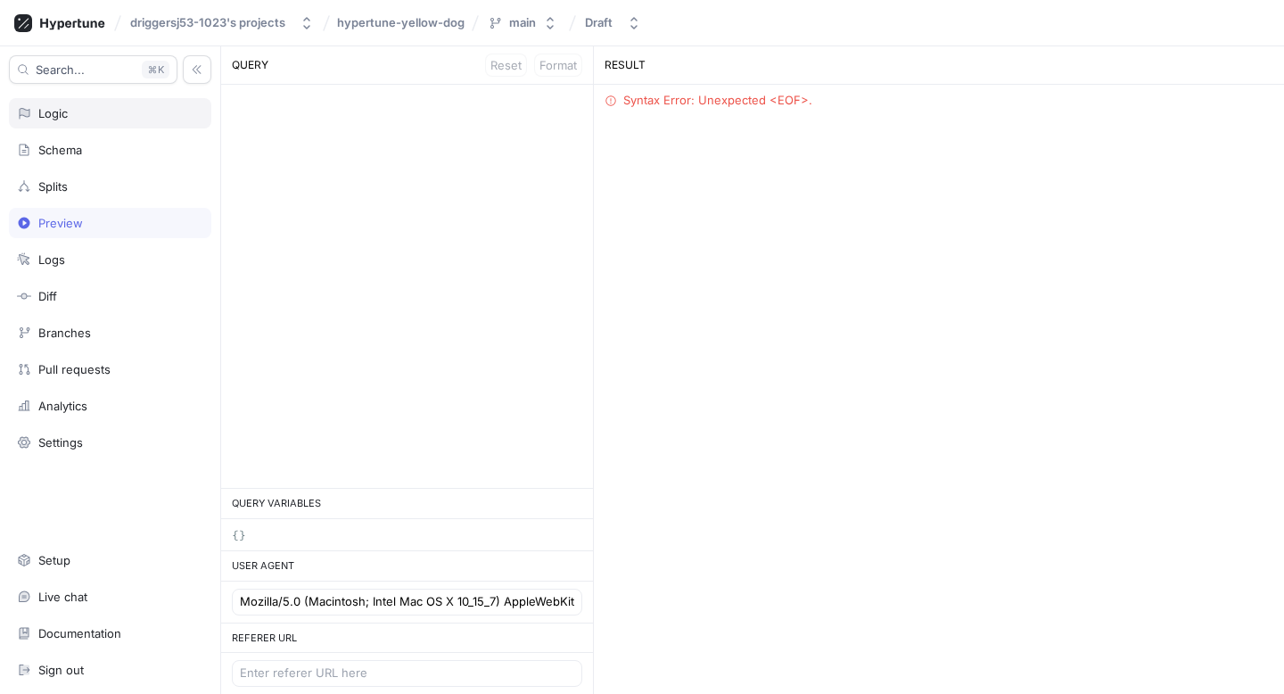
click at [127, 127] on div "Search... K Logic Schema Splits Preview Logs Diff Branches Pull requests Analyt…" at bounding box center [110, 369] width 221 height 647
click at [118, 114] on div "Logic" at bounding box center [110, 113] width 186 height 14
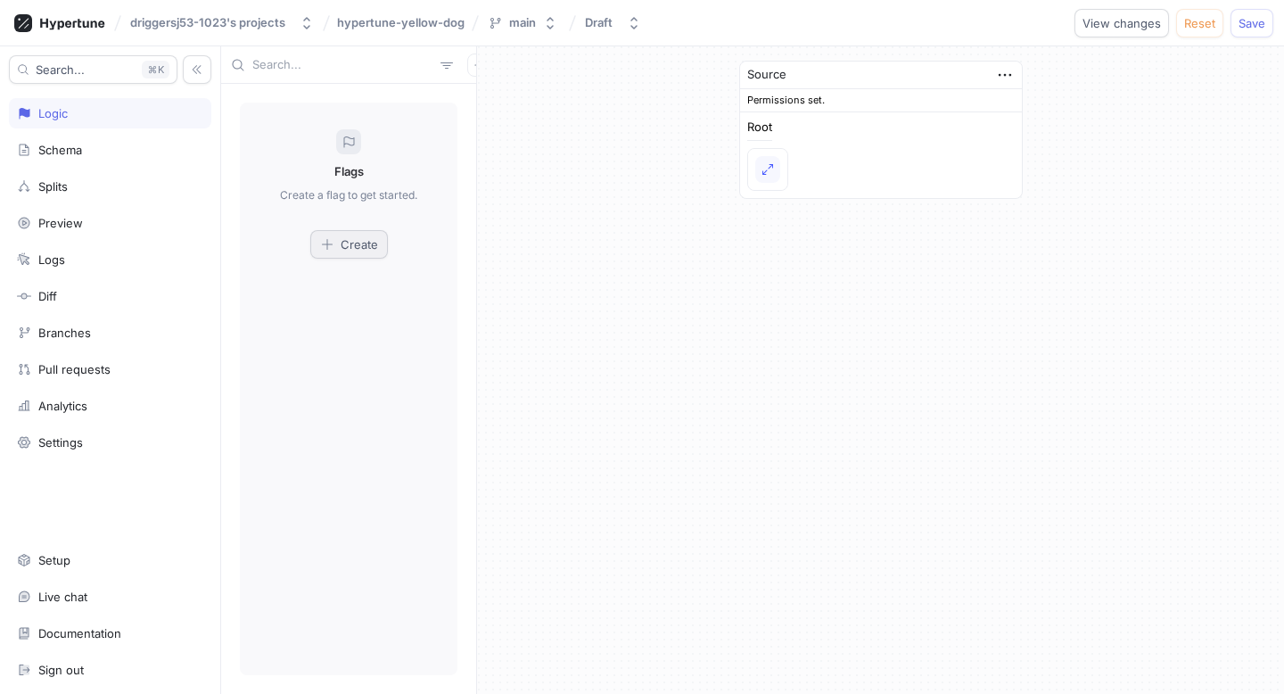
click at [349, 234] on button "Create" at bounding box center [349, 244] width 78 height 29
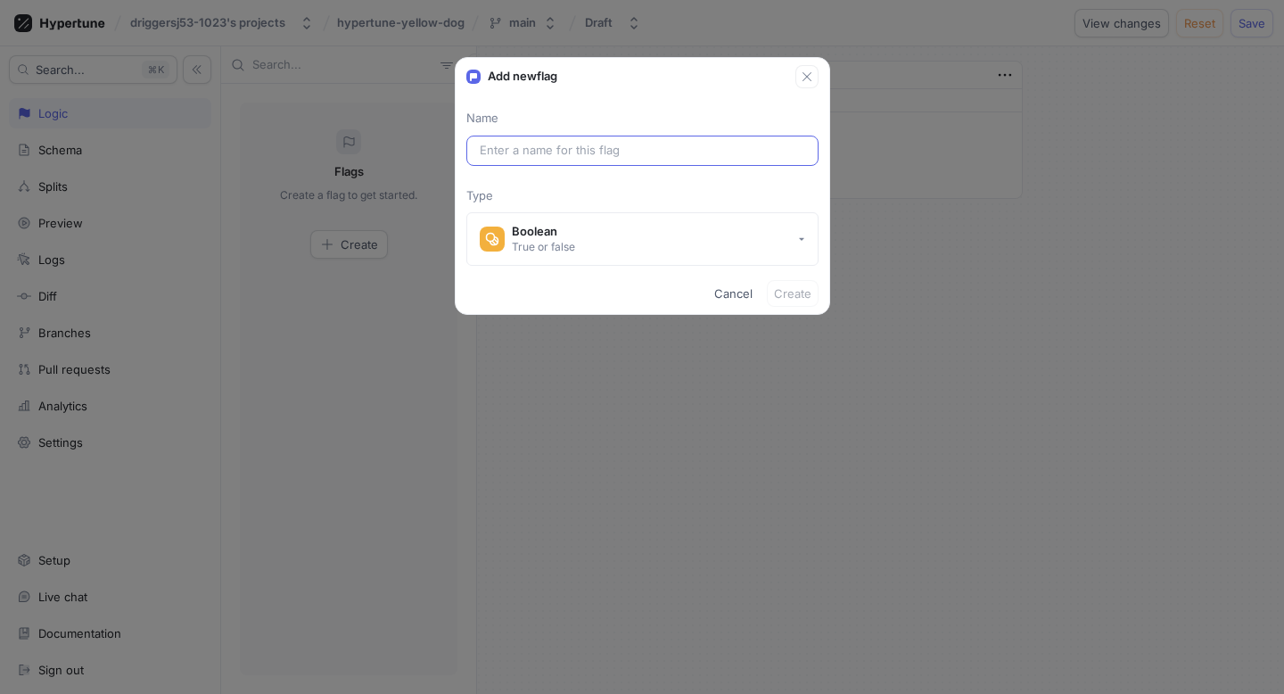
click at [579, 150] on input "text" at bounding box center [642, 151] width 325 height 18
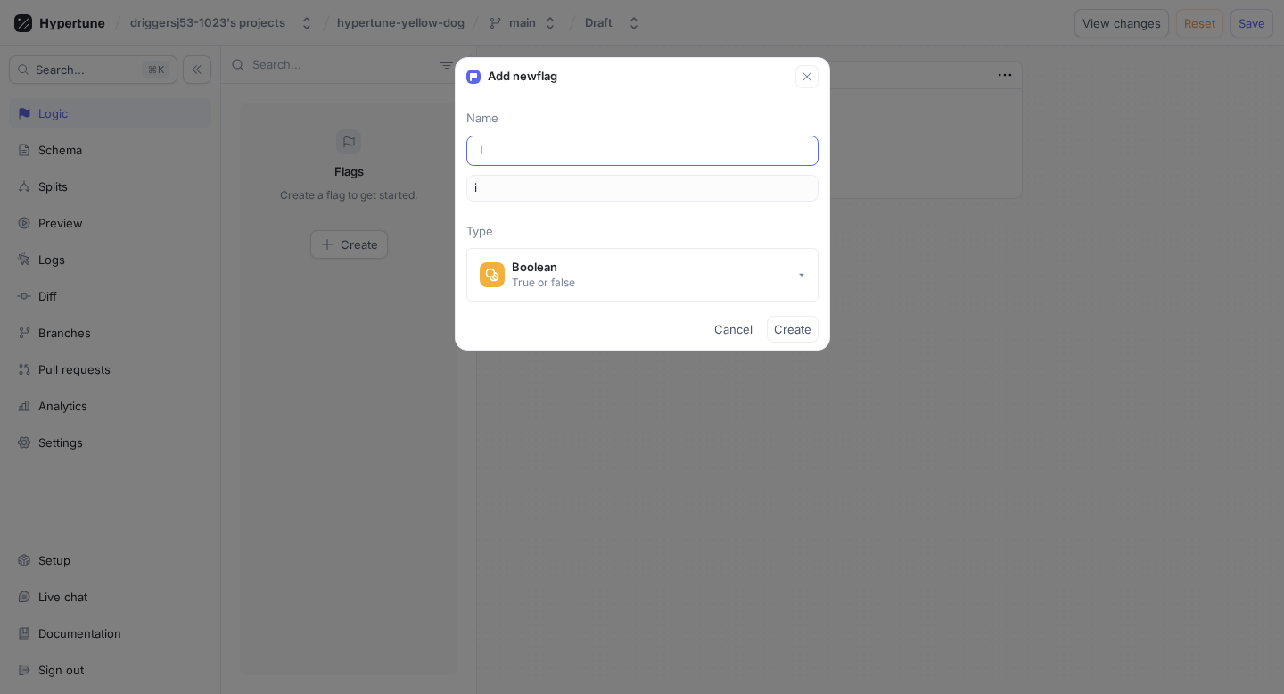
type input "IP"
type input "ip"
type input "IPl"
type input "iPl"
type input "IPlo"
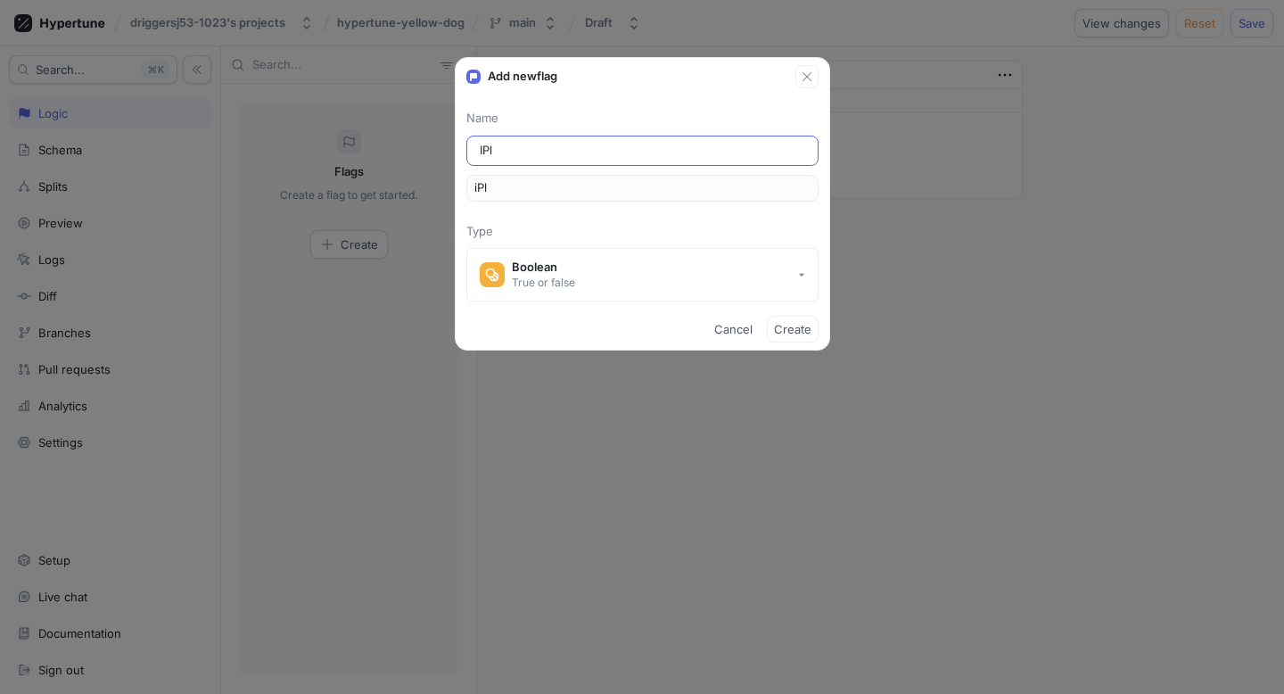
type input "iPlo"
type input "IPlog"
type input "iPlog"
type input "IPlogg"
type input "iPlogg"
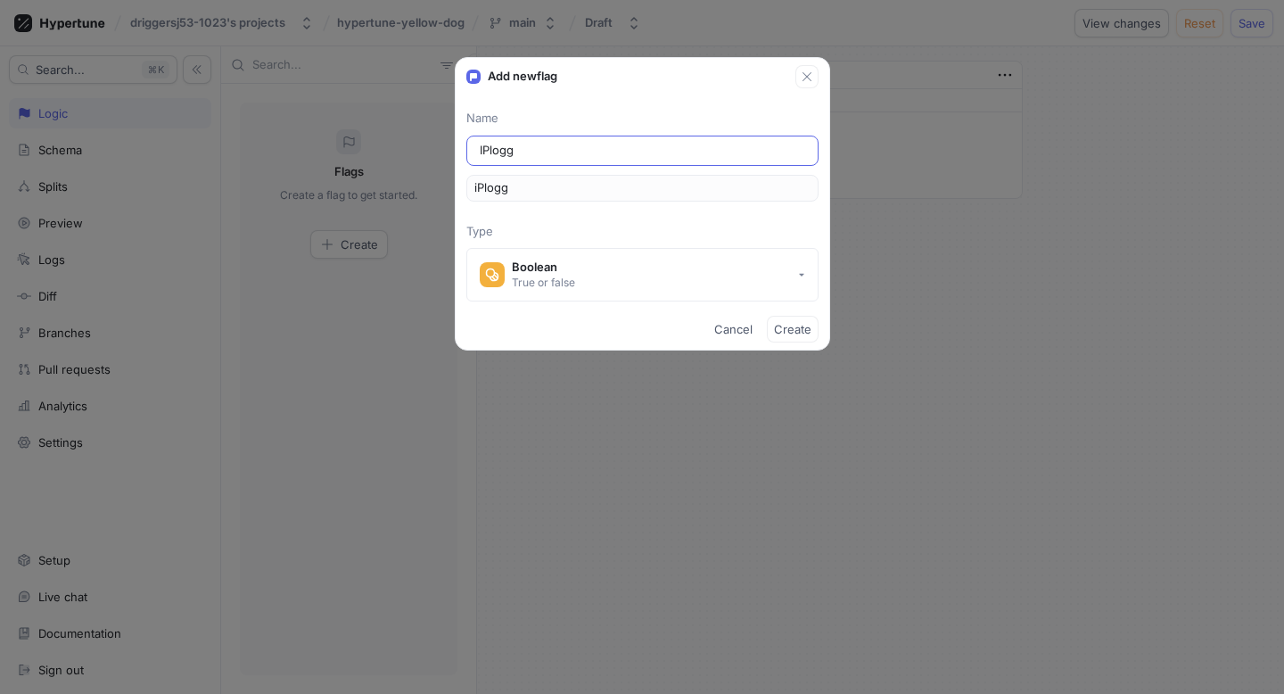
type input "IPlogge"
type input "iPlogge"
type input "IPlogger"
type input "iPlogger"
type input "IPloggers"
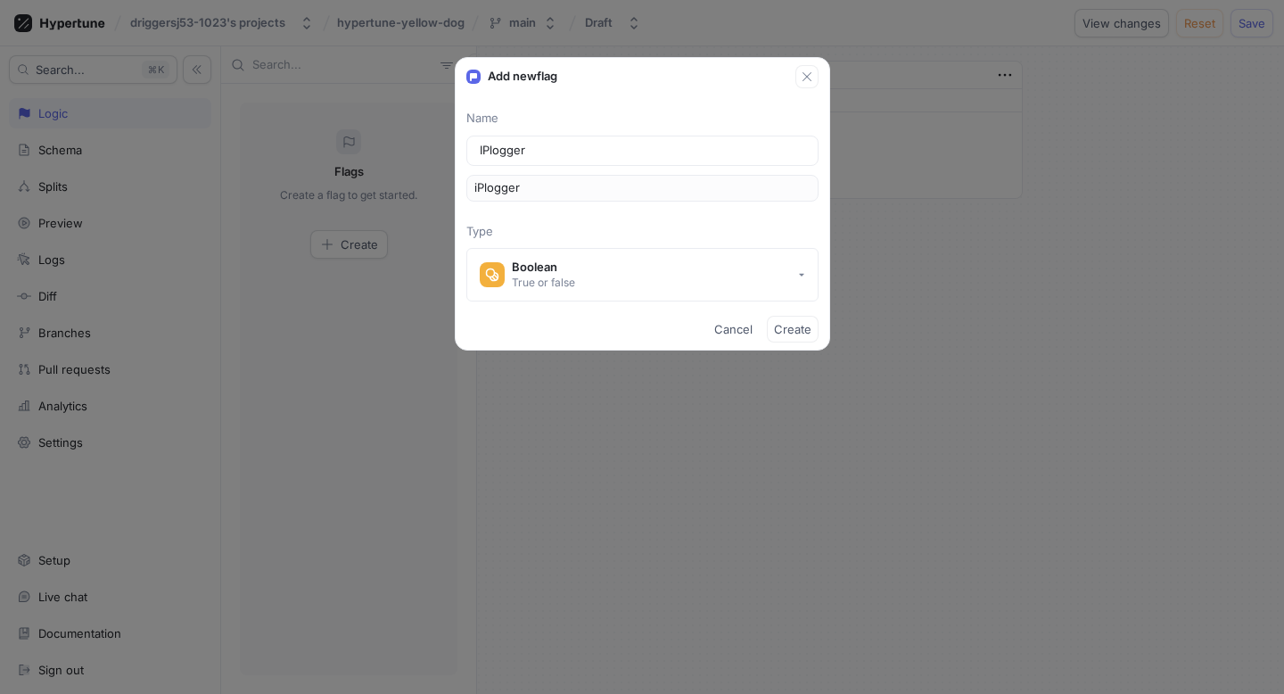
type input "iPloggers"
click at [678, 289] on button "Boolean True or false" at bounding box center [642, 274] width 352 height 53
type input "IPloggers"
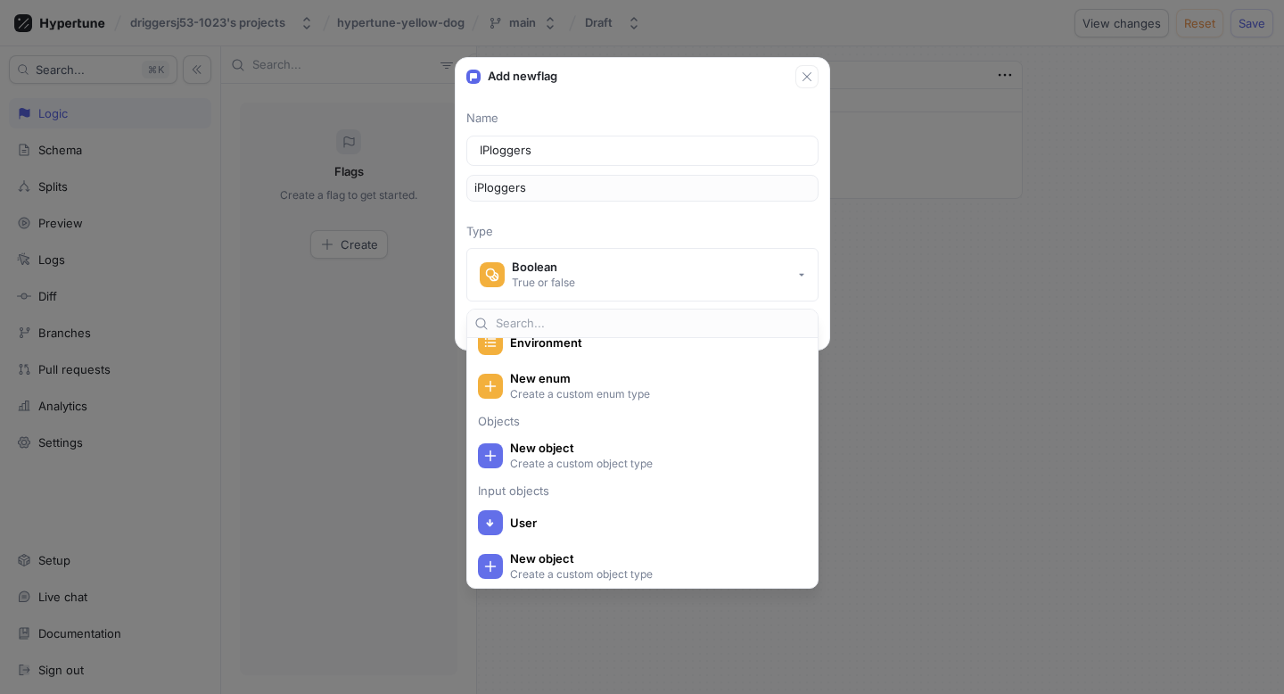
scroll to position [349, 0]
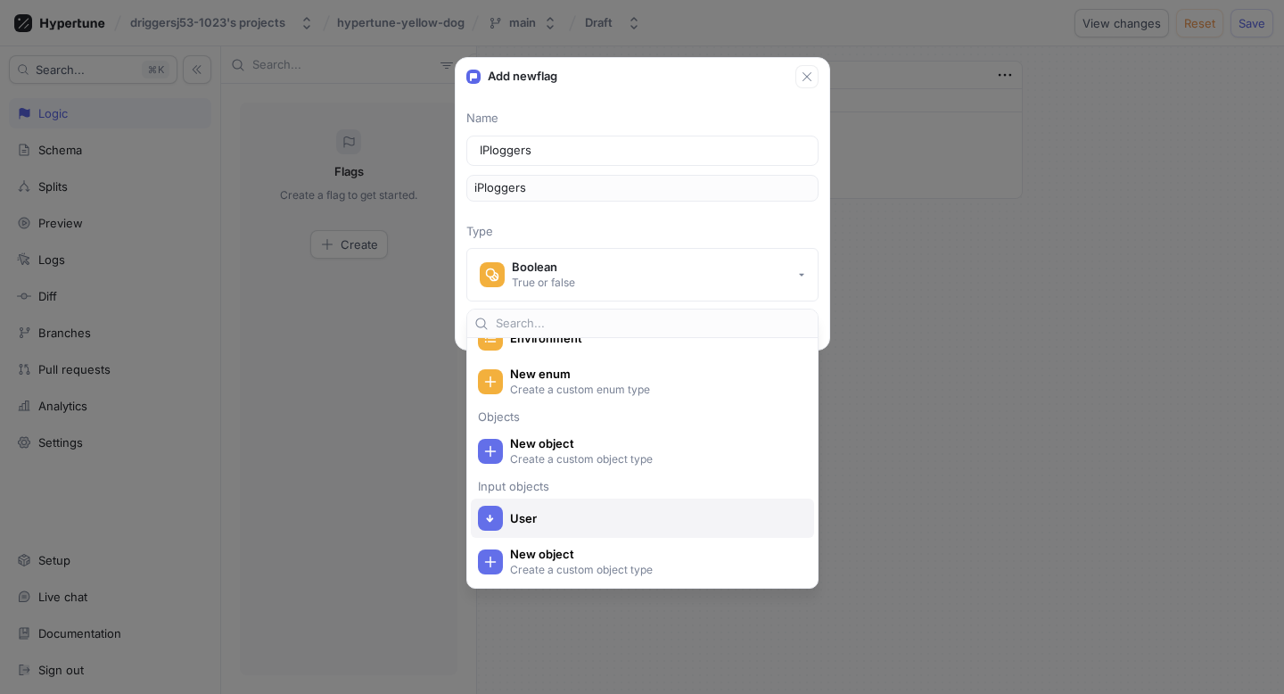
click at [560, 532] on div "User" at bounding box center [642, 517] width 343 height 39
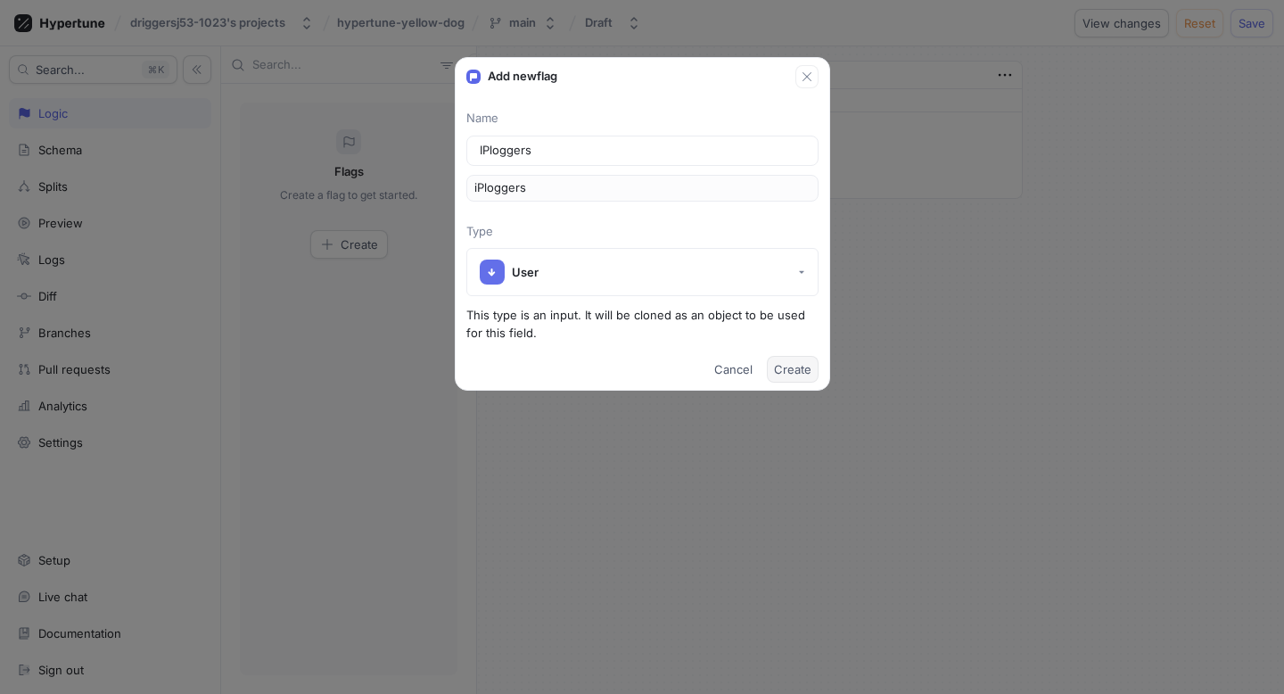
click at [789, 372] on span "Create" at bounding box center [792, 369] width 37 height 11
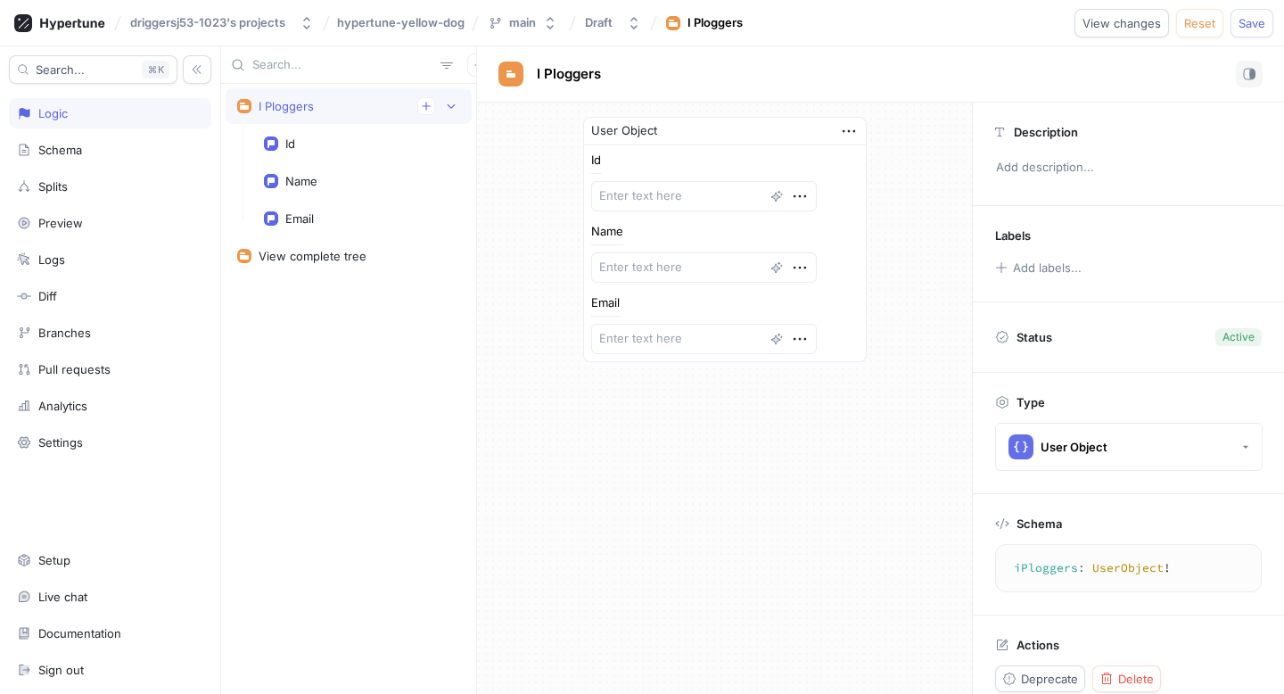
click at [671, 215] on div "Id Name Email" at bounding box center [724, 254] width 267 height 200
click at [330, 148] on div "Id" at bounding box center [362, 143] width 196 height 14
type textarea "x"
type textarea "id: String!"
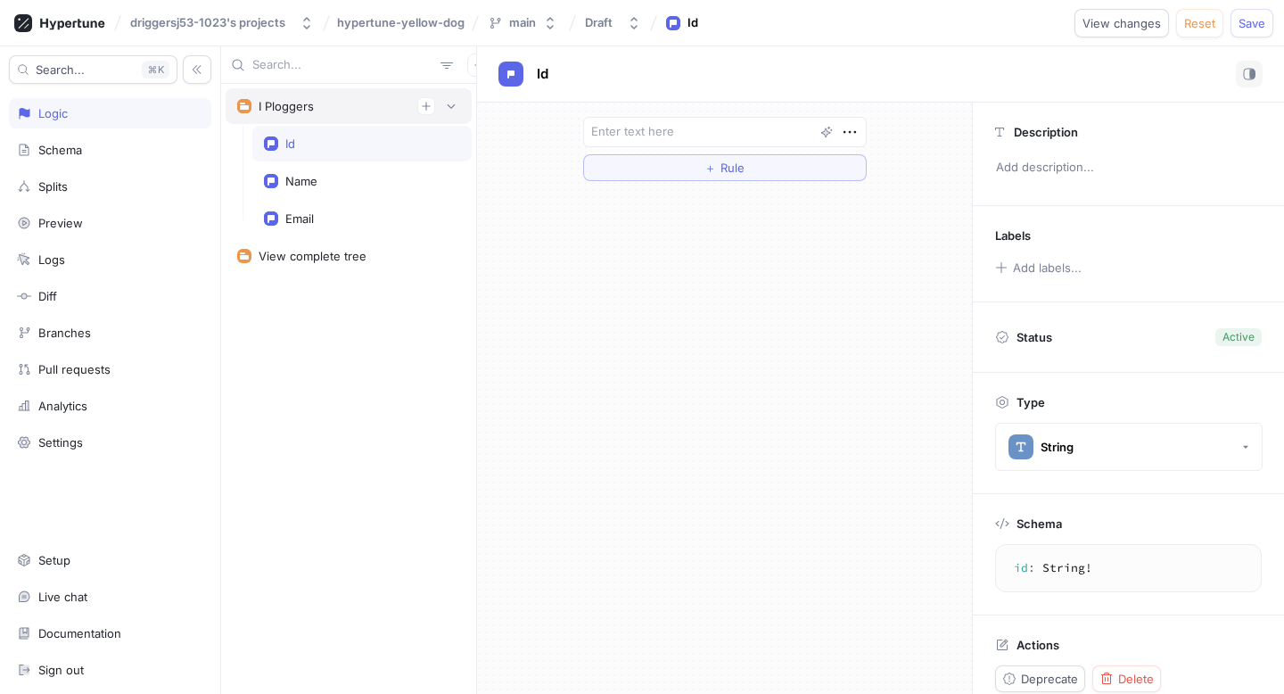
click at [324, 94] on div "I Ploggers" at bounding box center [349, 106] width 246 height 36
type textarea "x"
type textarea "iPloggers: UserObject!"
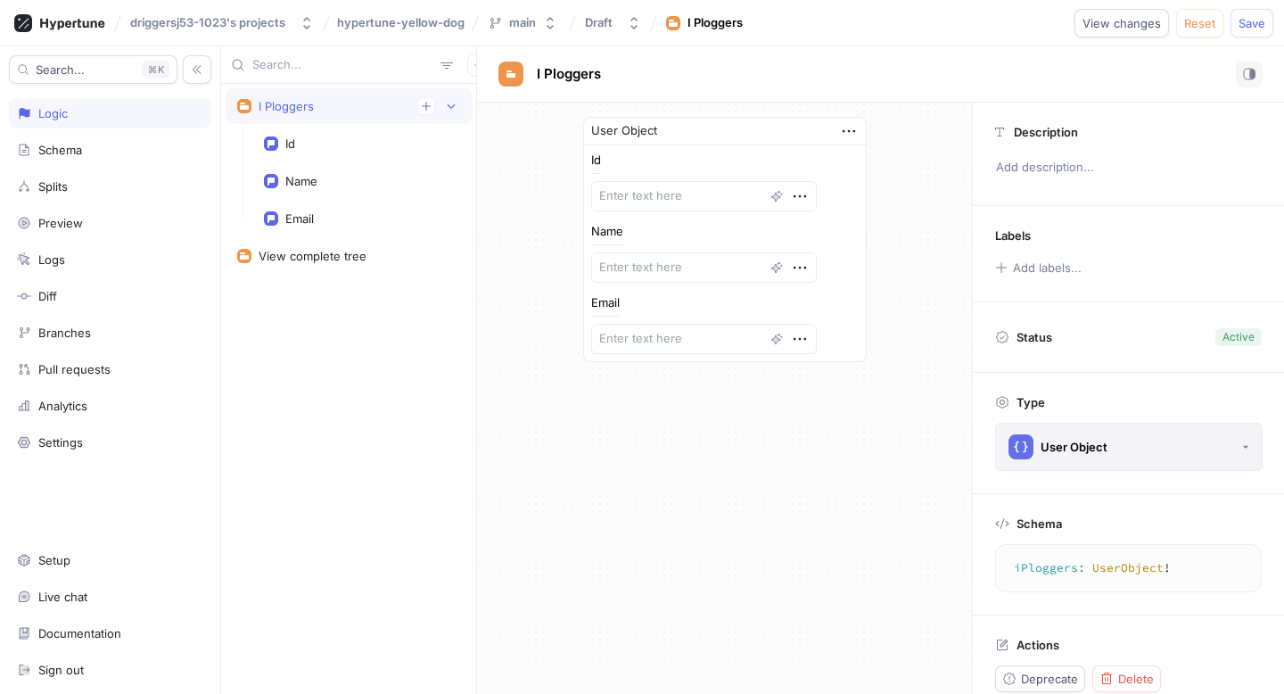
click at [1069, 435] on div "User Object" at bounding box center [1057, 446] width 99 height 25
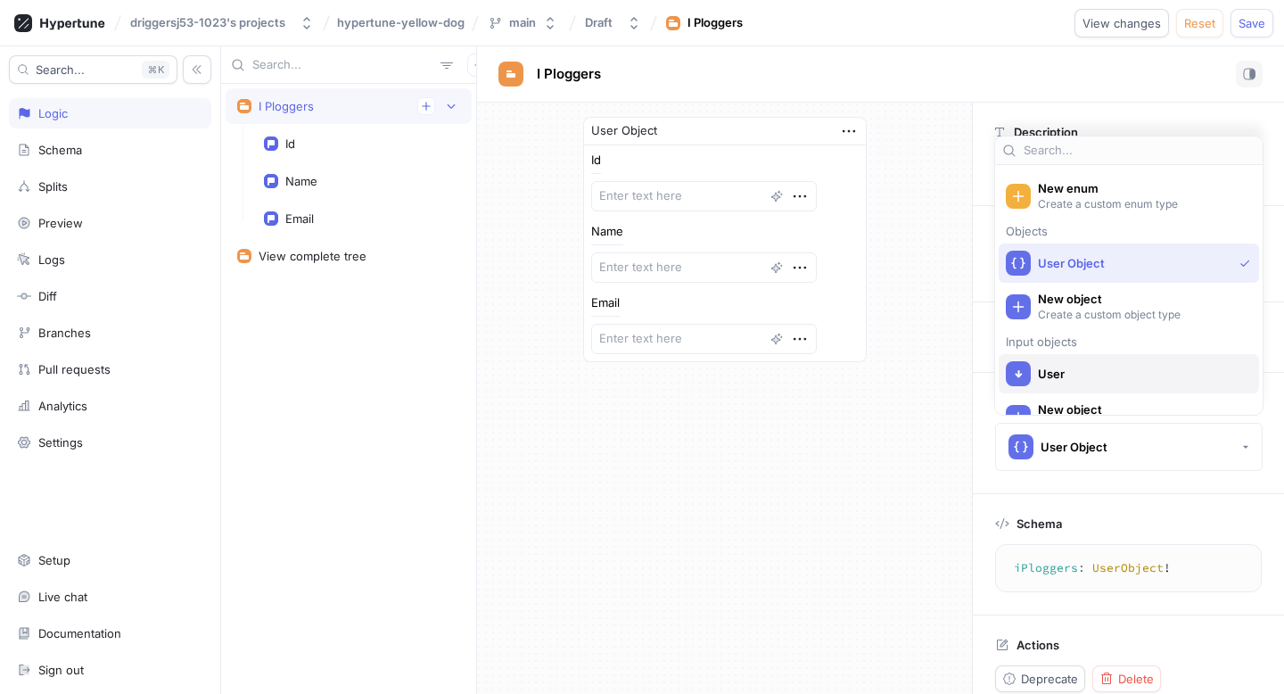
scroll to position [390, 0]
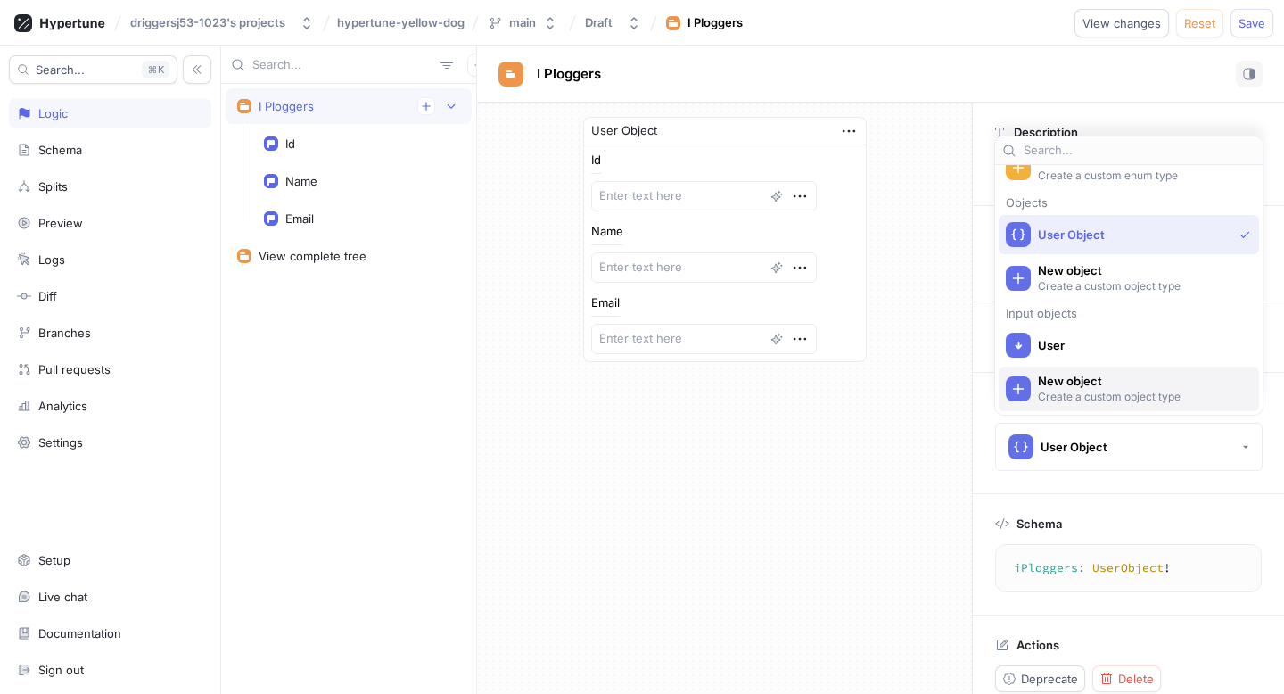
click at [1063, 390] on p "Create a custom object type" at bounding box center [1140, 396] width 205 height 15
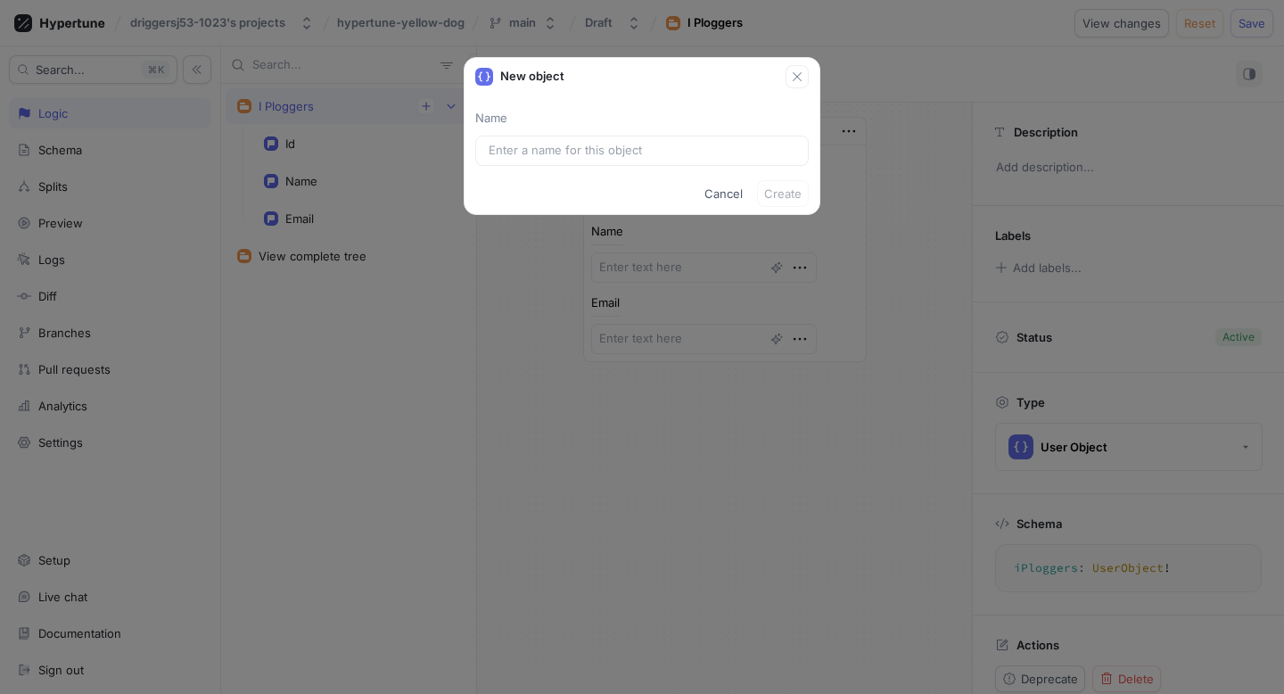
type textarea "x"
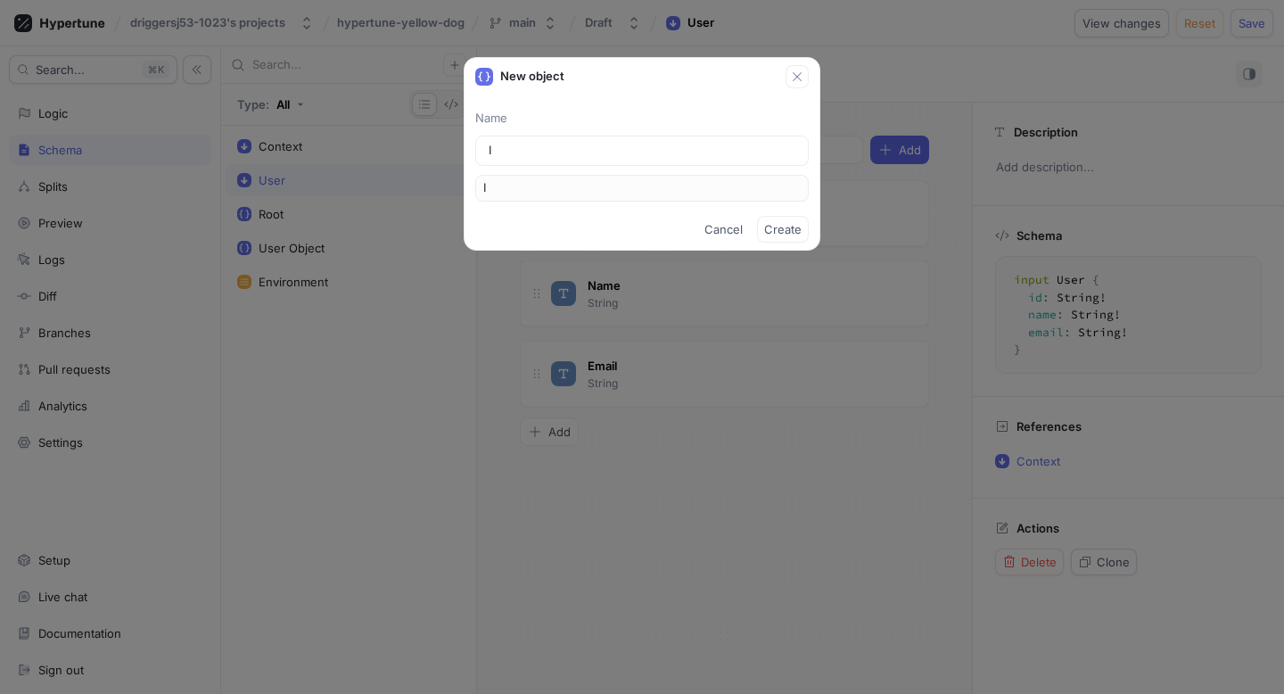
type input "IP"
type input "IP G"
type input "IPG"
type input "IP GR"
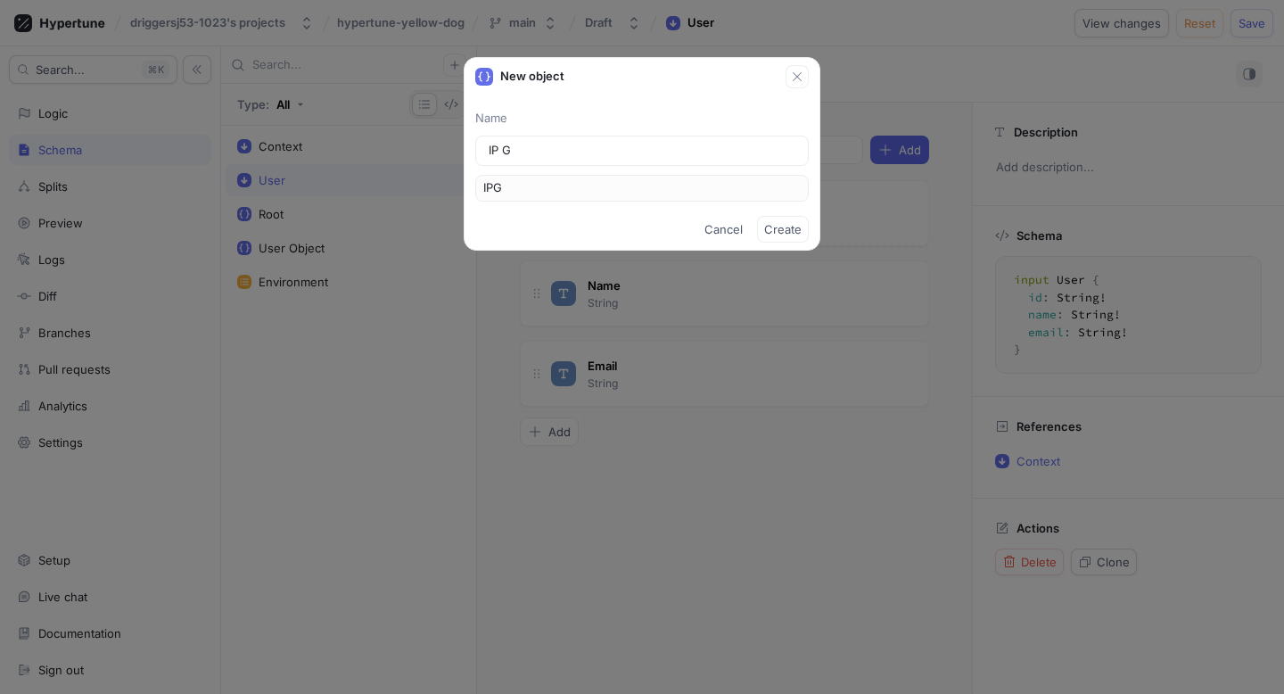
type input "IPGR"
type input "IP GRA"
type input "IPGRA"
type input "IP GRAB"
type input "IPGRAB"
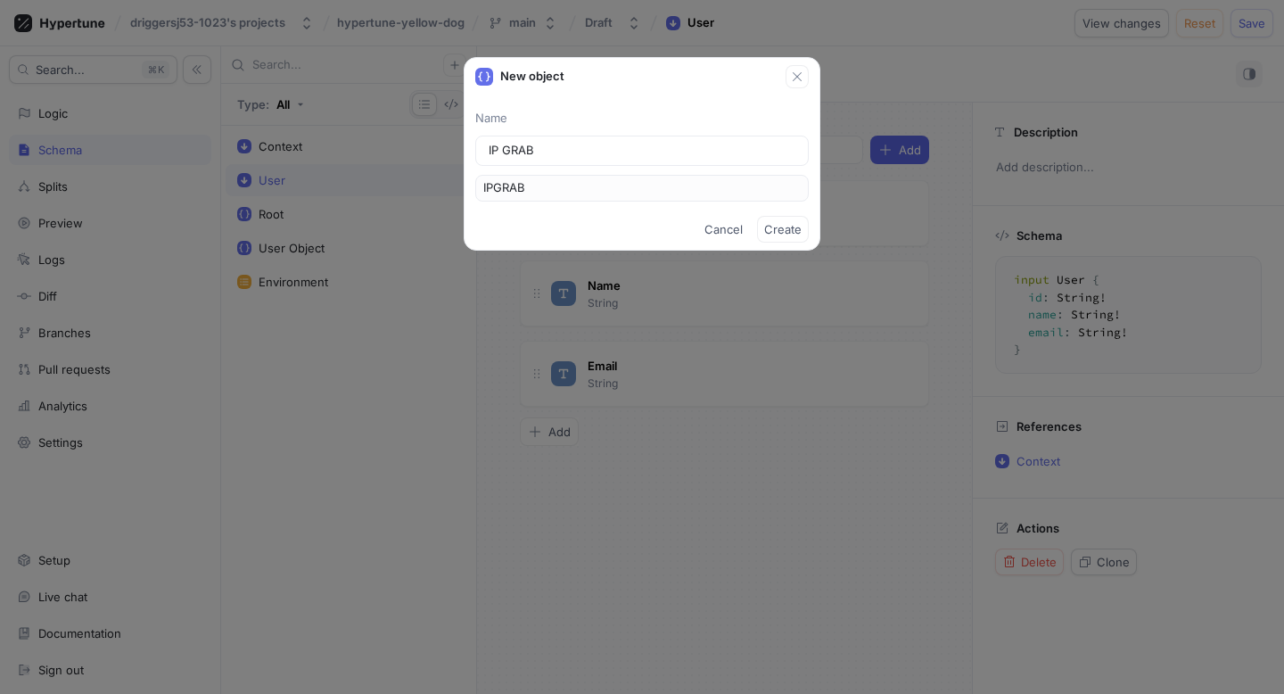
type input "IP [PERSON_NAME]"
type input "IPGRABB"
type input "IP [PERSON_NAME]"
type input "IPGRABBE"
type input "IP GRABBER"
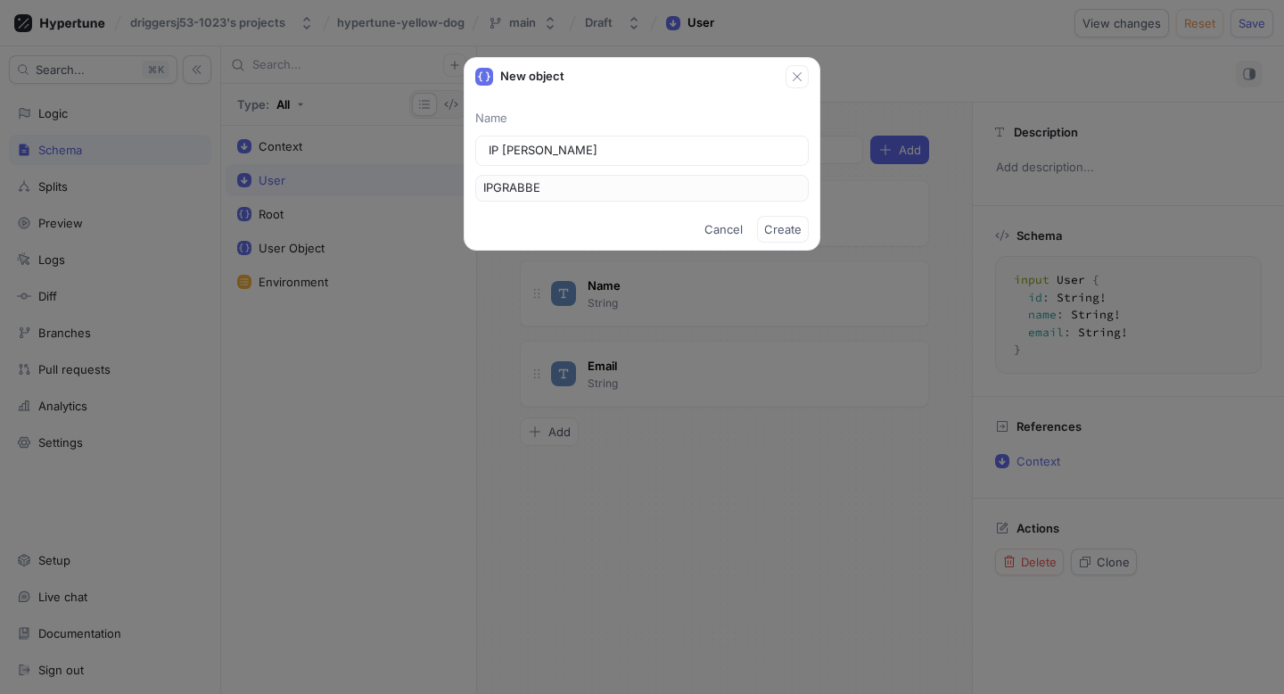
type input "IPGRABBER"
type textarea "x"
type textarea "type IPGRABBER"
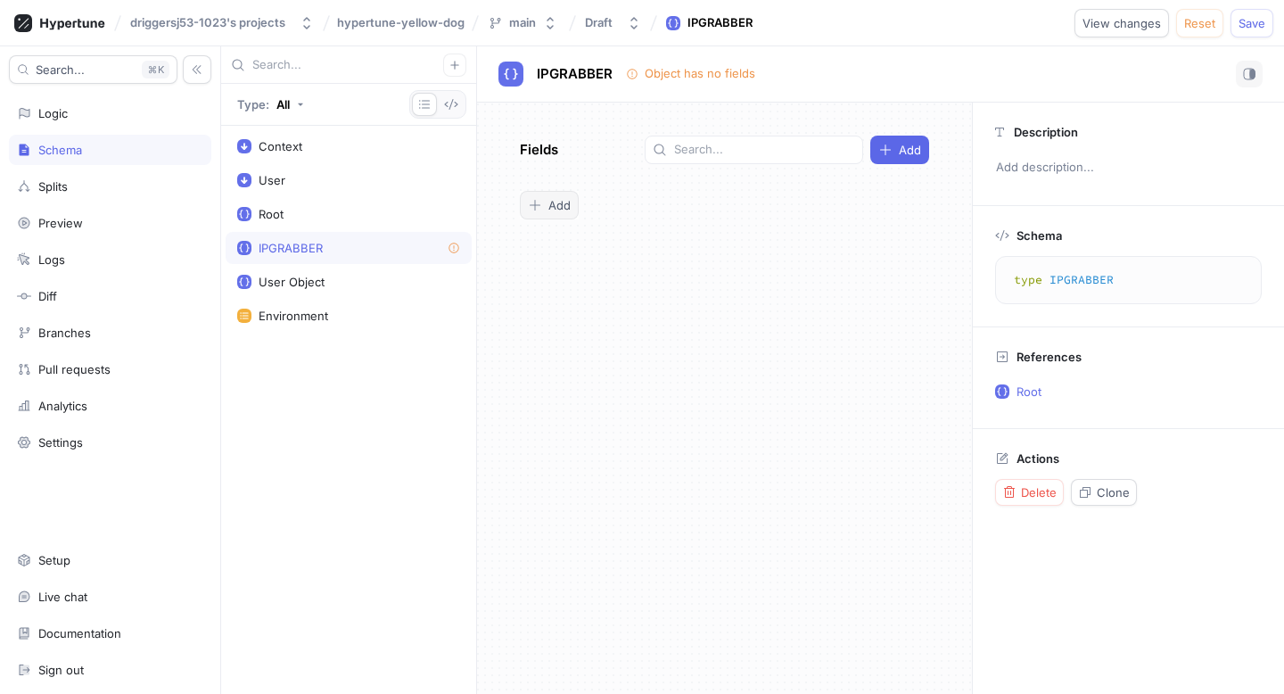
type textarea "x"
click at [557, 195] on button "Add" at bounding box center [549, 205] width 59 height 29
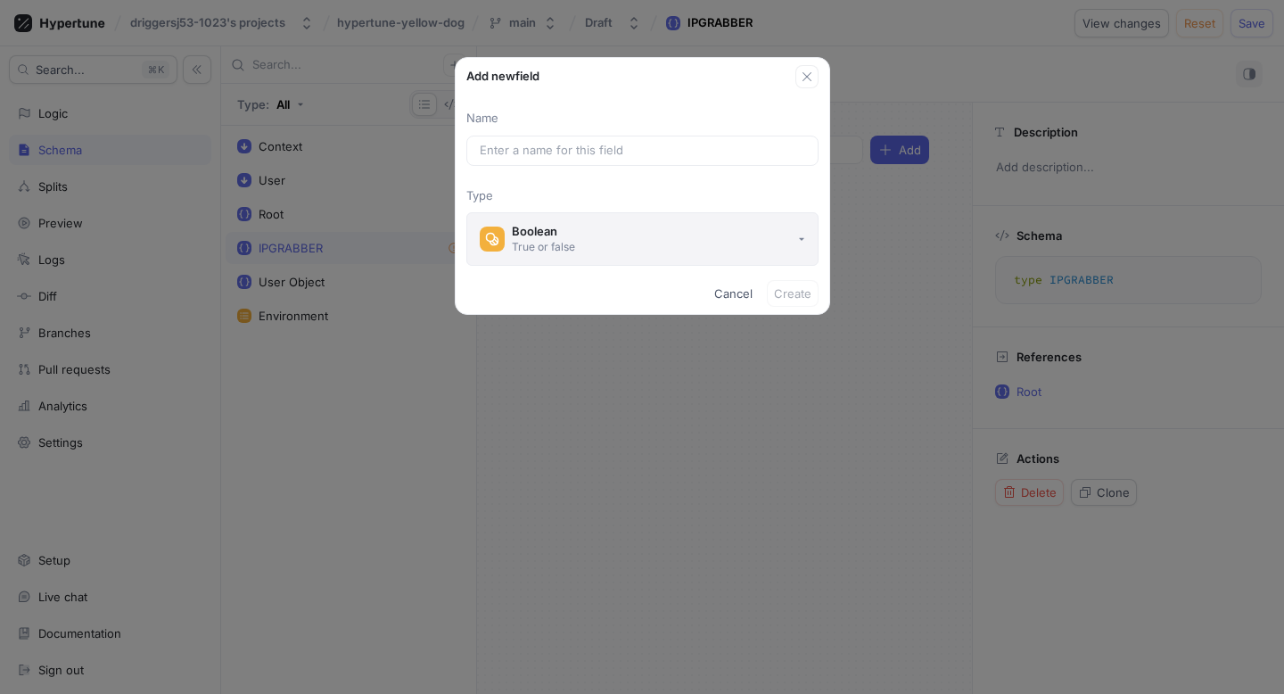
click at [552, 234] on div "Boolean" at bounding box center [543, 231] width 63 height 15
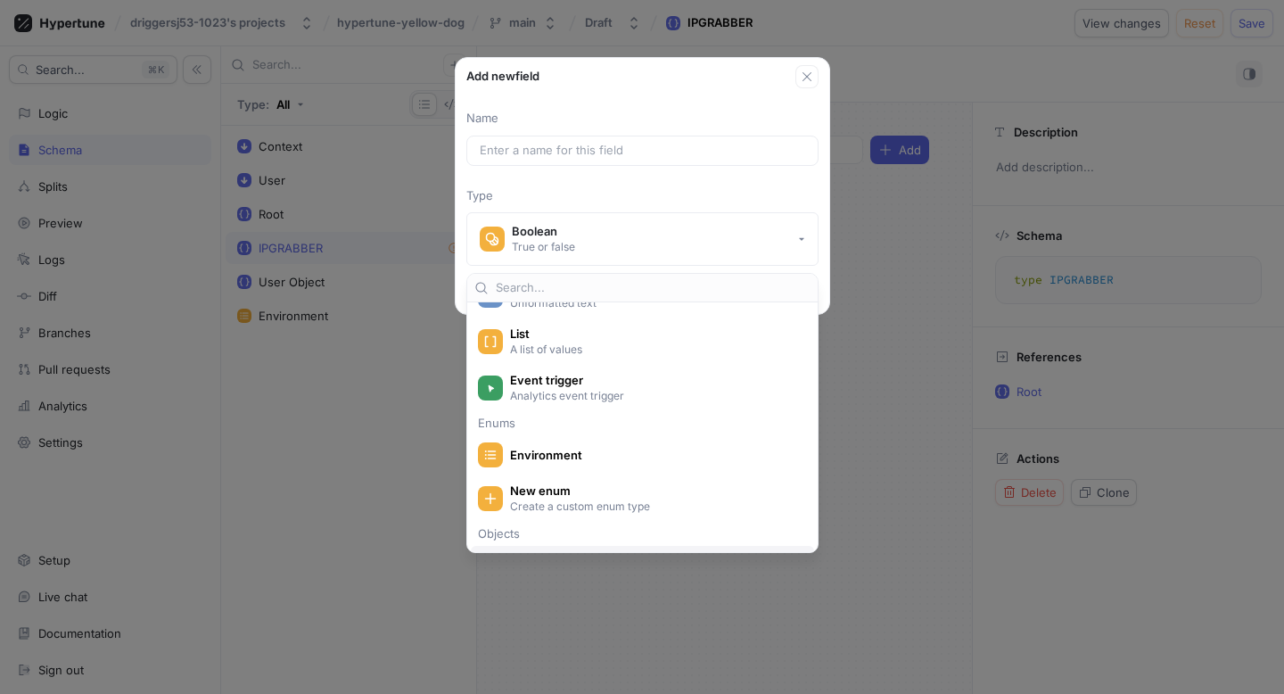
scroll to position [194, 0]
click at [599, 448] on div "Environment" at bounding box center [638, 457] width 320 height 25
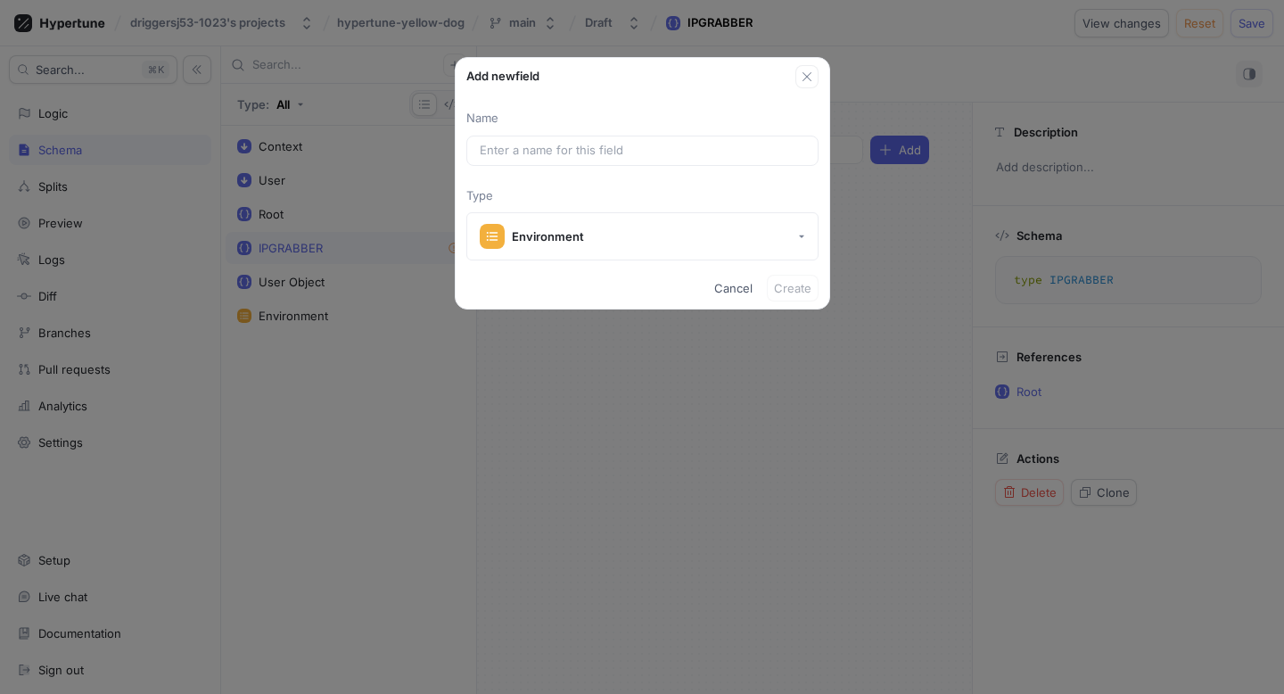
click at [795, 303] on div "Cancel Create" at bounding box center [643, 287] width 374 height 41
click at [699, 143] on input "text" at bounding box center [642, 151] width 325 height 18
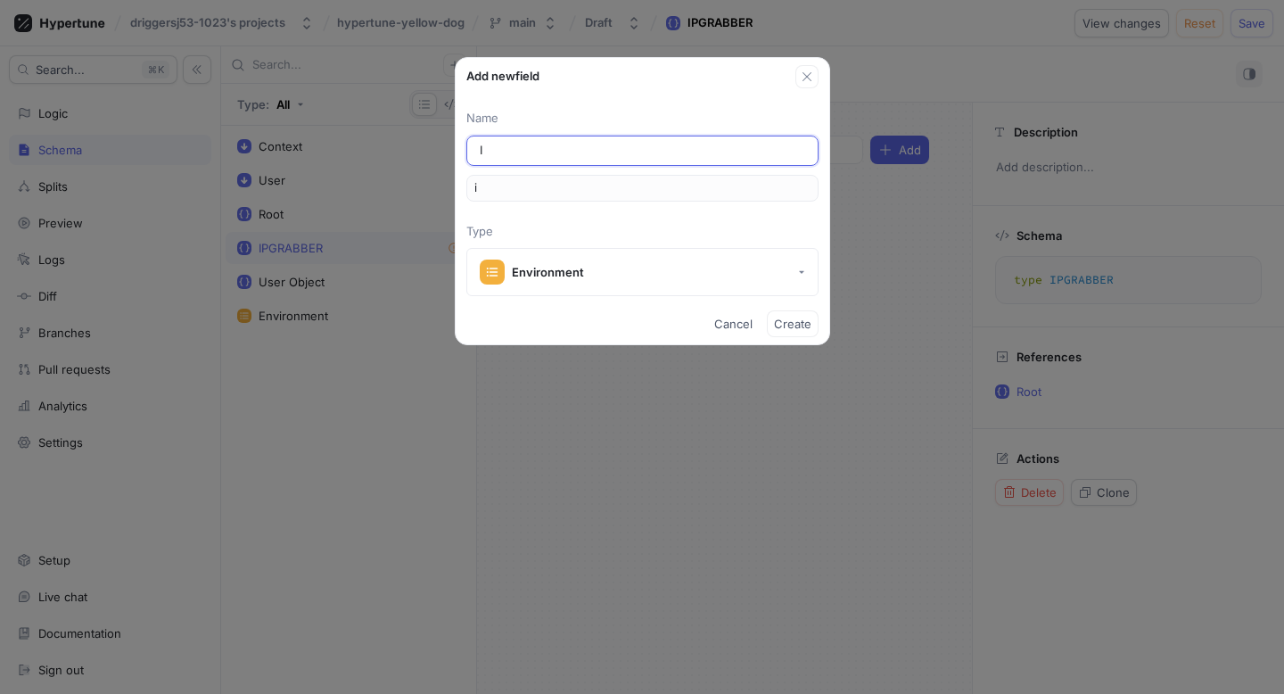
type input "IP"
type input "ip"
type input "IP"
click at [797, 313] on button "Create" at bounding box center [793, 323] width 52 height 27
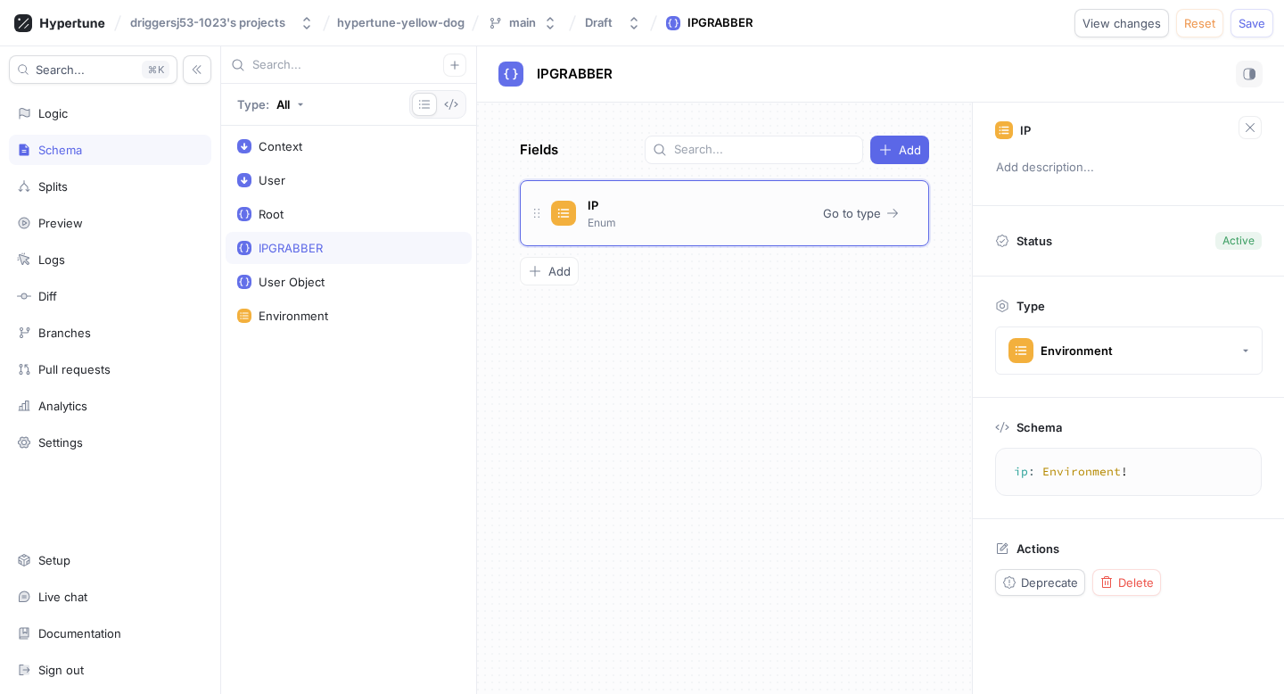
click at [558, 220] on div at bounding box center [563, 213] width 25 height 25
click at [830, 210] on span "Go to type" at bounding box center [852, 213] width 58 height 11
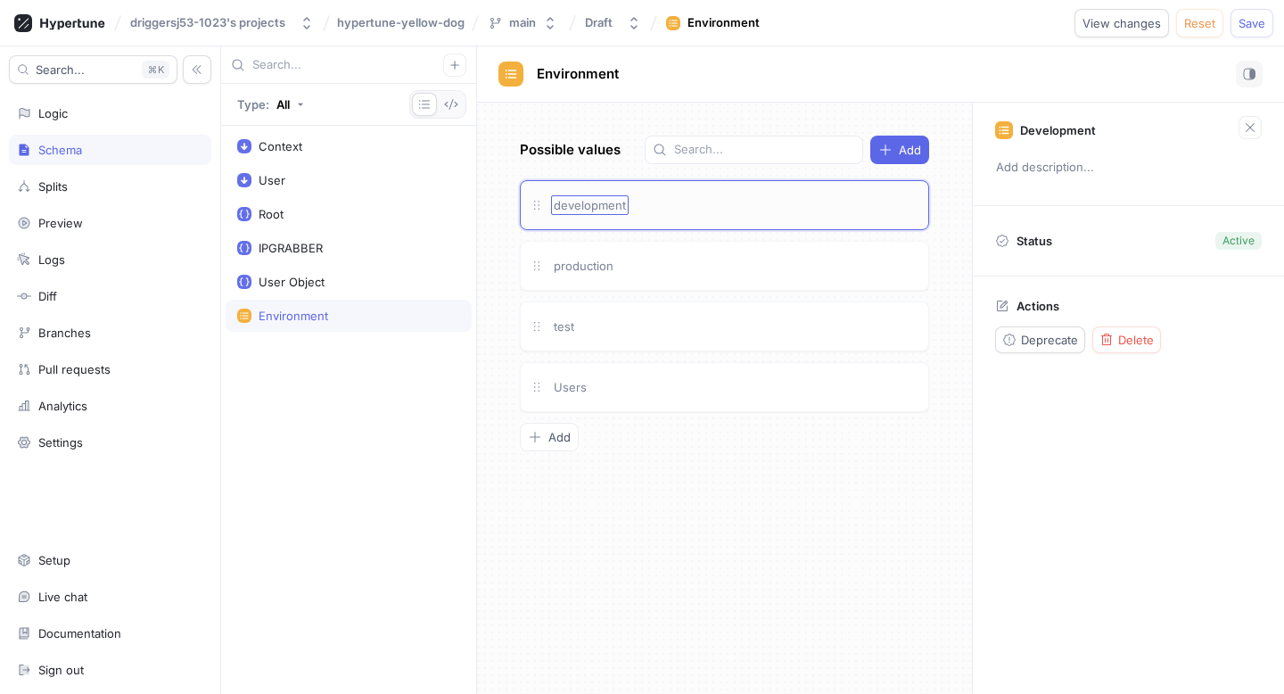
click at [596, 199] on span "development" at bounding box center [590, 205] width 72 height 14
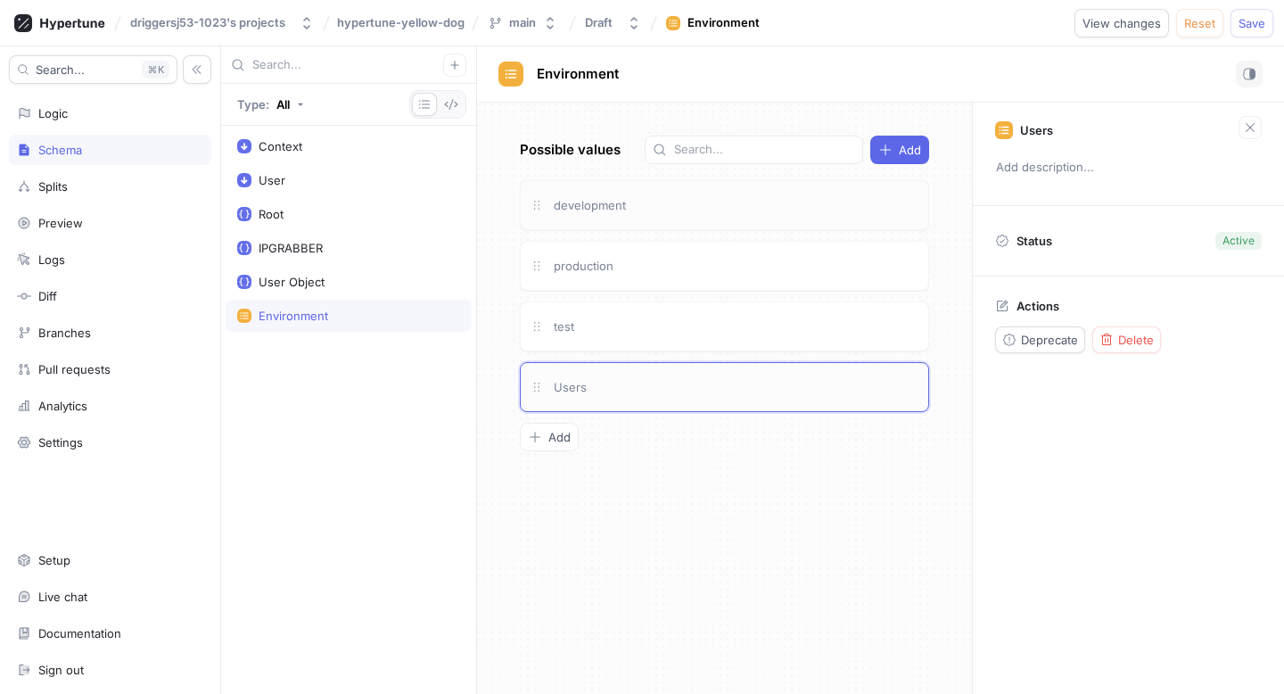
click at [637, 363] on div "Users" at bounding box center [724, 387] width 409 height 50
type textarea "x"
click at [601, 400] on div "Users" at bounding box center [724, 387] width 409 height 50
click at [1069, 20] on span "Reset" at bounding box center [1199, 23] width 31 height 11
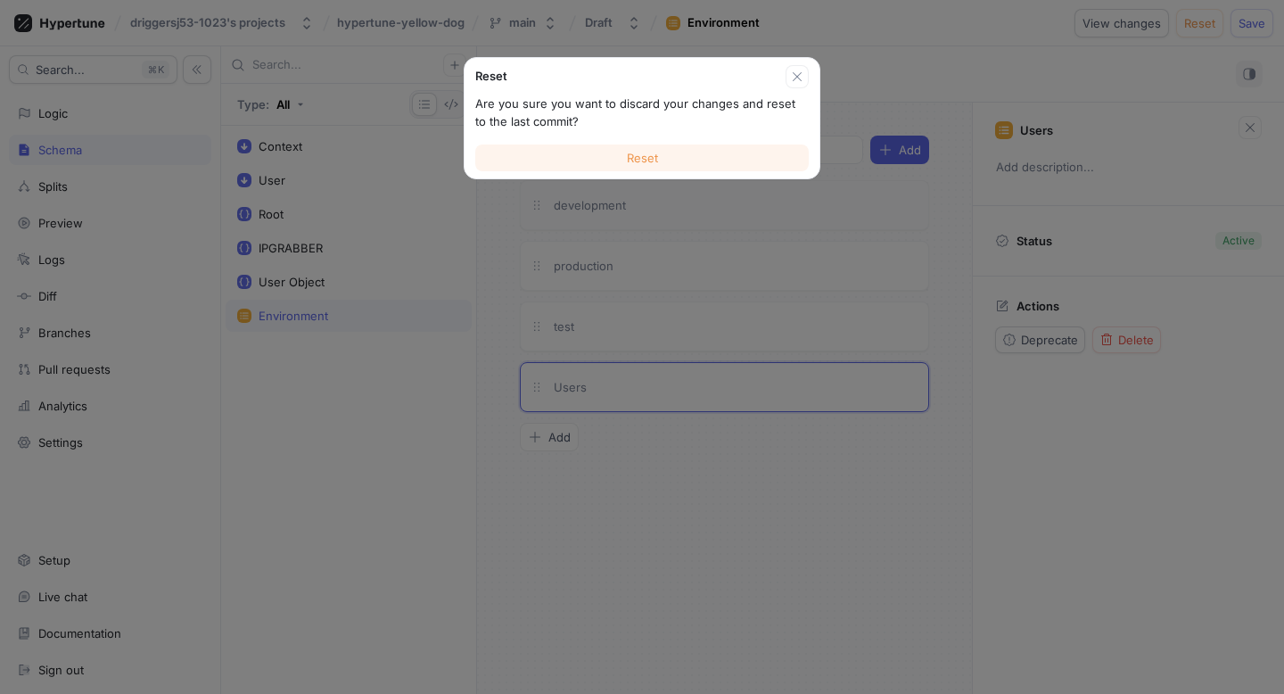
click at [659, 147] on button "Reset" at bounding box center [641, 157] width 333 height 27
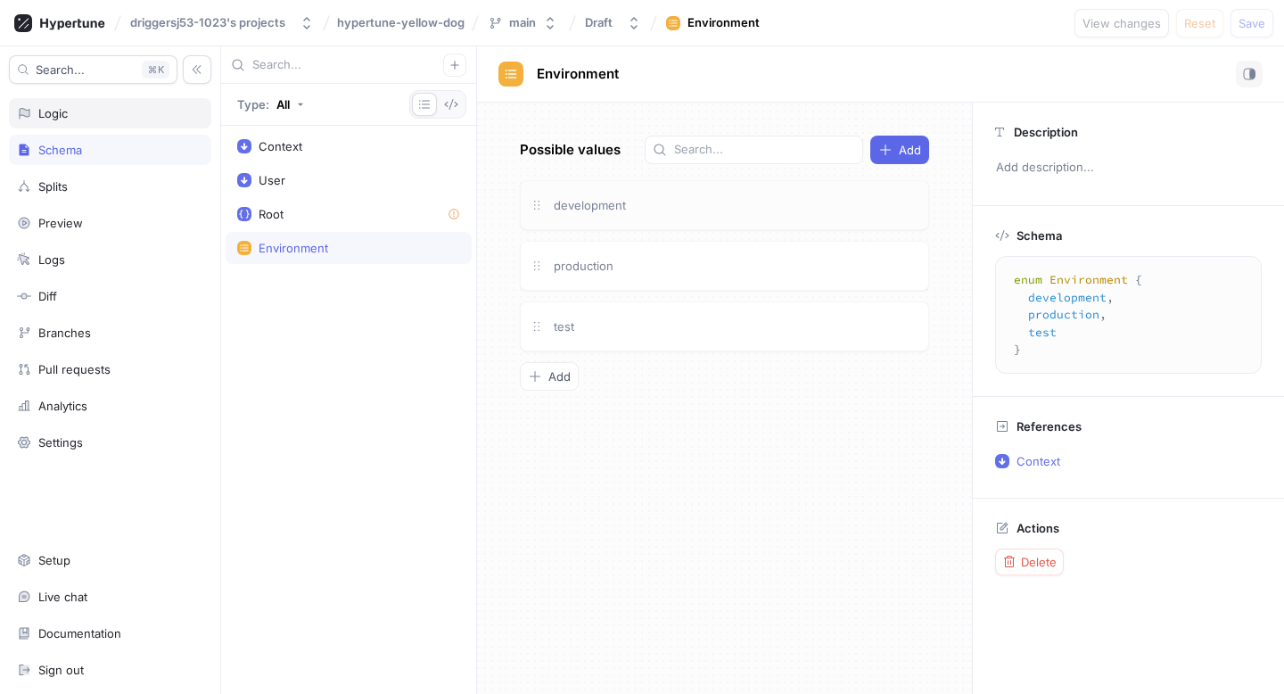
click at [63, 125] on div "Logic" at bounding box center [110, 113] width 202 height 30
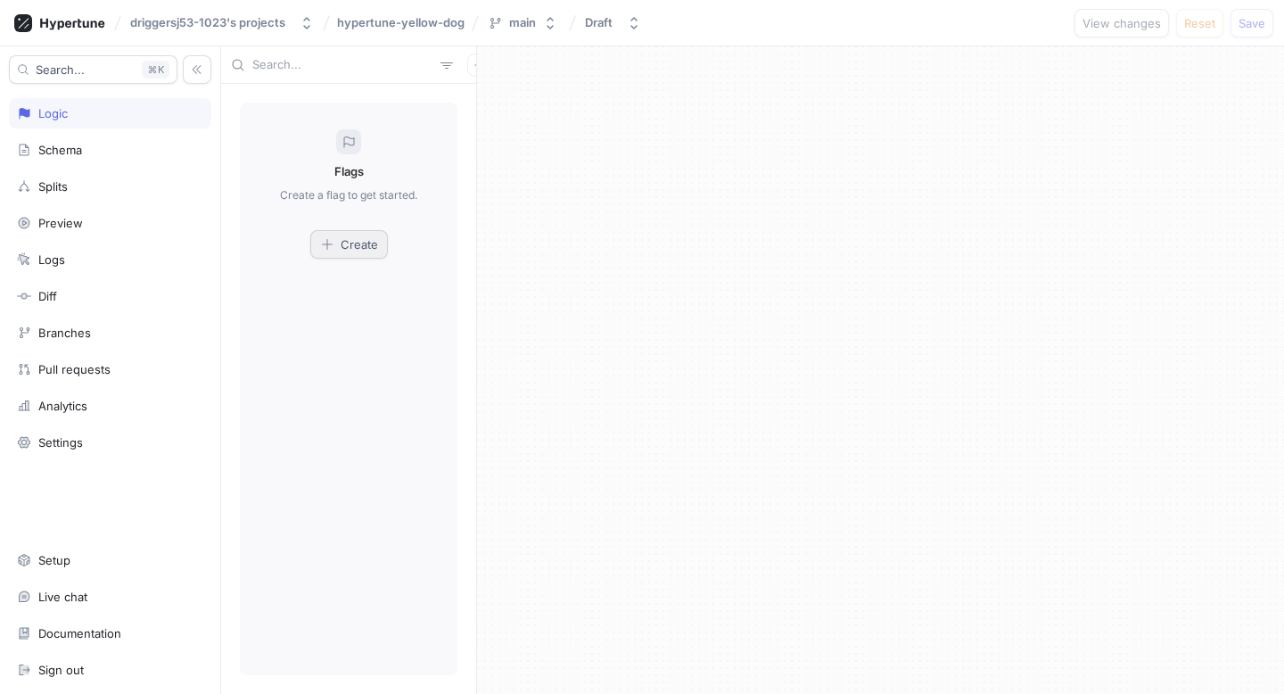
click at [355, 239] on span "Create" at bounding box center [359, 244] width 37 height 11
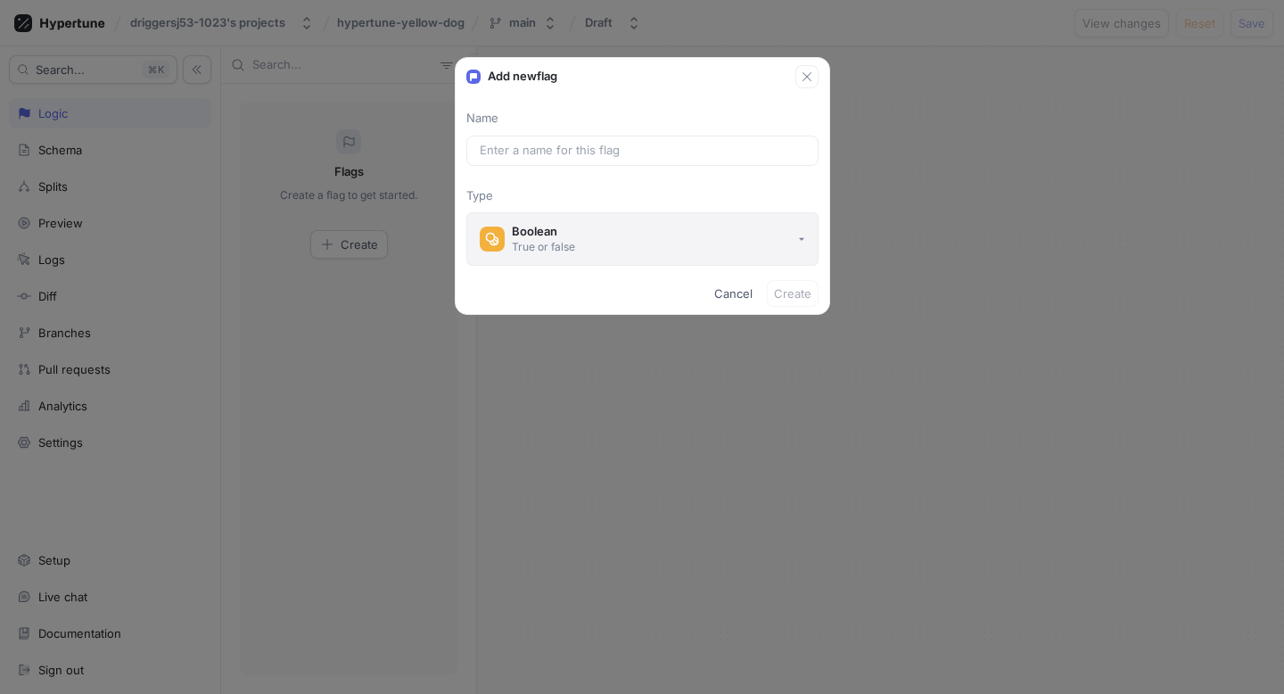
click at [587, 229] on button "Boolean True or false" at bounding box center [642, 238] width 352 height 53
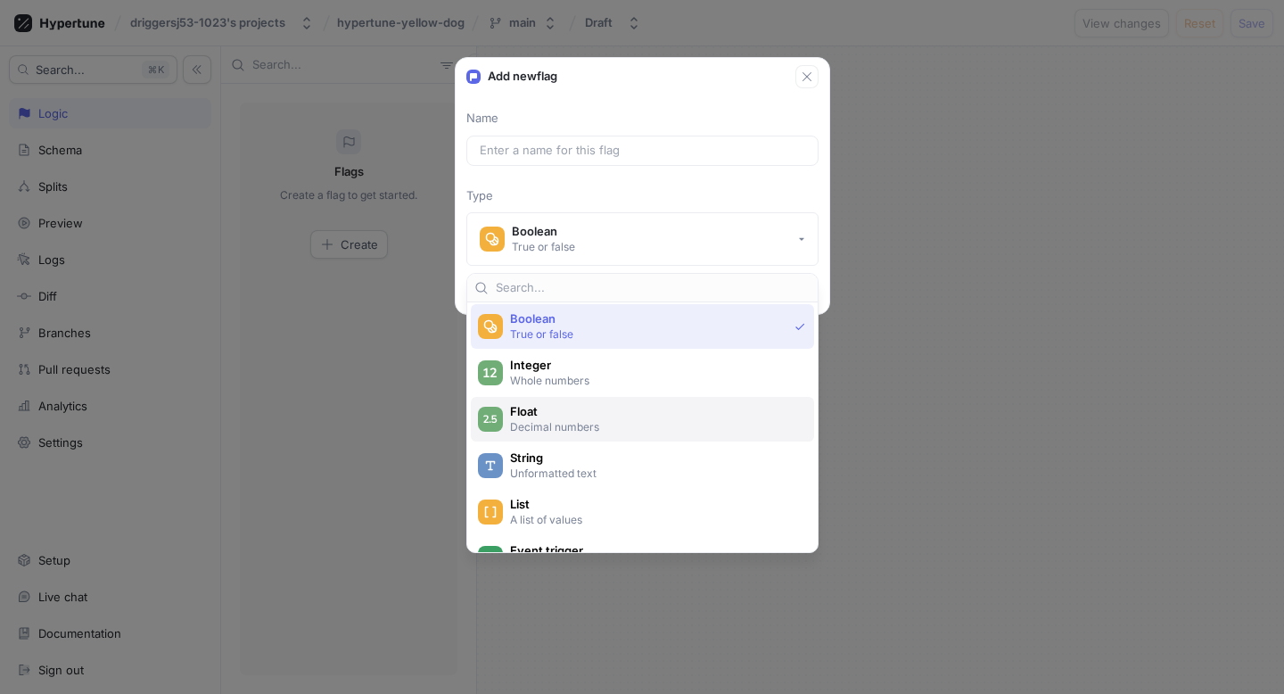
scroll to position [1, 0]
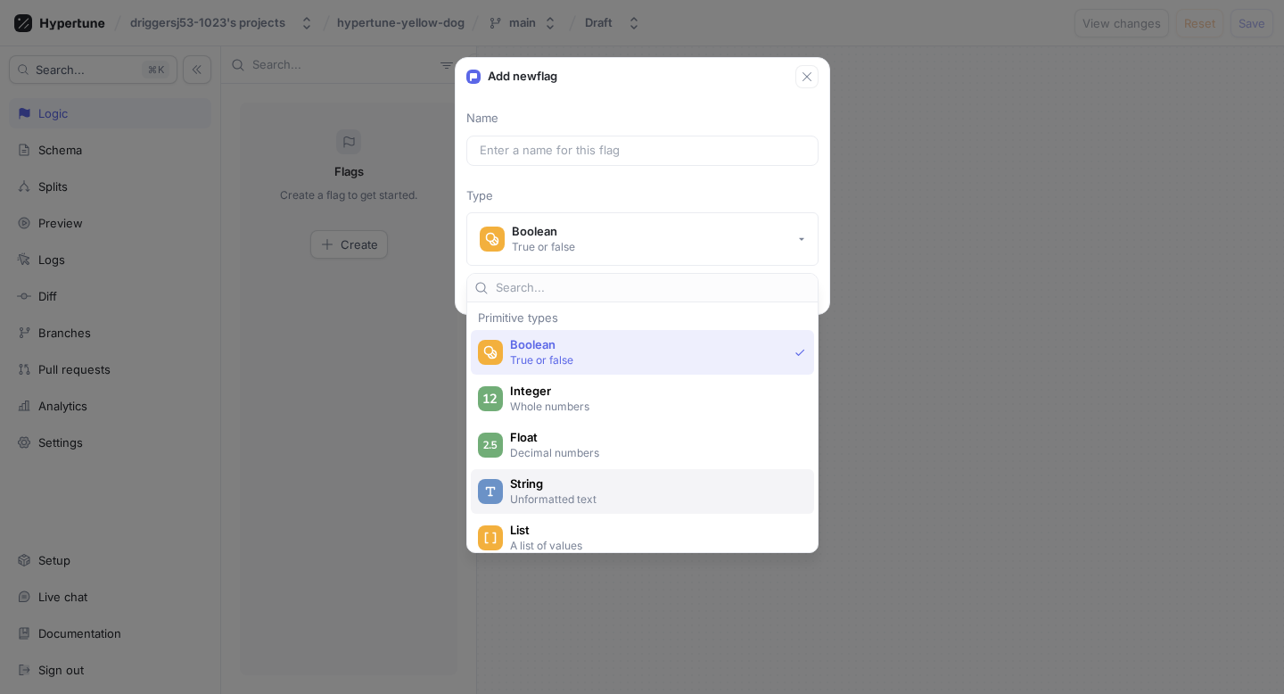
click at [543, 478] on span "String" at bounding box center [654, 483] width 288 height 15
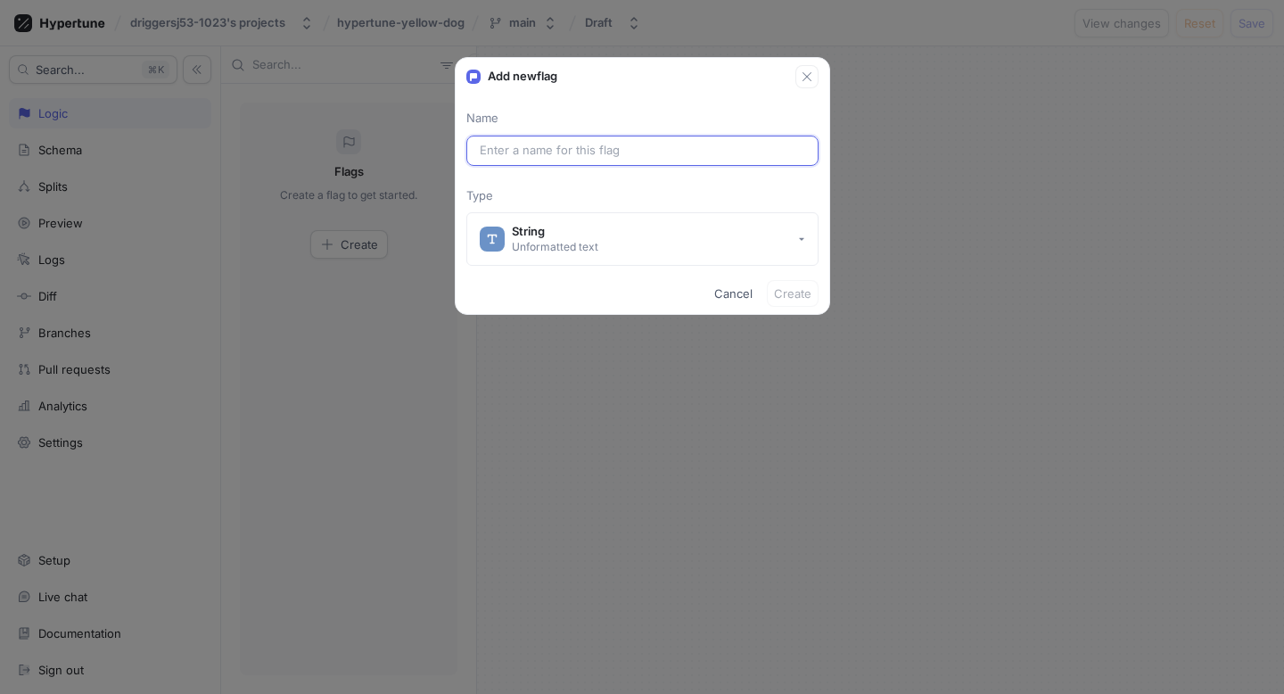
click at [653, 146] on input "text" at bounding box center [642, 151] width 325 height 18
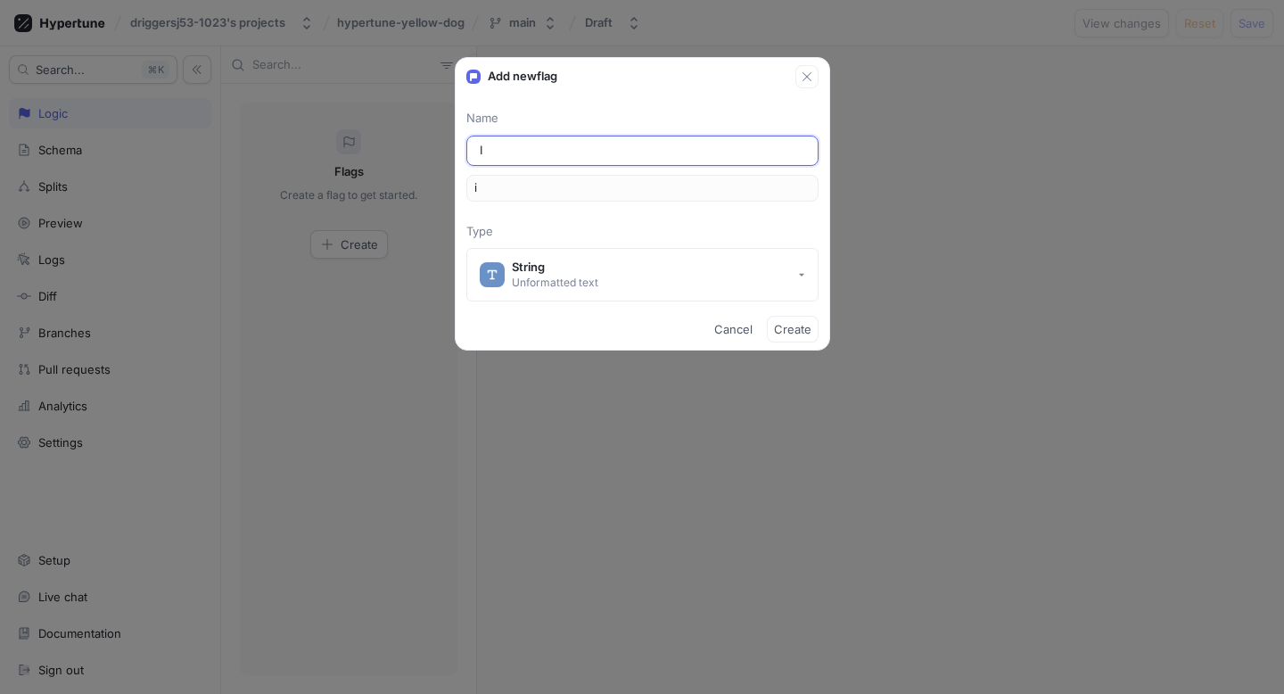
type input "IP"
type input "ip"
type input "IPL"
type input "ipl"
type input "IPLO"
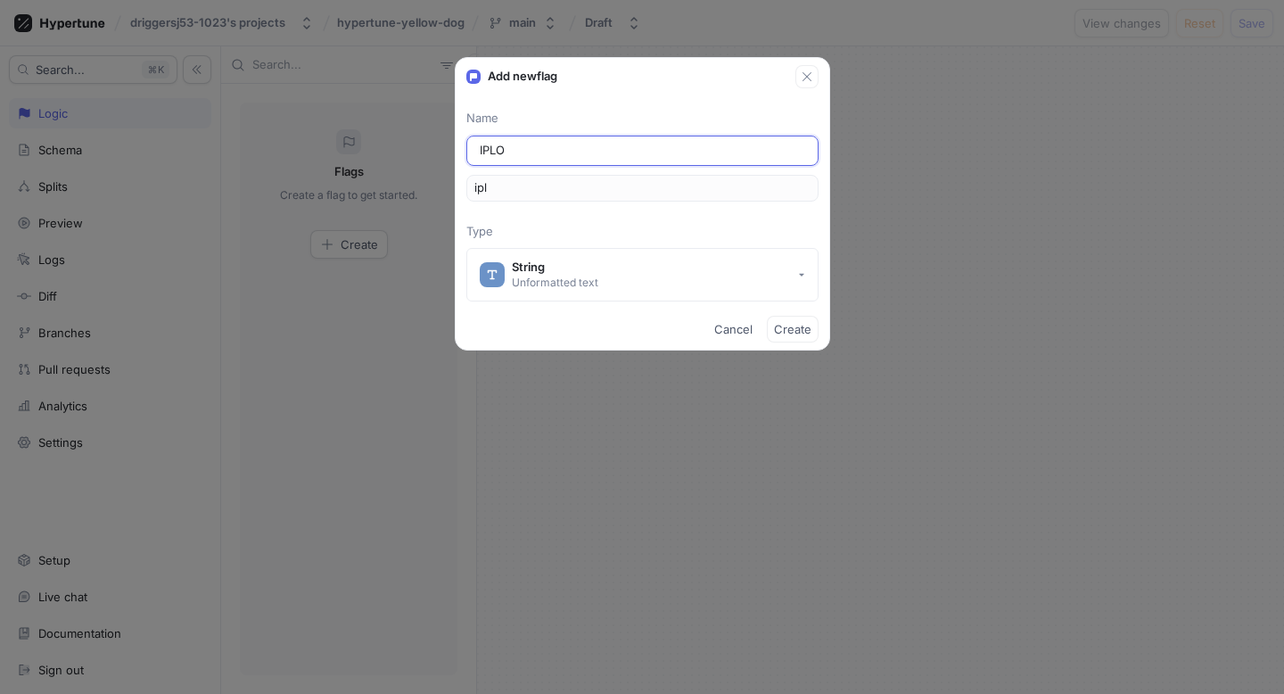
type input "iplo"
type input "IPLOG"
type input "iplog"
type input "IPLOGG"
type input "iplogg"
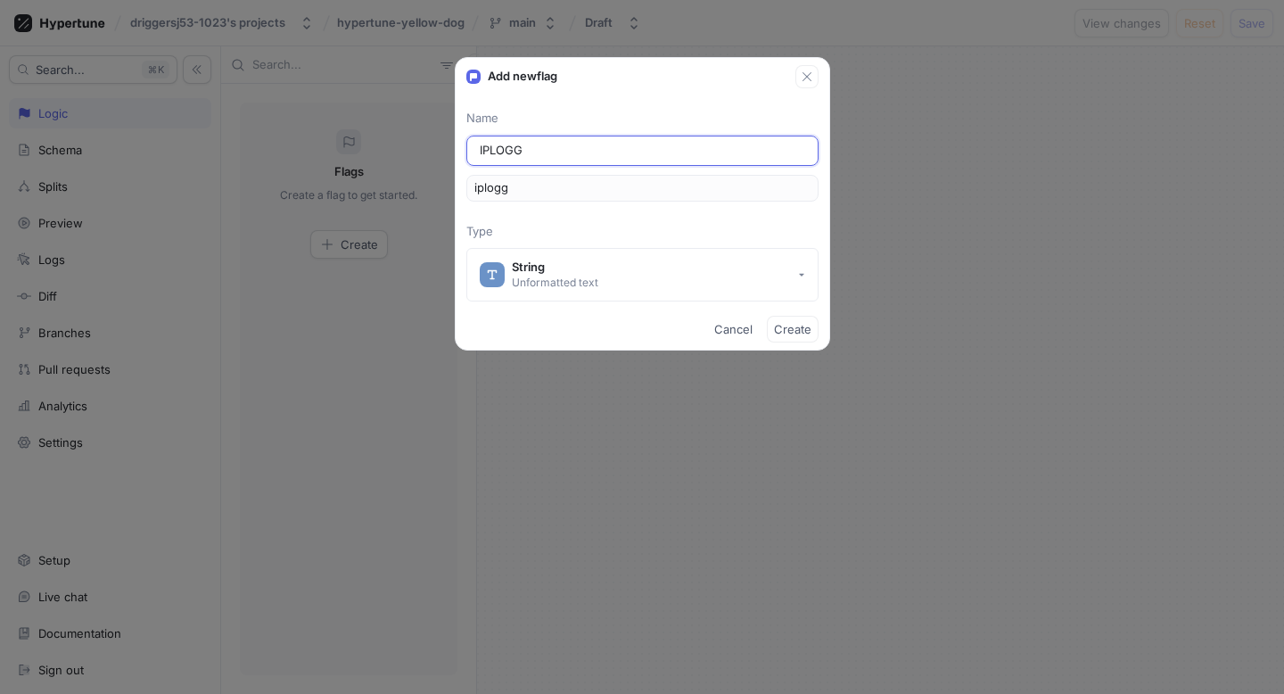
type input "IPLOGGE"
type input "iplogge"
type input "IPLOGGER"
type input "iplogger"
type input "IPLOGGER"
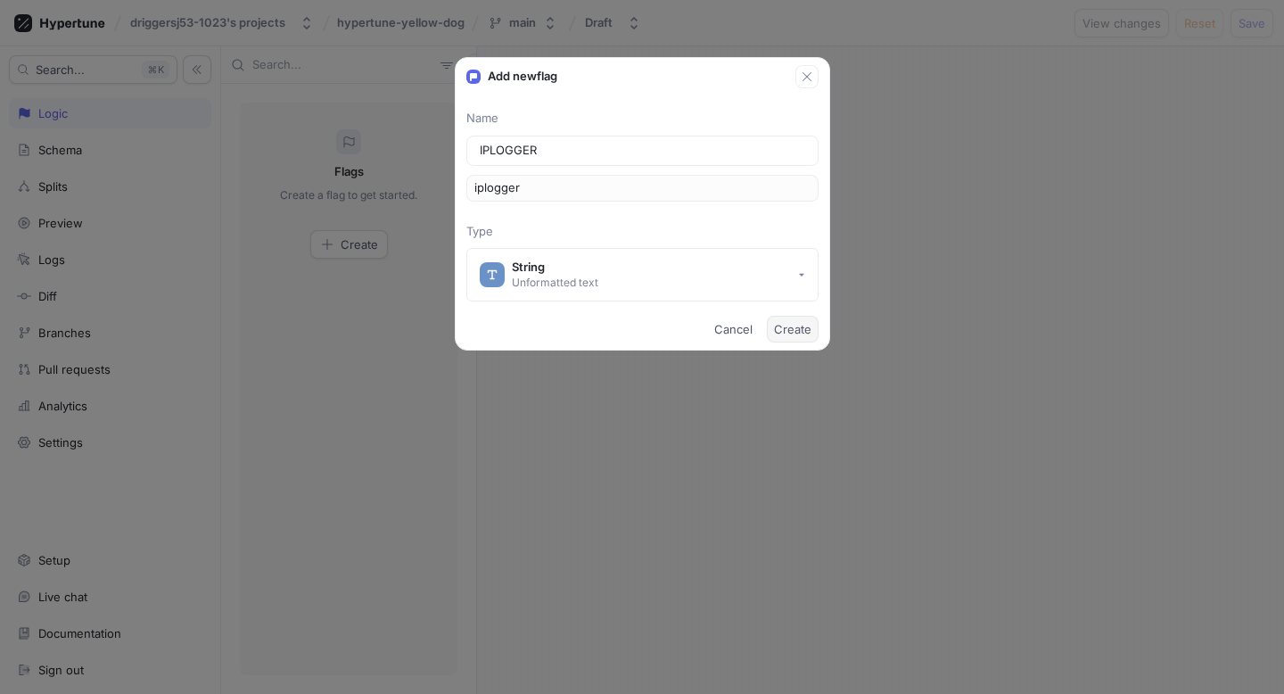
click at [797, 324] on span "Create" at bounding box center [792, 329] width 37 height 11
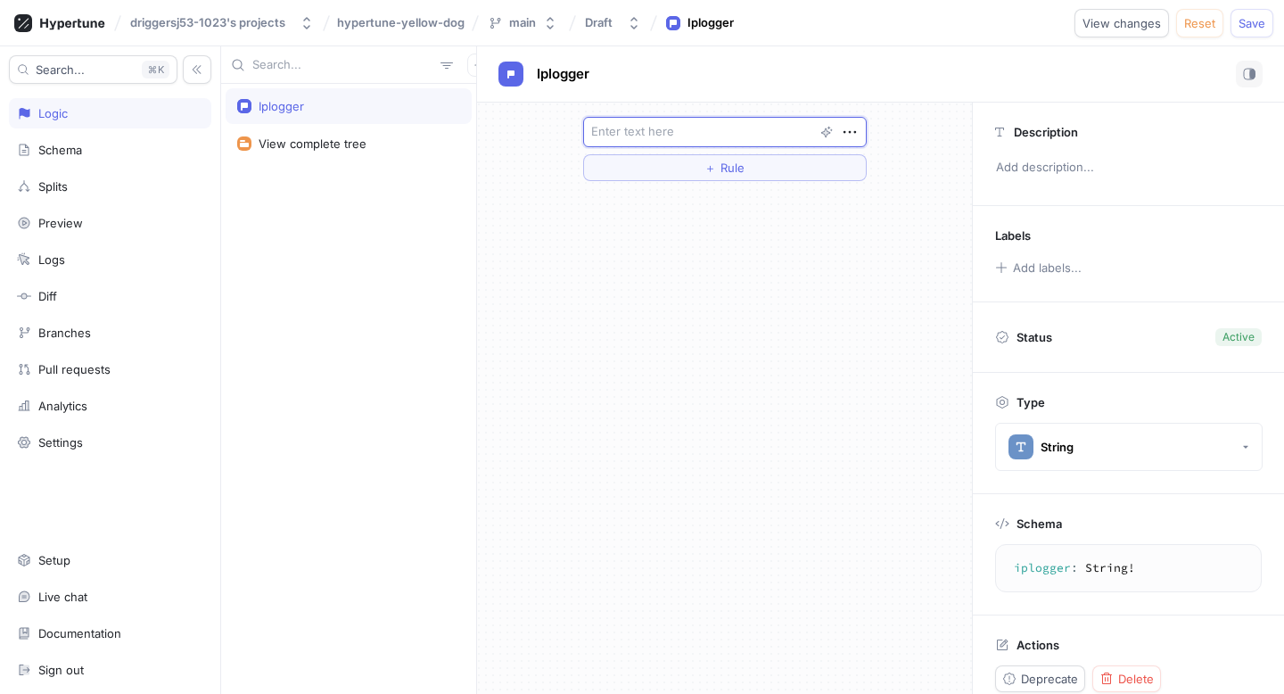
click at [718, 144] on textarea at bounding box center [724, 132] width 283 height 30
paste textarea "import { createSource } from "../generated/hypertune"; const hypertuneSource = …"
type textarea "x"
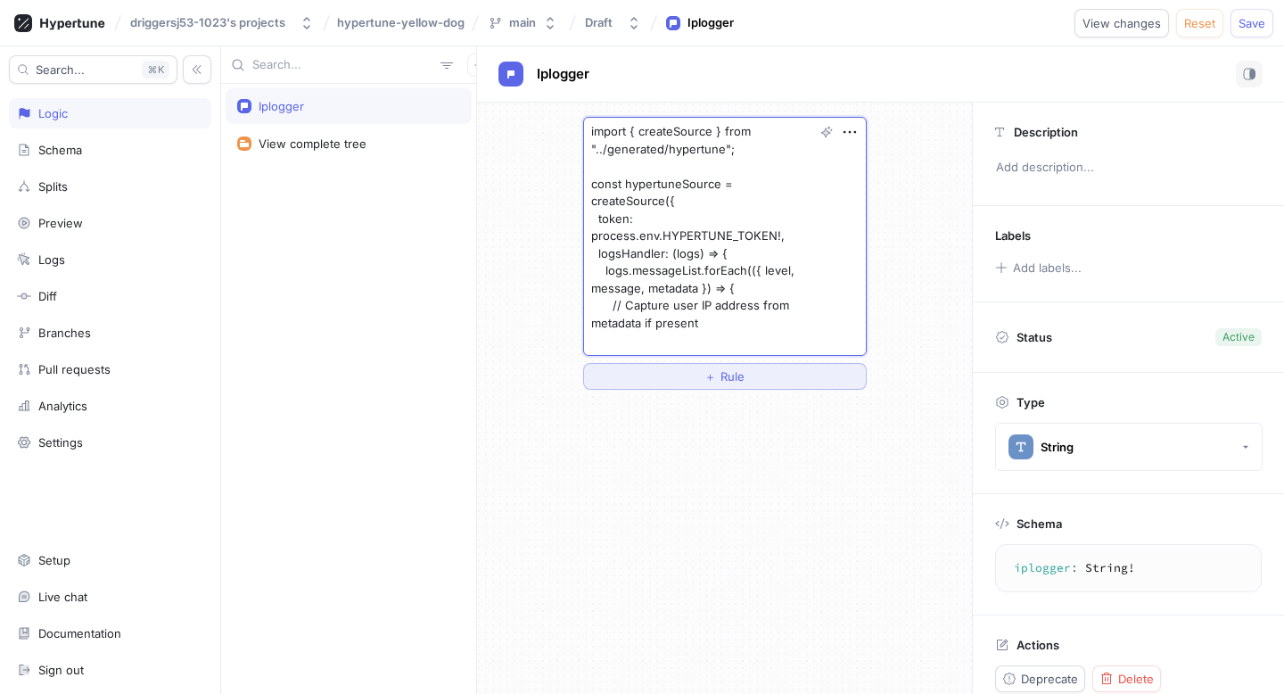
type textarea "import { createSource } from "../generated/hypertune"; const hypertuneSource = …"
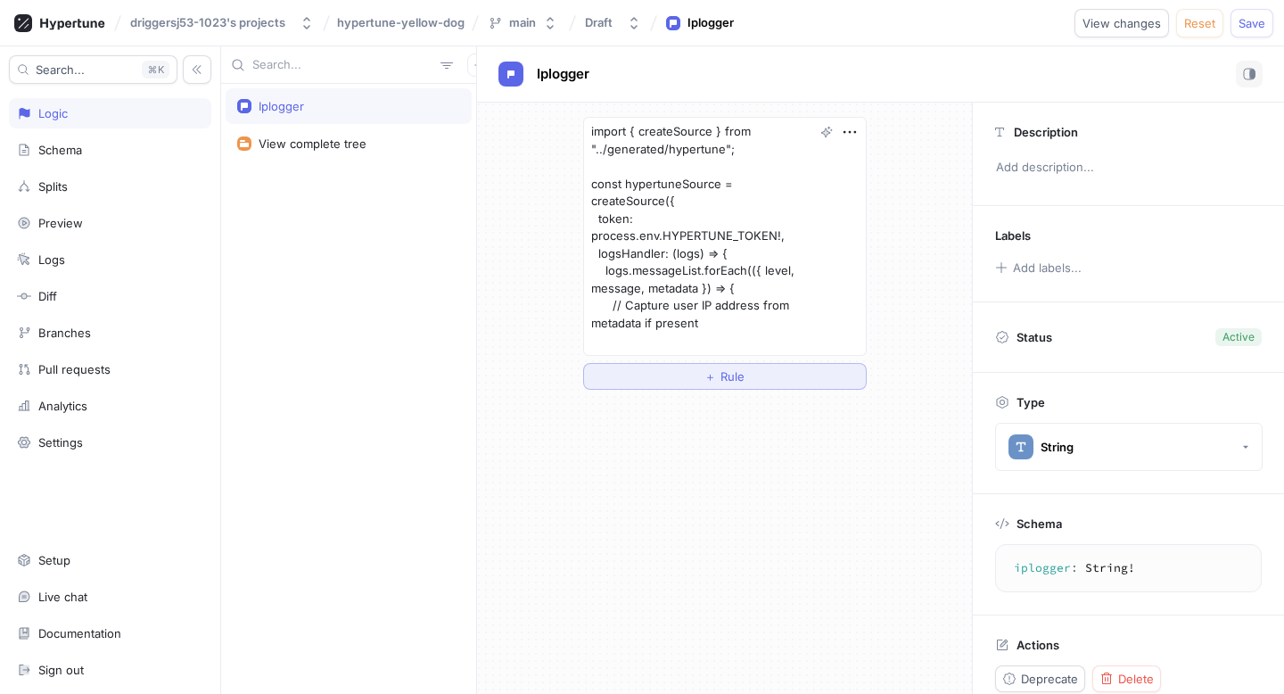
click at [689, 385] on button "＋ Rule" at bounding box center [724, 376] width 283 height 27
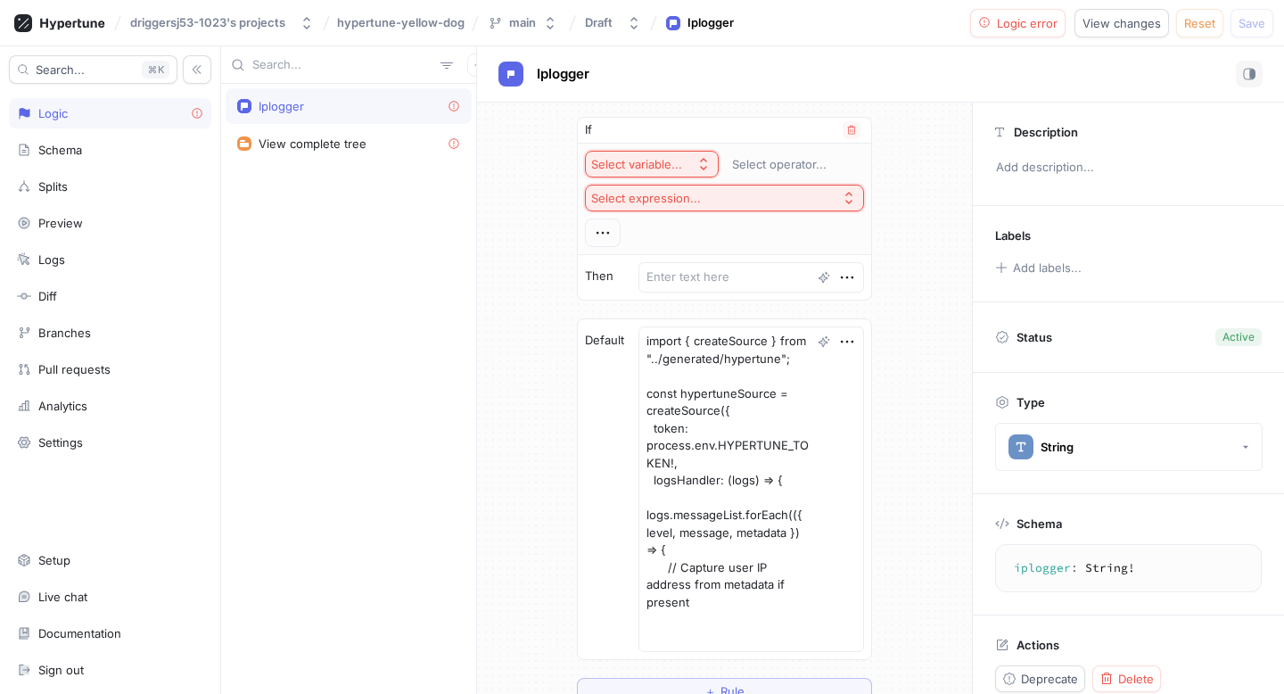
click at [645, 152] on button "Select variable..." at bounding box center [652, 164] width 134 height 27
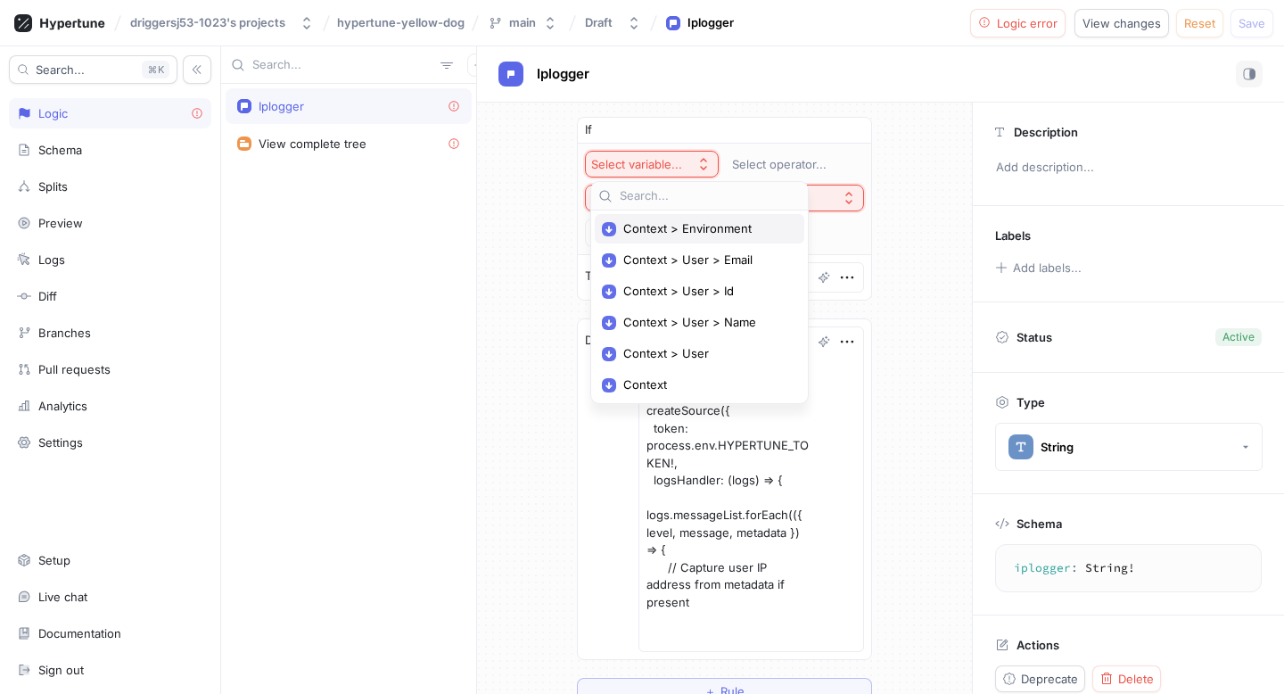
click at [663, 229] on span "Context > Environment" at bounding box center [705, 228] width 165 height 15
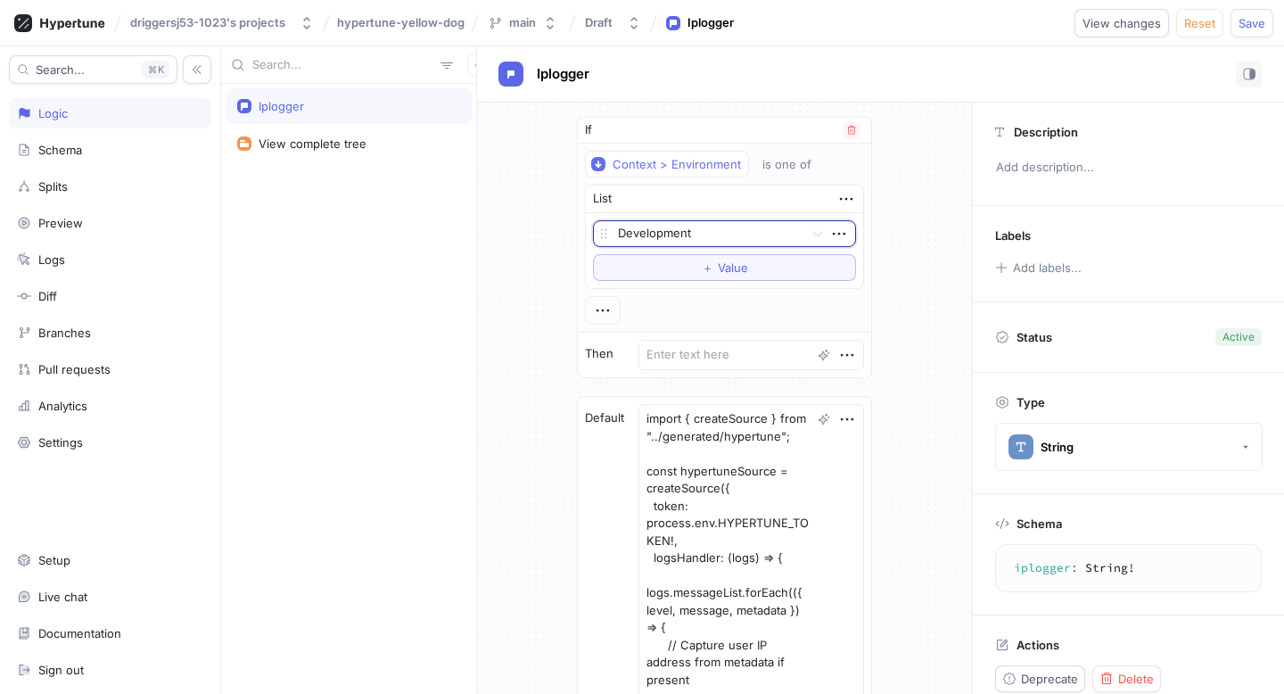
click at [671, 249] on div "option Development, selected. Select is focused ,type to refine list, press Dow…" at bounding box center [724, 250] width 263 height 61
click at [675, 204] on div "List" at bounding box center [724, 199] width 277 height 28
click at [655, 220] on div "Development" at bounding box center [724, 233] width 263 height 27
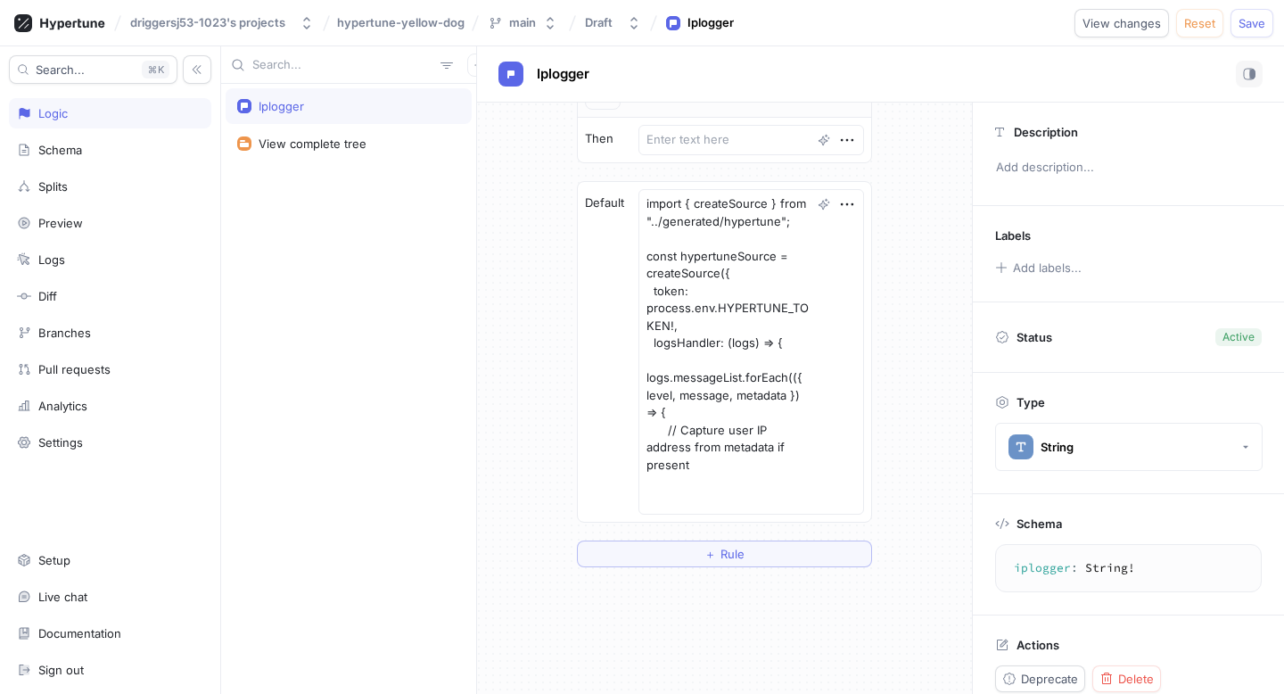
click at [637, 411] on div "Default import { createSource } from "../generated/hypertune"; const hypertuneS…" at bounding box center [724, 352] width 293 height 340
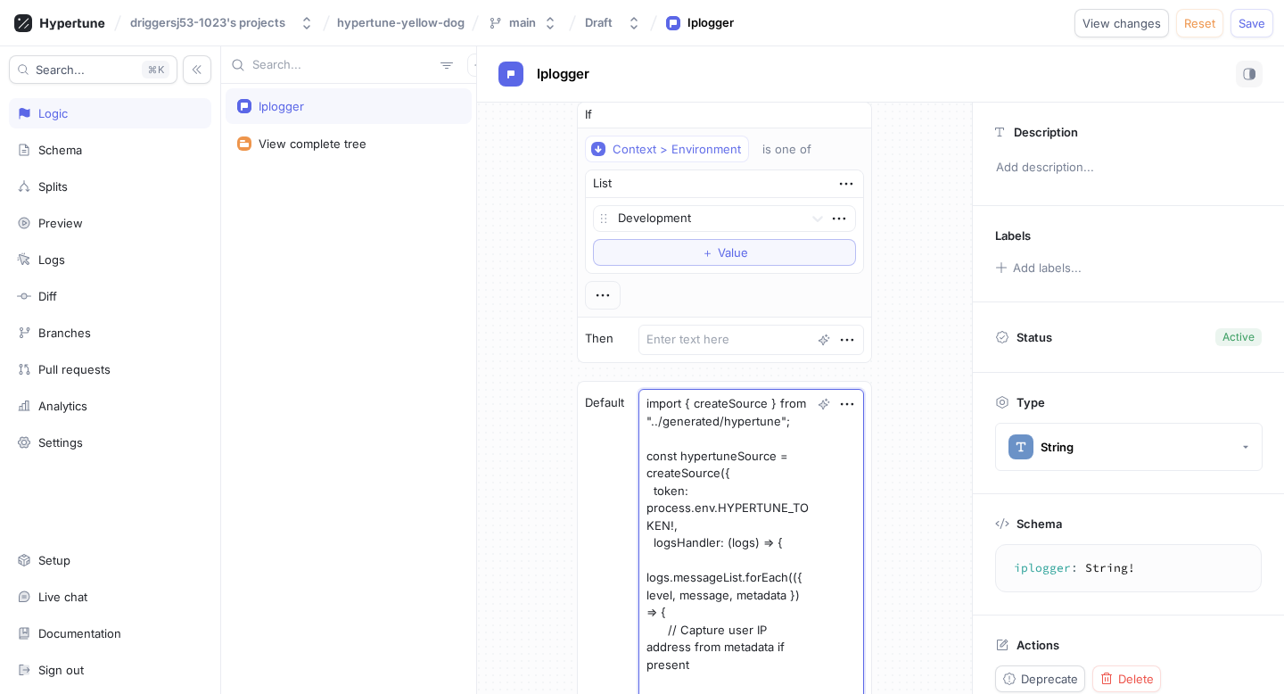
click at [693, 427] on textarea "import { createSource } from "../generated/hypertune"; const hypertuneSource = …" at bounding box center [751, 551] width 226 height 325
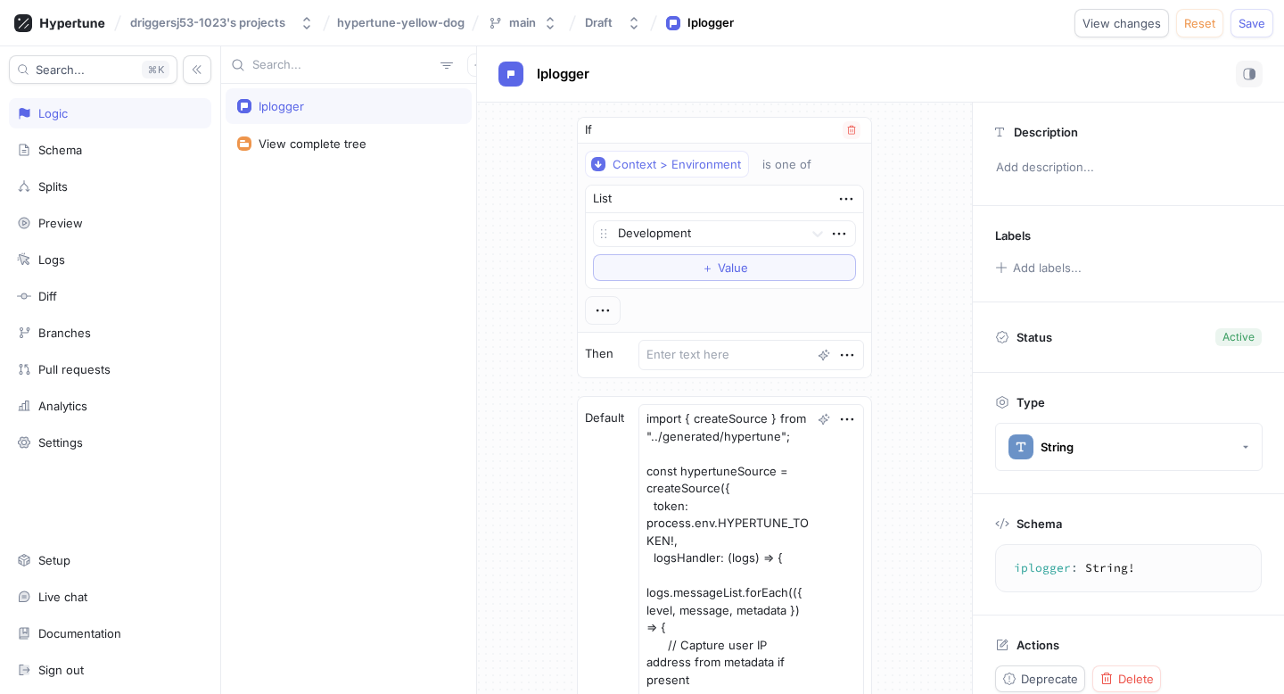
click at [686, 249] on div "Development To pick up a draggable item, press the space bar. While dragging, u…" at bounding box center [724, 250] width 263 height 61
click at [686, 236] on div at bounding box center [707, 234] width 178 height 21
click at [662, 311] on div "Test" at bounding box center [724, 325] width 261 height 29
click at [676, 238] on div at bounding box center [707, 234] width 178 height 21
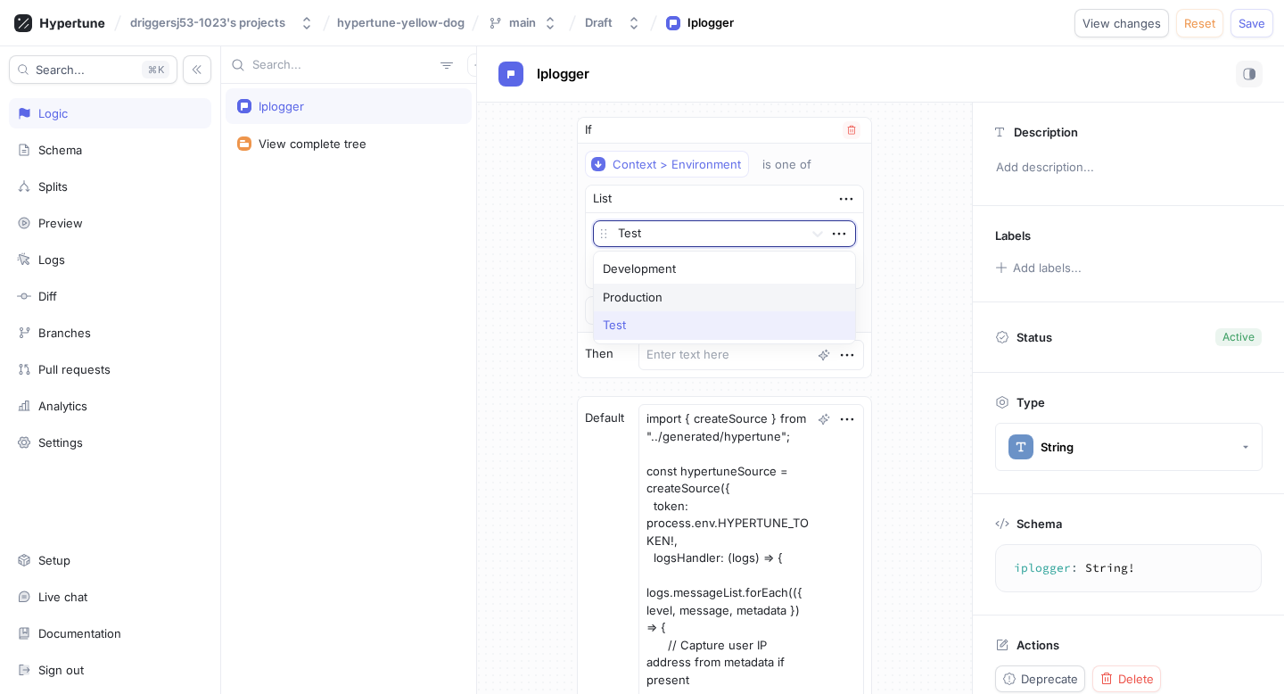
click at [660, 287] on div "Production" at bounding box center [724, 297] width 261 height 29
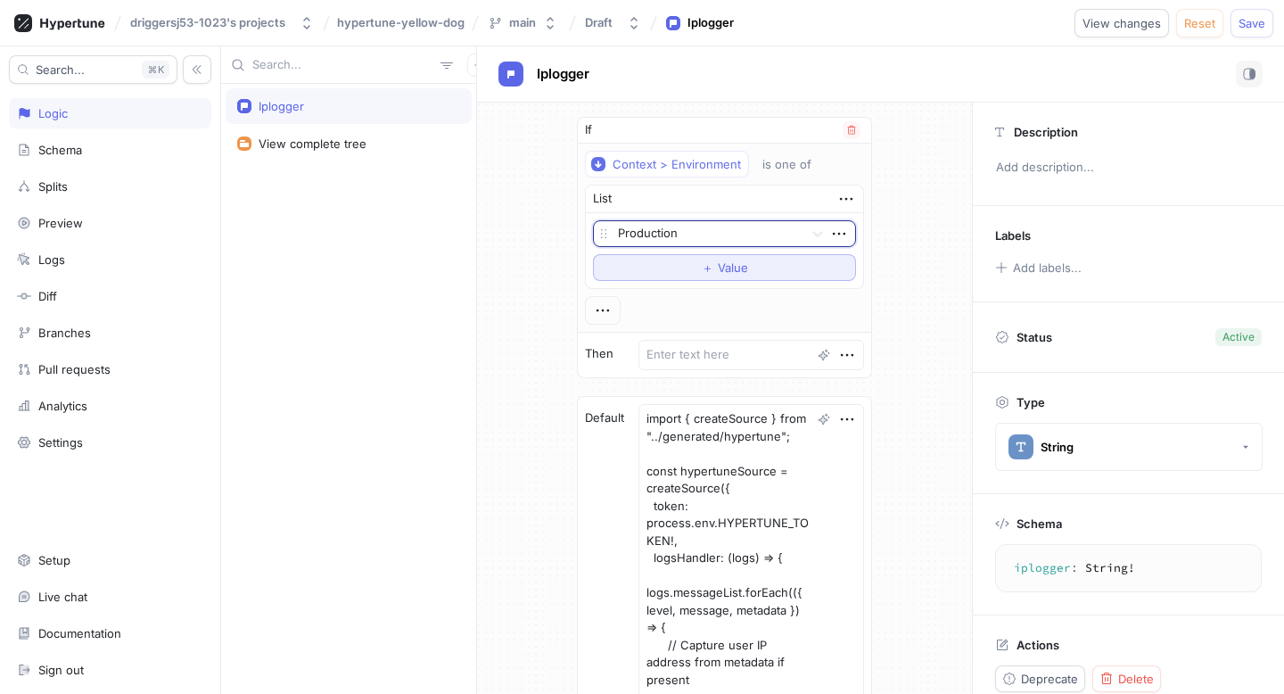
click at [718, 263] on span "Value" at bounding box center [733, 267] width 30 height 11
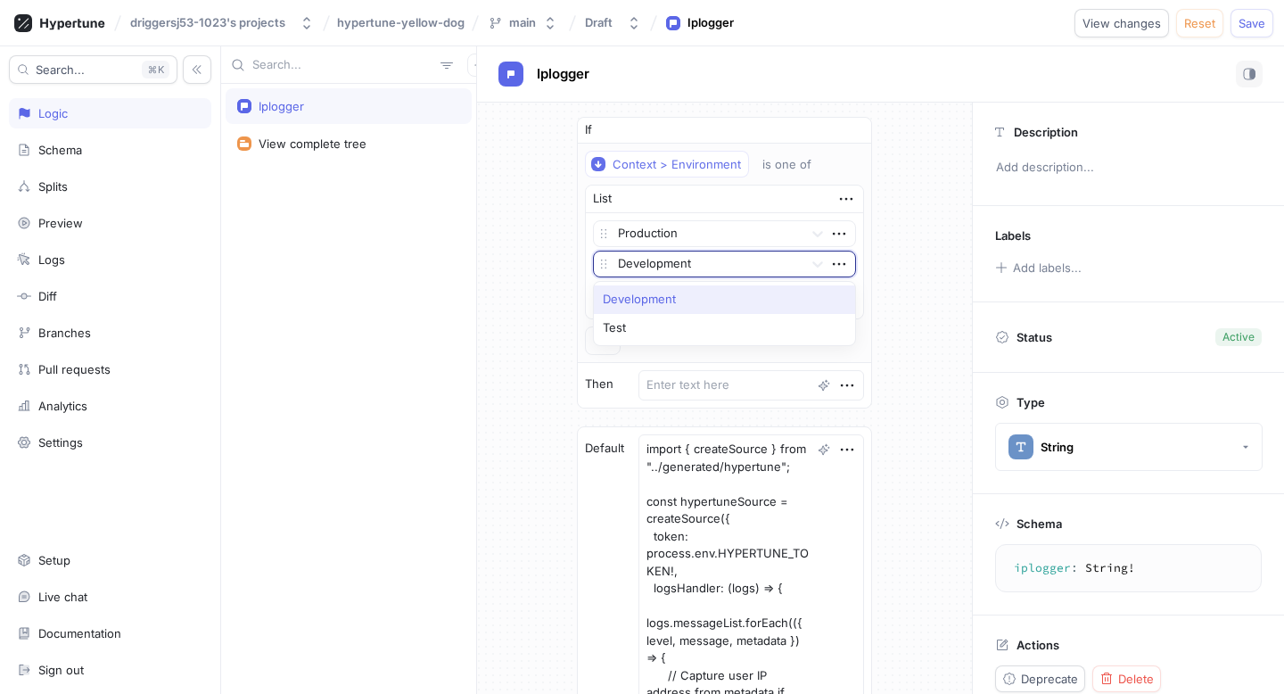
click at [672, 263] on div at bounding box center [707, 264] width 178 height 21
click at [667, 265] on div at bounding box center [707, 264] width 178 height 21
click at [830, 259] on icon "button" at bounding box center [839, 264] width 20 height 20
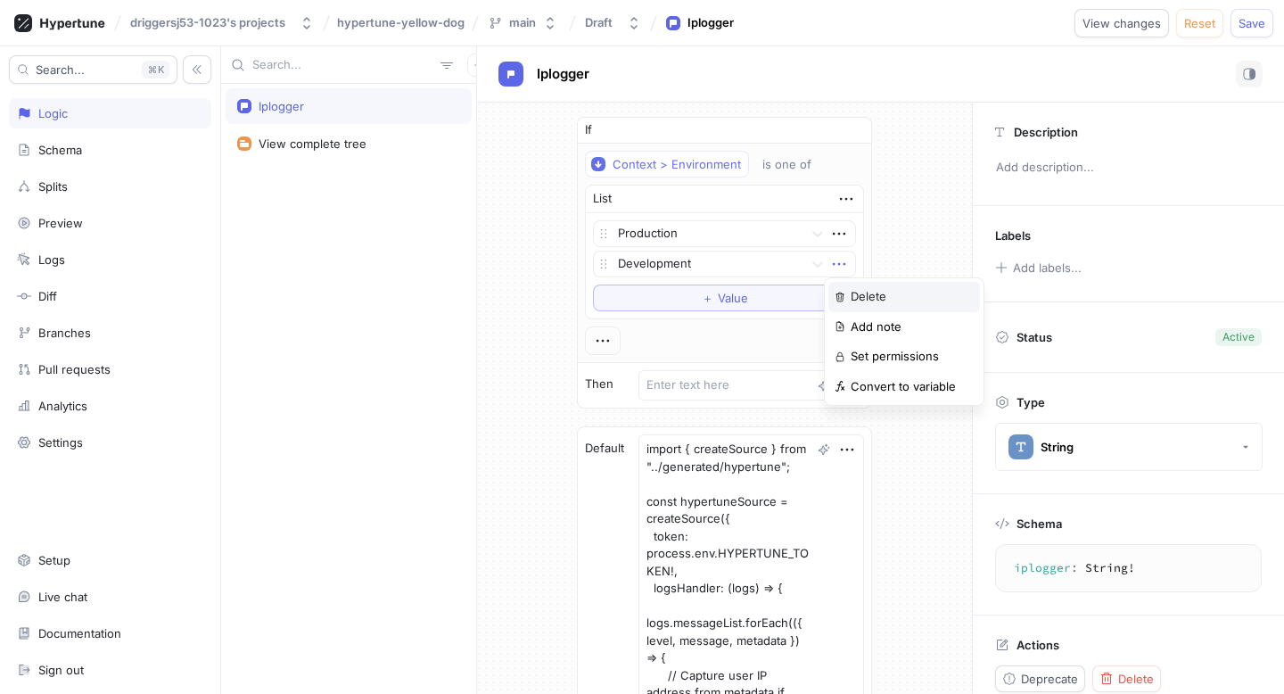
click at [855, 292] on p "Delete" at bounding box center [868, 297] width 36 height 18
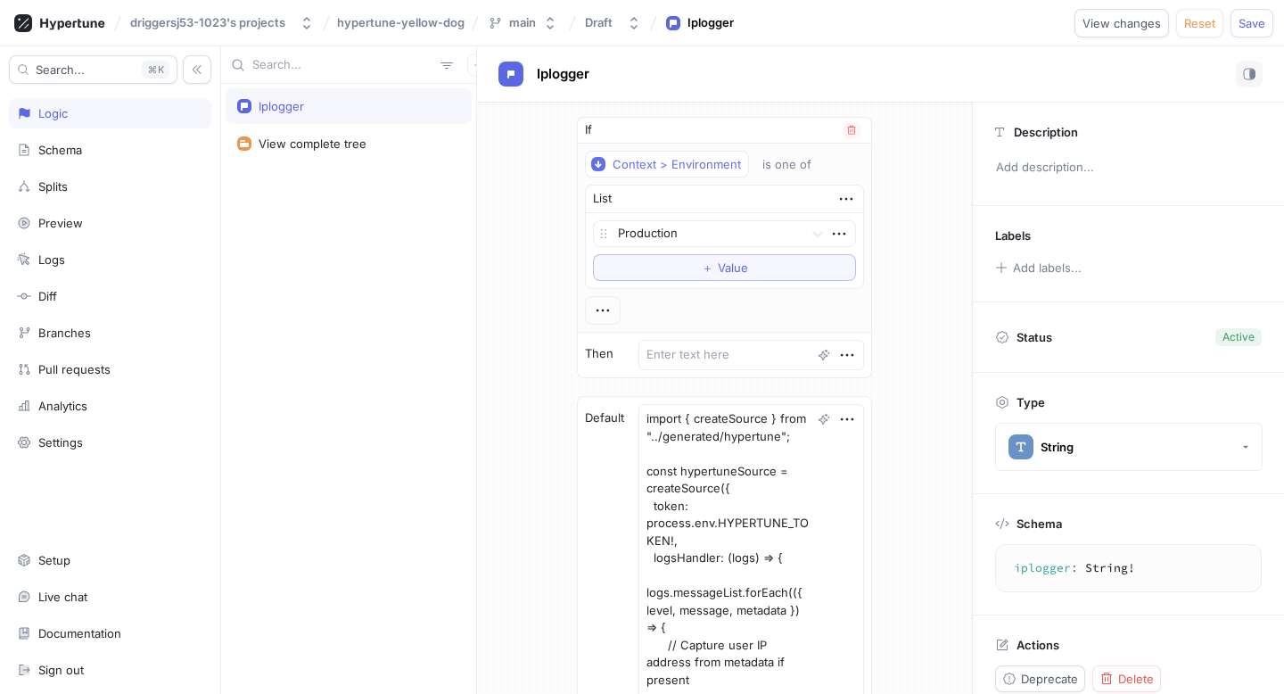
click at [620, 316] on div at bounding box center [603, 310] width 36 height 29
click at [611, 316] on icon "button" at bounding box center [603, 310] width 20 height 20
click at [645, 295] on div "Context > Environment is one of List Production To pick up a draggable item, pr…" at bounding box center [724, 238] width 279 height 174
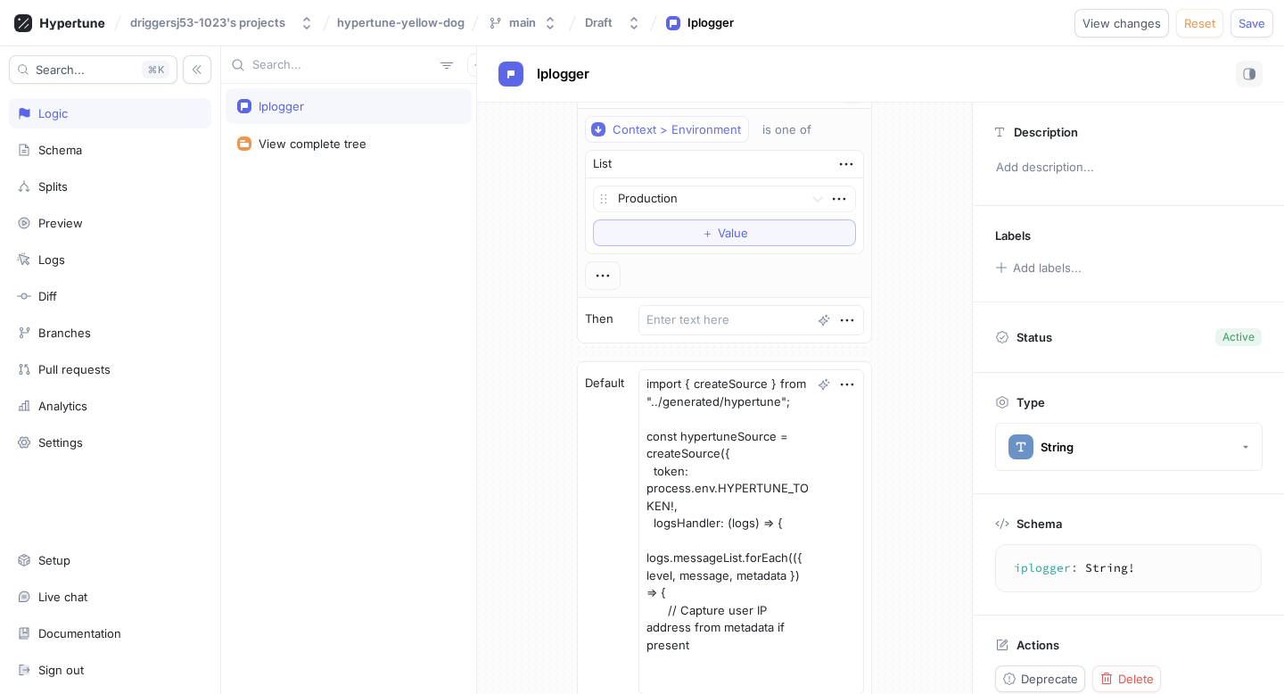
scroll to position [40, 0]
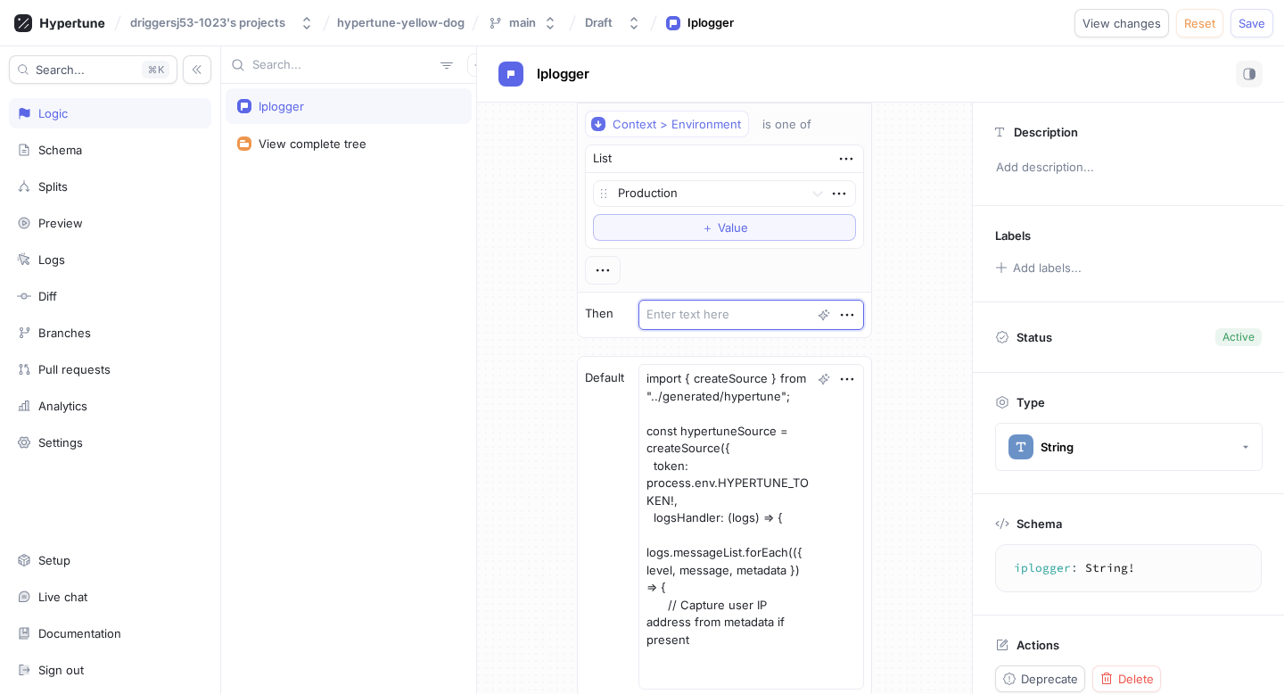
click at [686, 311] on textarea at bounding box center [751, 315] width 226 height 30
paste textarea "import { createSource } from "../generated/hypertune"; const hypertuneSource = …"
type textarea "x"
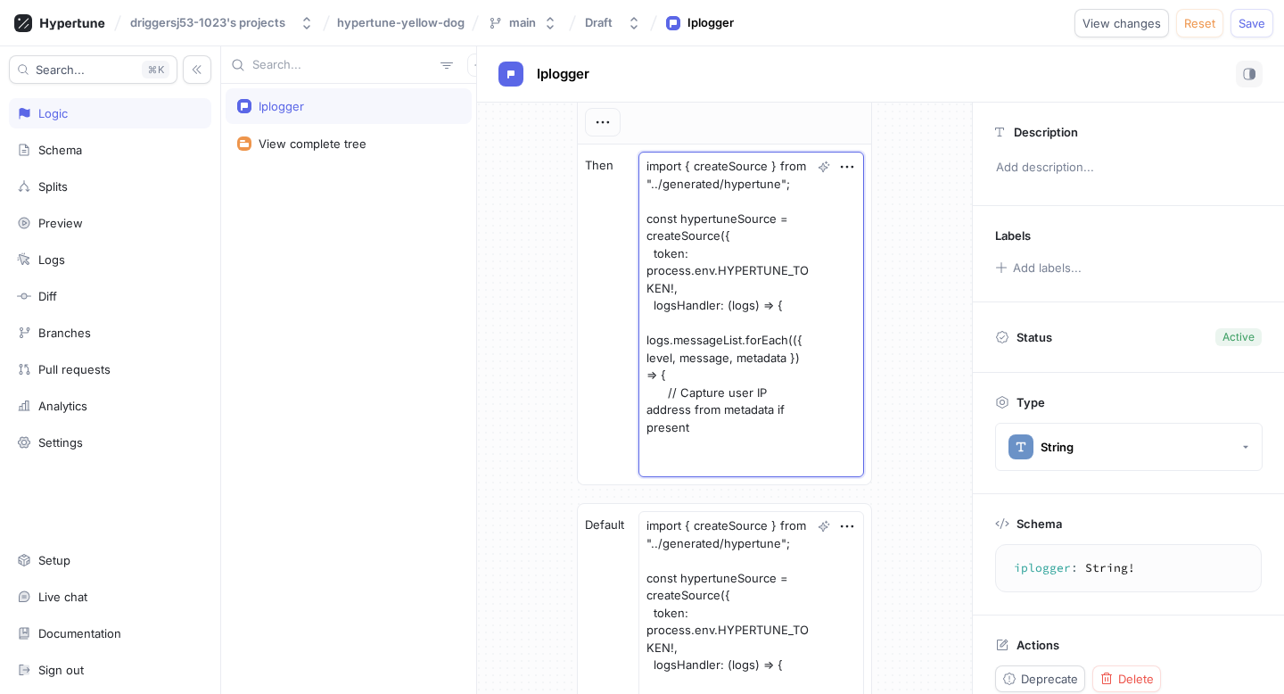
scroll to position [435, 0]
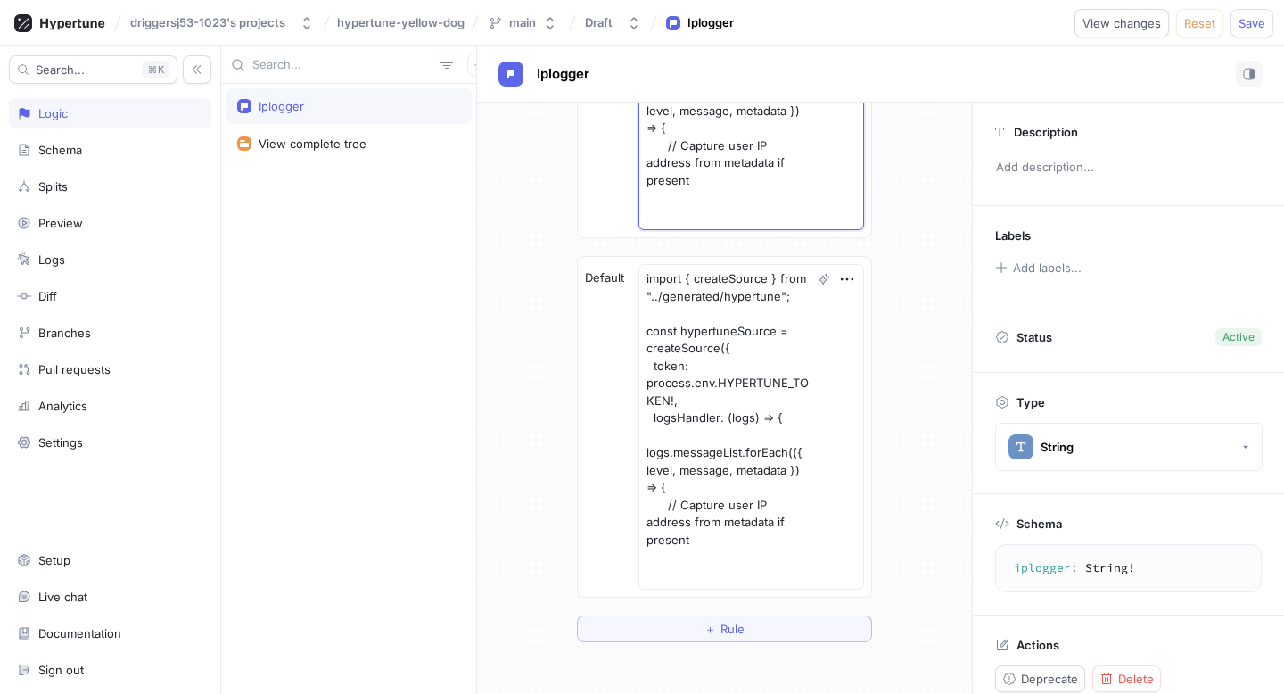
type textarea "import { createSource } from "../generated/hypertune"; const hypertuneSource = …"
click at [618, 302] on div "Default import { createSource } from "../generated/hypertune"; const hypertuneS…" at bounding box center [724, 427] width 293 height 340
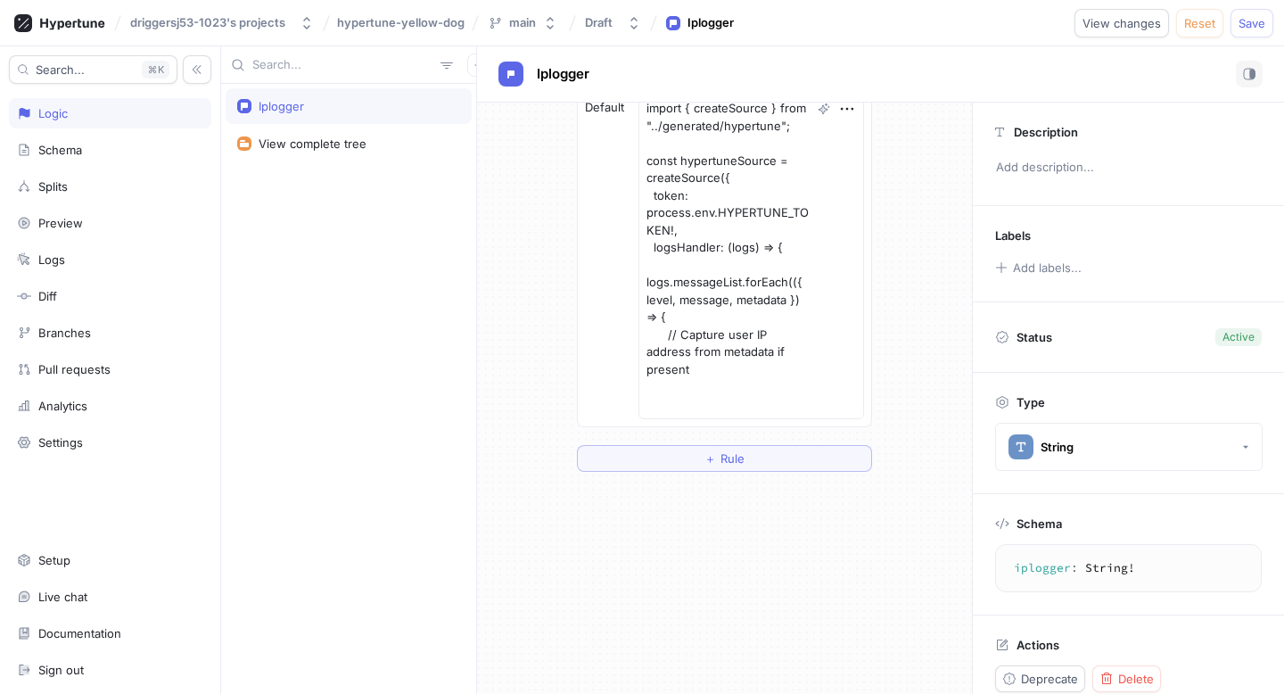
scroll to position [20, 0]
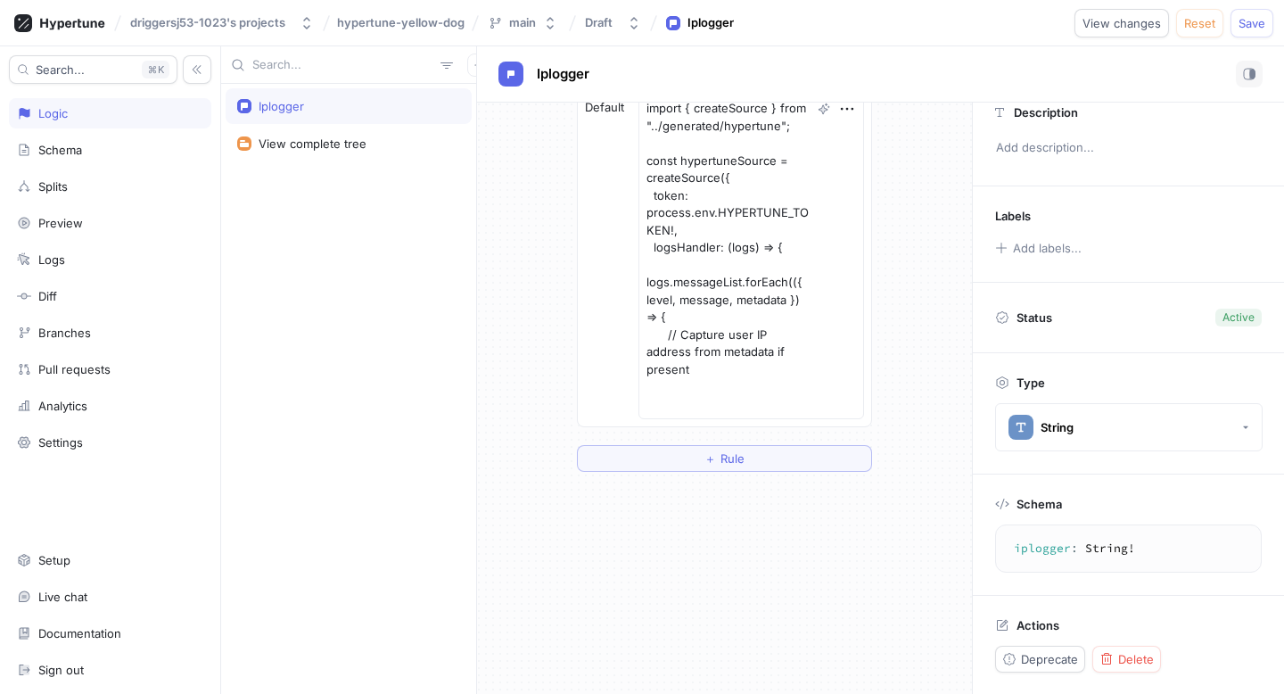
click at [1069, 556] on textarea "iplogger: String!" at bounding box center [1128, 548] width 251 height 32
click at [1039, 403] on button "String" at bounding box center [1128, 427] width 267 height 48
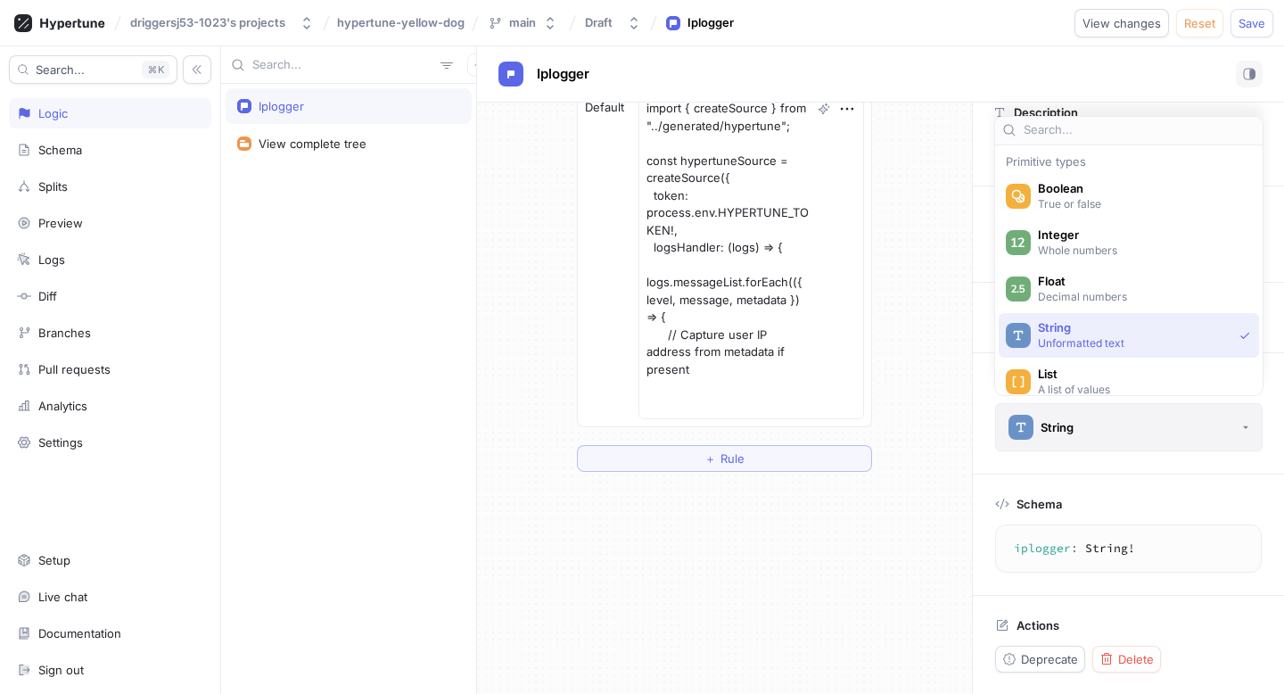
scroll to position [65, 0]
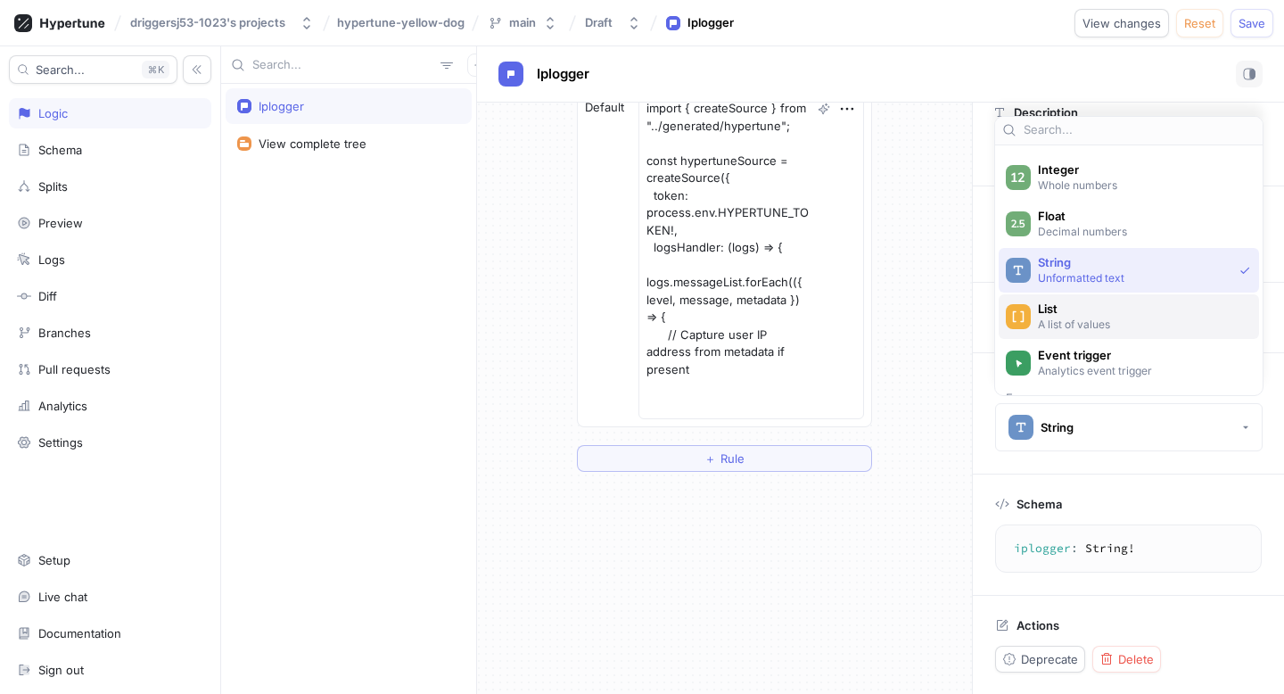
click at [1042, 324] on p "A list of values" at bounding box center [1140, 323] width 205 height 15
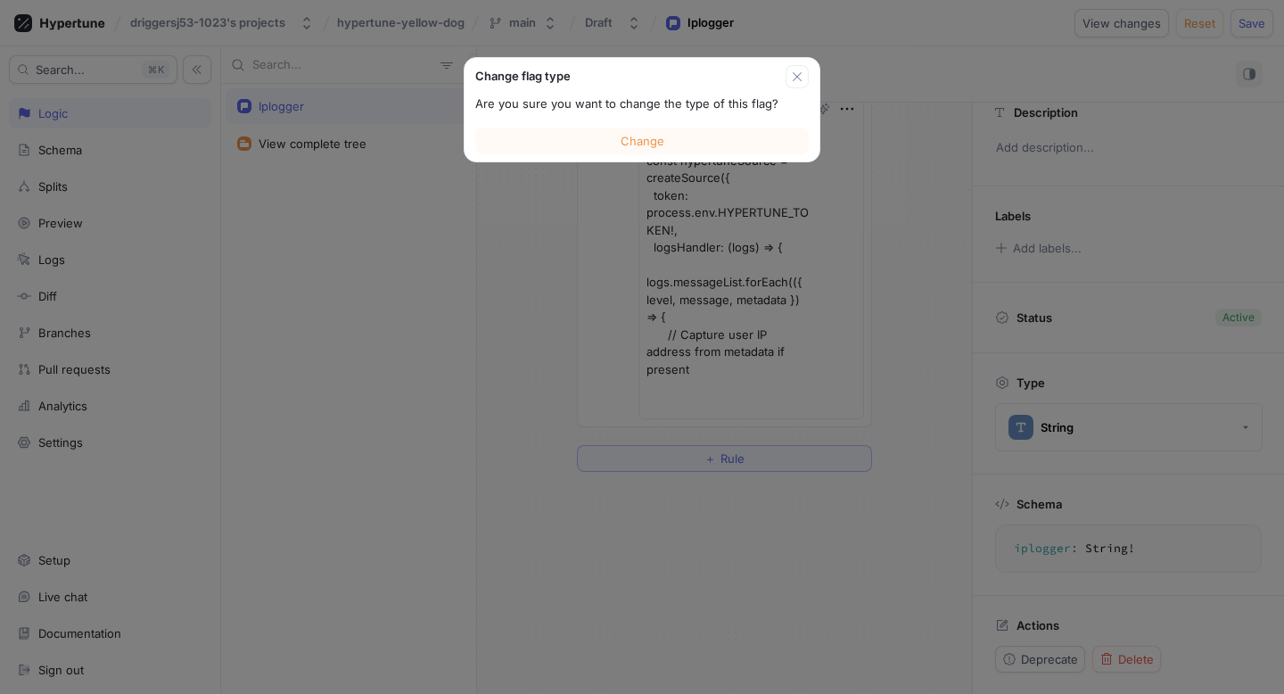
click at [668, 117] on div "Are you sure you want to change the type of this flag?" at bounding box center [641, 104] width 355 height 32
click at [651, 142] on span "Change" at bounding box center [642, 141] width 44 height 11
type textarea "x"
type textarea "iplogger: [Boolean!]!"
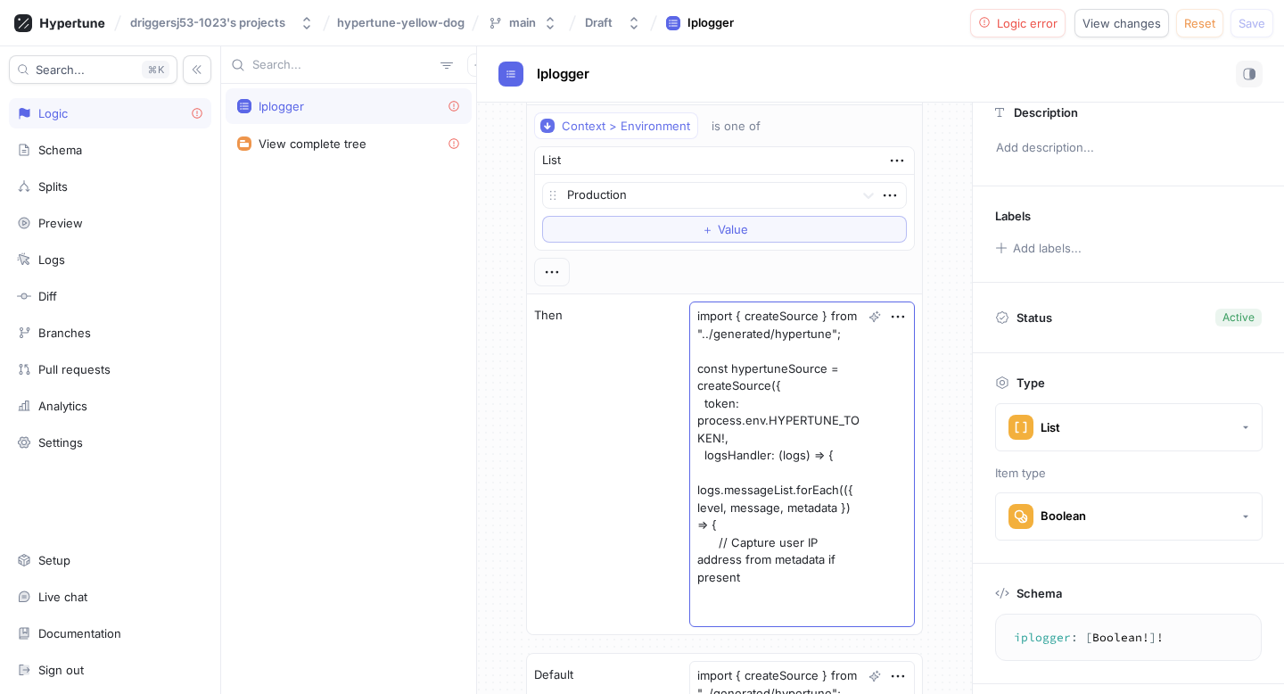
scroll to position [0, 0]
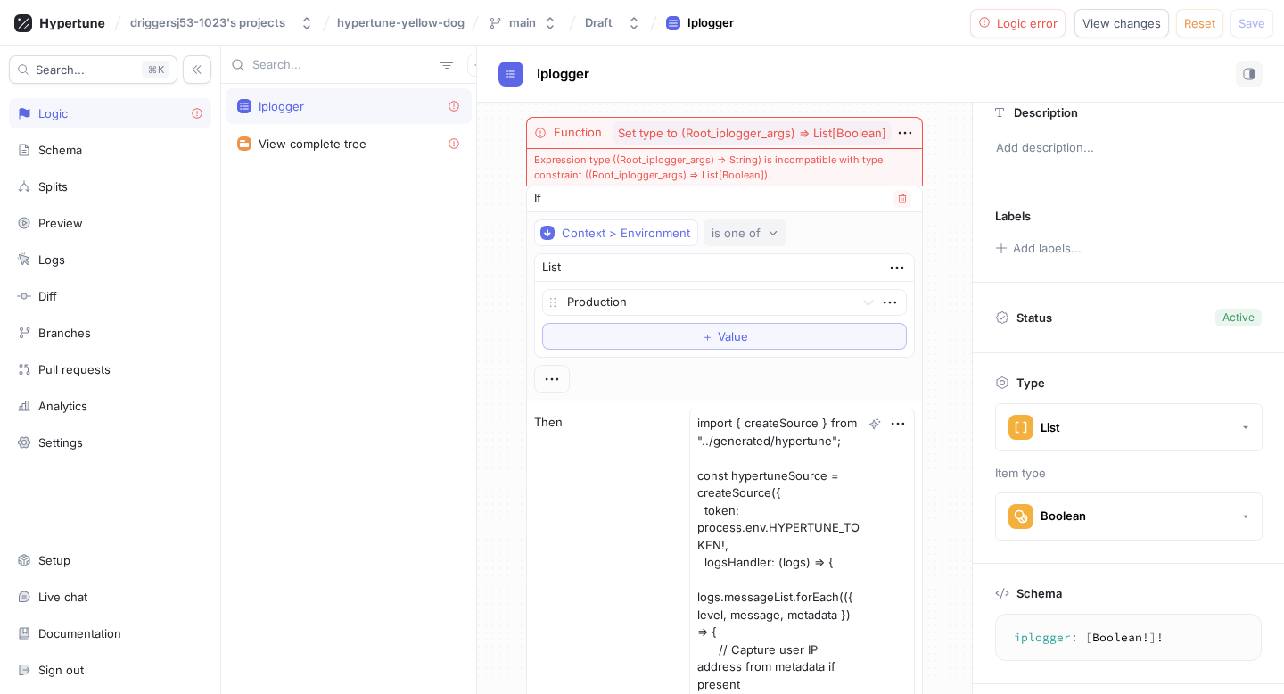
click at [712, 229] on div "is one of" at bounding box center [735, 233] width 49 height 15
click at [749, 293] on span "is one of" at bounding box center [738, 297] width 49 height 15
click at [755, 245] on button "is one of" at bounding box center [744, 232] width 83 height 27
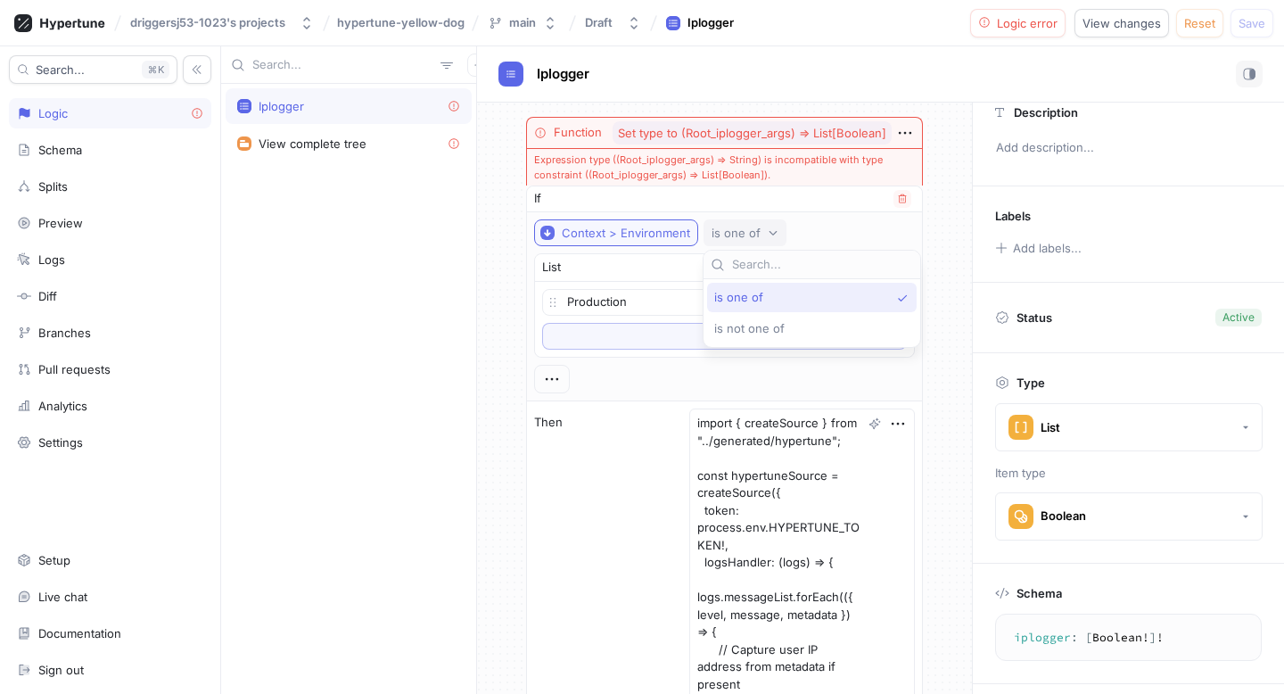
click at [613, 230] on div "Context > Environment" at bounding box center [626, 233] width 128 height 15
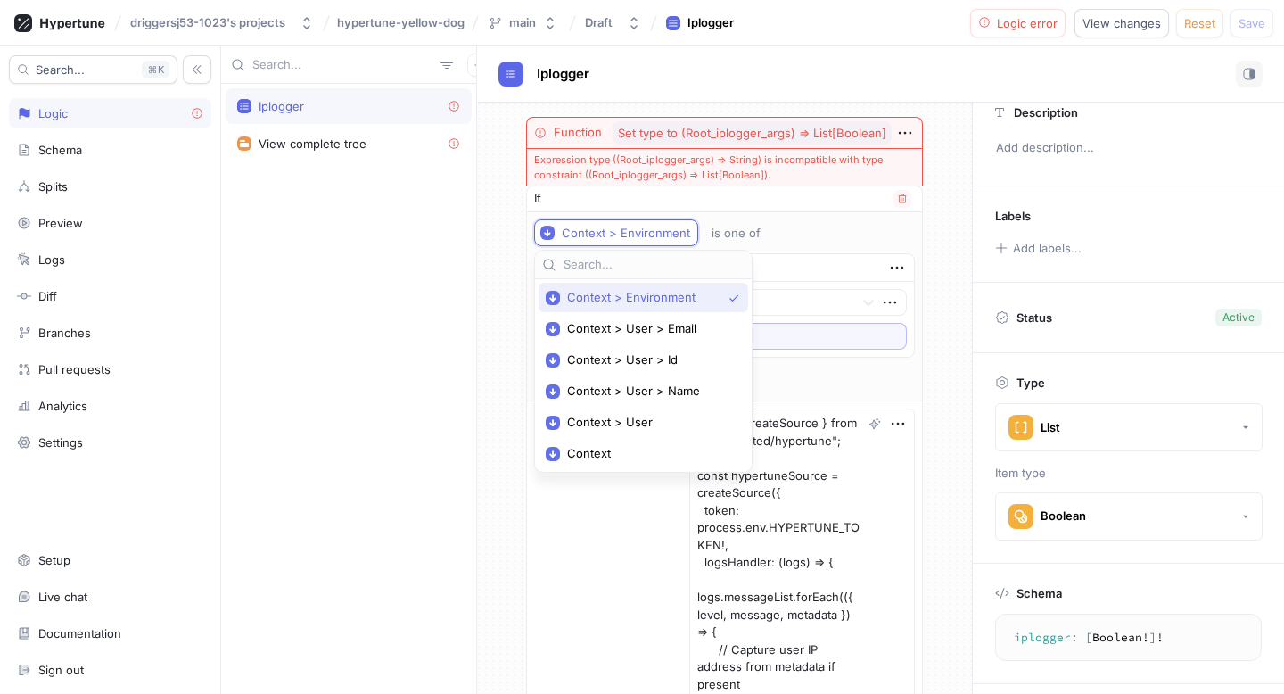
click at [796, 219] on div "Context > Environment is one of" at bounding box center [725, 232] width 382 height 27
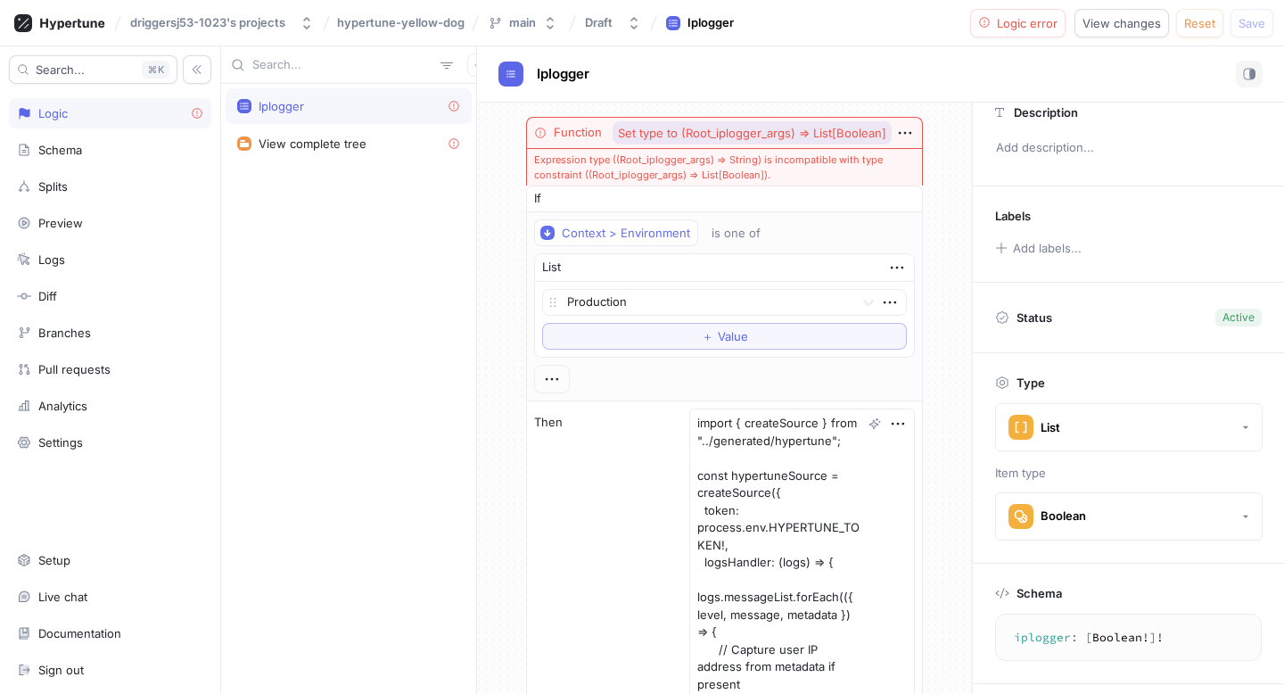
click at [885, 136] on span "Set type to (Root_iplogger_args) ⇒ List[Boolean]" at bounding box center [752, 133] width 268 height 12
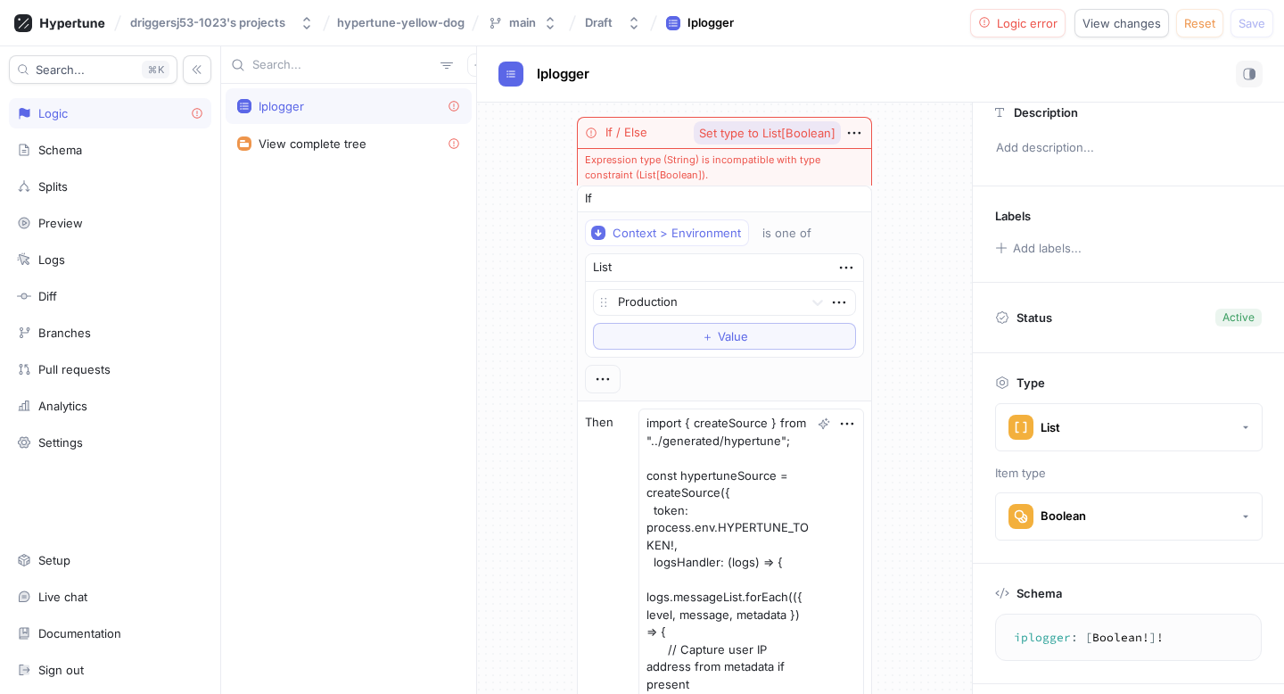
click at [749, 136] on span "Set type to List[Boolean]" at bounding box center [767, 133] width 136 height 12
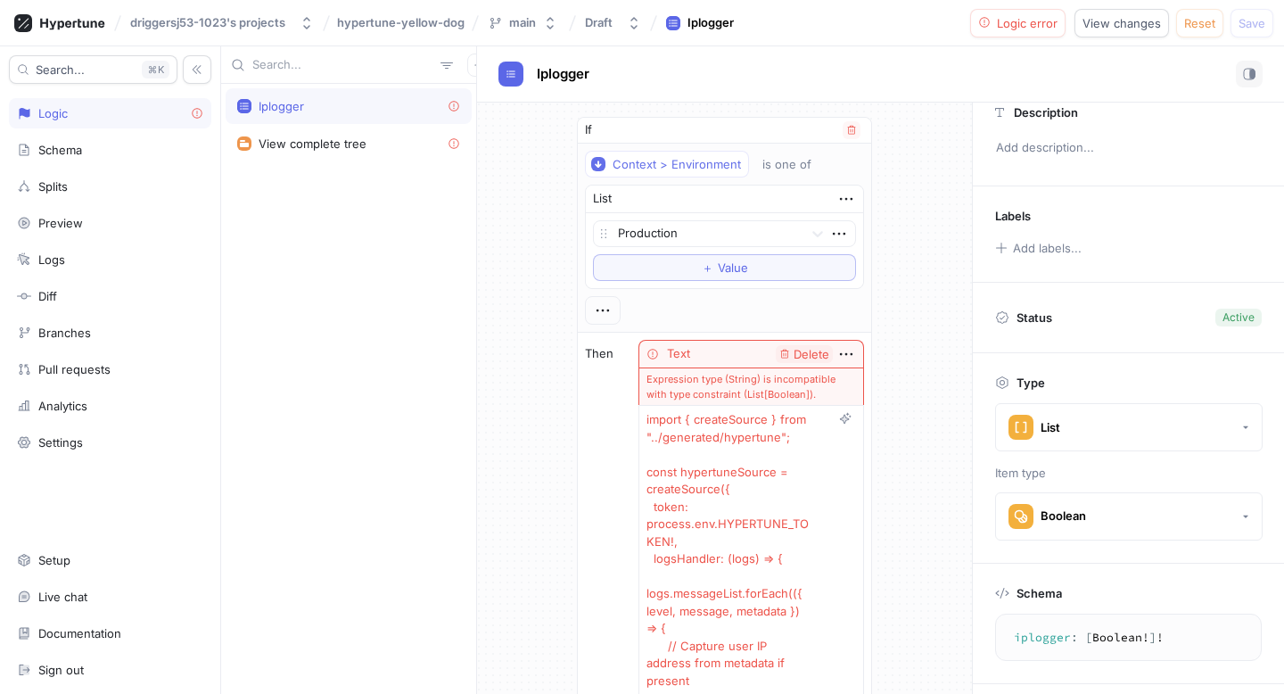
click at [715, 198] on div "List" at bounding box center [724, 199] width 277 height 28
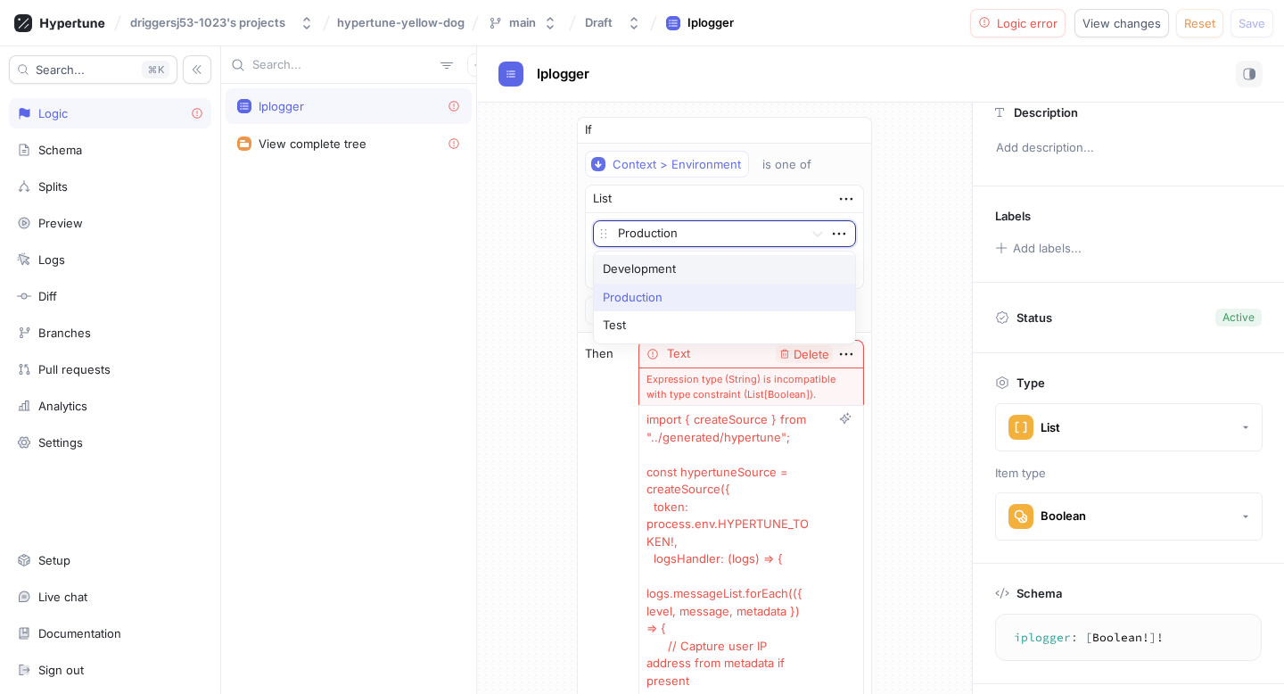
click at [703, 224] on div at bounding box center [707, 234] width 178 height 21
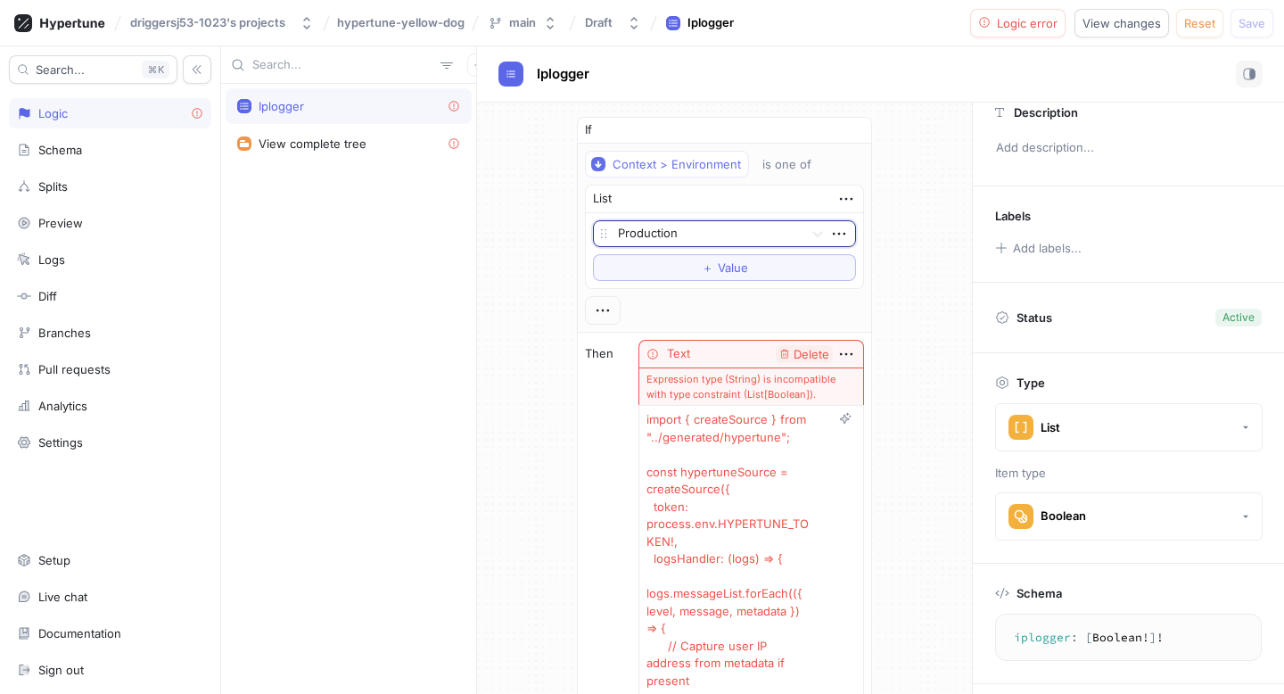
click at [702, 226] on div at bounding box center [707, 234] width 178 height 21
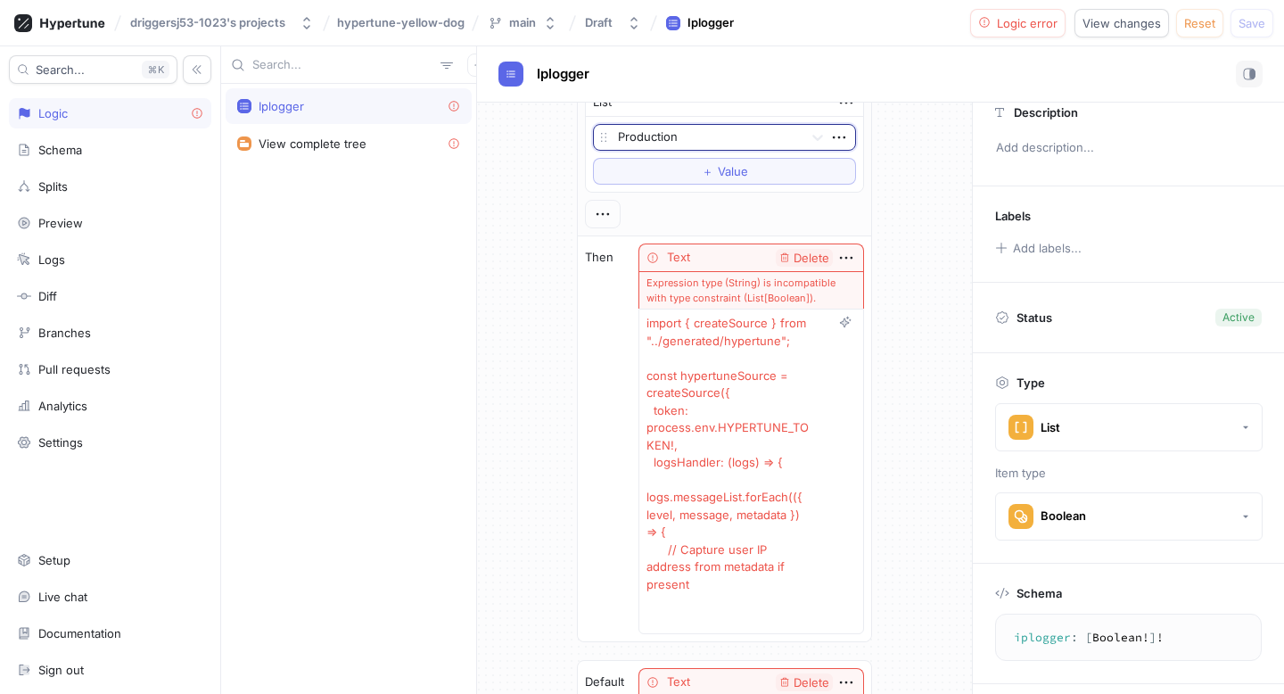
scroll to position [127, 0]
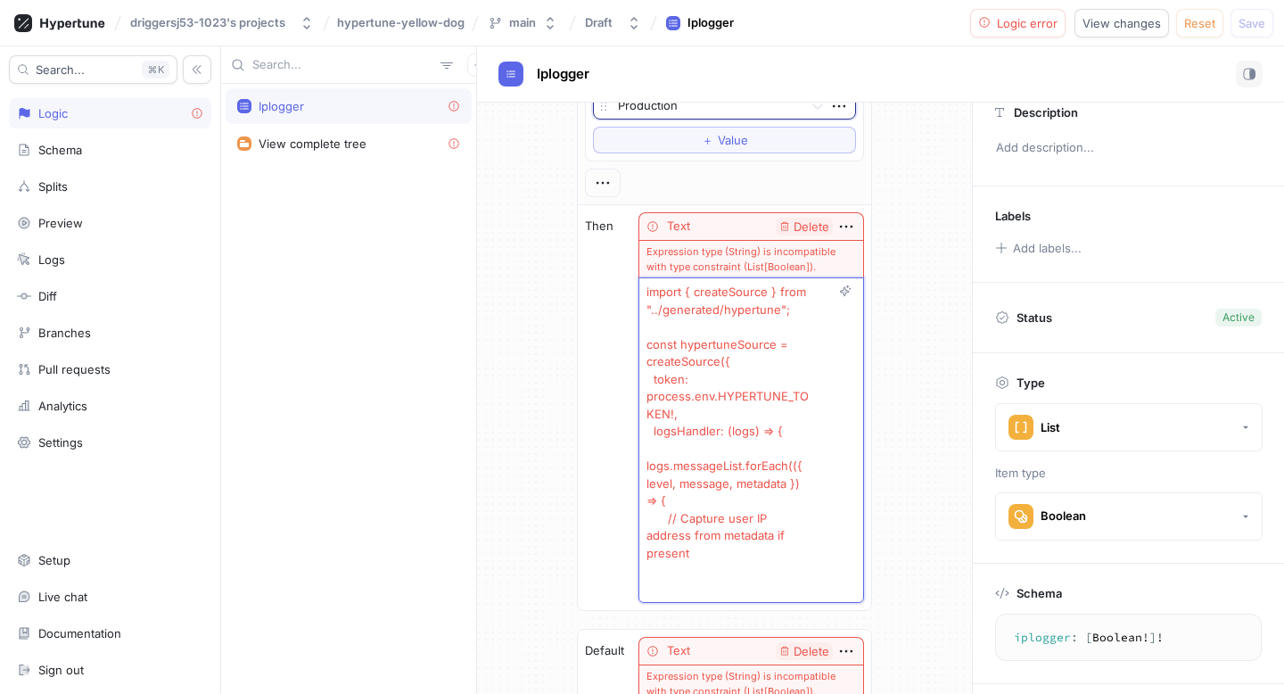
click at [674, 341] on textarea "import { createSource } from "../generated/hypertune"; const hypertuneSource = …" at bounding box center [751, 439] width 226 height 325
paste textarea
type textarea "x"
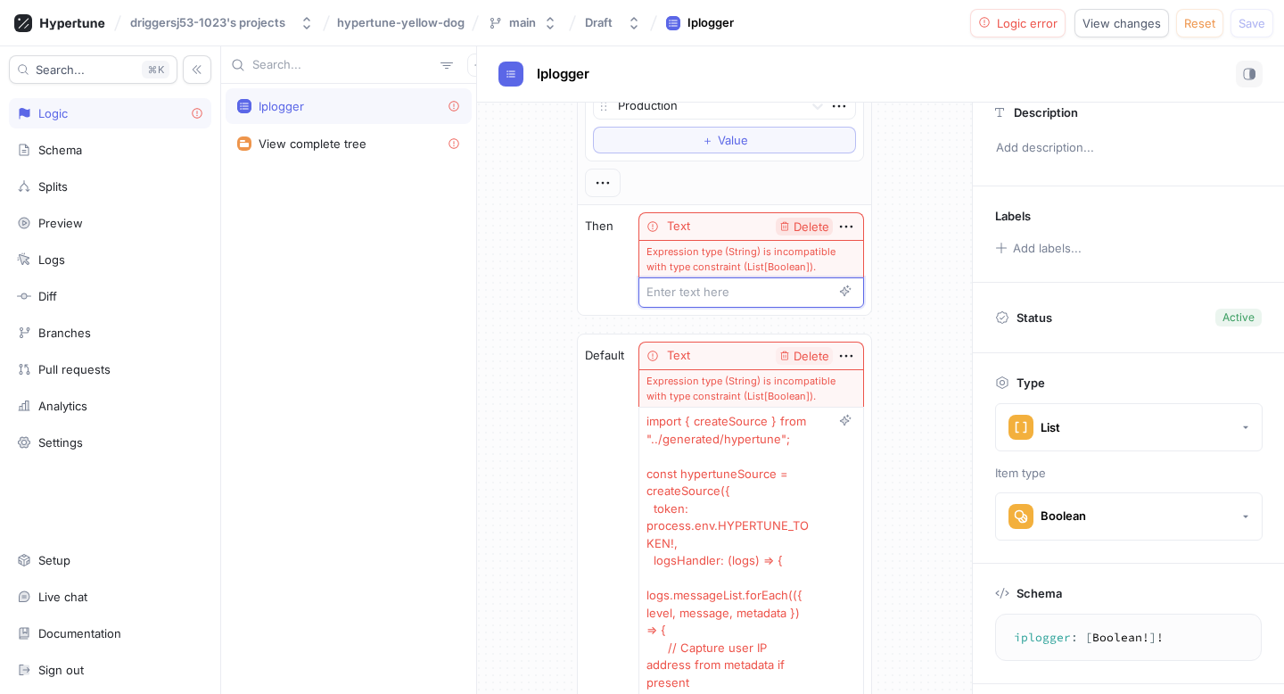
click at [808, 230] on span "Delete" at bounding box center [811, 227] width 36 height 12
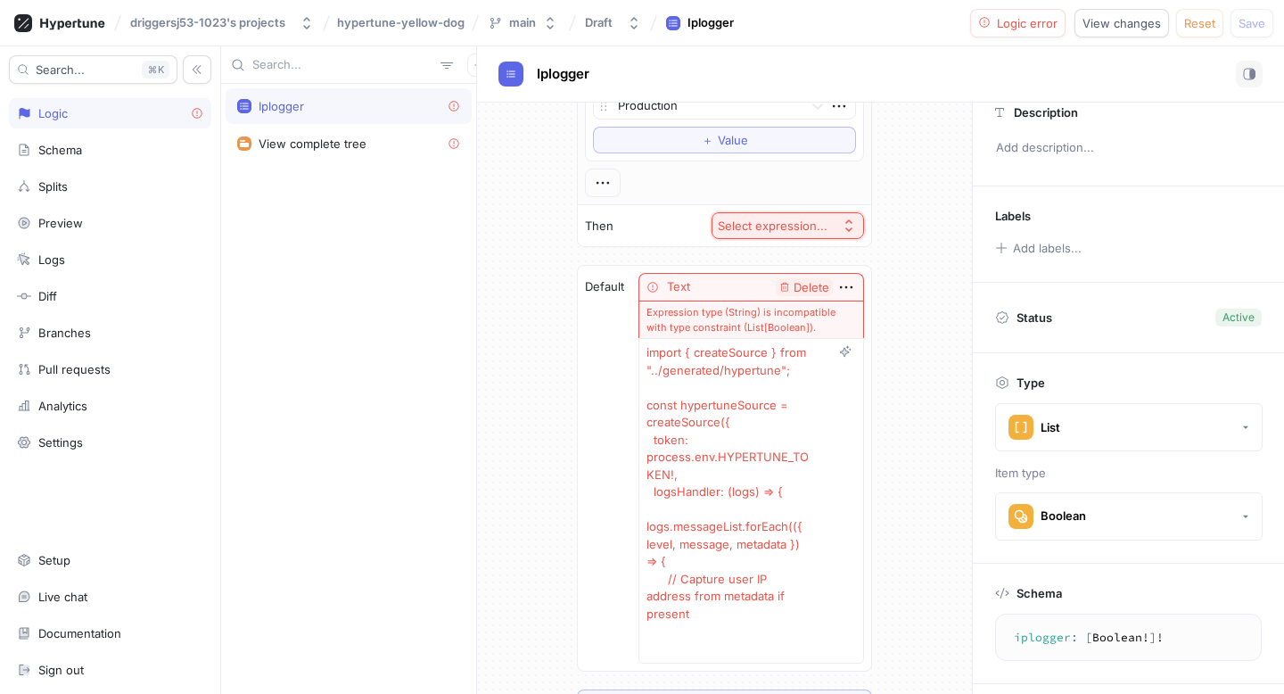
click at [789, 221] on div "Select expression..." at bounding box center [773, 225] width 110 height 15
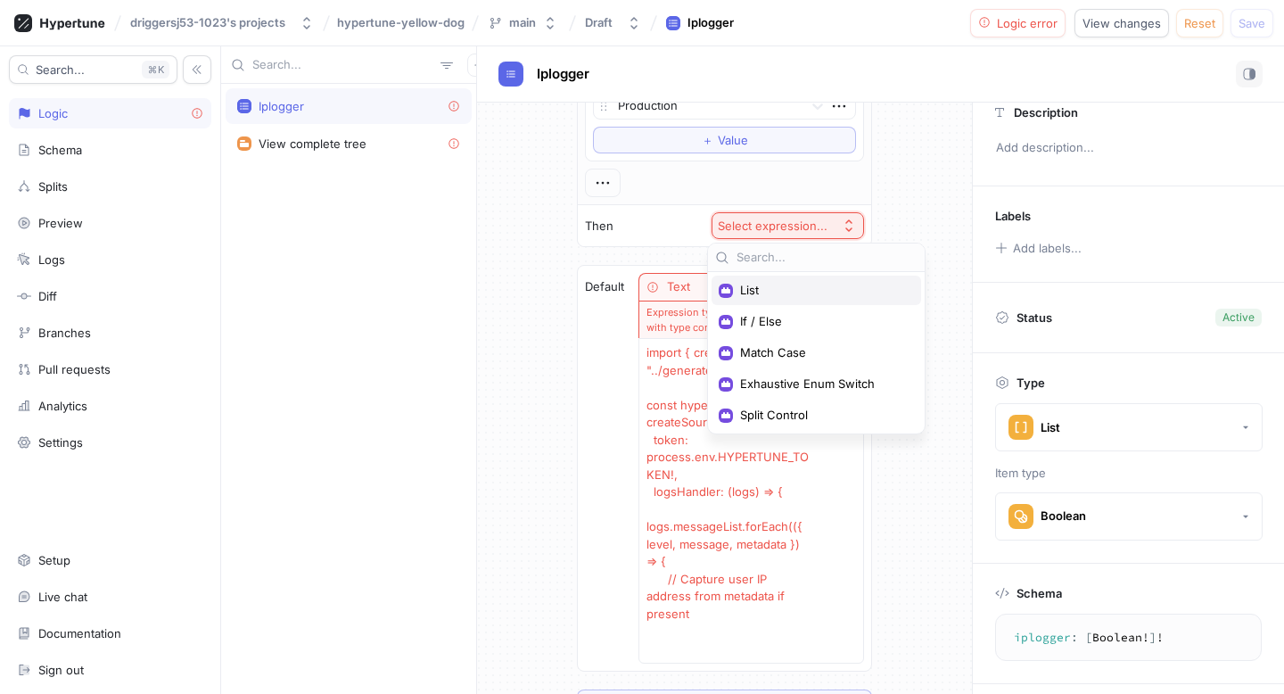
click at [756, 276] on div "List" at bounding box center [815, 289] width 209 height 29
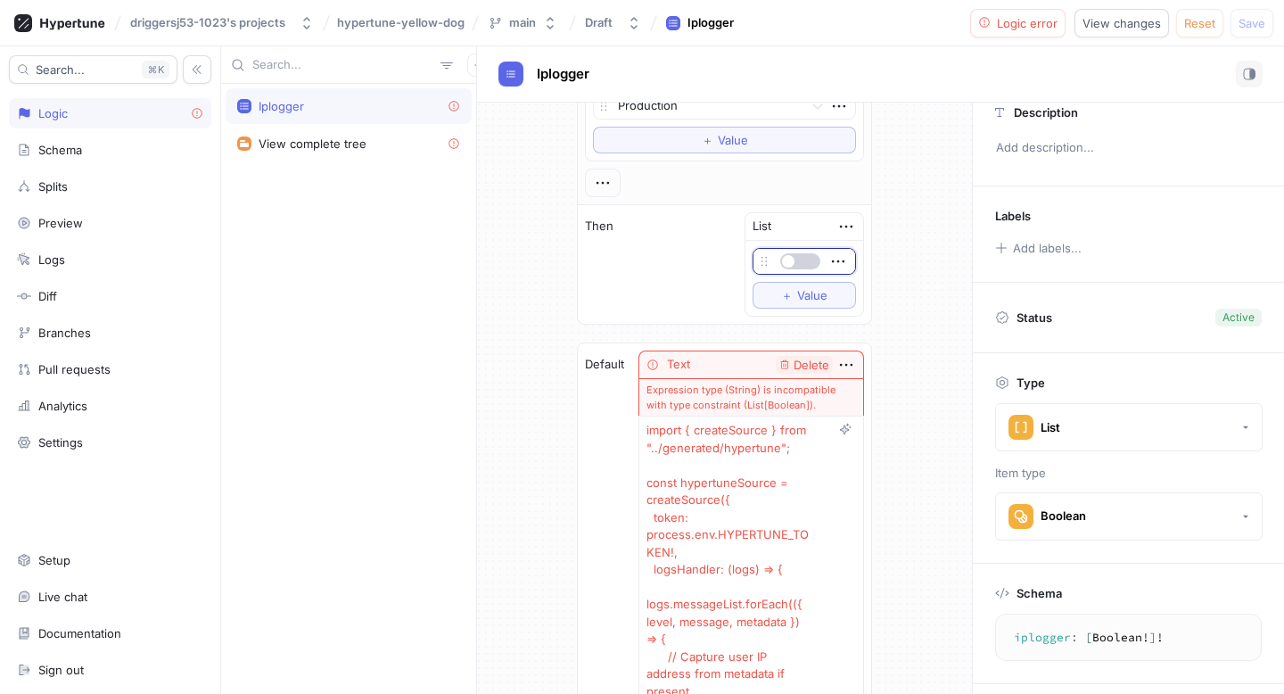
click at [785, 262] on span "button" at bounding box center [788, 261] width 12 height 12
click at [804, 283] on button "＋ Value" at bounding box center [803, 295] width 103 height 27
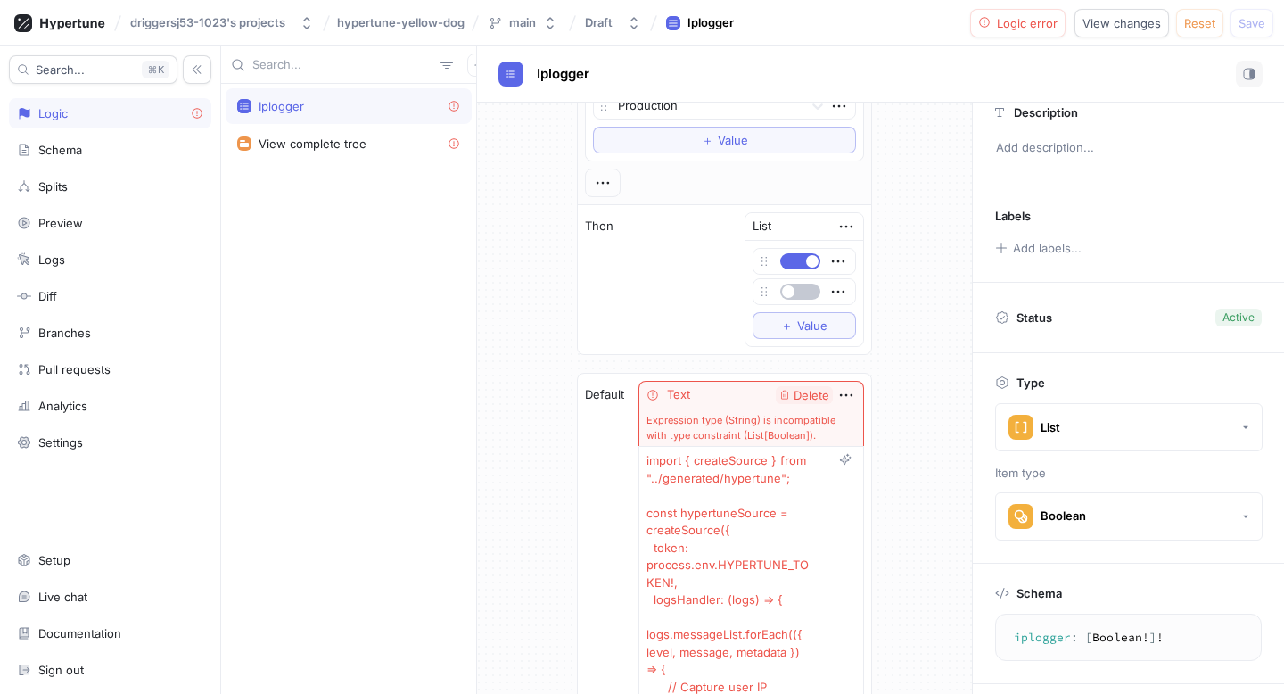
click at [779, 300] on div at bounding box center [804, 291] width 102 height 25
click at [833, 294] on icon "button" at bounding box center [838, 292] width 20 height 20
click at [833, 259] on div "To pick up a draggable item, press the space bar. While dragging, use the arrow…" at bounding box center [803, 276] width 103 height 57
click at [833, 259] on icon "button" at bounding box center [838, 261] width 20 height 20
click at [870, 352] on p "Set permissions" at bounding box center [894, 354] width 88 height 18
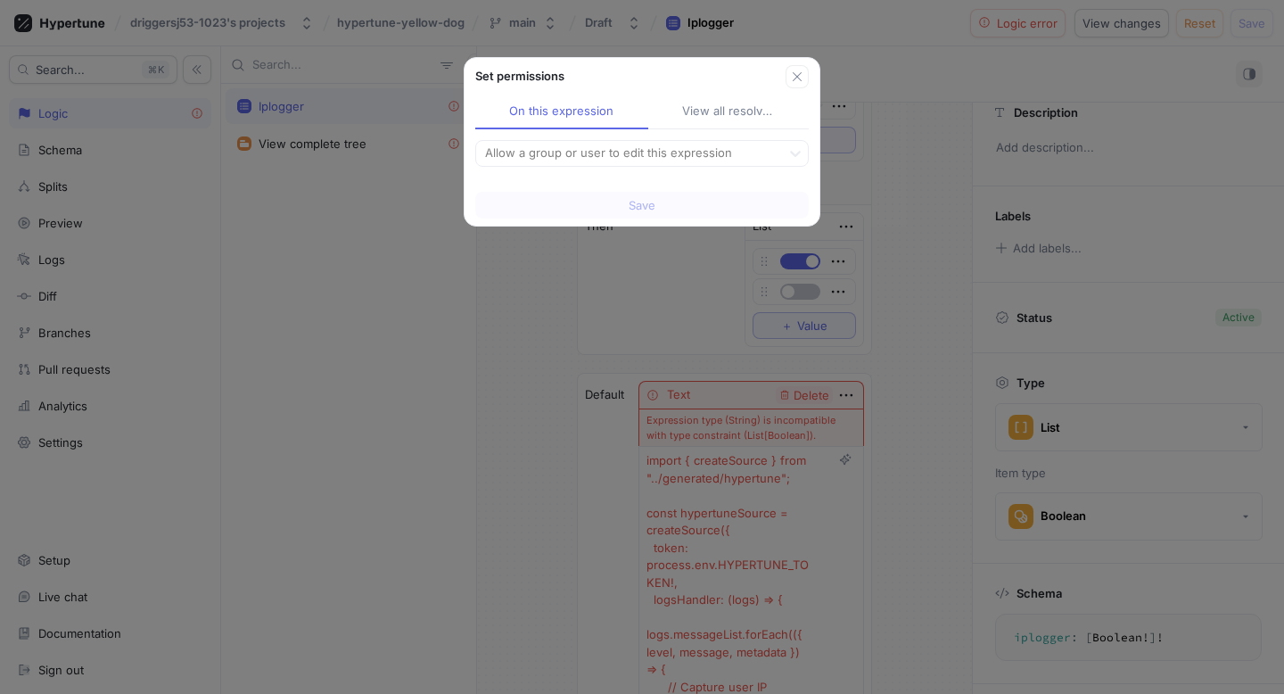
click at [726, 136] on div "On this expression View all resolved Allow a group or user to edit this express…" at bounding box center [641, 136] width 355 height 96
click at [716, 145] on div at bounding box center [628, 153] width 291 height 21
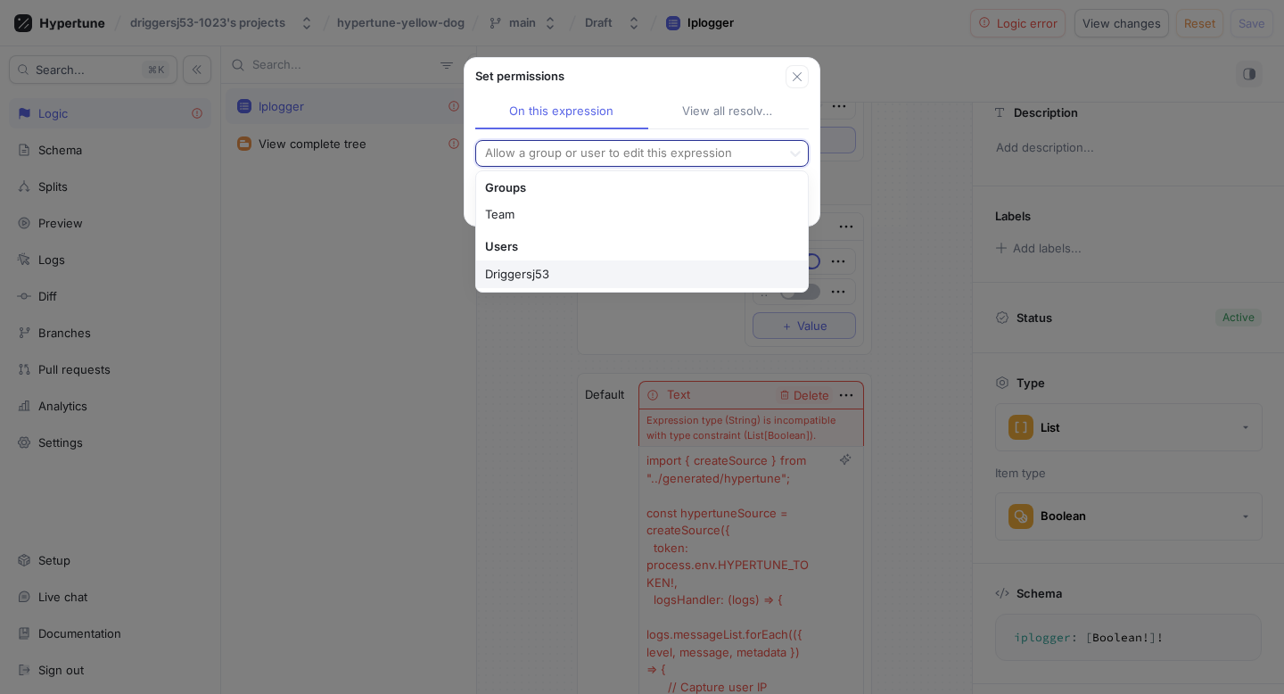
click at [534, 275] on div "Driggersj53" at bounding box center [642, 274] width 332 height 29
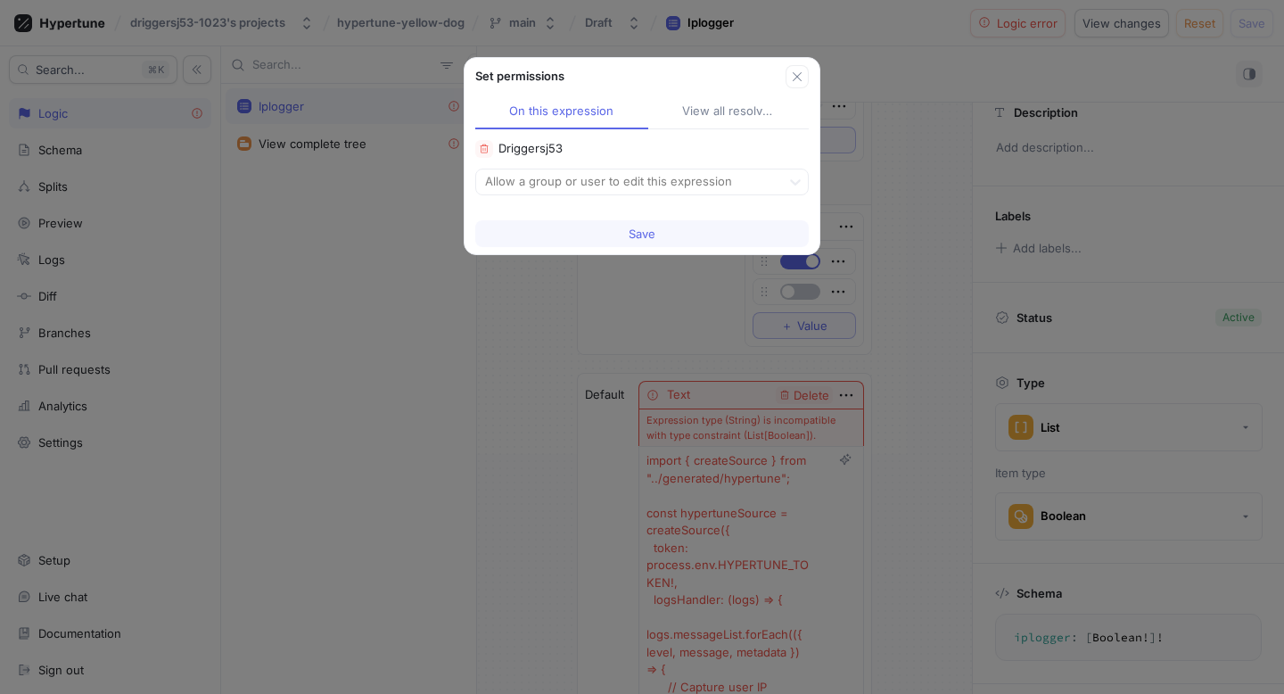
click at [682, 107] on div "View all resolved" at bounding box center [728, 112] width 93 height 18
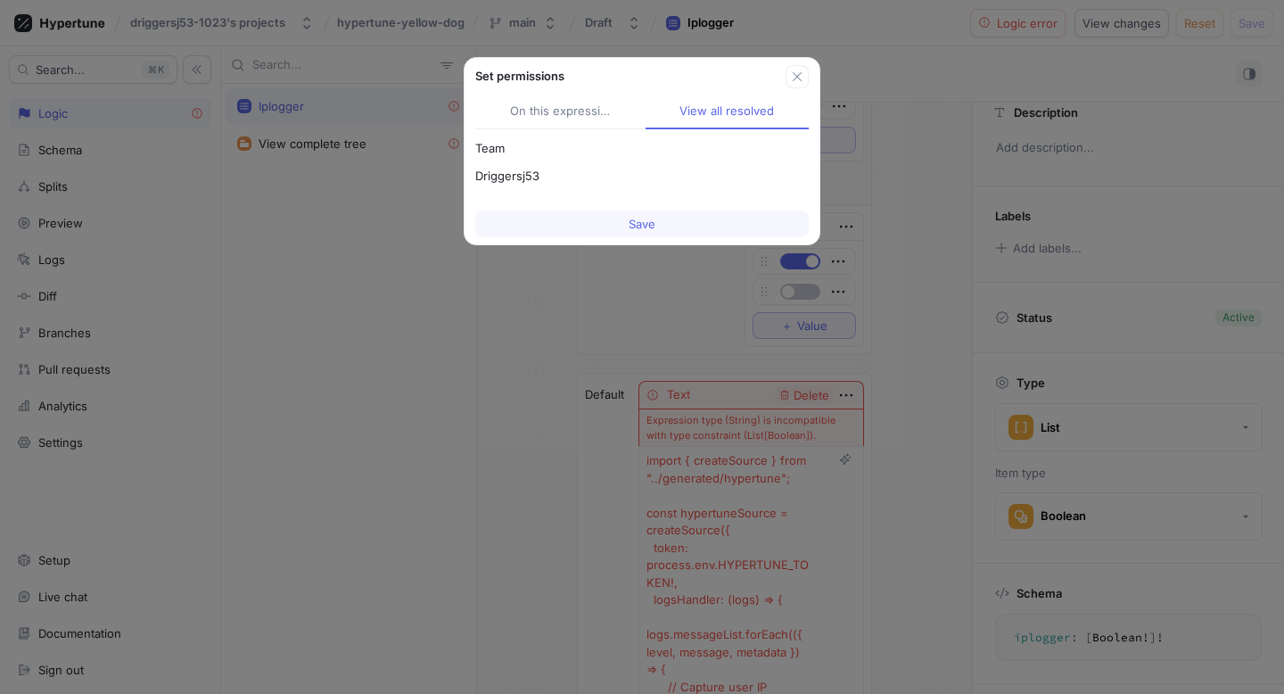
click at [541, 127] on button "On this expression" at bounding box center [560, 112] width 170 height 34
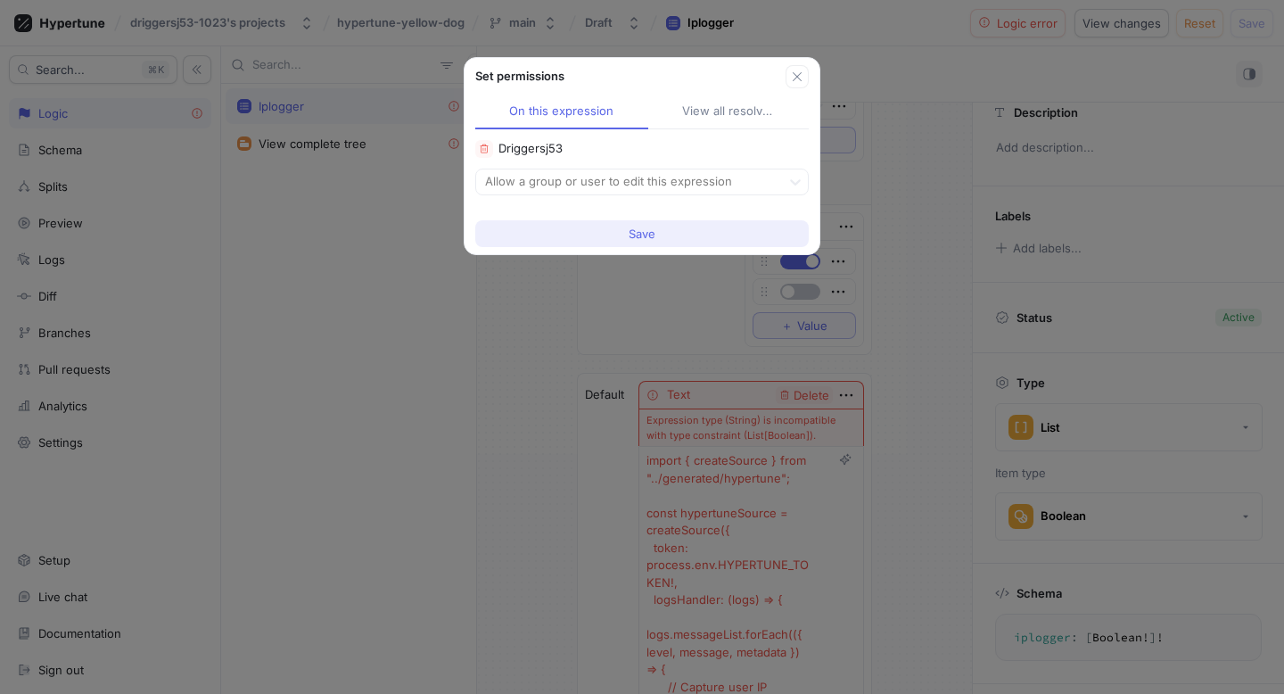
click at [704, 237] on button "Save" at bounding box center [641, 233] width 333 height 27
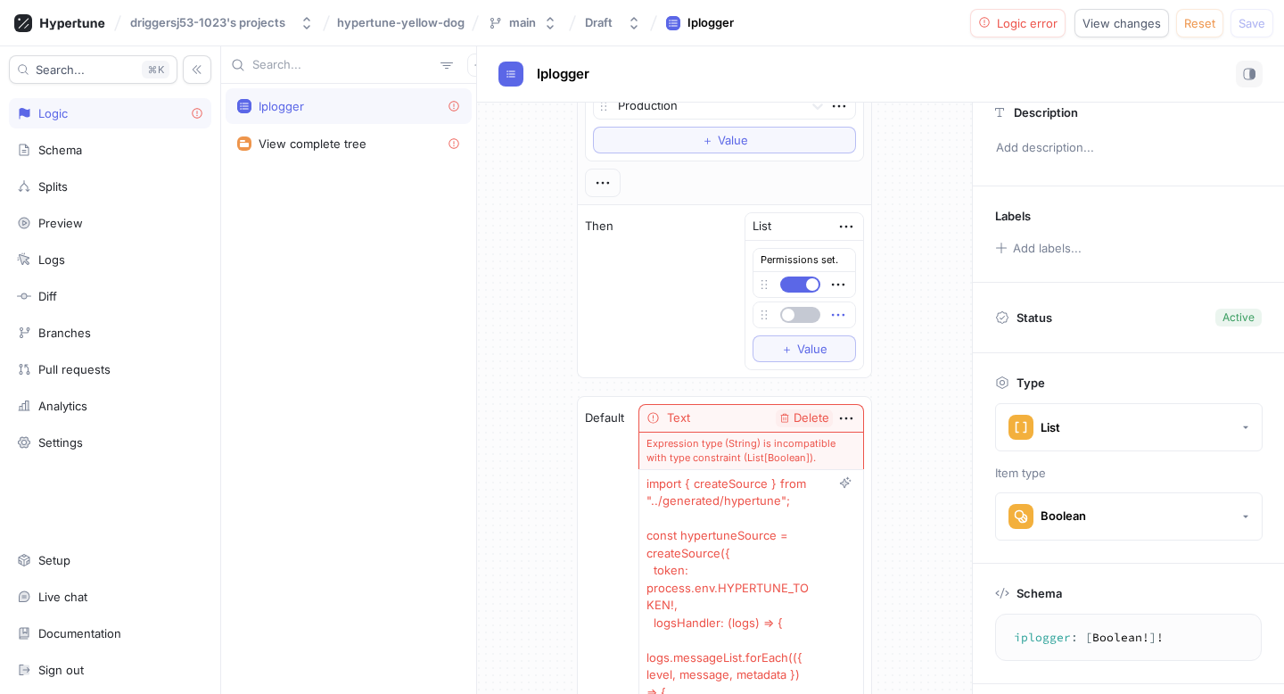
click at [839, 308] on icon "button" at bounding box center [838, 315] width 20 height 20
click at [858, 334] on div "Delete" at bounding box center [903, 348] width 152 height 30
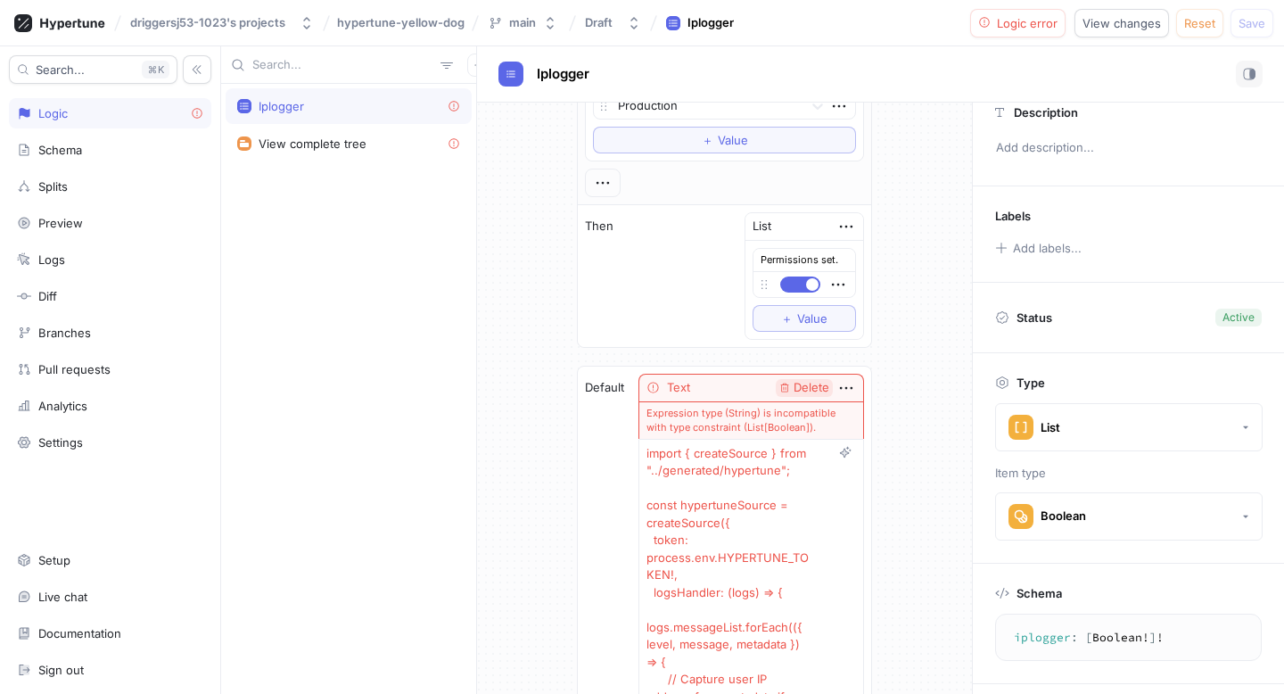
click at [793, 382] on span "Delete" at bounding box center [811, 388] width 36 height 12
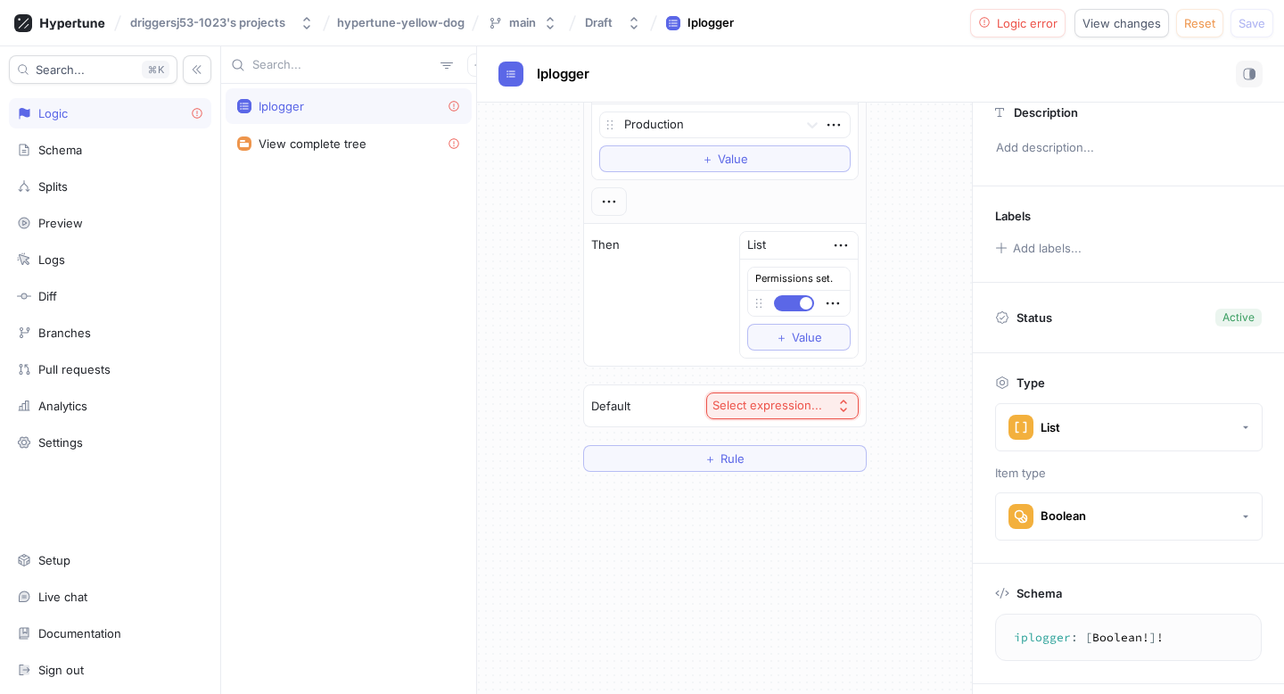
click at [774, 399] on div "Select expression..." at bounding box center [767, 405] width 110 height 15
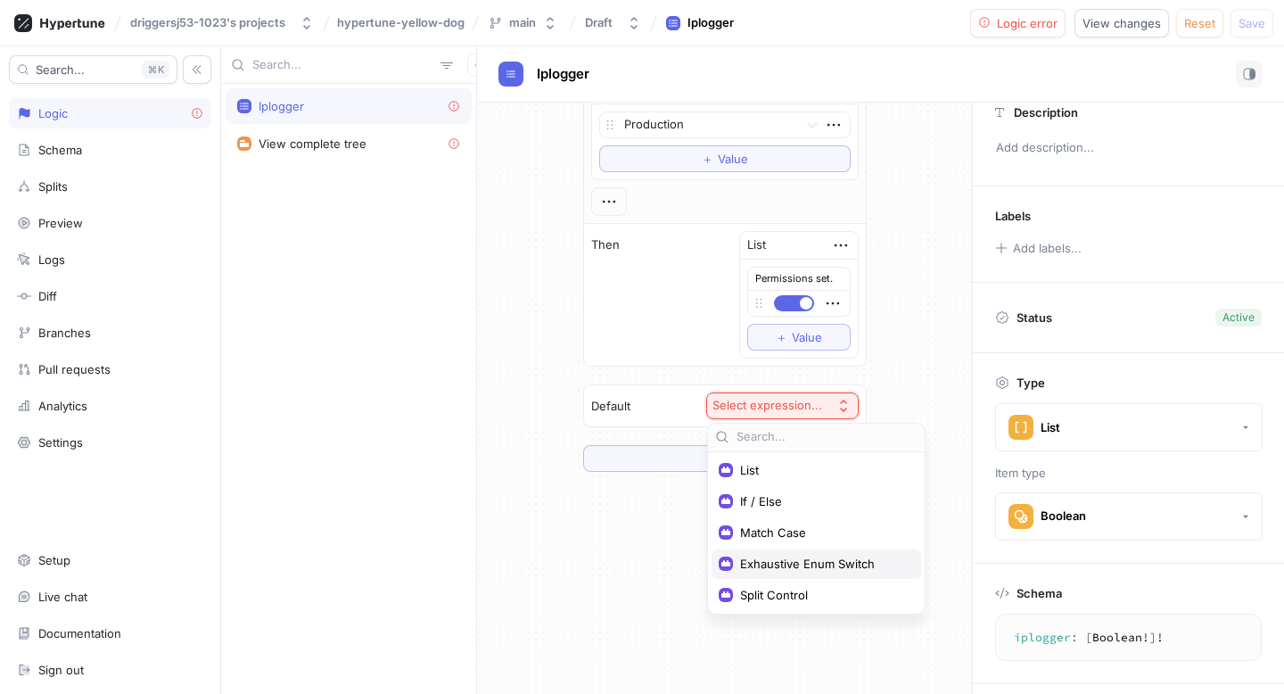
click at [771, 554] on div "Exhaustive Enum Switch" at bounding box center [815, 563] width 209 height 29
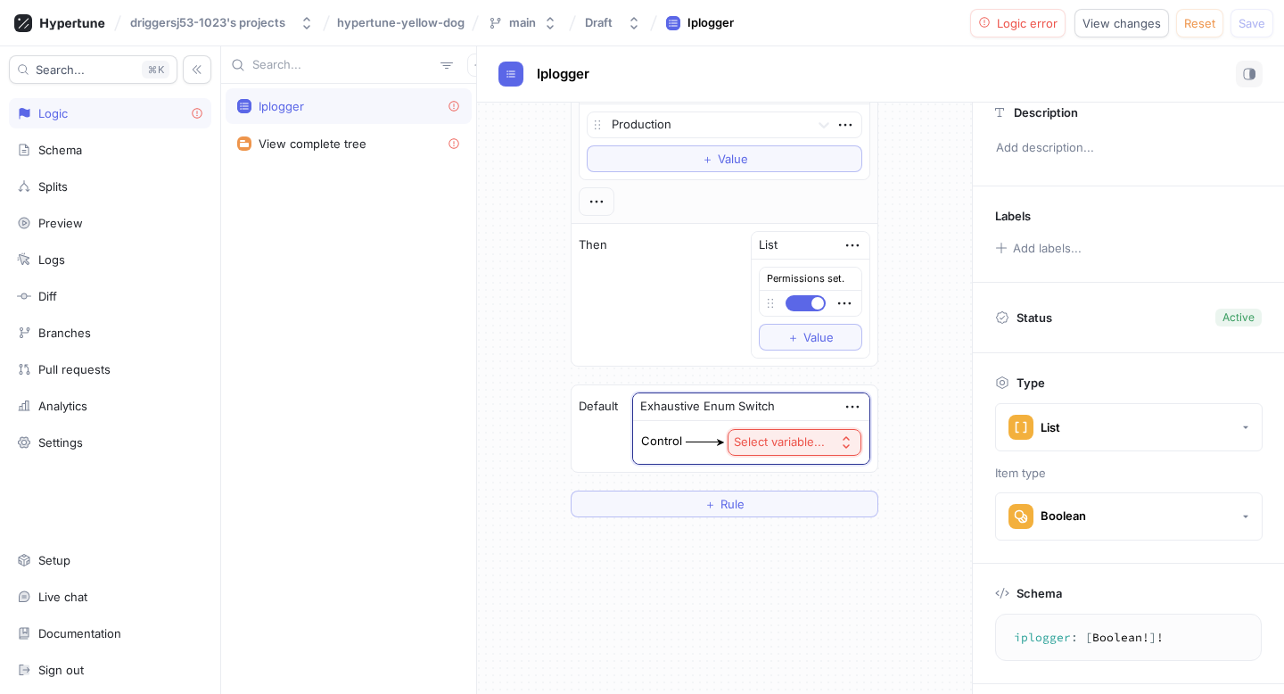
click at [801, 443] on div "Select variable..." at bounding box center [779, 441] width 91 height 15
click at [787, 505] on span "Context > Environment" at bounding box center [842, 506] width 165 height 15
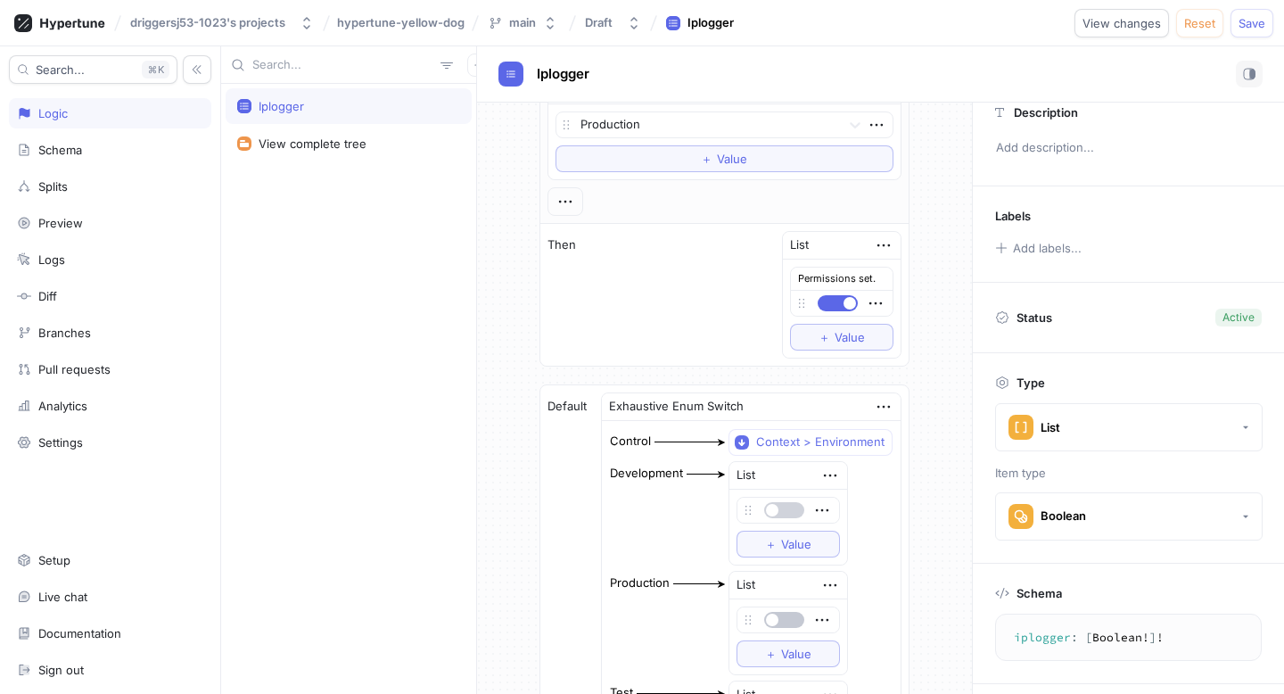
click at [777, 510] on span "button" at bounding box center [772, 510] width 12 height 12
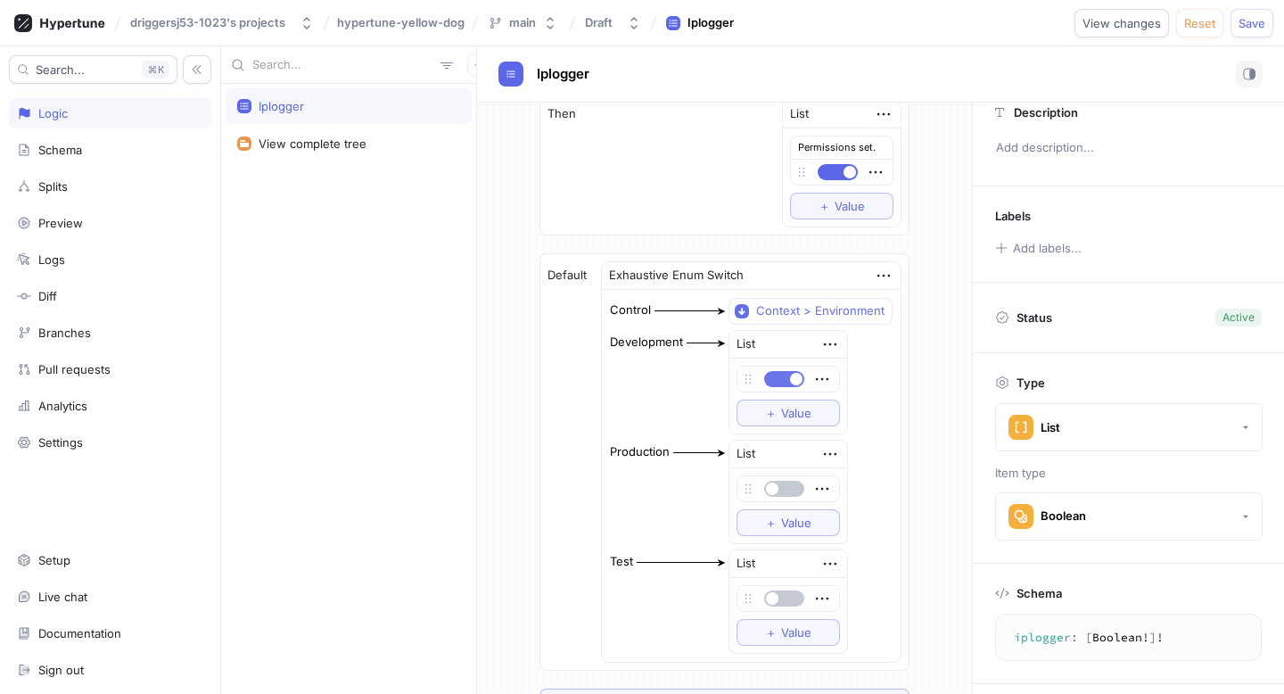
scroll to position [250, 0]
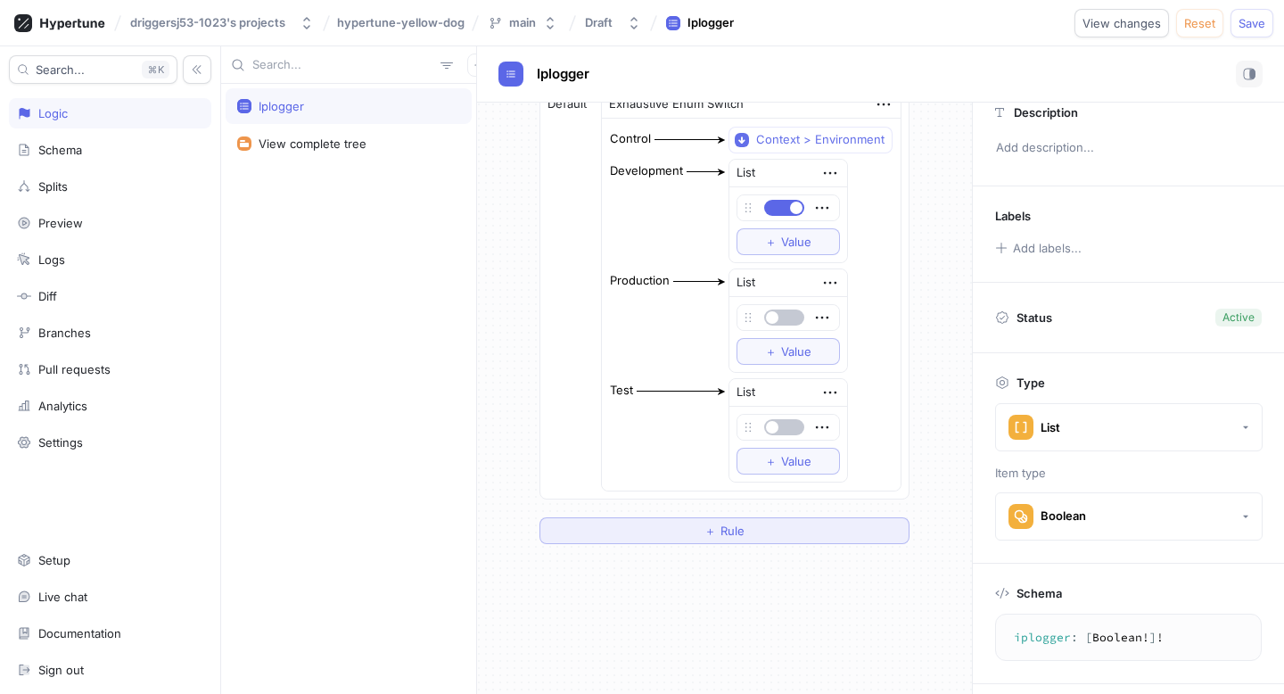
click at [726, 542] on button "＋ Rule" at bounding box center [724, 530] width 370 height 27
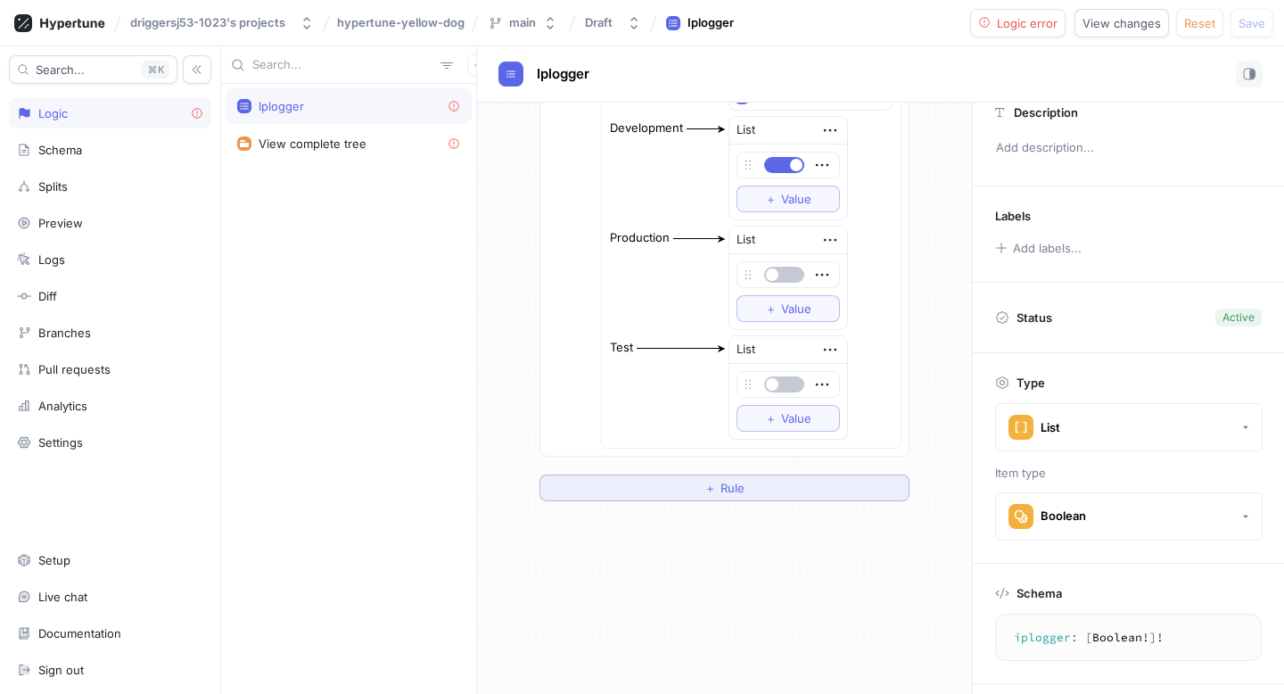
click at [762, 476] on button "＋ Rule" at bounding box center [724, 487] width 370 height 27
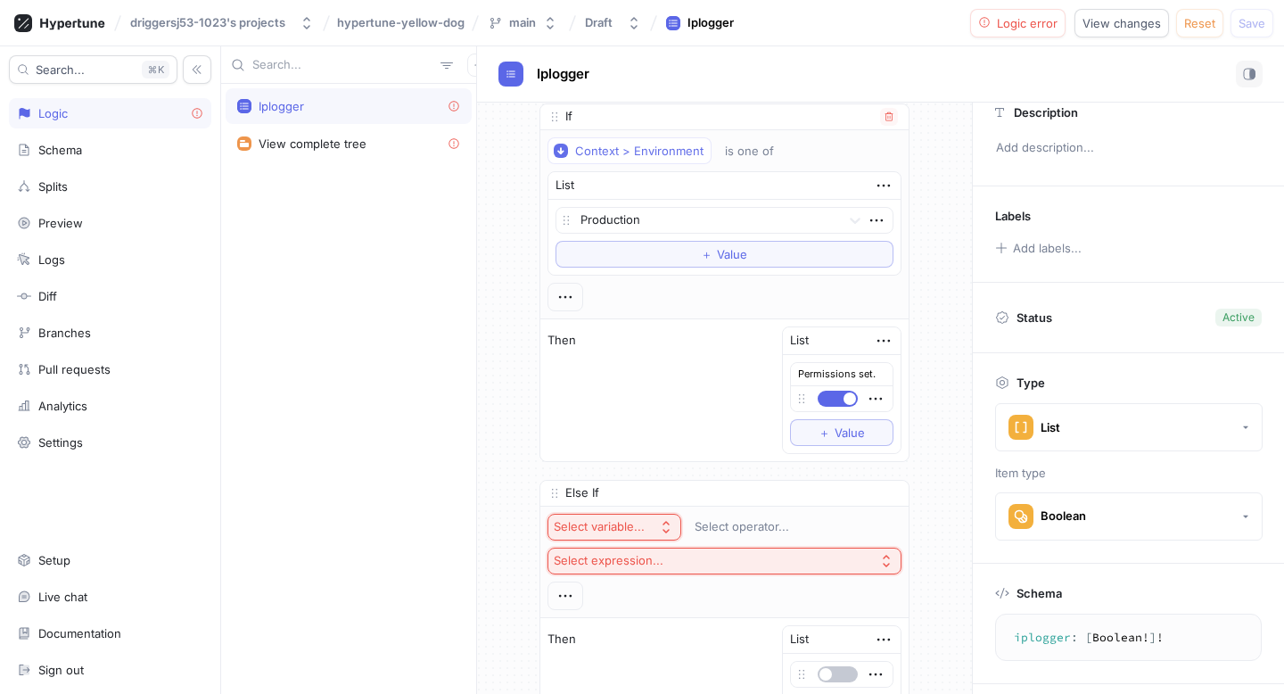
scroll to position [0, 0]
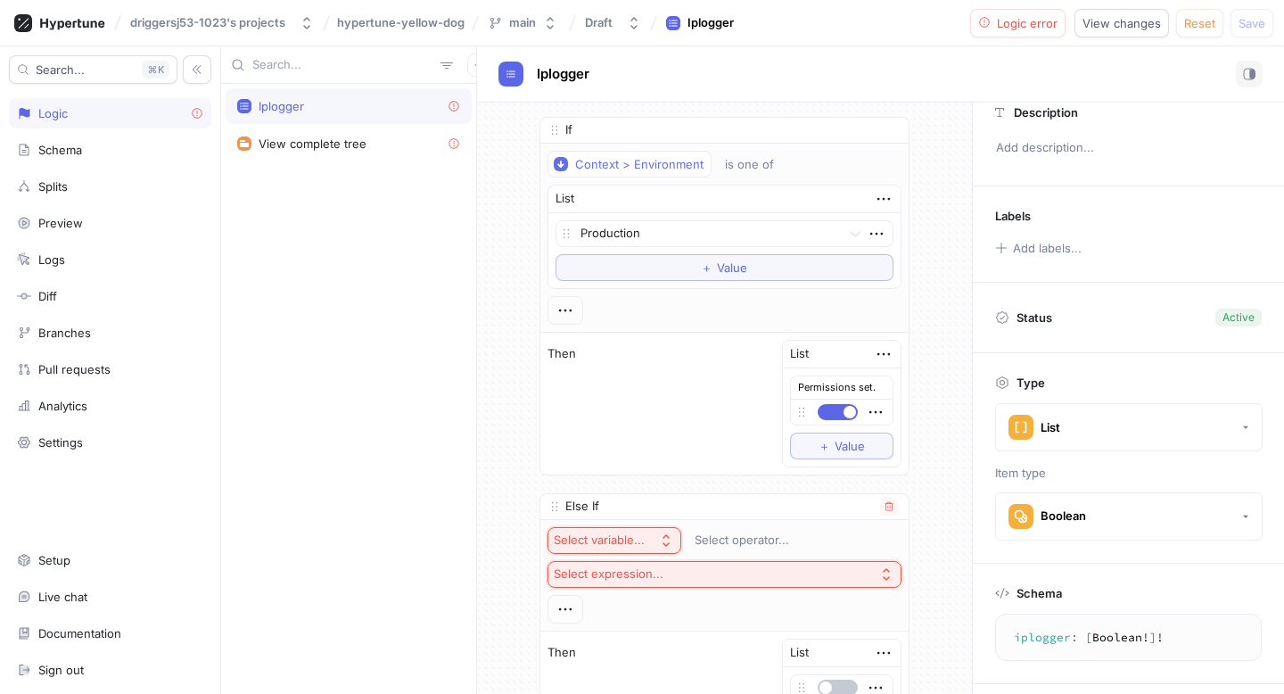
click at [604, 542] on div "Select variable..." at bounding box center [599, 539] width 91 height 15
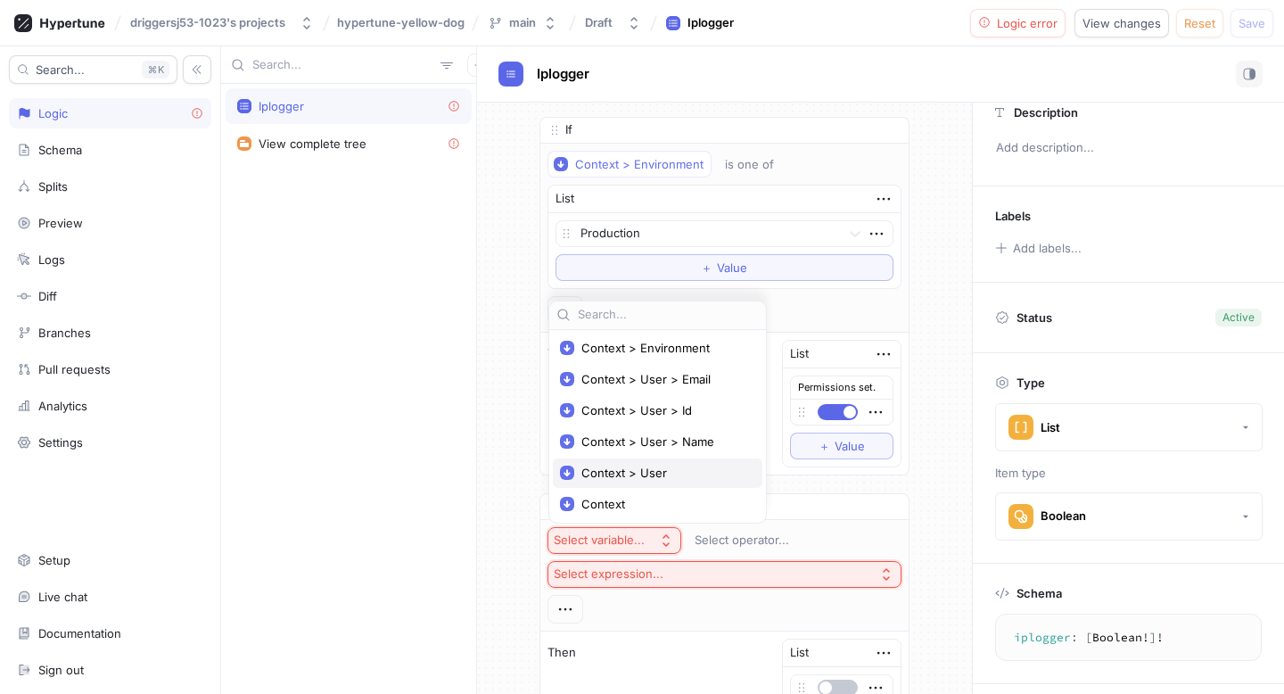
click at [623, 470] on span "Context > User" at bounding box center [663, 472] width 165 height 15
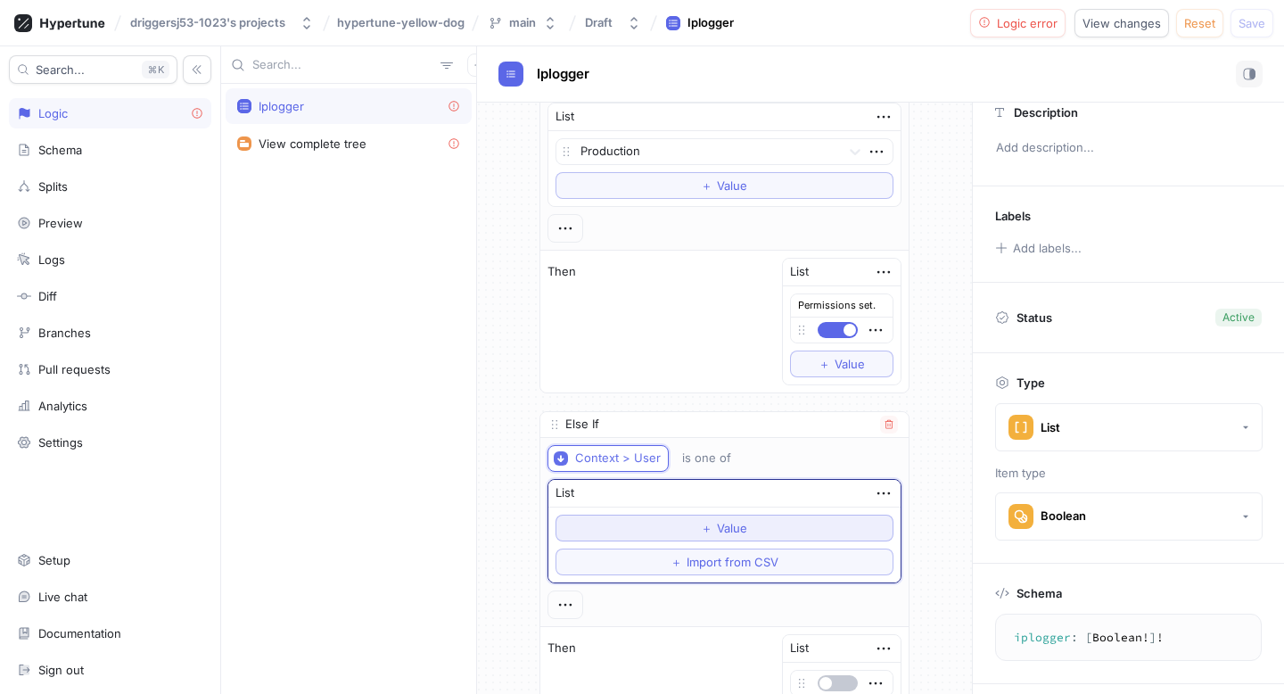
scroll to position [99, 0]
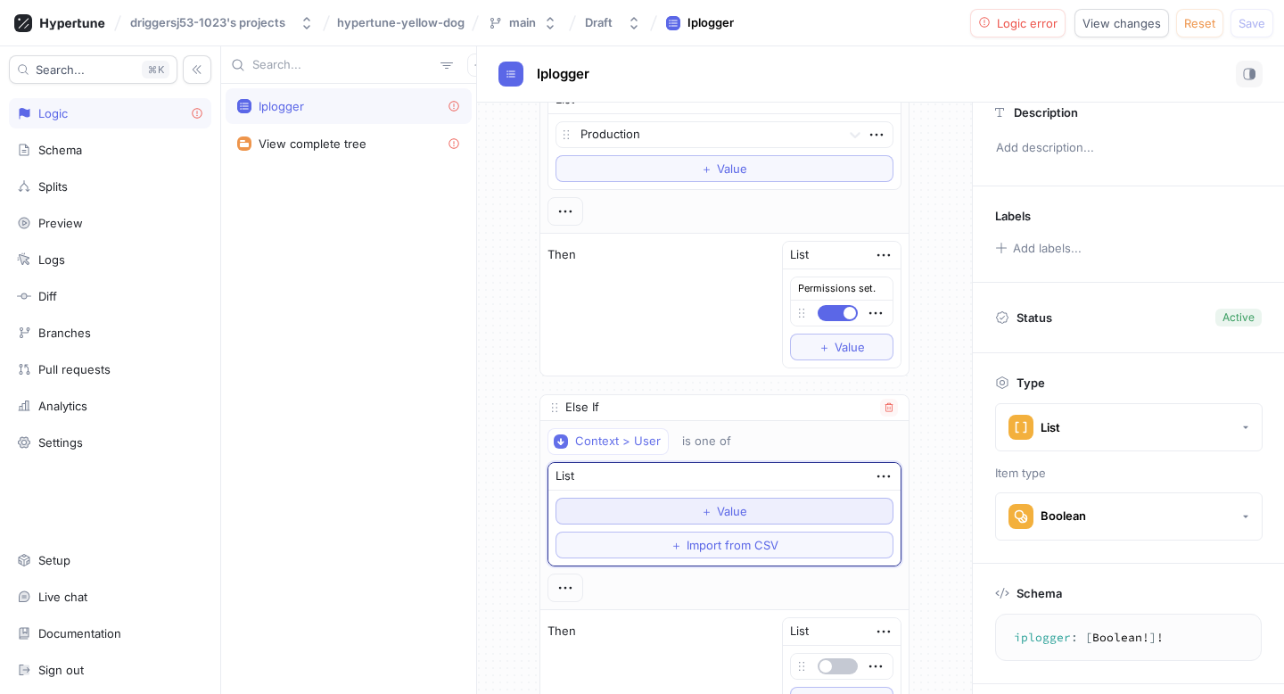
click at [660, 498] on button "＋ Value" at bounding box center [724, 510] width 338 height 27
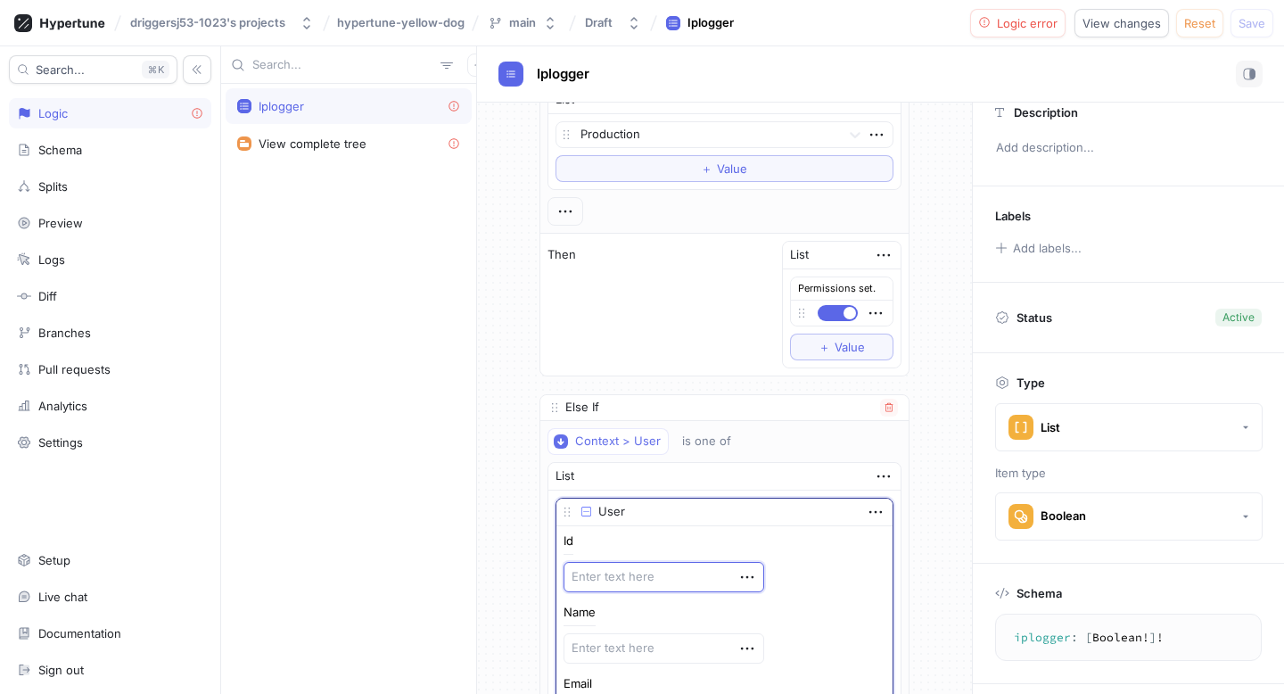
click at [614, 566] on textarea at bounding box center [663, 577] width 201 height 30
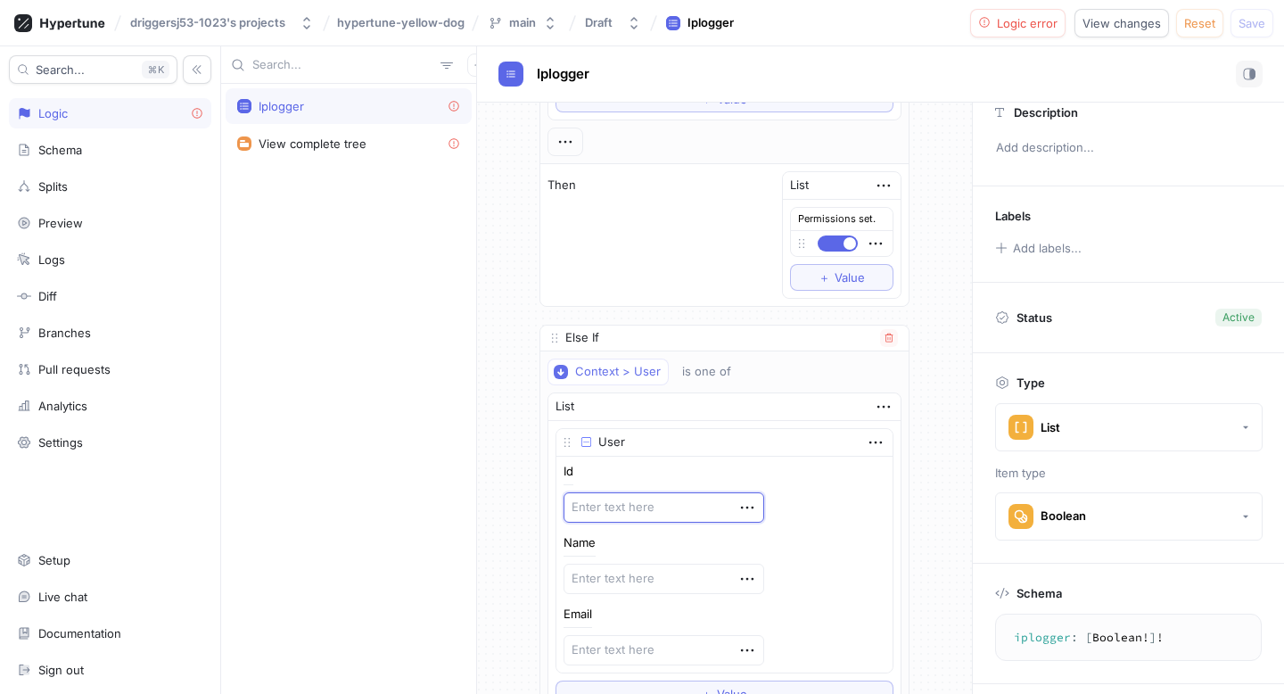
scroll to position [190, 0]
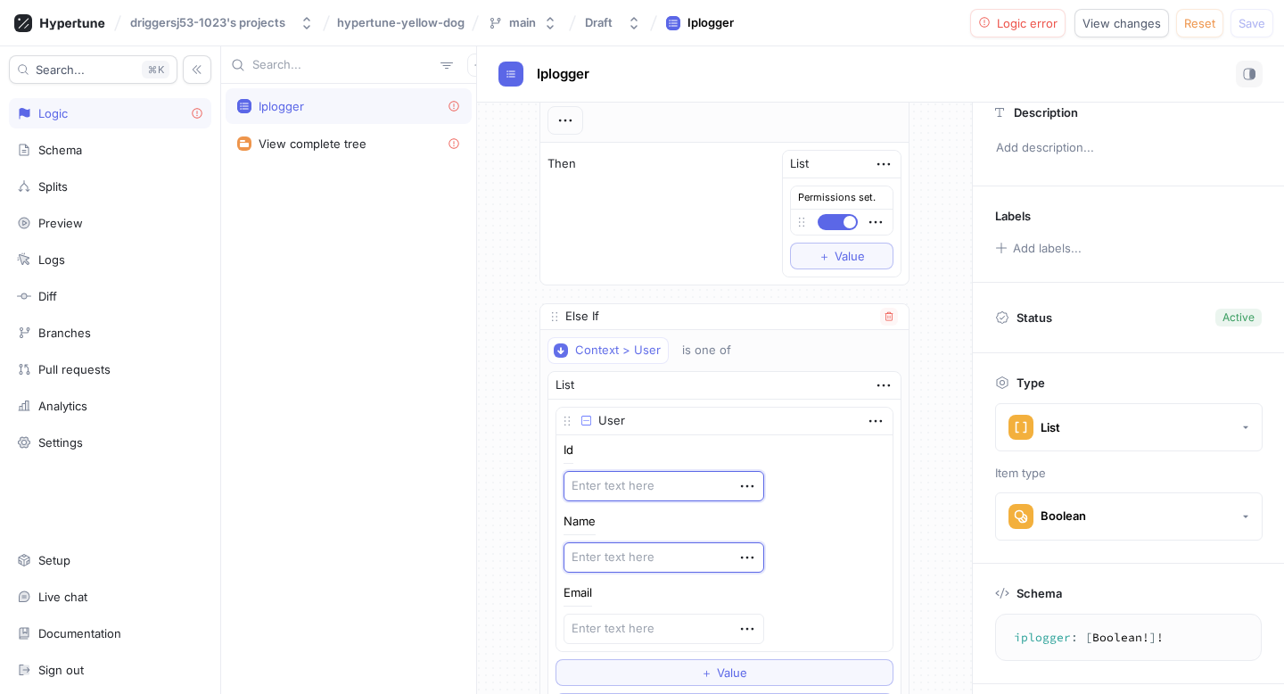
click at [617, 566] on textarea at bounding box center [663, 557] width 201 height 30
type textarea "x"
type textarea "D"
type textarea "x"
type textarea "DE"
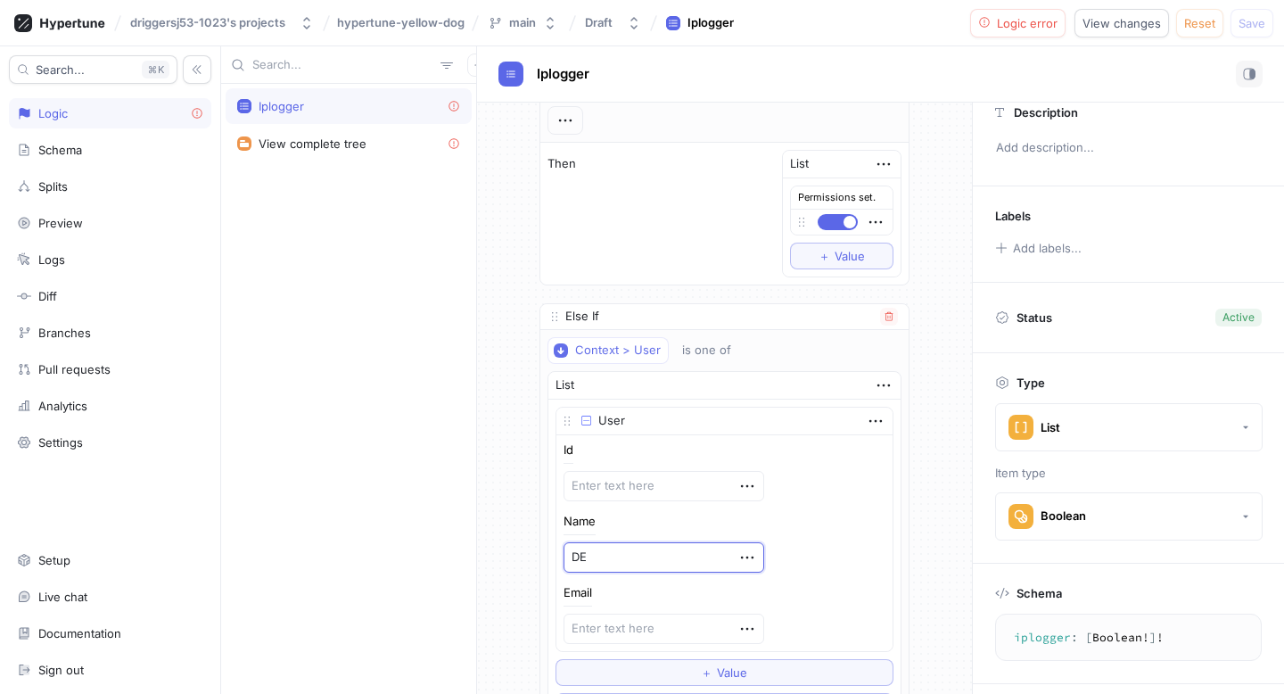
type textarea "x"
type textarea "DEV"
type textarea "x"
type textarea "DEVL"
type textarea "x"
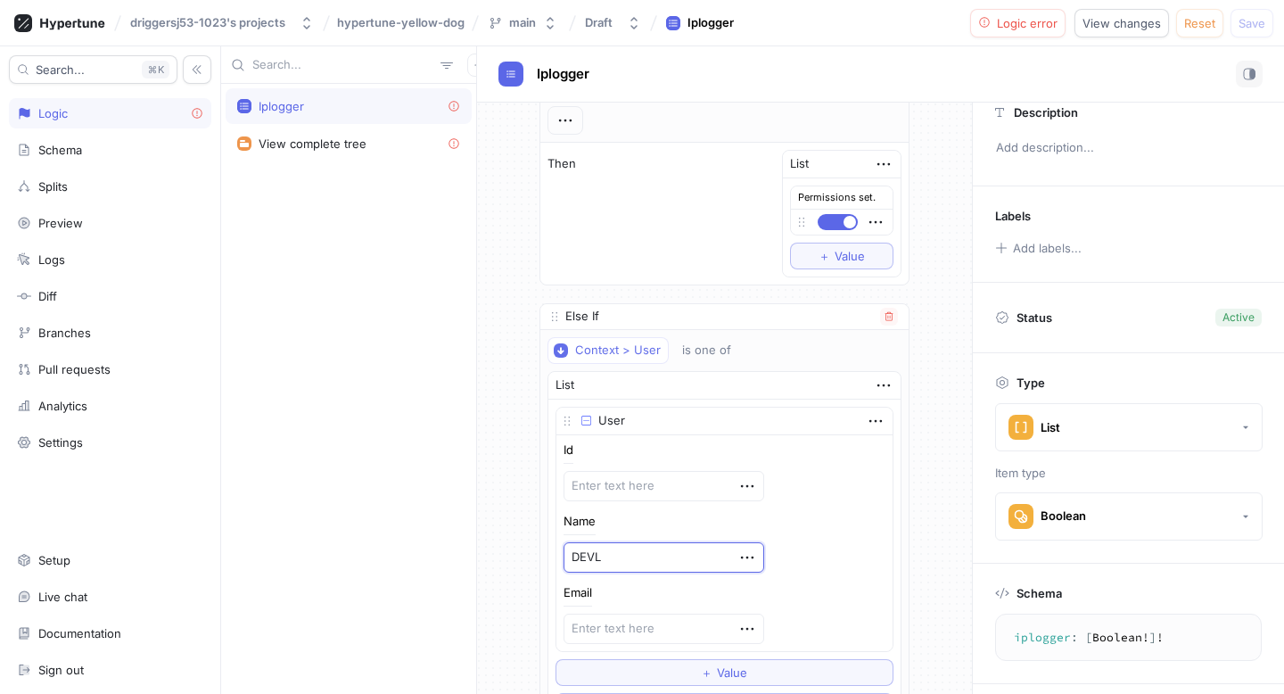
type textarea "DEVLO"
type textarea "x"
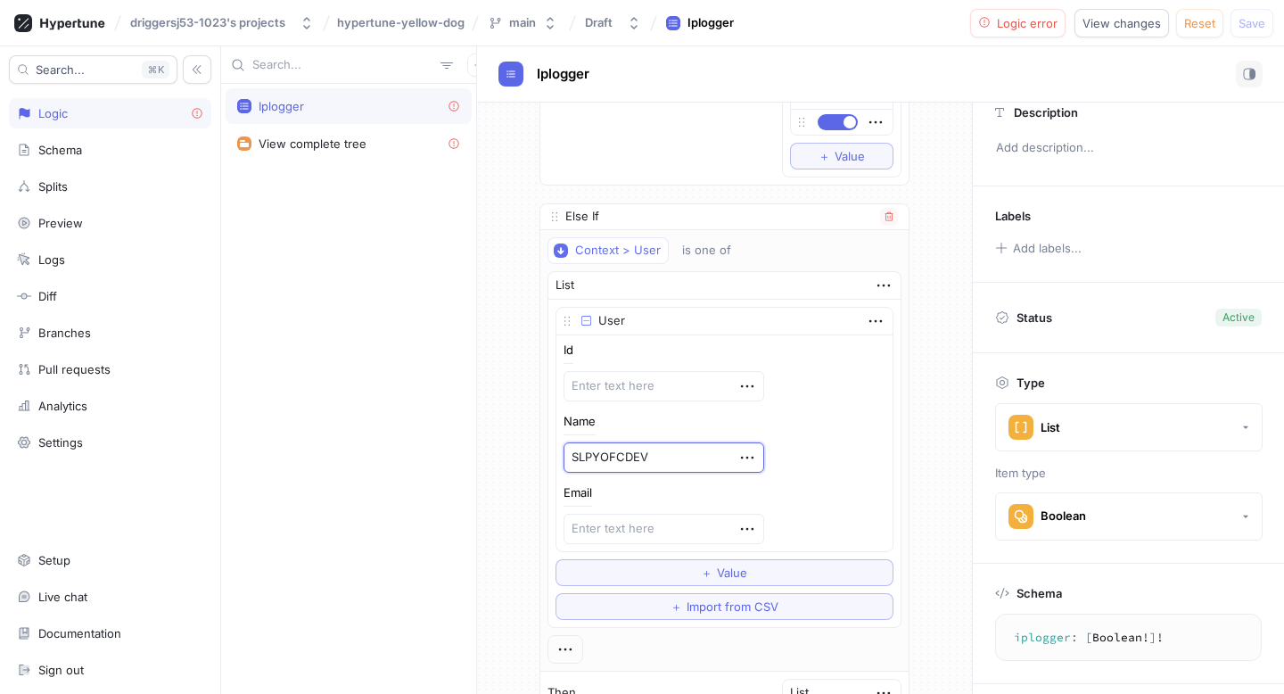
scroll to position [377, 0]
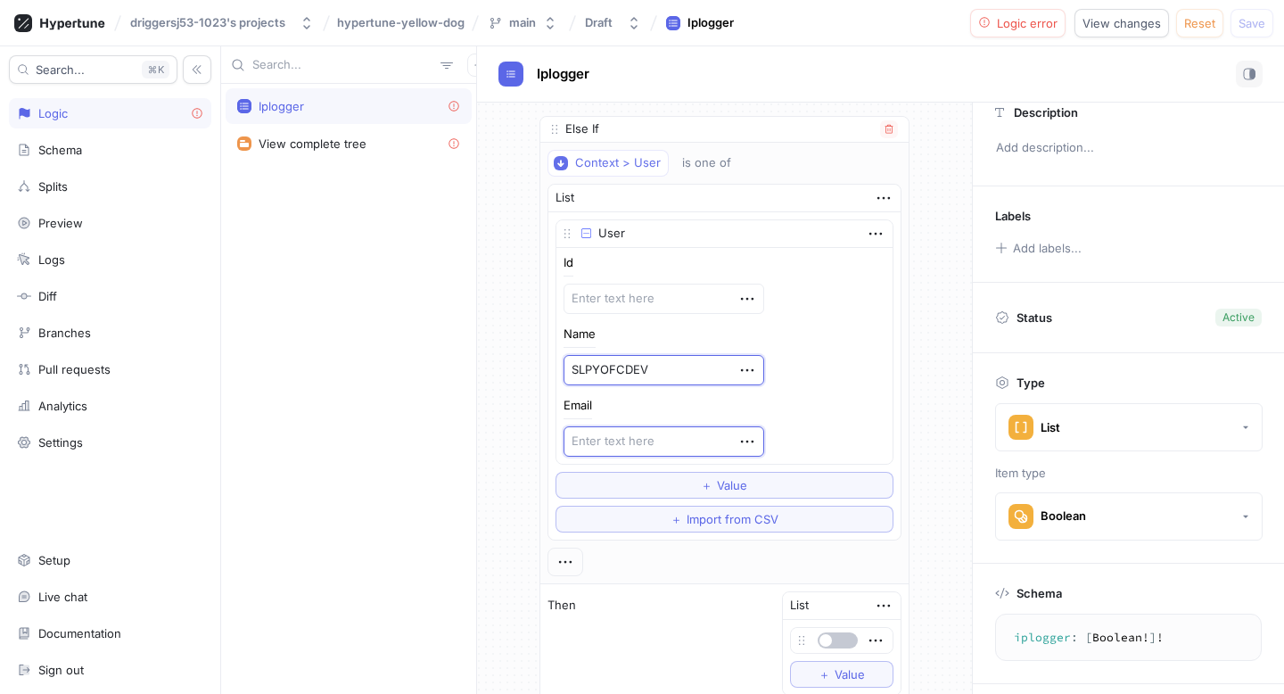
click at [642, 441] on textarea at bounding box center [663, 441] width 201 height 30
click at [737, 442] on icon "button" at bounding box center [747, 441] width 20 height 20
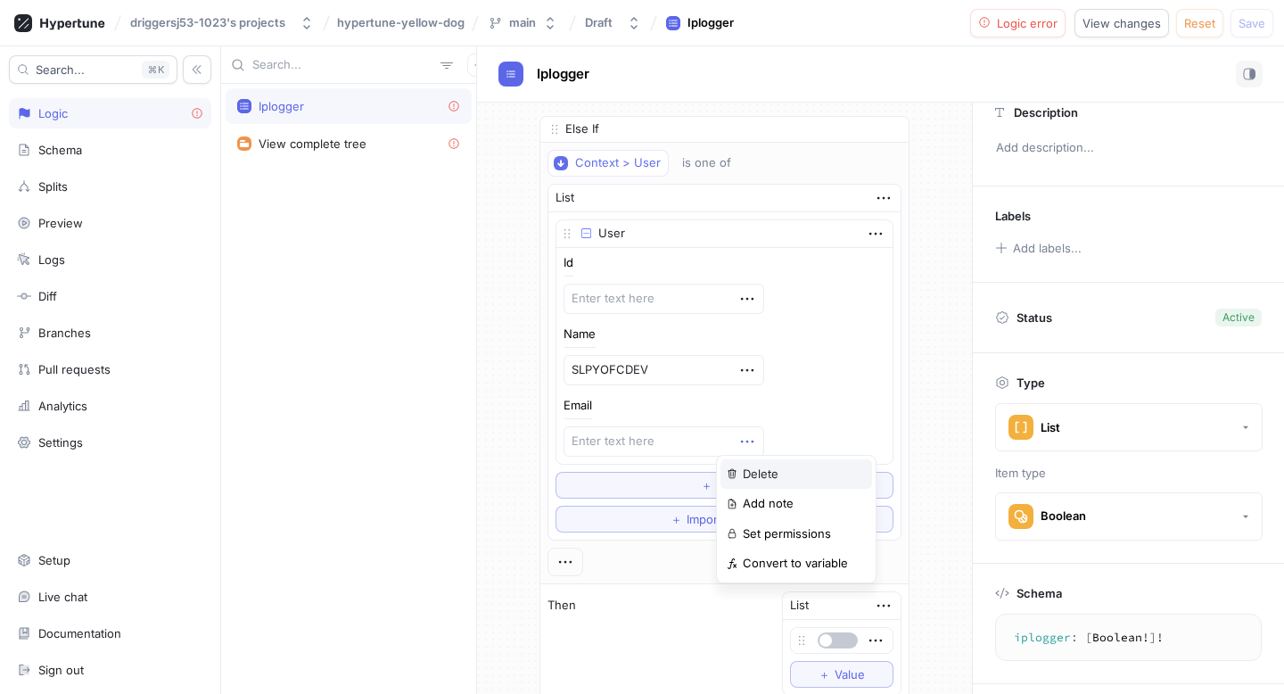
click at [752, 471] on p "Delete" at bounding box center [761, 474] width 36 height 18
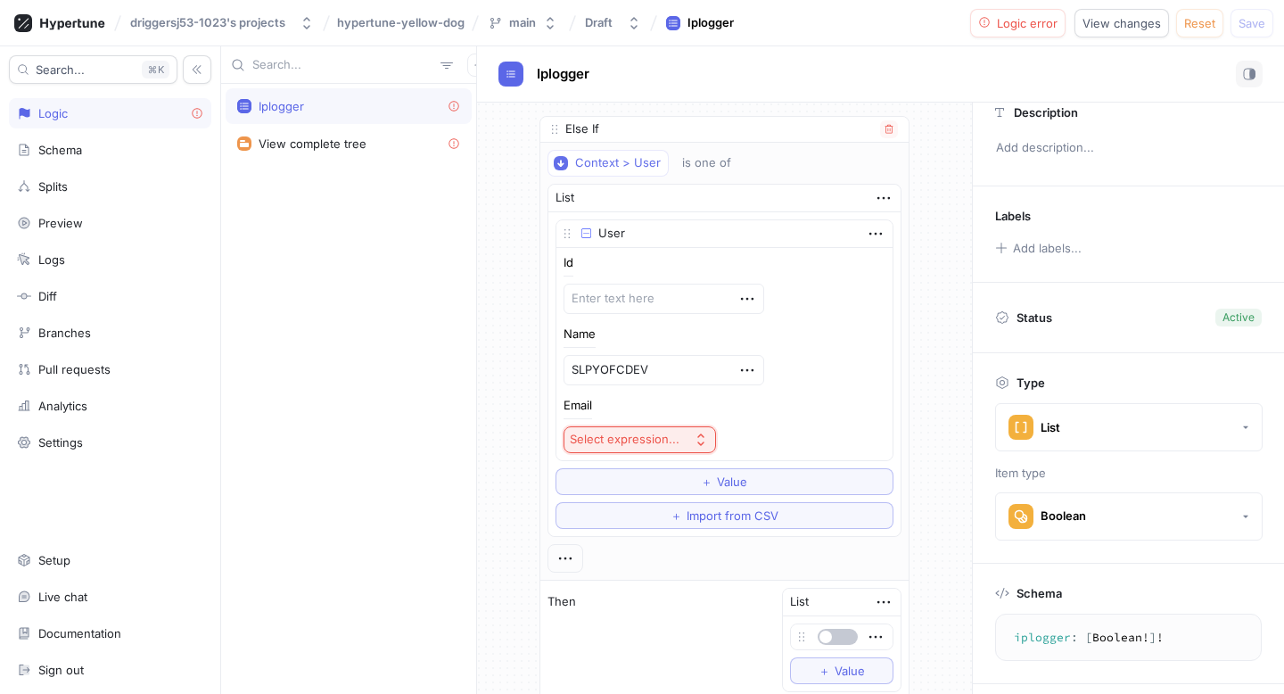
click at [694, 435] on icon "button" at bounding box center [701, 439] width 14 height 14
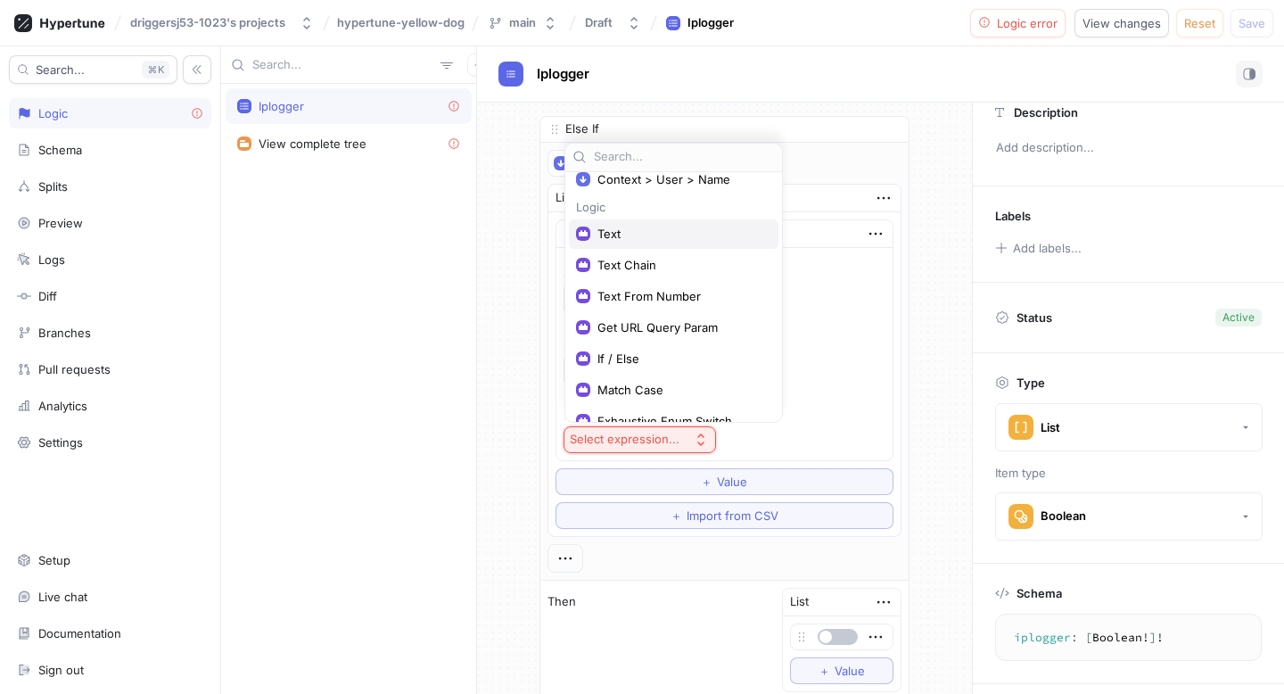
scroll to position [147, 0]
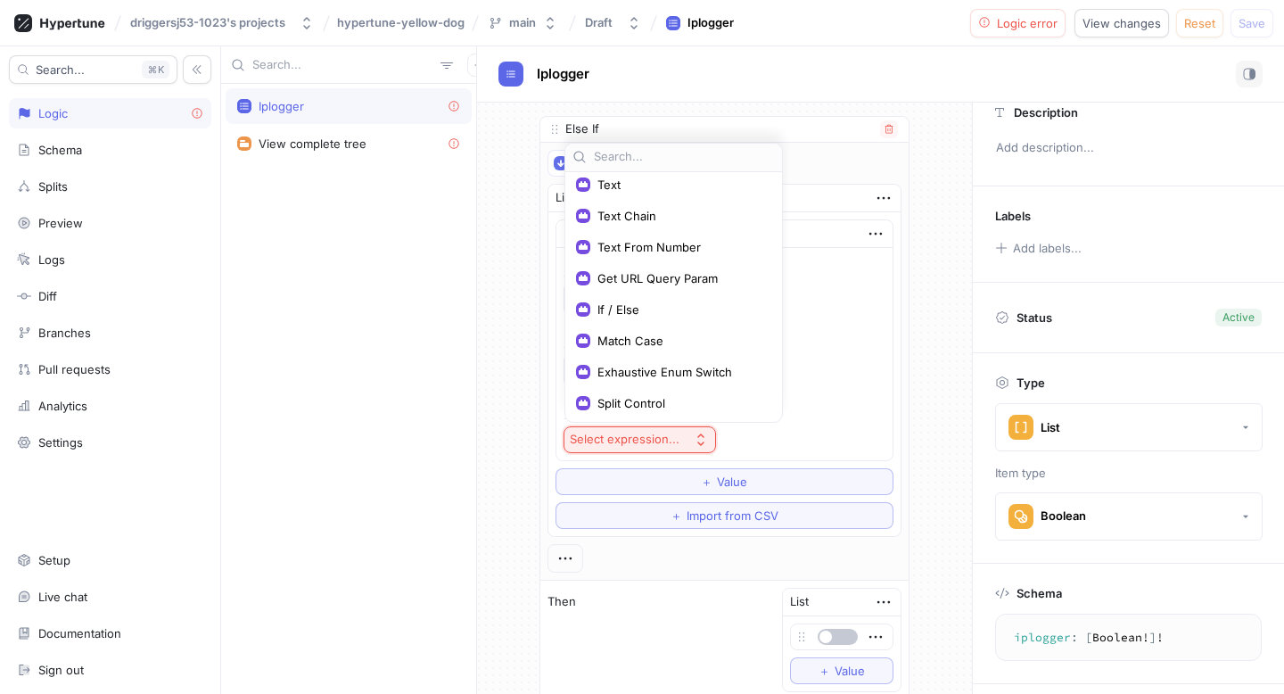
click at [797, 388] on div "Id Name SLPYOFCDEV Email Select expression..." at bounding box center [724, 355] width 322 height 196
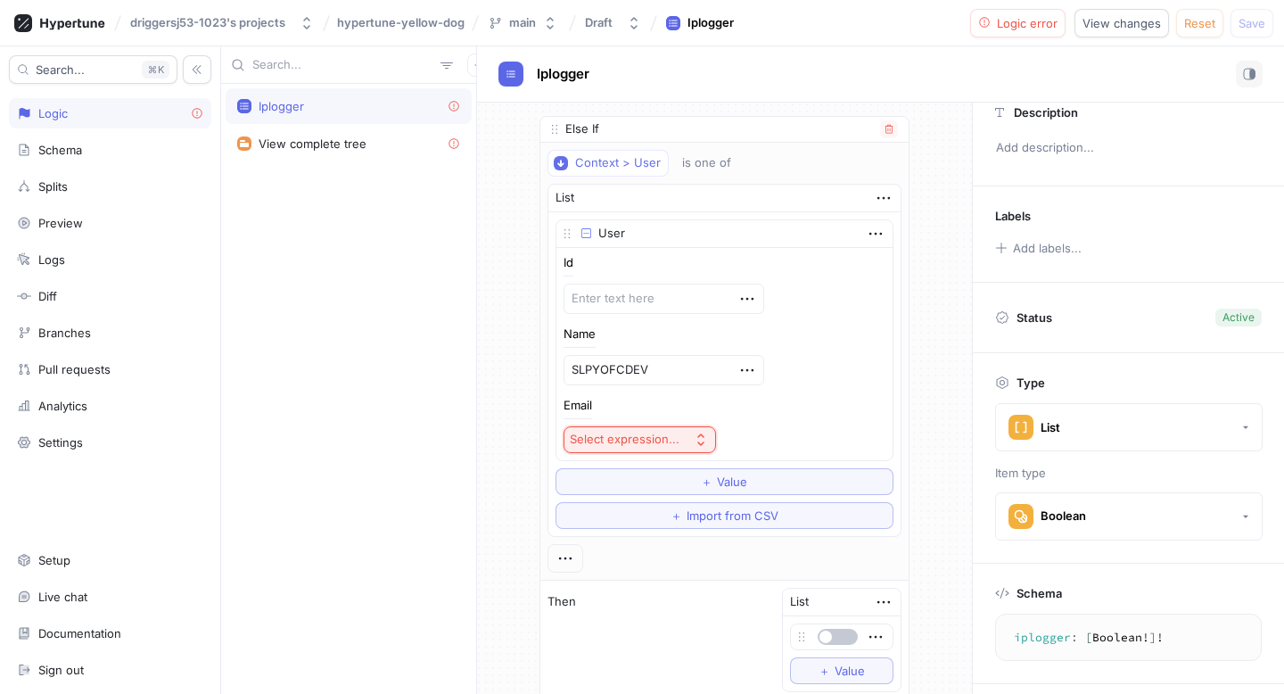
click at [653, 431] on div "Select expression..." at bounding box center [625, 438] width 110 height 15
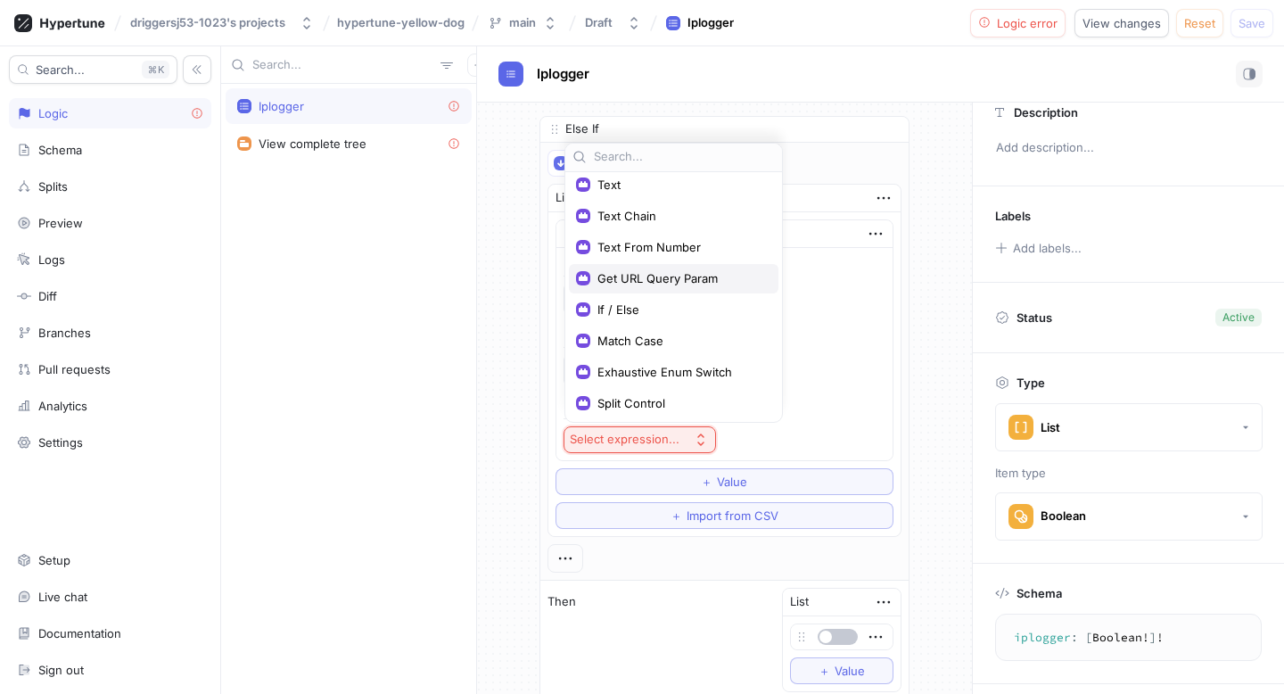
click at [677, 285] on span "Get URL Query Param" at bounding box center [679, 278] width 165 height 15
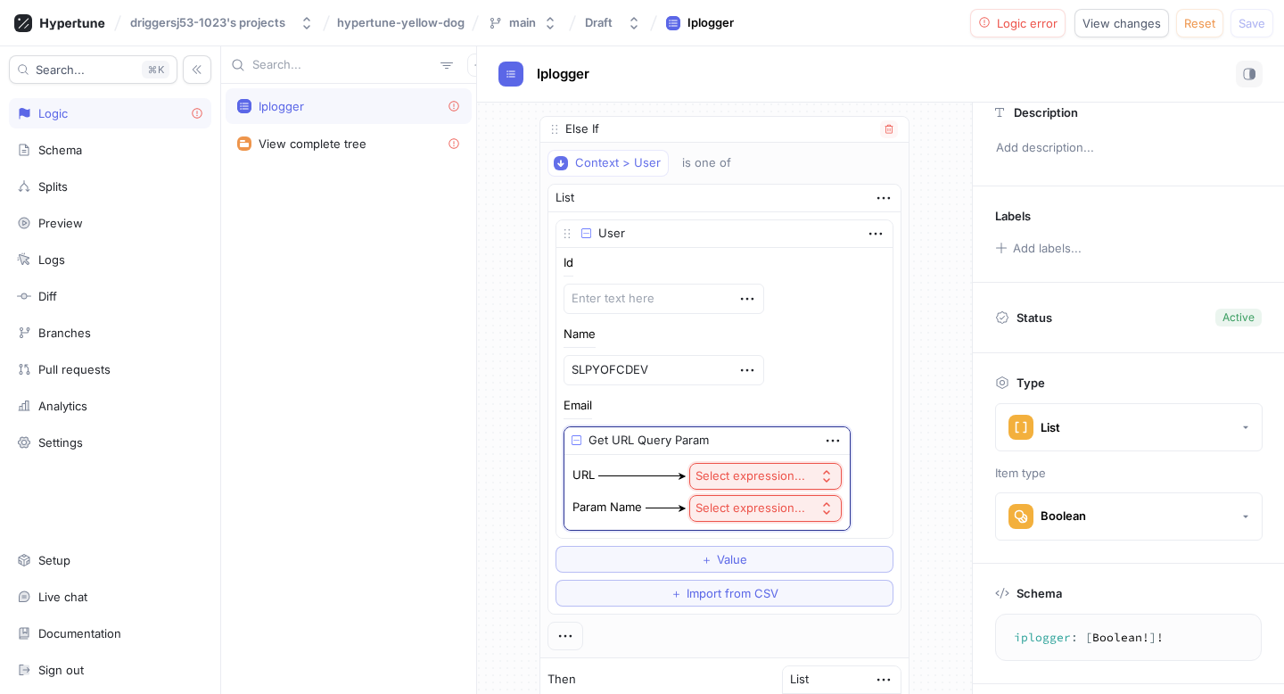
click at [716, 466] on button "Select expression..." at bounding box center [765, 476] width 152 height 27
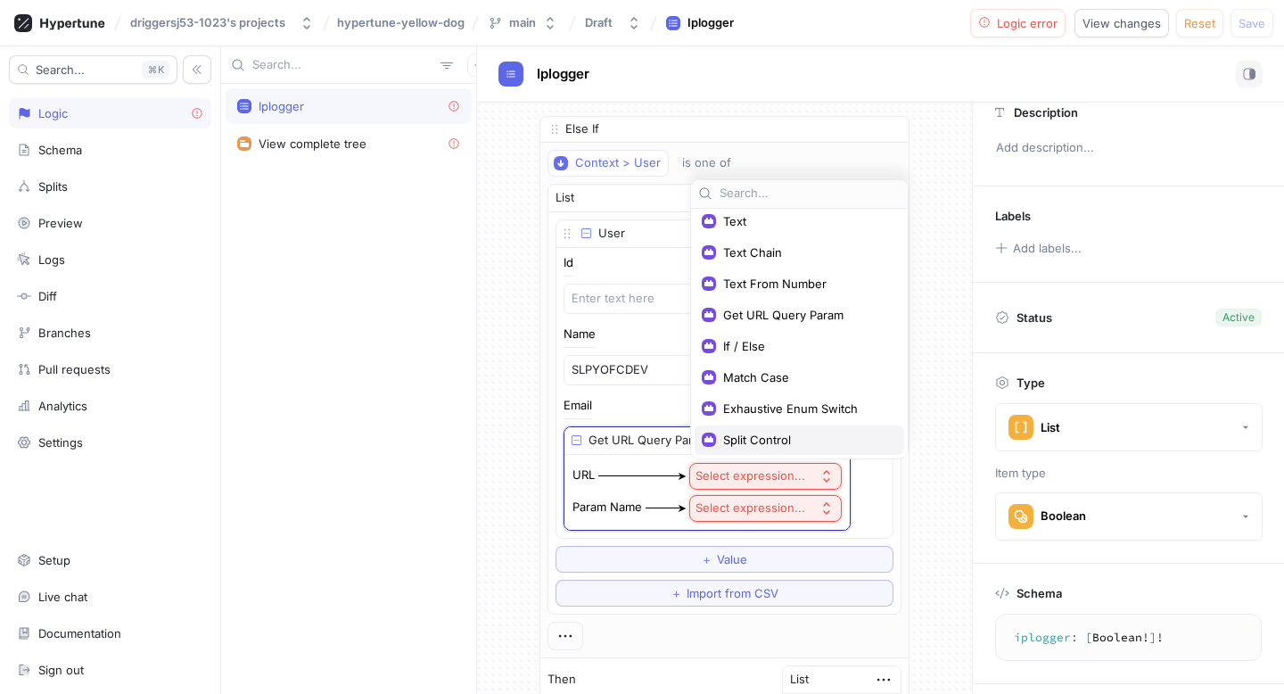
click at [757, 444] on span "Split Control" at bounding box center [805, 439] width 165 height 15
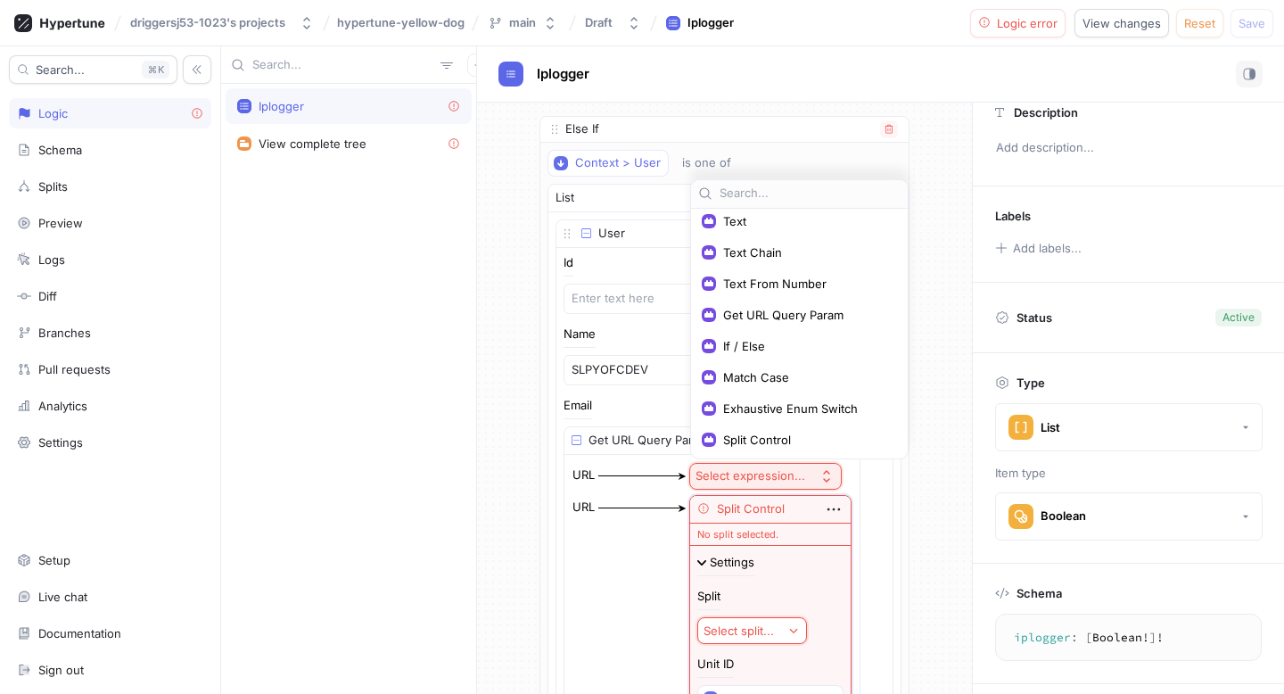
click at [795, 474] on div "Select expression..." at bounding box center [750, 475] width 110 height 15
click at [778, 477] on div "Select expression..." at bounding box center [750, 475] width 110 height 15
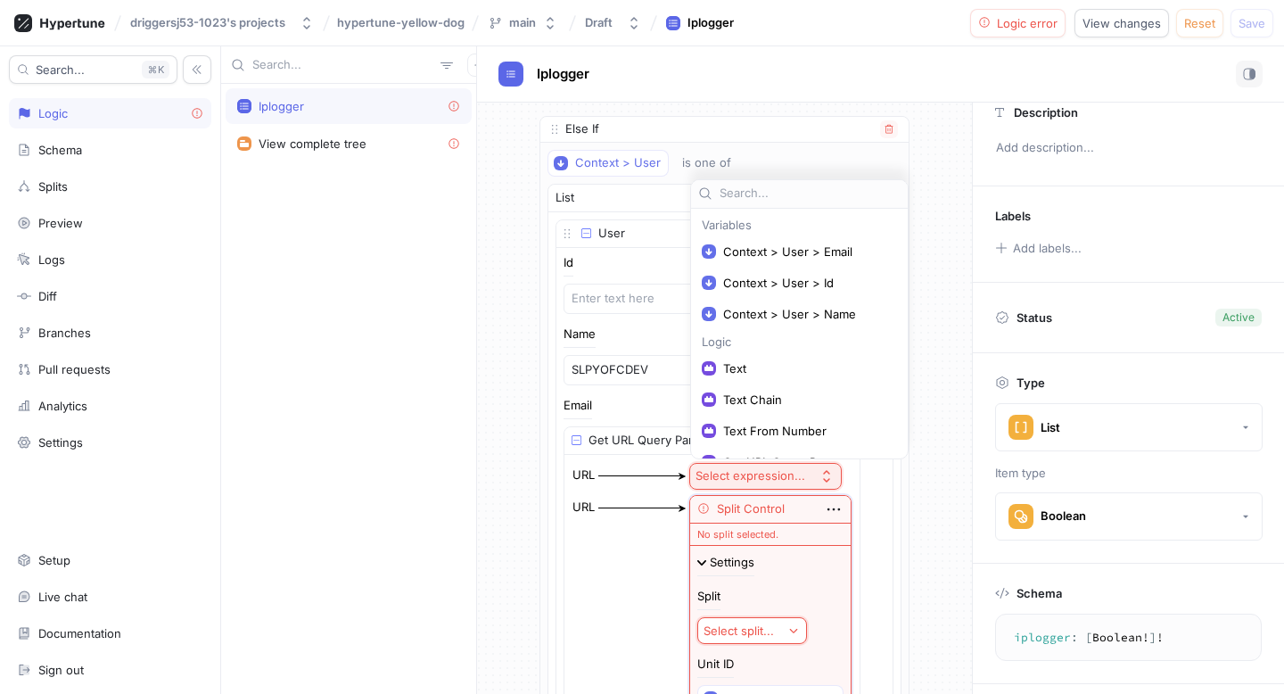
click at [594, 456] on div "URL Select expression... URL Split Control No split selected. Settings Split Se…" at bounding box center [711, 642] width 295 height 374
click at [888, 124] on icon "button" at bounding box center [889, 128] width 8 height 9
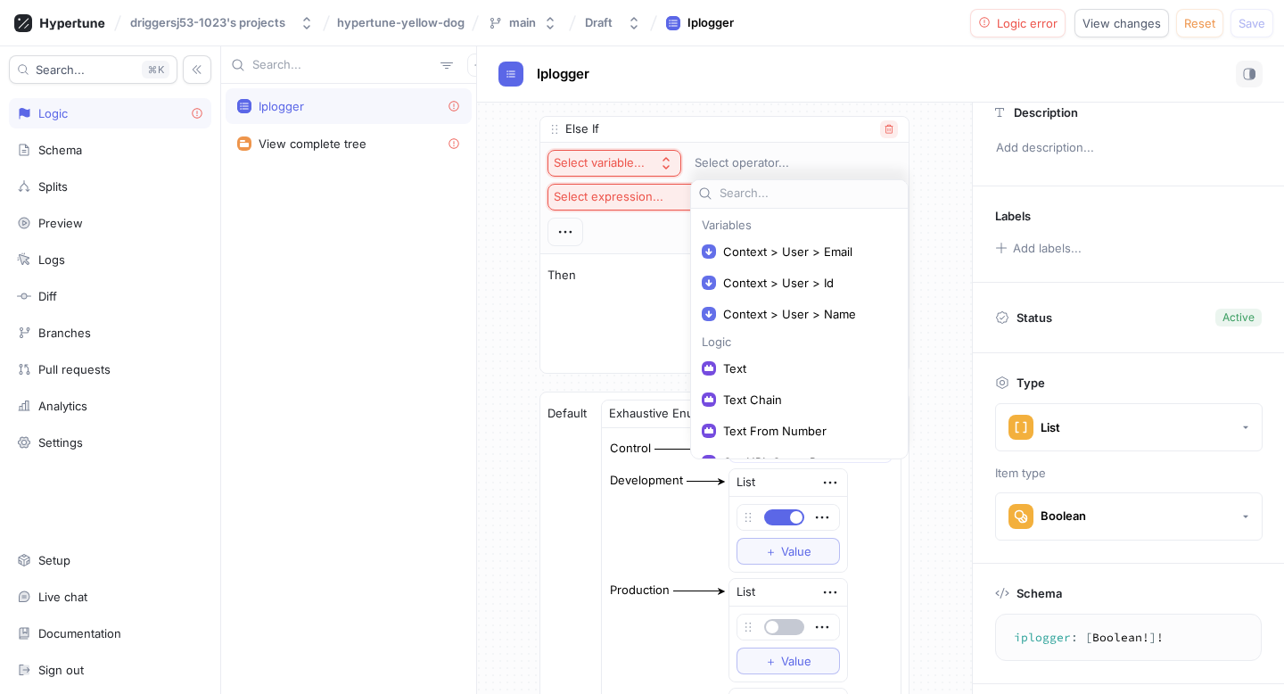
click at [883, 129] on icon "button" at bounding box center [888, 129] width 11 height 11
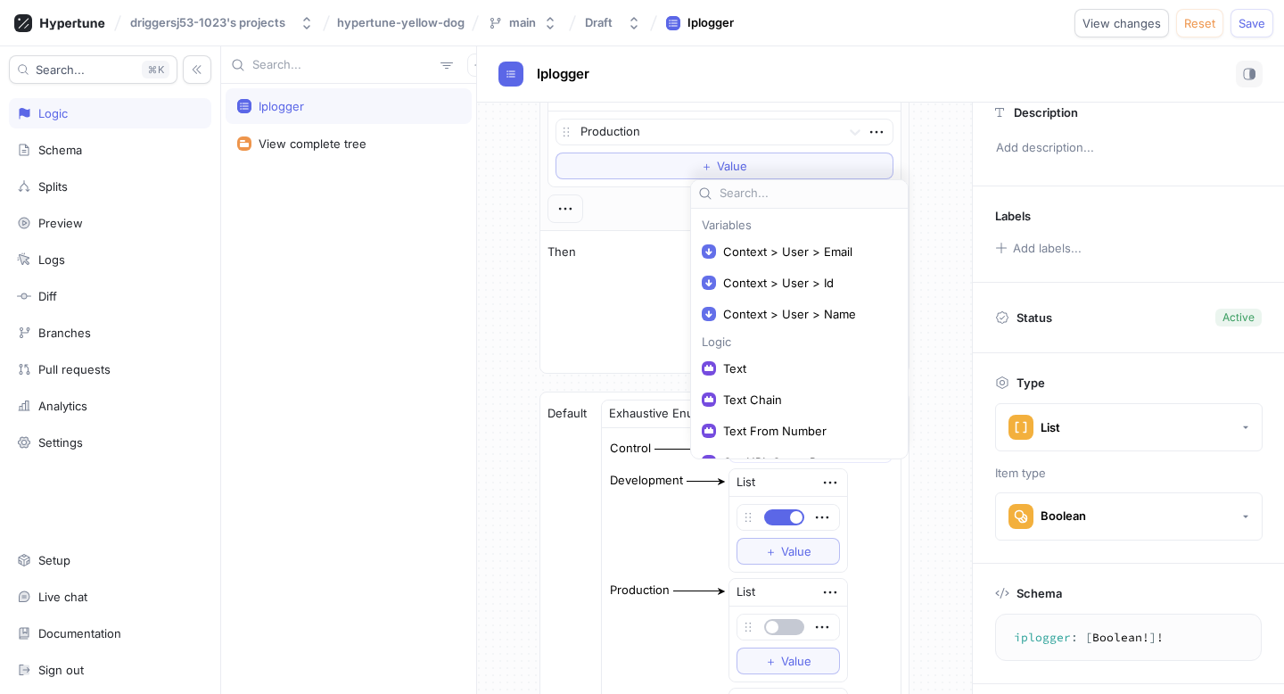
click at [883, 129] on icon "button" at bounding box center [877, 132] width 20 height 20
click at [563, 267] on div "If Context > Environment is one of List Production To pick up a draggable item,…" at bounding box center [724, 194] width 370 height 358
click at [824, 416] on div "Text From Number" at bounding box center [798, 430] width 209 height 29
click at [801, 428] on span "Text From Number" at bounding box center [805, 430] width 165 height 15
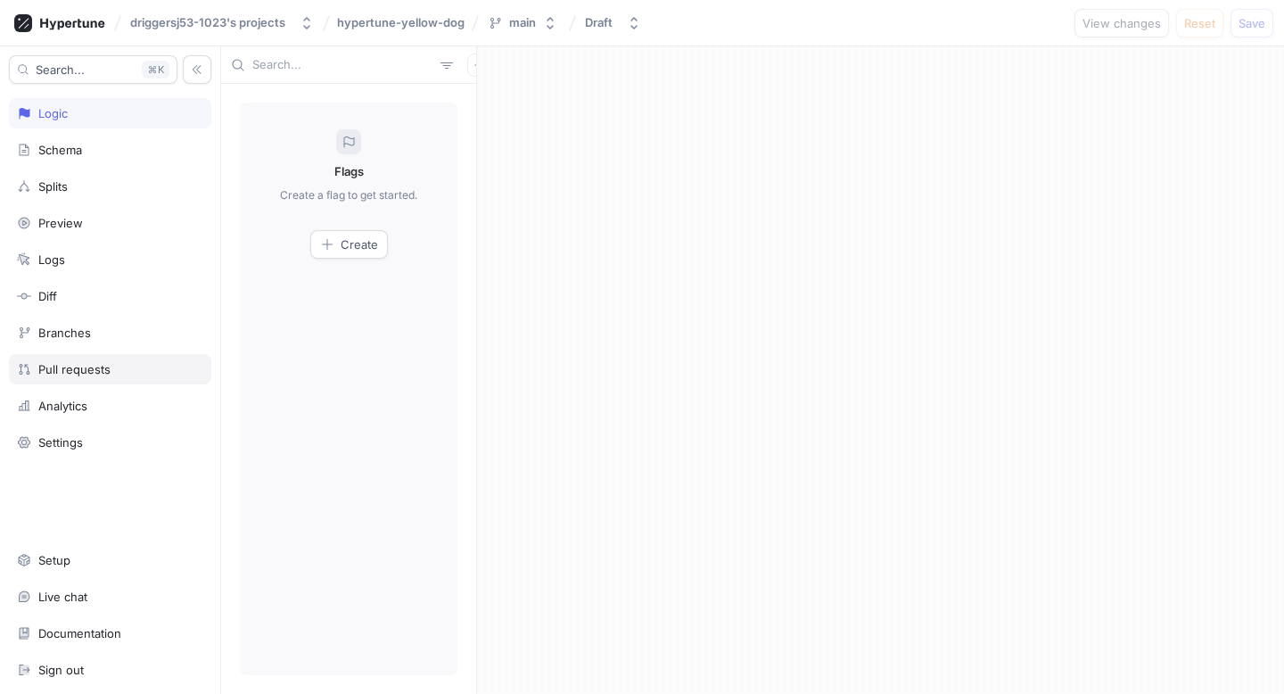
click at [50, 371] on div "Pull requests" at bounding box center [74, 369] width 72 height 14
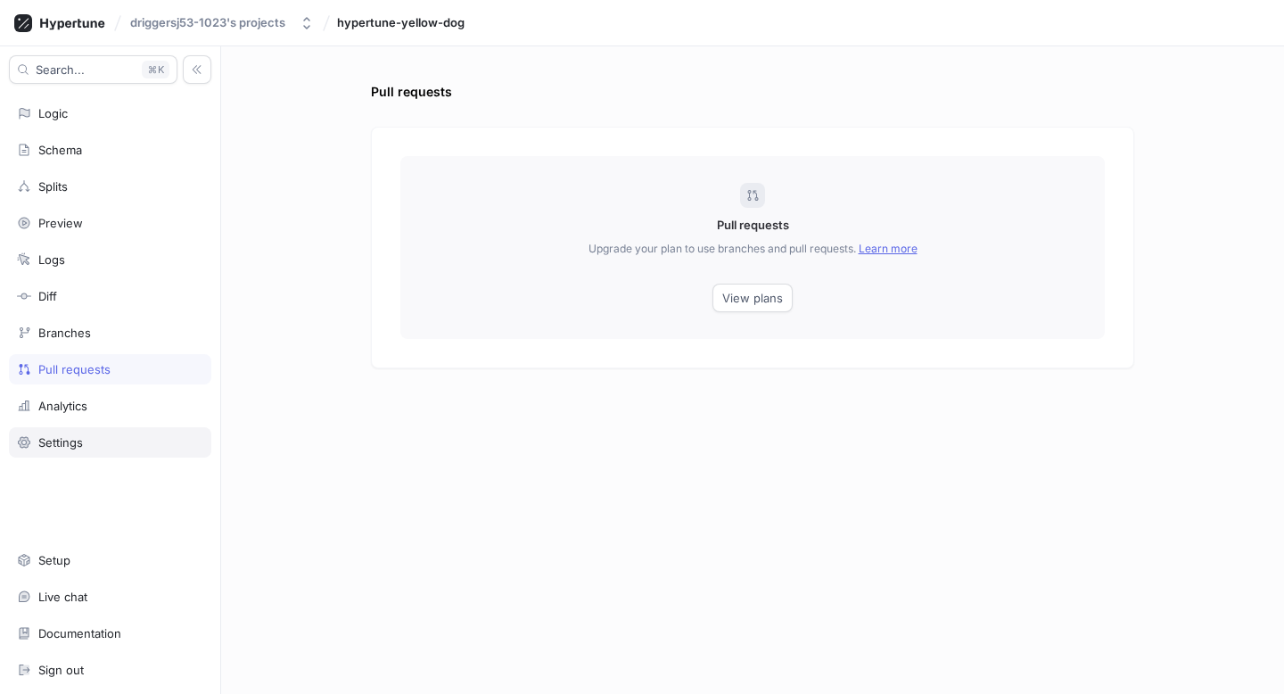
click at [50, 444] on div "Settings" at bounding box center [60, 442] width 45 height 14
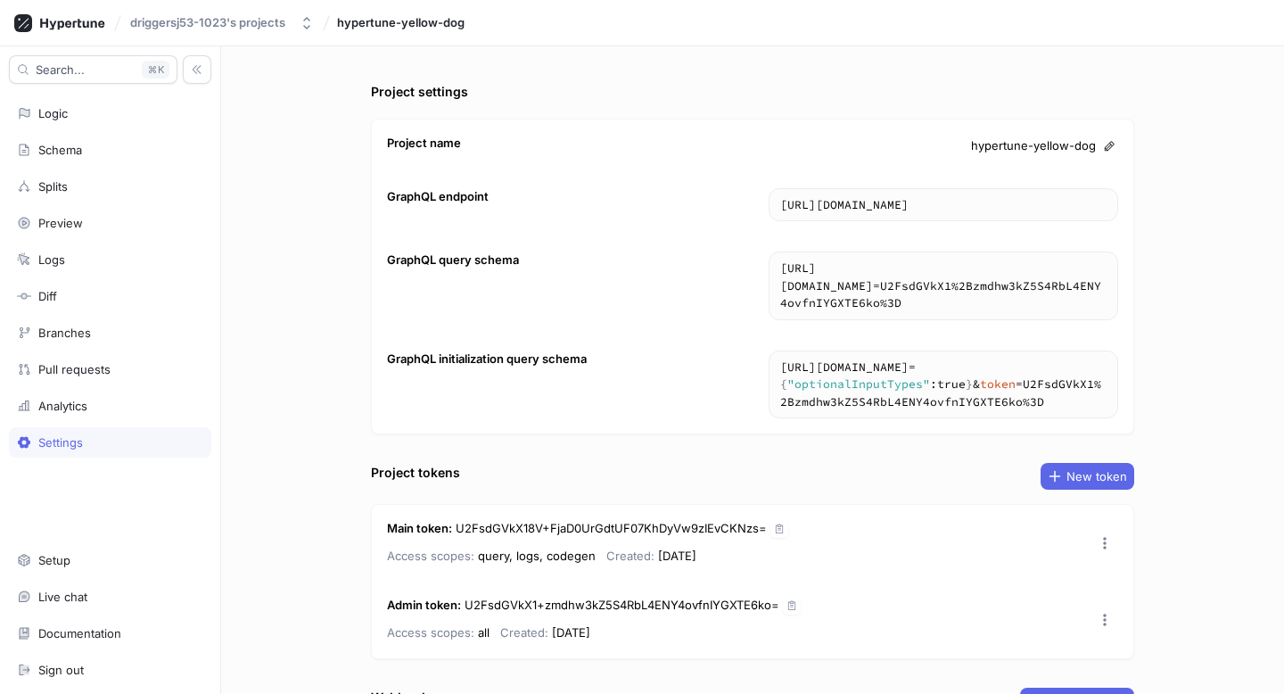
click at [62, 538] on div "Search... K Logic Schema Splits Preview Logs Diff Branches Pull requests Analyt…" at bounding box center [110, 369] width 221 height 647
click at [62, 547] on div "Setup" at bounding box center [110, 560] width 202 height 30
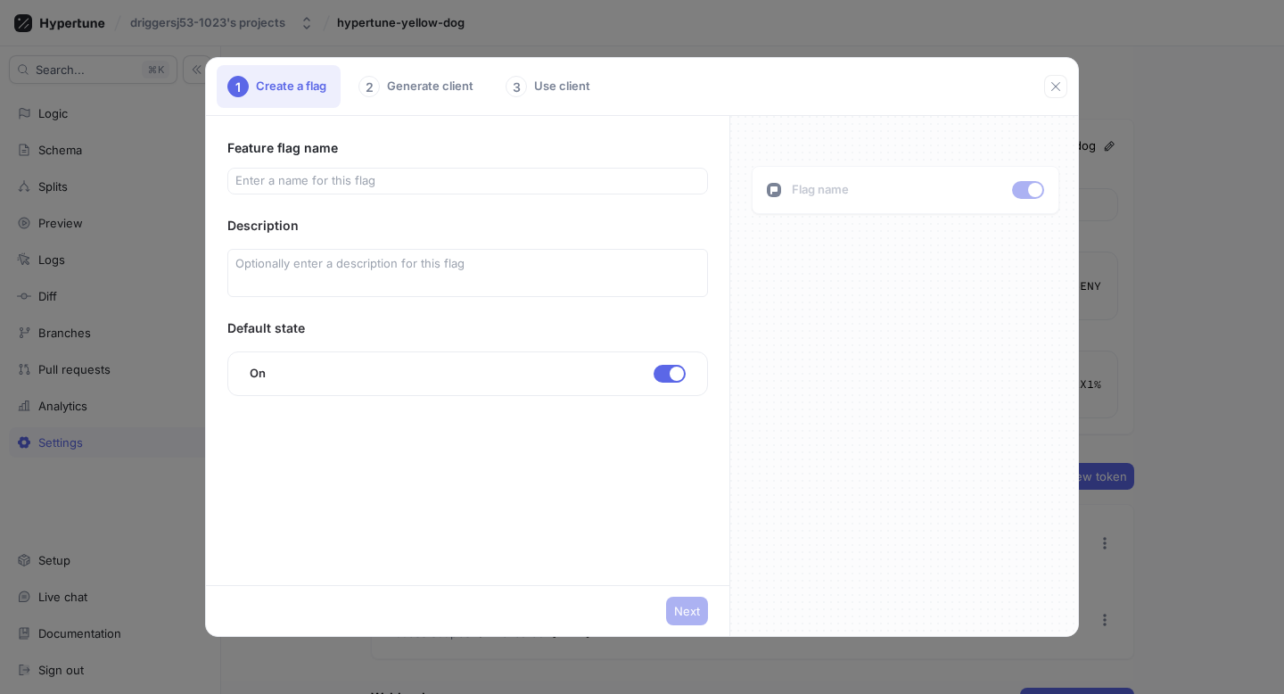
click at [341, 196] on div "Feature flag name Description Default state On No errors." at bounding box center [467, 266] width 481 height 259
click at [342, 190] on div at bounding box center [467, 181] width 481 height 27
click at [350, 177] on input "text" at bounding box center [467, 181] width 464 height 18
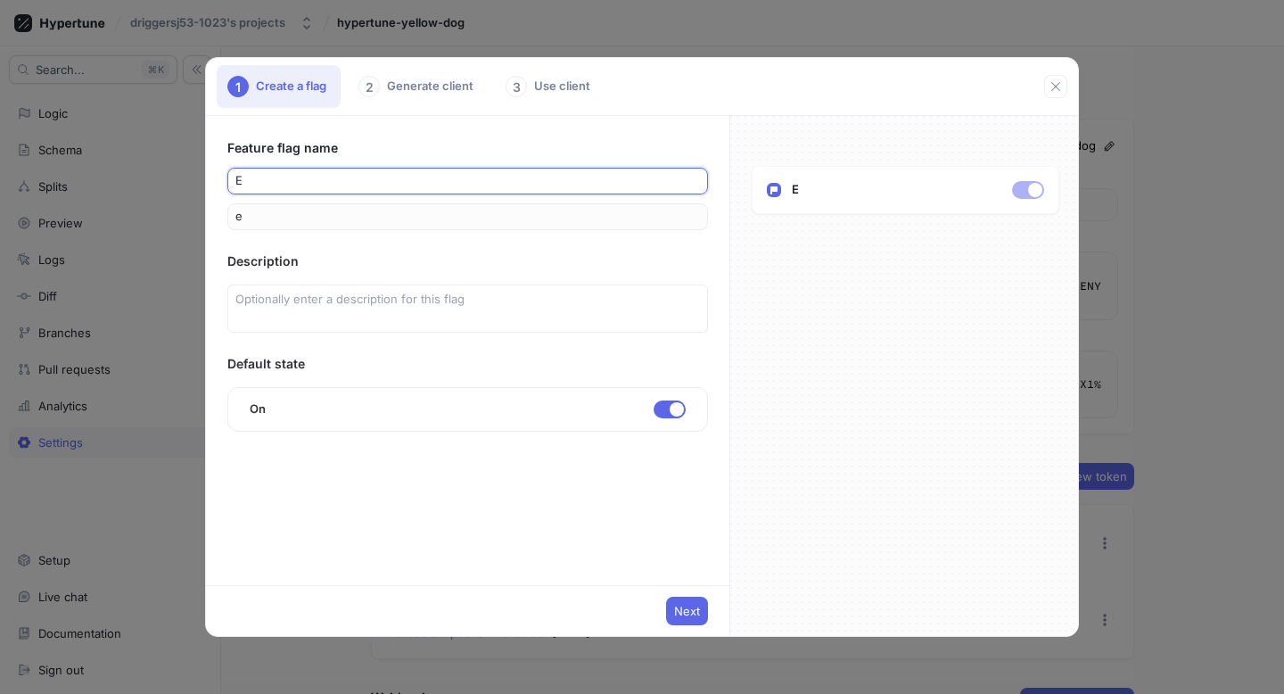
type input "ER"
type input "er"
type input "ERR"
type input "err"
type input "ERRO"
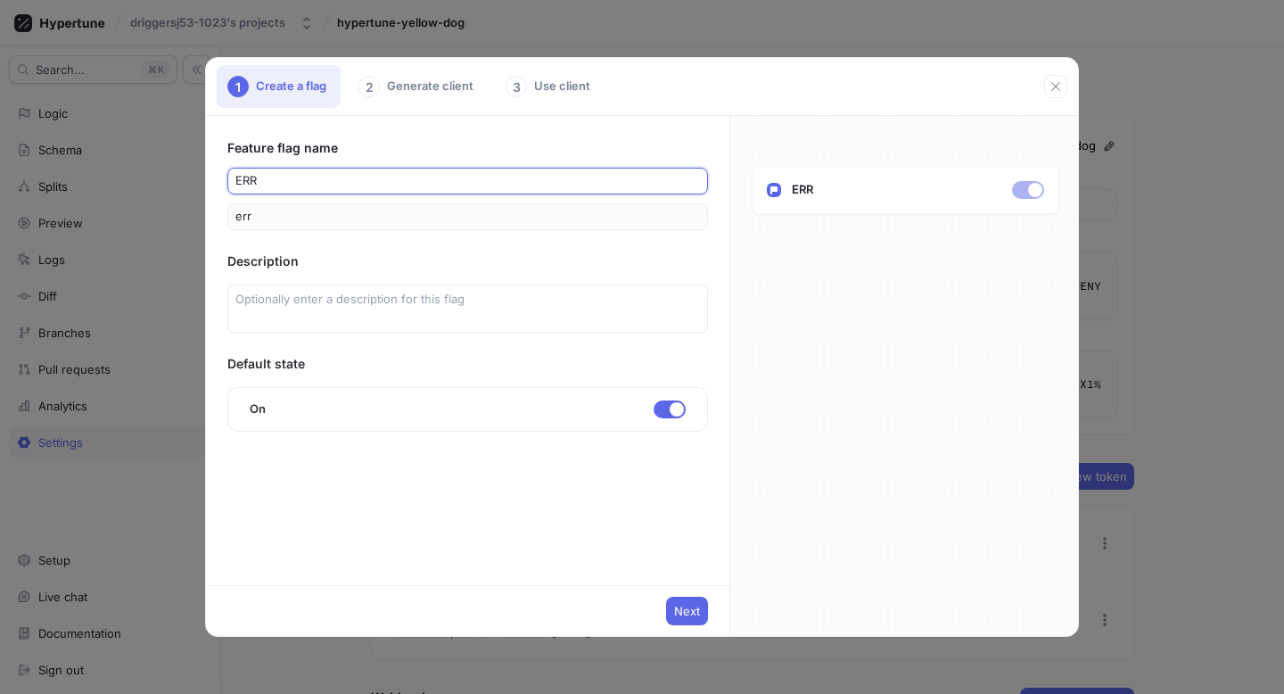
type input "erro"
type input "ERROR"
type input "error"
type input "ERRORS"
type input "errors"
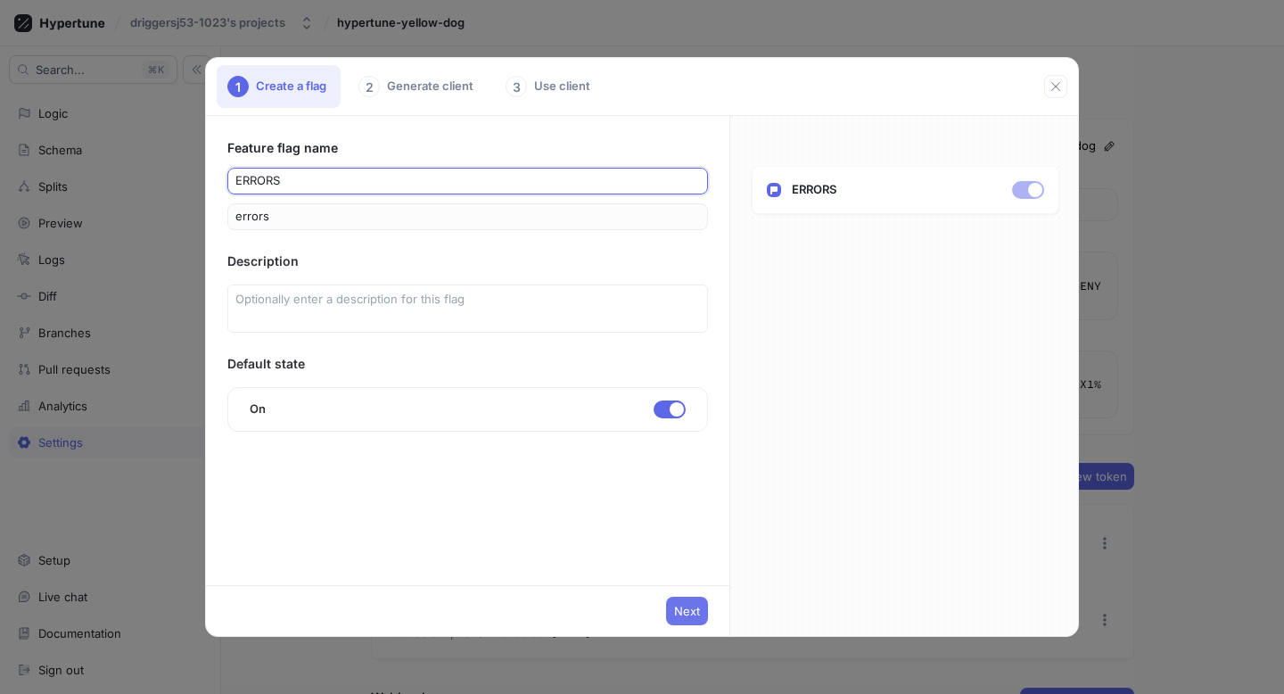
type input "ERRORS"
click at [683, 600] on button "Next" at bounding box center [687, 610] width 42 height 29
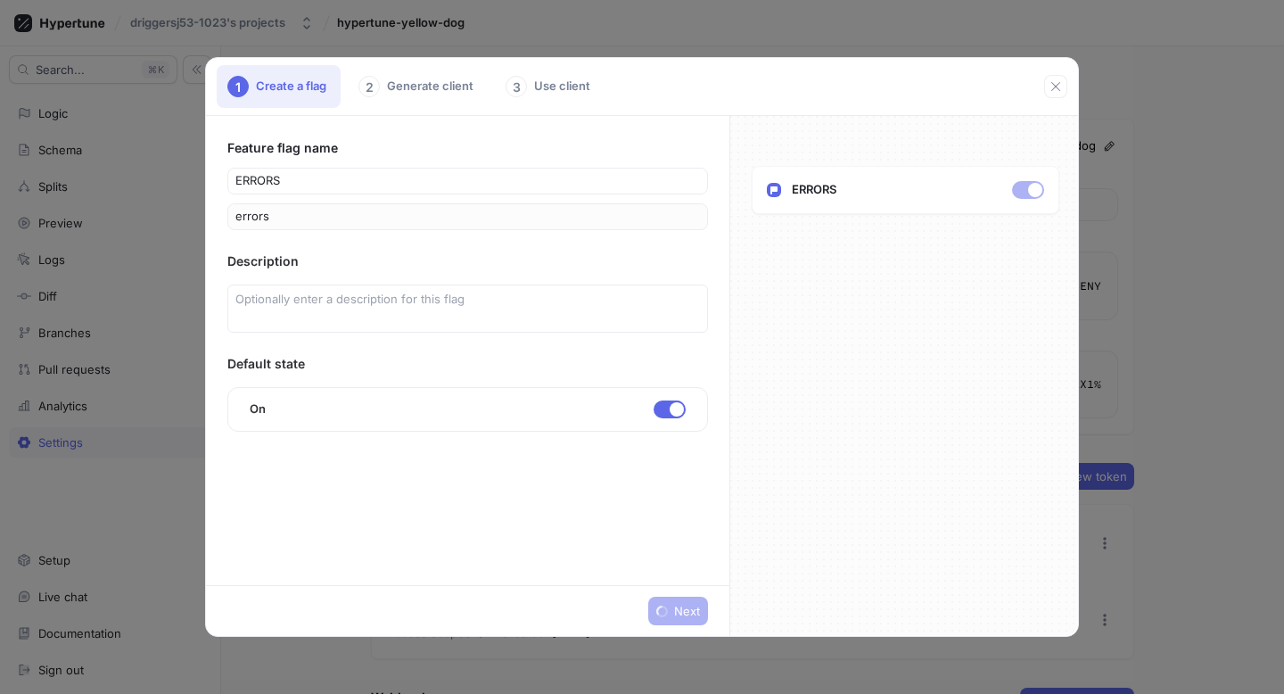
click at [394, 83] on div "2 Generate client" at bounding box center [418, 86] width 140 height 43
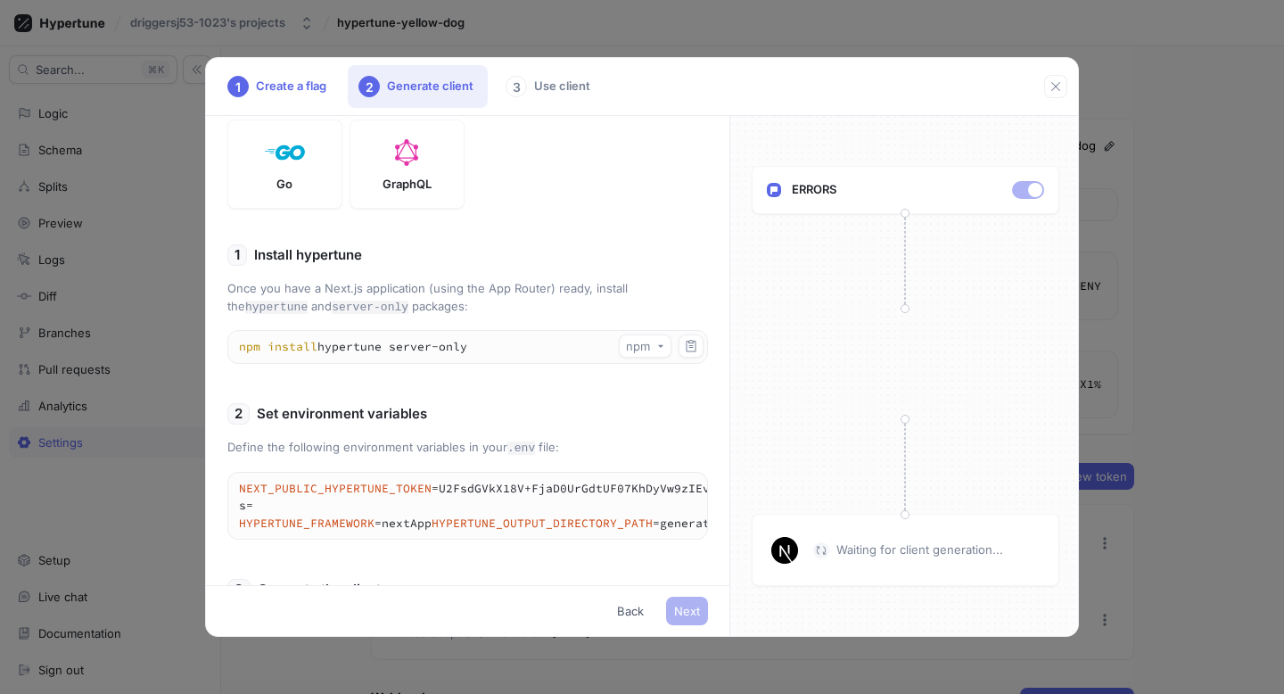
scroll to position [312, 0]
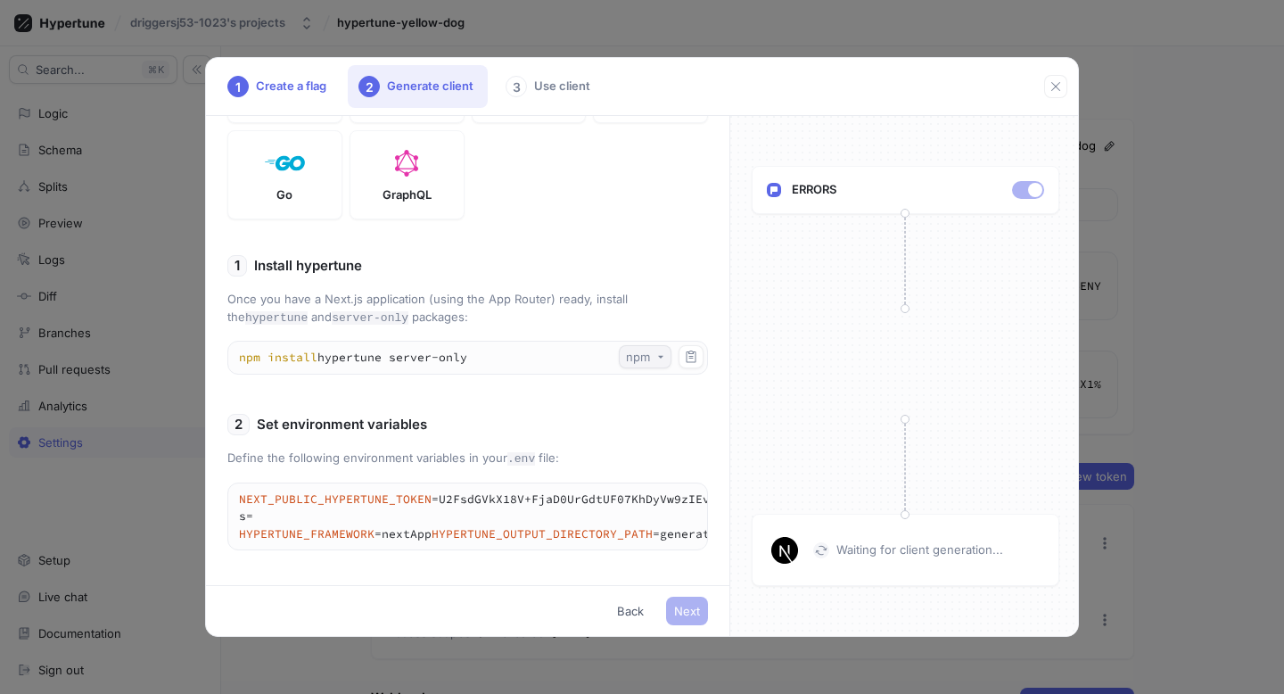
click at [659, 358] on icon "button" at bounding box center [660, 356] width 7 height 7
click at [649, 366] on button "npm" at bounding box center [645, 356] width 53 height 23
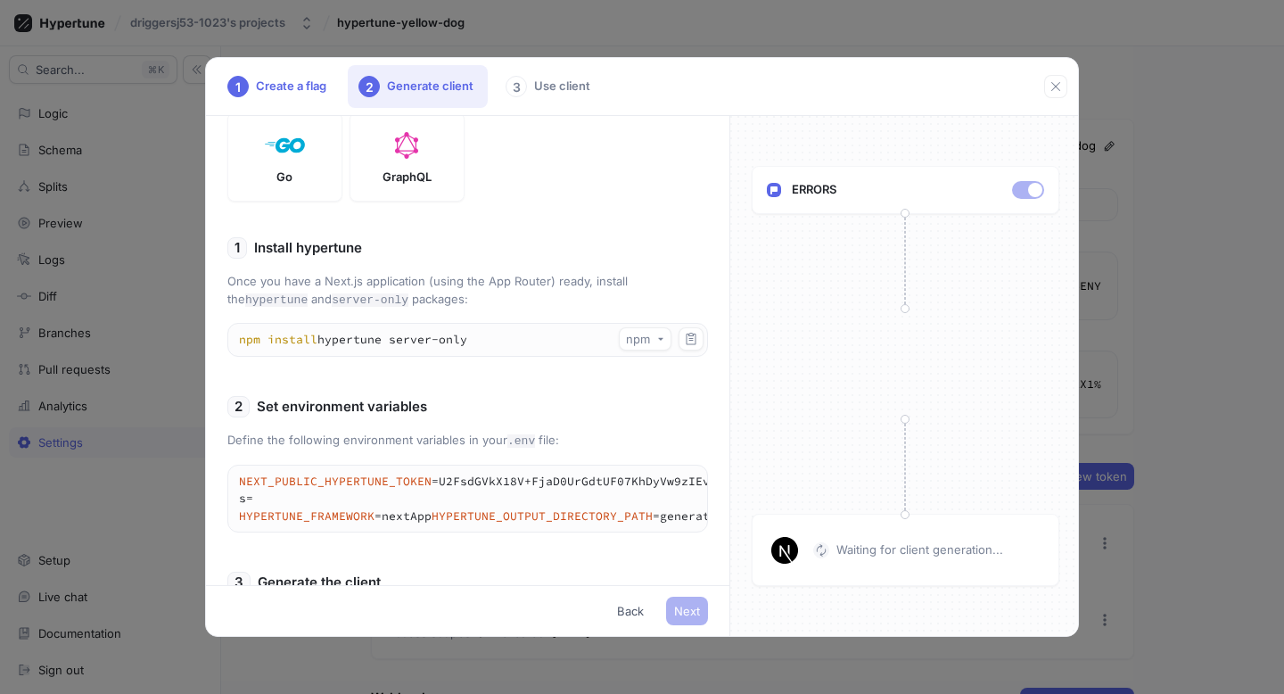
scroll to position [333, 0]
click at [333, 281] on p "Once you have a Next.js application (using the App Router) ready, install the h…" at bounding box center [467, 288] width 481 height 36
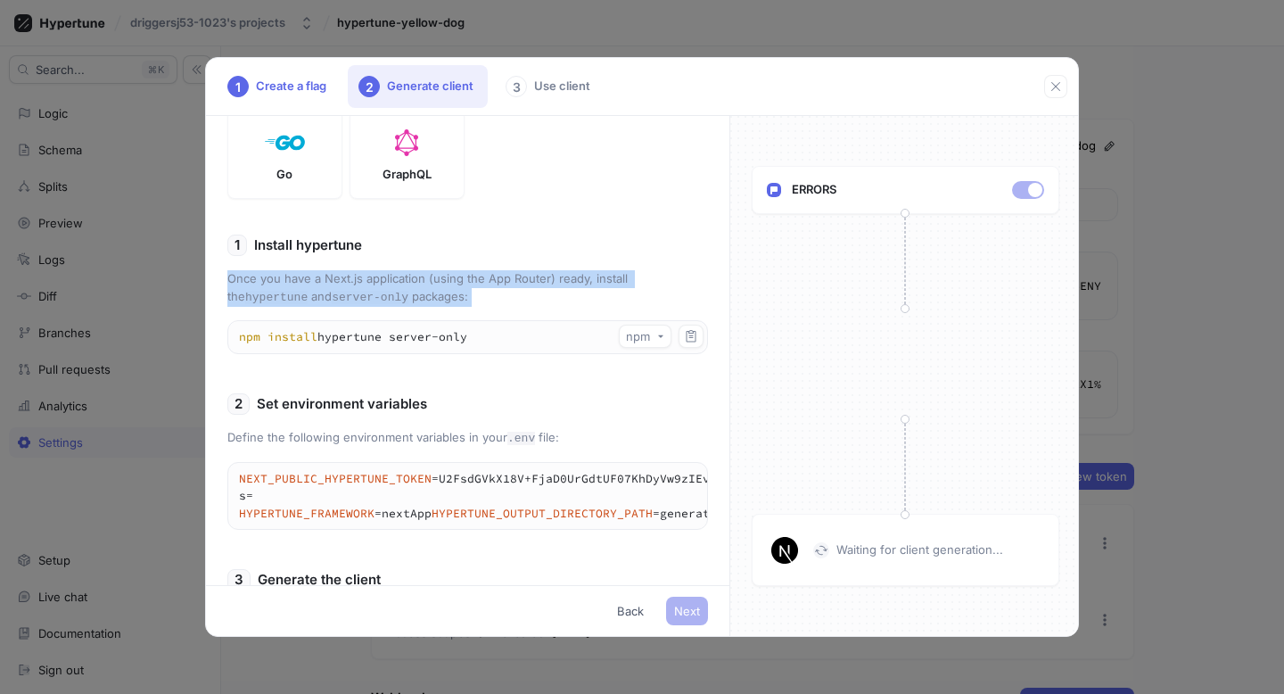
click at [333, 281] on p "Once you have a Next.js application (using the App Router) ready, install the h…" at bounding box center [467, 288] width 481 height 36
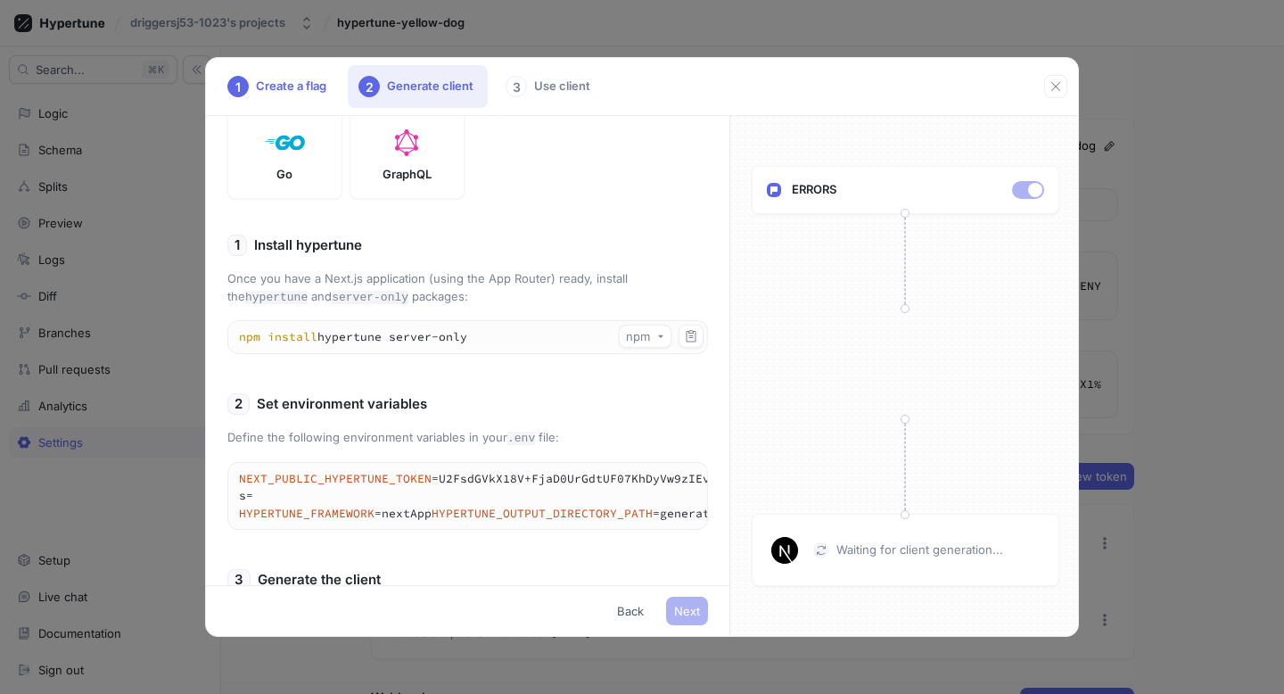
click at [310, 278] on p "Once you have a Next.js application (using the App Router) ready, install the h…" at bounding box center [467, 288] width 481 height 36
drag, startPoint x: 323, startPoint y: 278, endPoint x: 360, endPoint y: 275, distance: 37.5
click at [360, 275] on p "Once you have a Next.js application (using the App Router) ready, install the h…" at bounding box center [467, 288] width 481 height 36
copy p "Next.js"
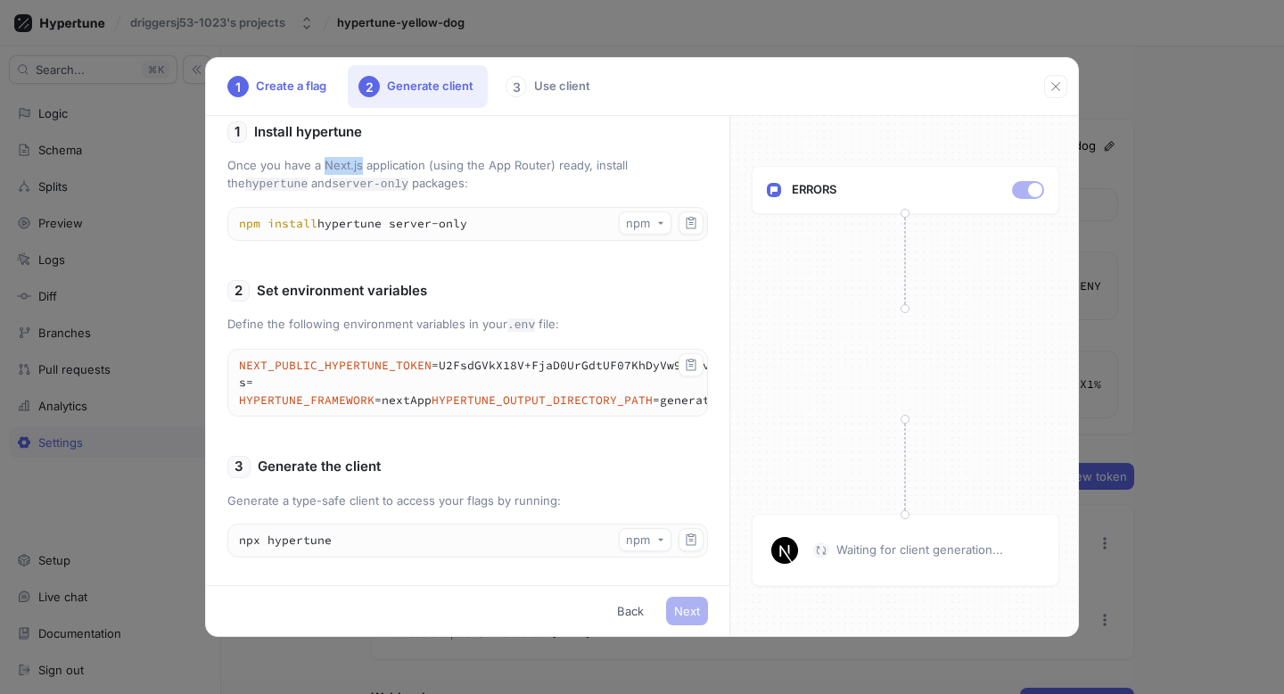
scroll to position [449, 0]
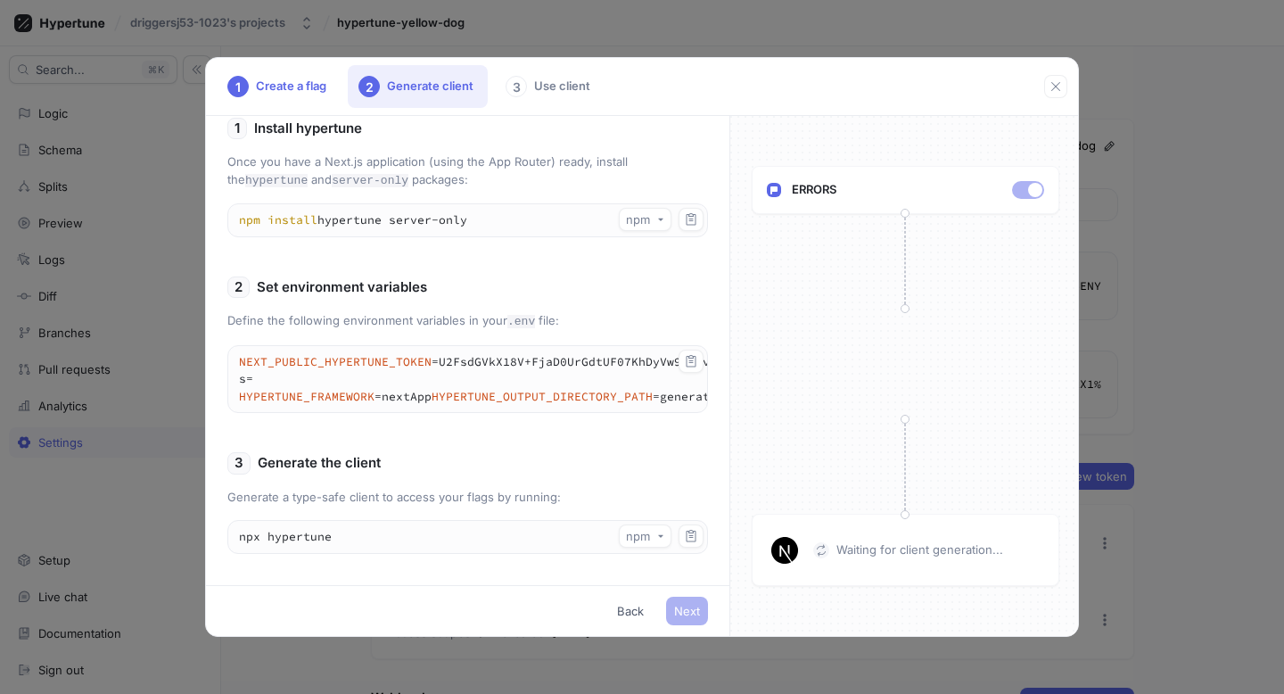
click at [432, 483] on div "1 Install hypertune Once you have a Next.js application (using the App Router) …" at bounding box center [467, 343] width 481 height 450
click at [699, 361] on button "button" at bounding box center [690, 360] width 25 height 23
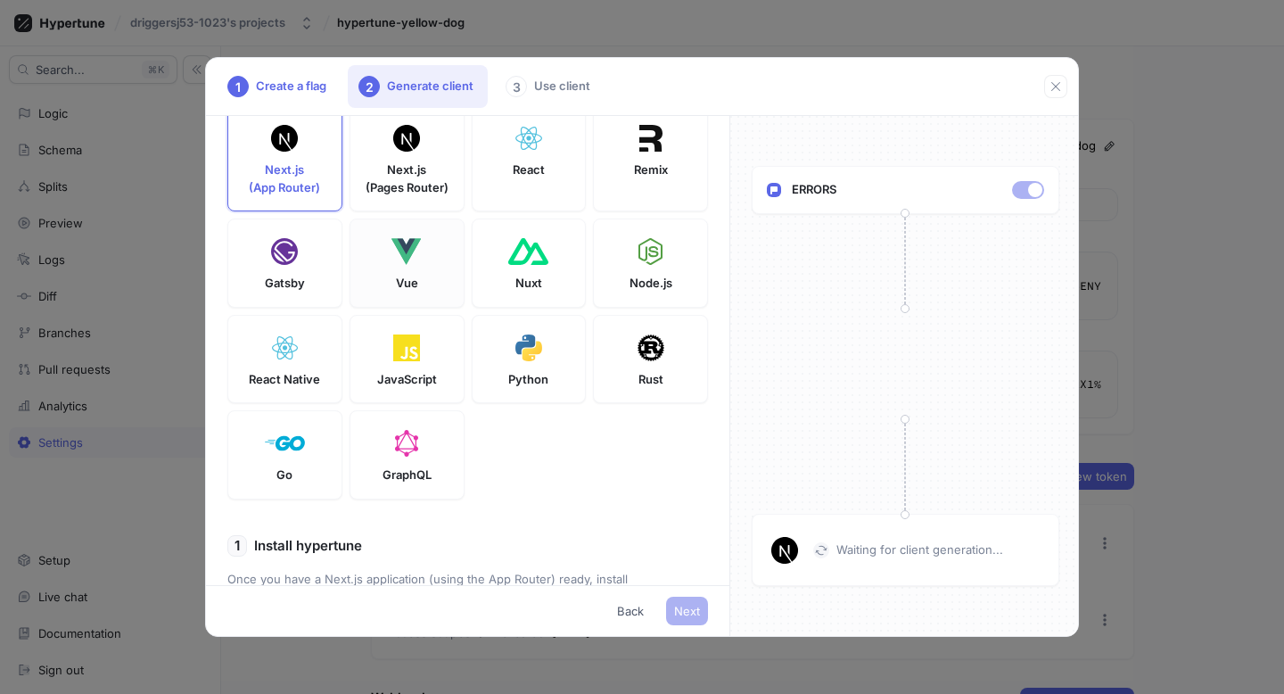
scroll to position [0, 0]
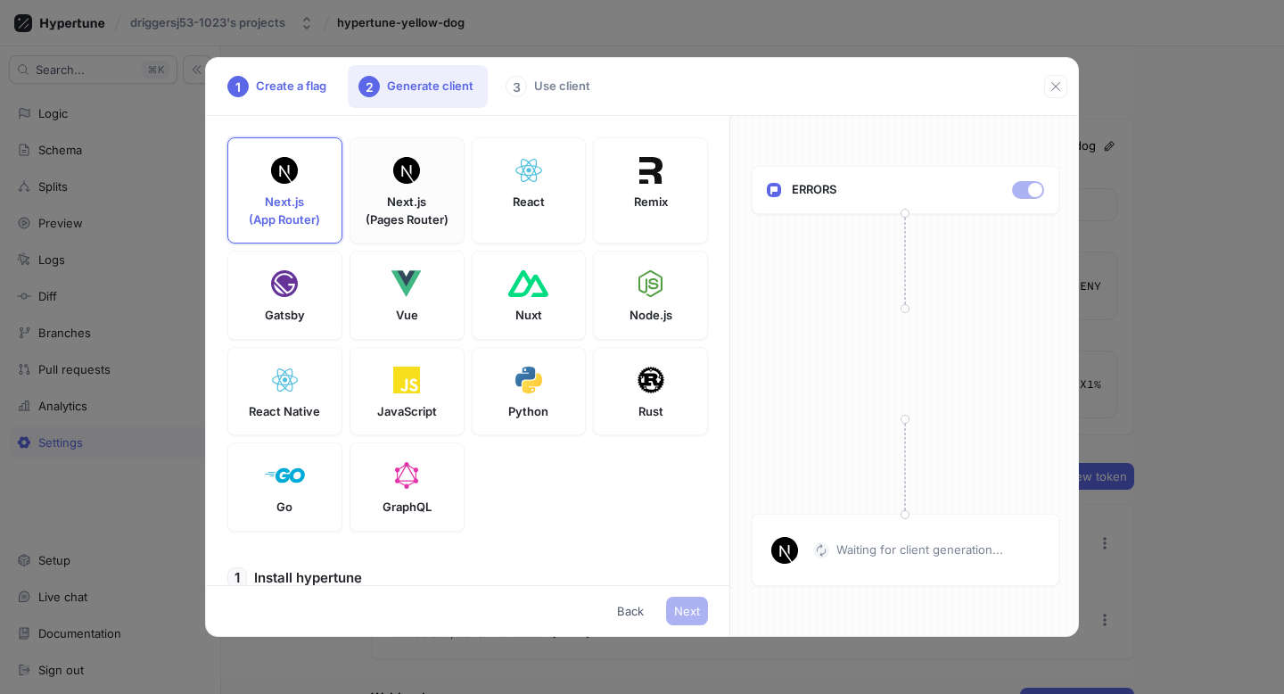
click at [431, 220] on p "Next.js (Pages Router)" at bounding box center [407, 210] width 83 height 35
type textarea "npm install hypertune"
type textarea "NEXT_PUBLIC_HYPERTUNE_TOKEN=U2FsdGVkX18V+FjaD0UrGdtUF07KhDyVw9zIEvCKNzs= HYPERT…"
